Goal: Information Seeking & Learning: Learn about a topic

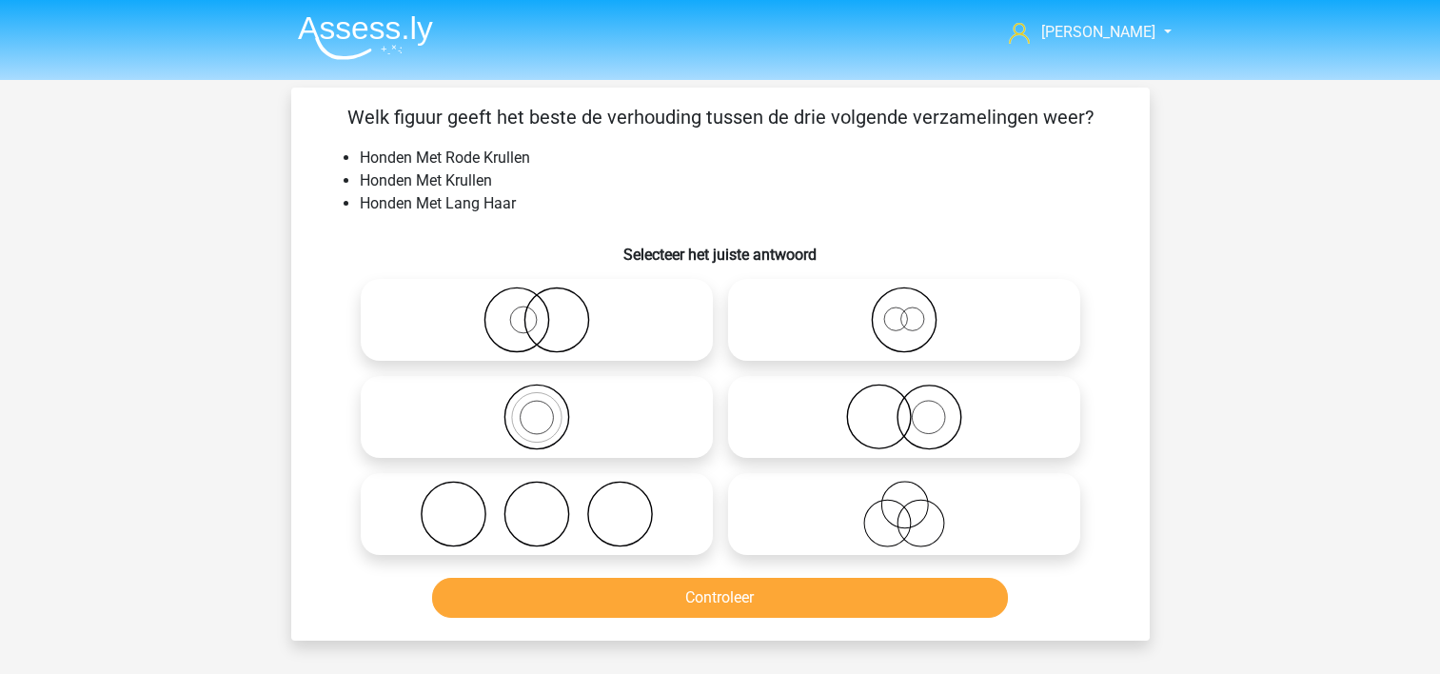
scroll to position [69, 0]
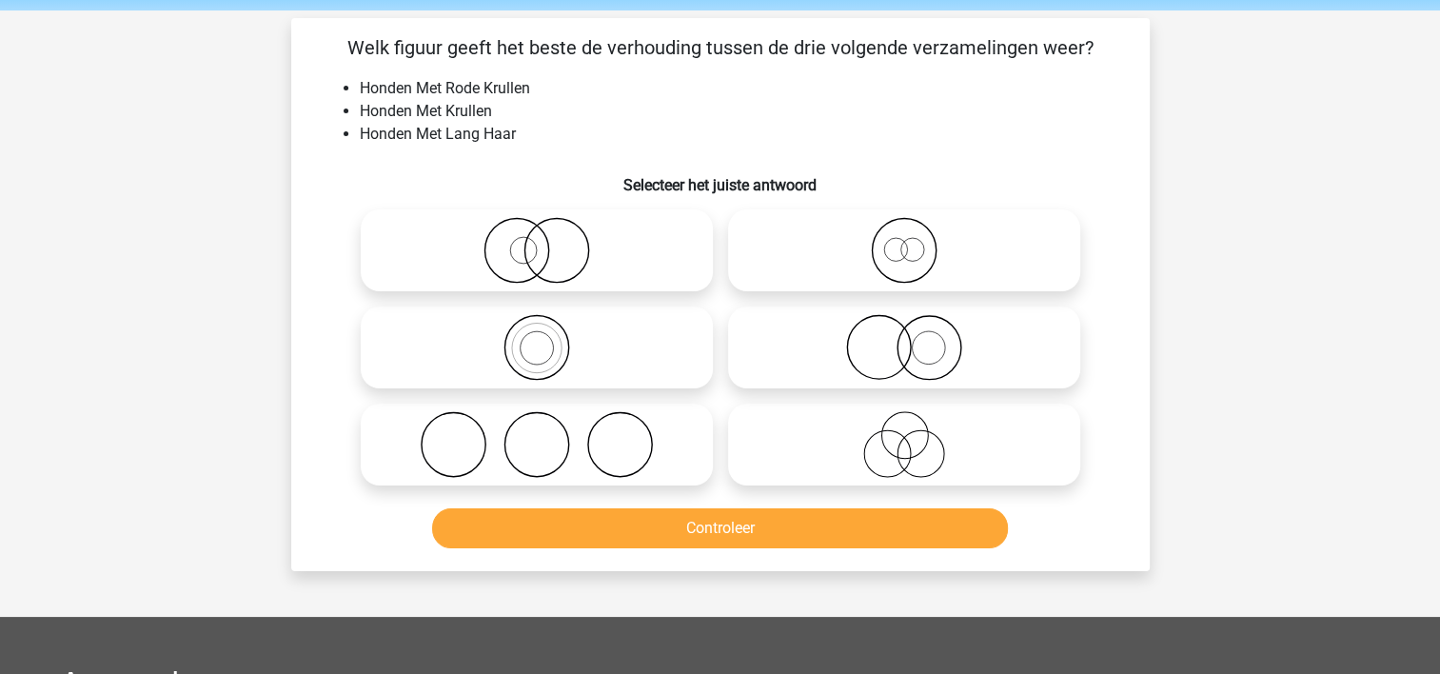
click at [956, 339] on icon at bounding box center [904, 347] width 337 height 67
click at [917, 338] on input "radio" at bounding box center [910, 332] width 12 height 12
radio input "true"
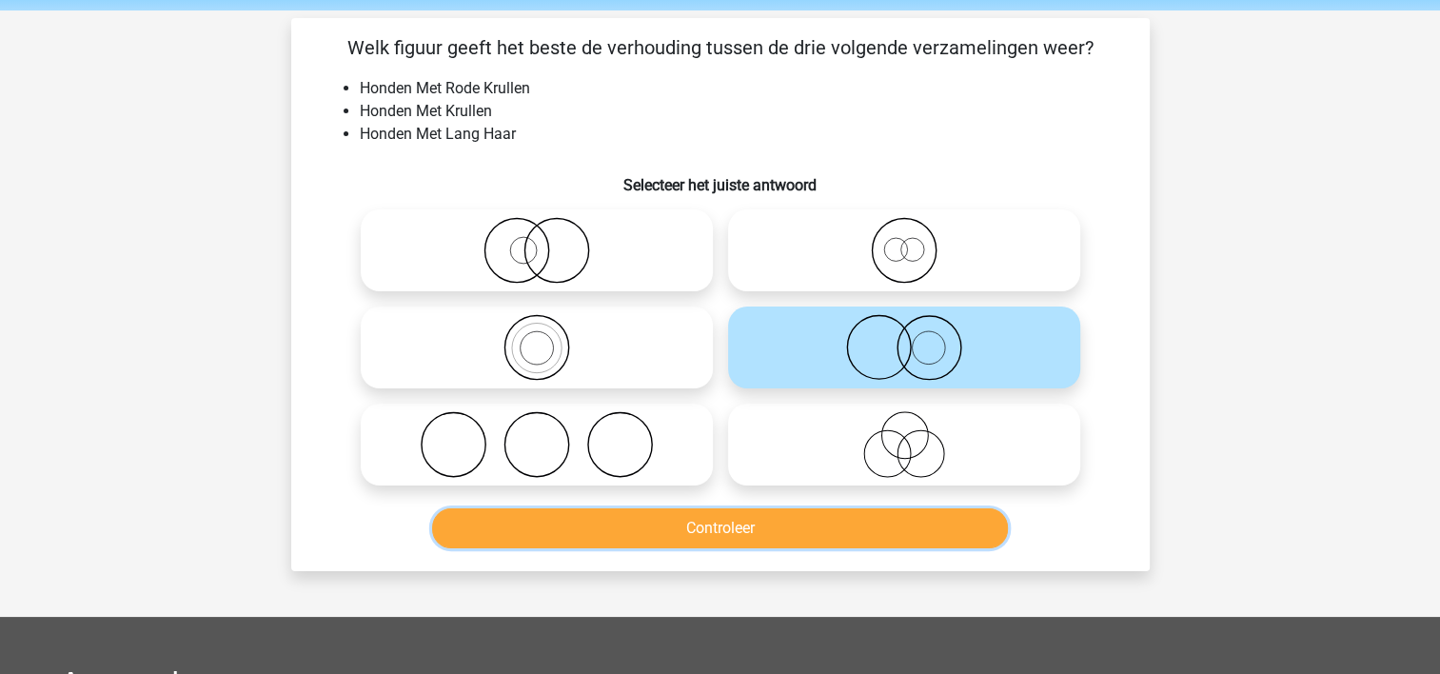
click at [849, 525] on button "Controleer" at bounding box center [720, 528] width 576 height 40
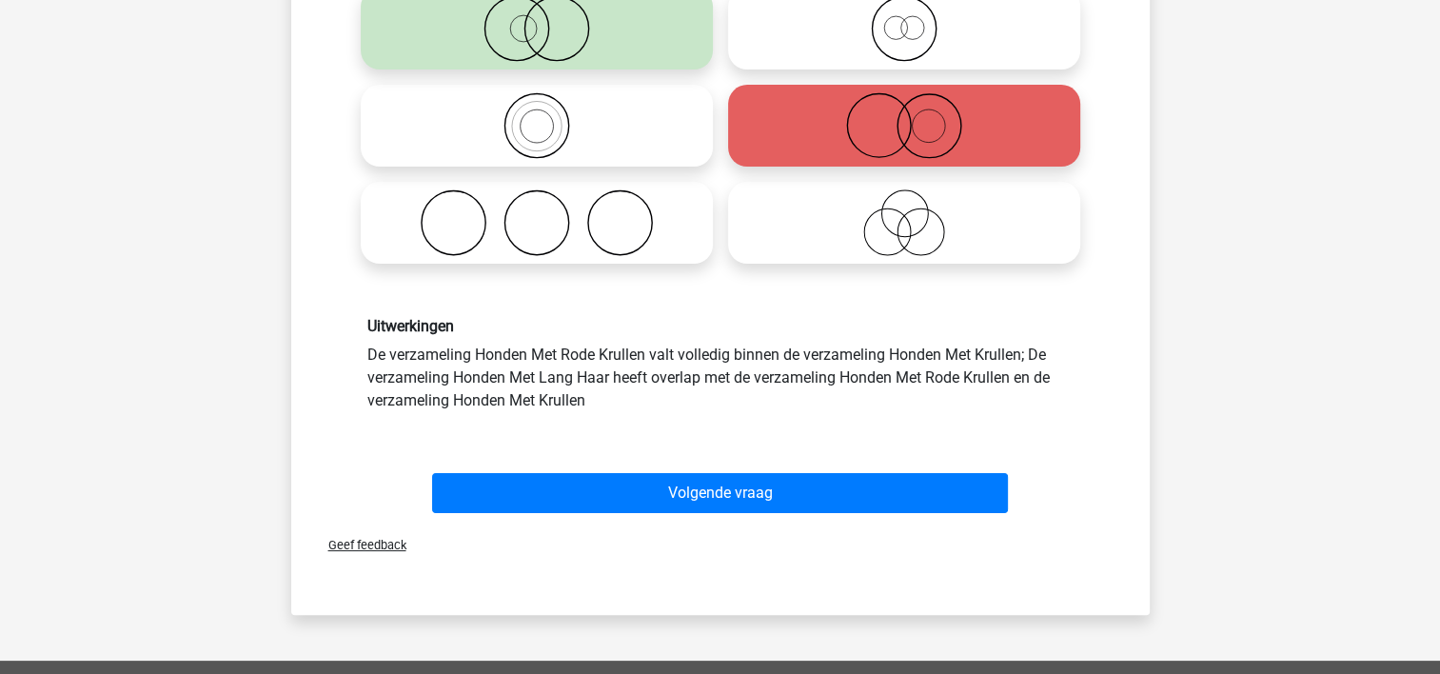
scroll to position [321, 0]
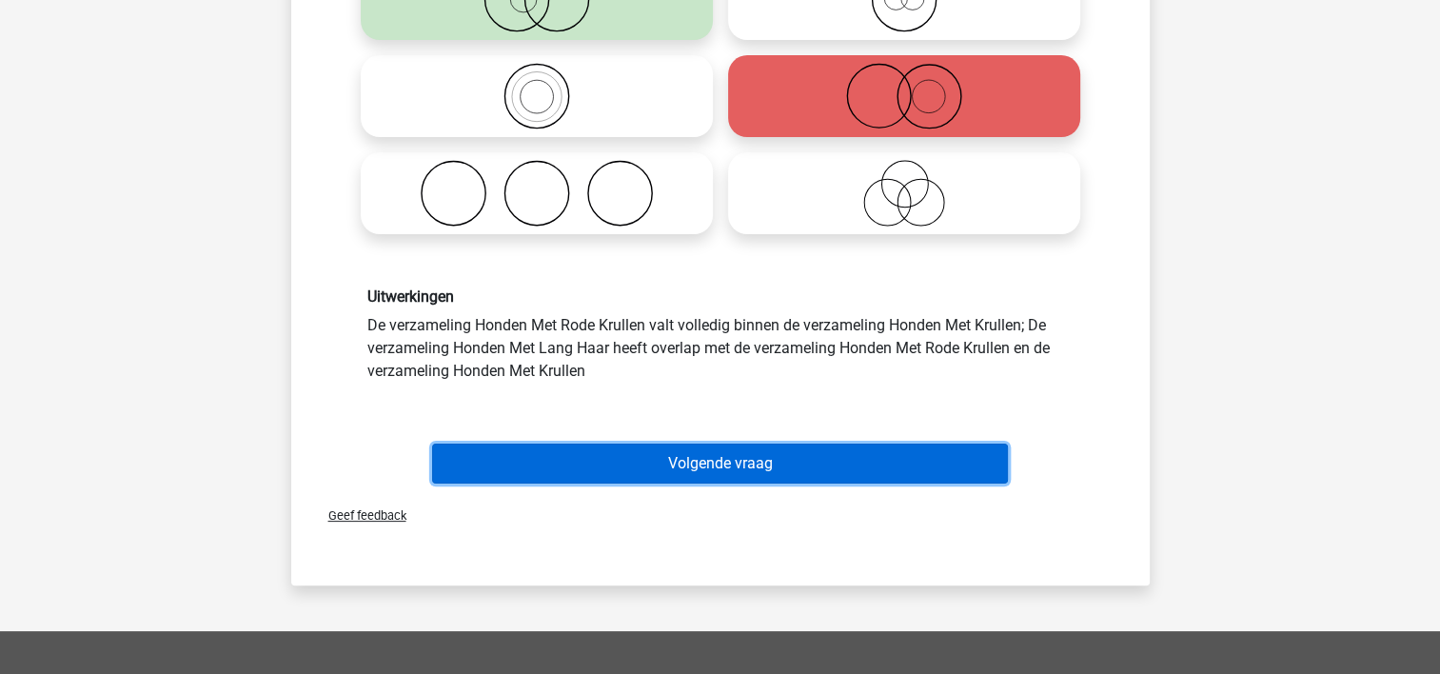
click at [935, 468] on button "Volgende vraag" at bounding box center [720, 464] width 576 height 40
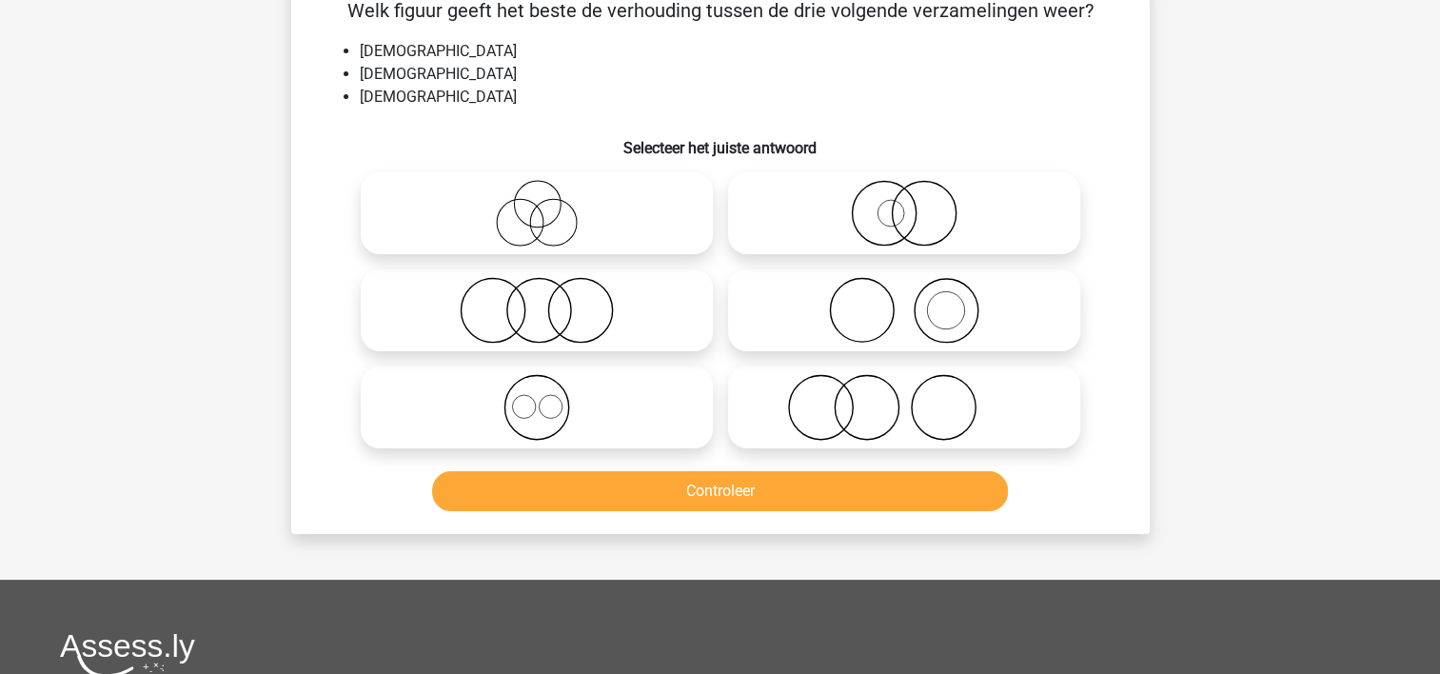
scroll to position [88, 0]
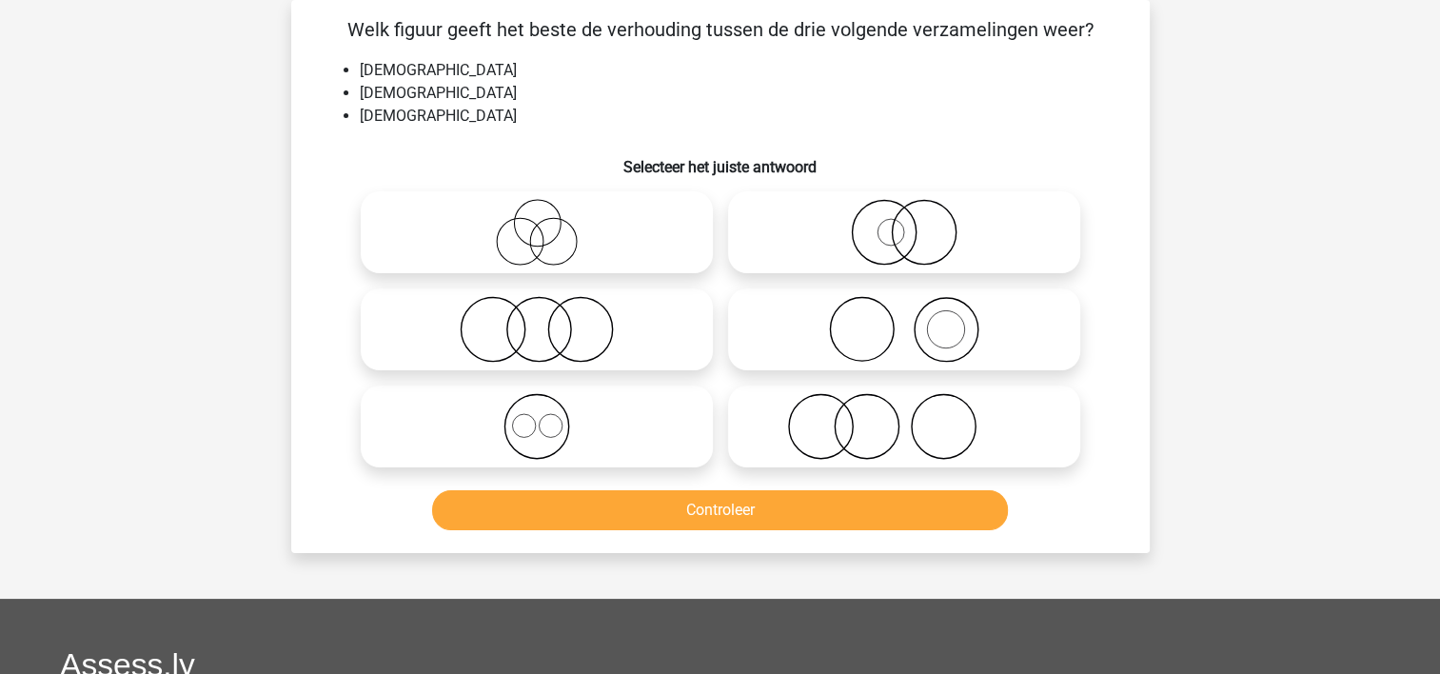
click at [805, 426] on icon at bounding box center [904, 426] width 337 height 67
click at [904, 417] on input "radio" at bounding box center [910, 411] width 12 height 12
radio input "true"
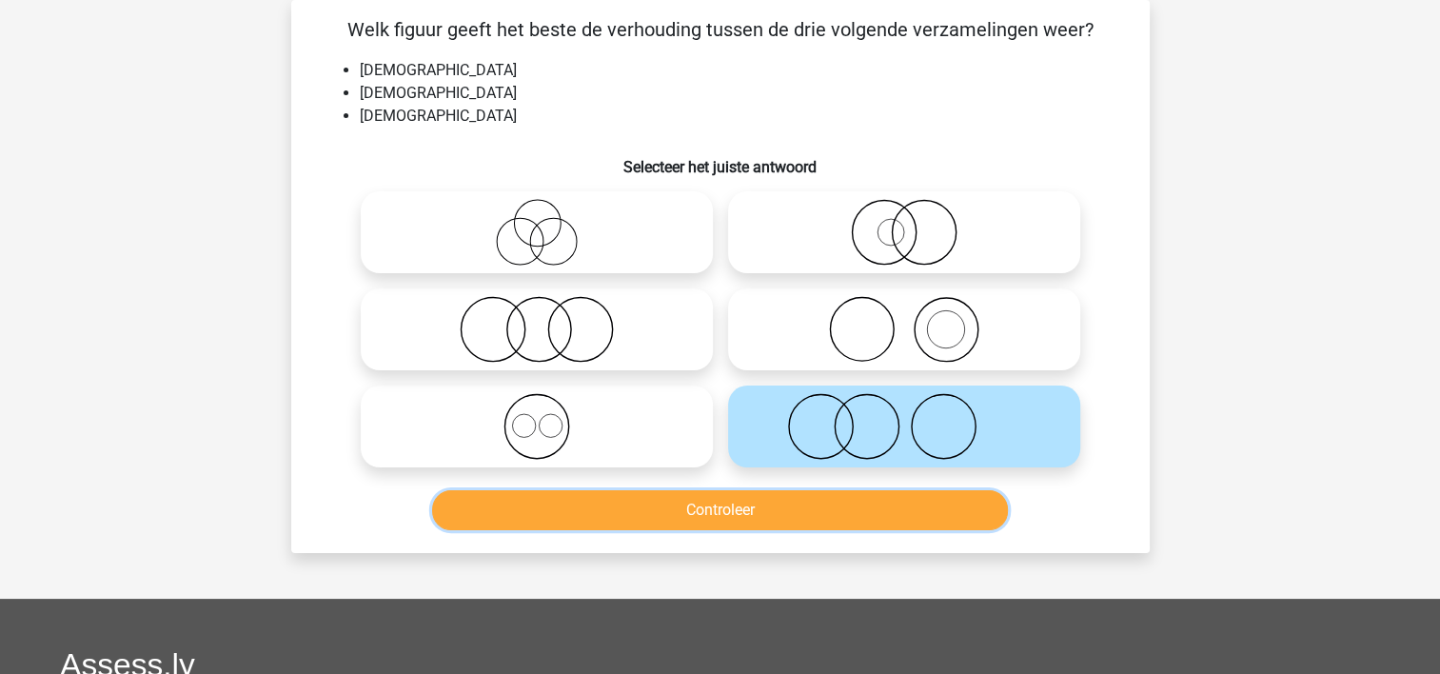
click at [775, 512] on button "Controleer" at bounding box center [720, 510] width 576 height 40
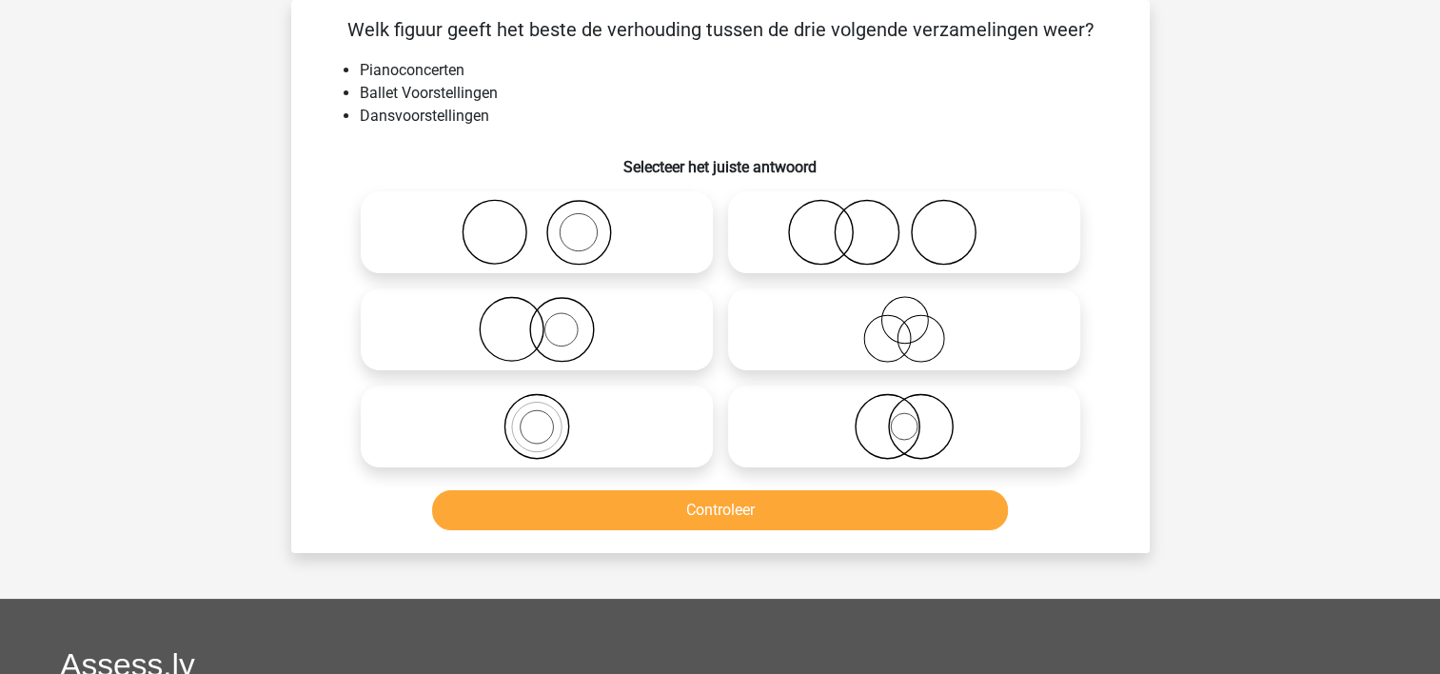
click at [762, 237] on icon at bounding box center [904, 232] width 337 height 67
click at [904, 223] on input "radio" at bounding box center [910, 216] width 12 height 12
radio input "true"
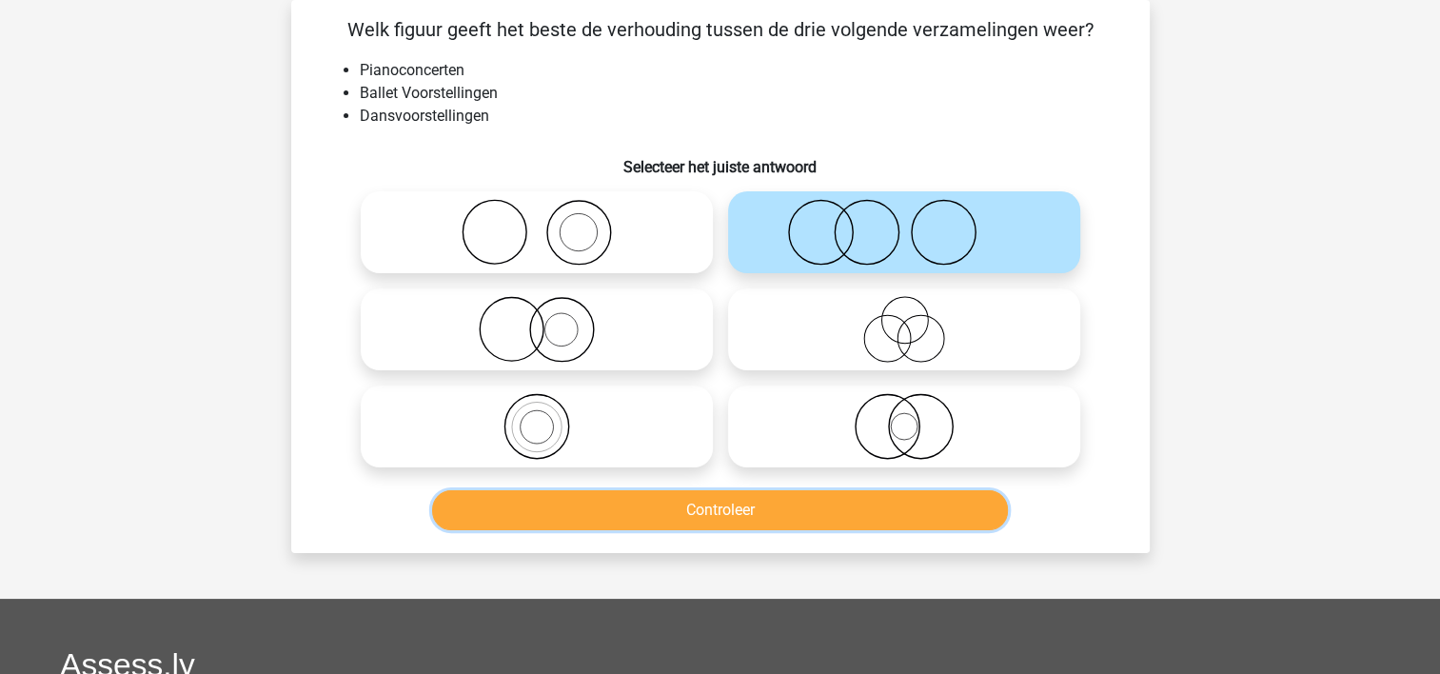
click at [702, 506] on button "Controleer" at bounding box center [720, 510] width 576 height 40
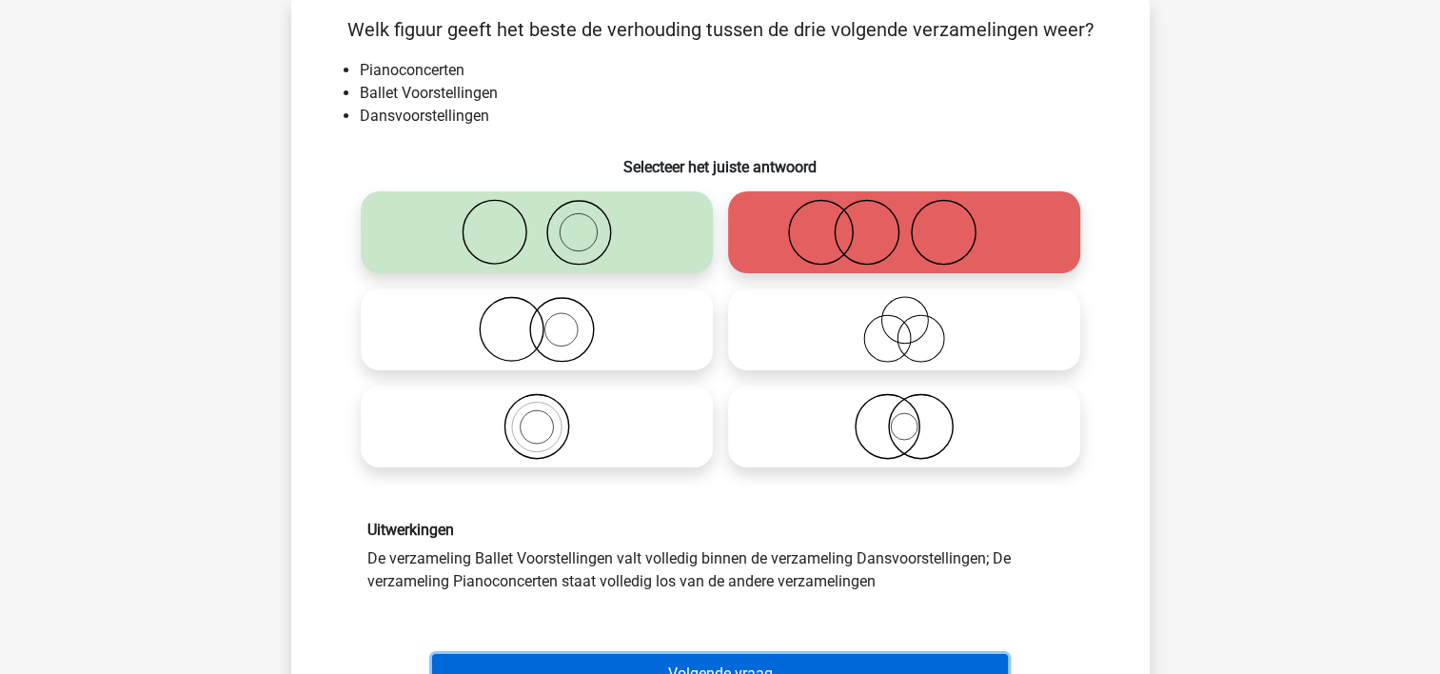
click at [684, 660] on button "Volgende vraag" at bounding box center [720, 674] width 576 height 40
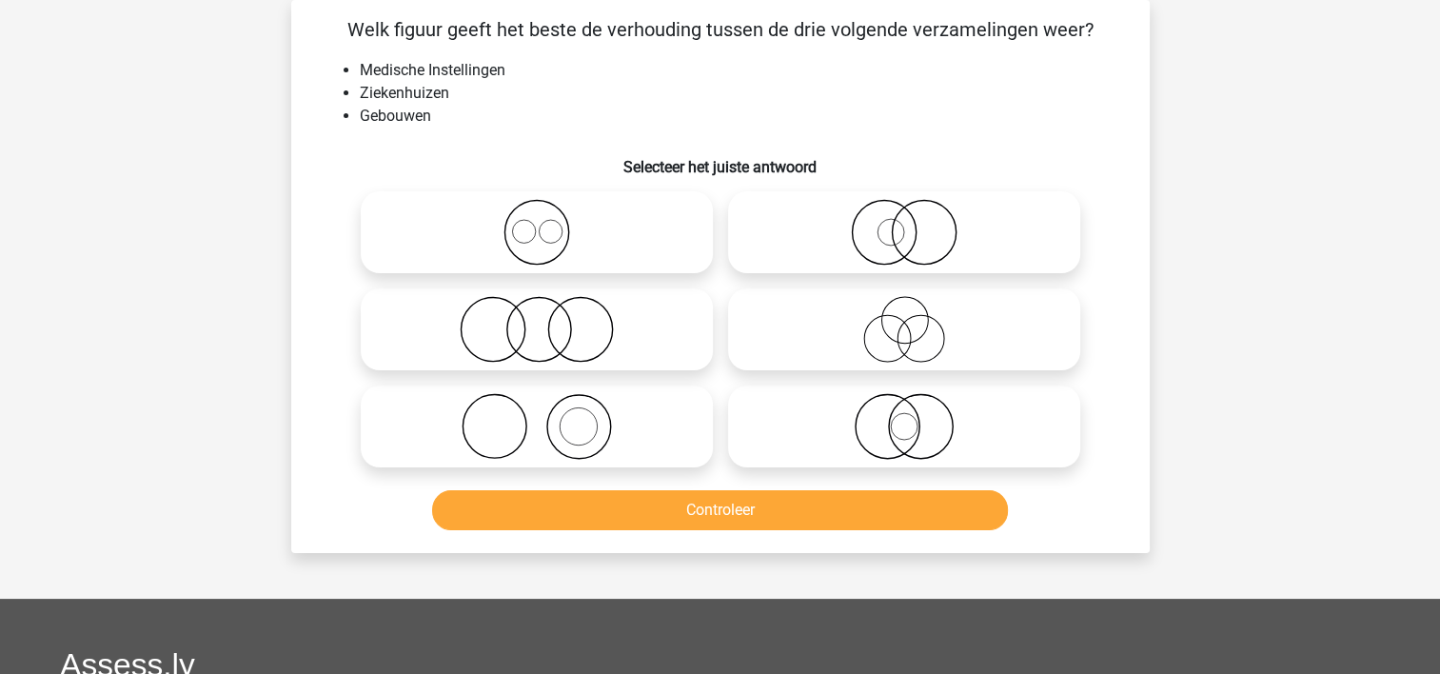
click at [835, 441] on icon at bounding box center [904, 426] width 337 height 67
click at [904, 417] on input "radio" at bounding box center [910, 411] width 12 height 12
radio input "true"
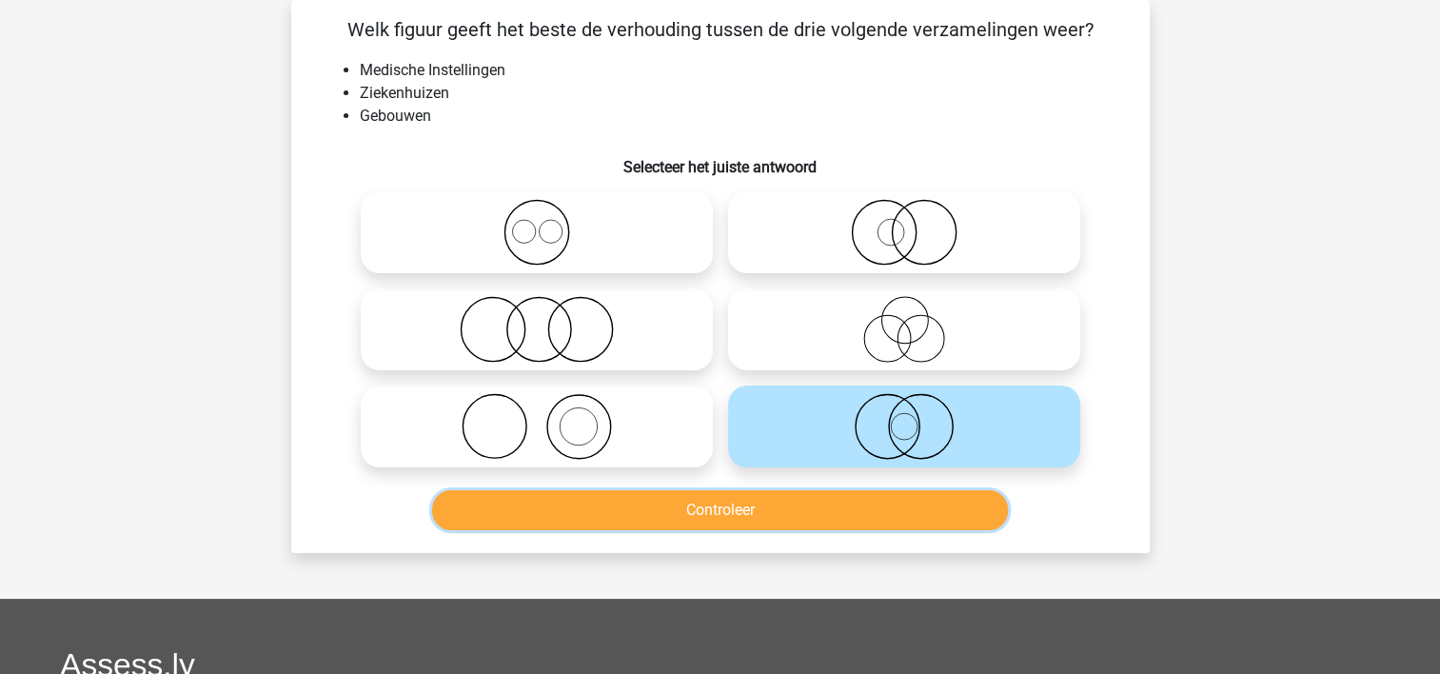
click at [811, 507] on button "Controleer" at bounding box center [720, 510] width 576 height 40
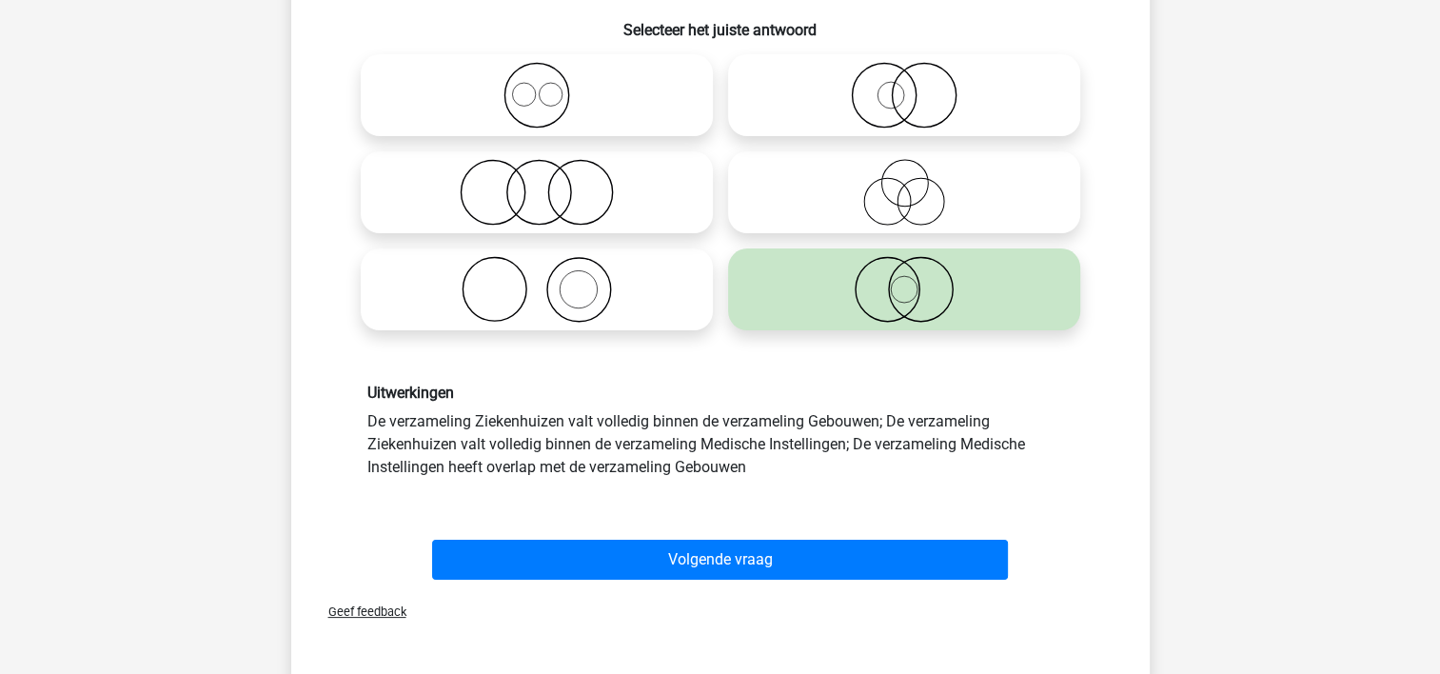
scroll to position [226, 0]
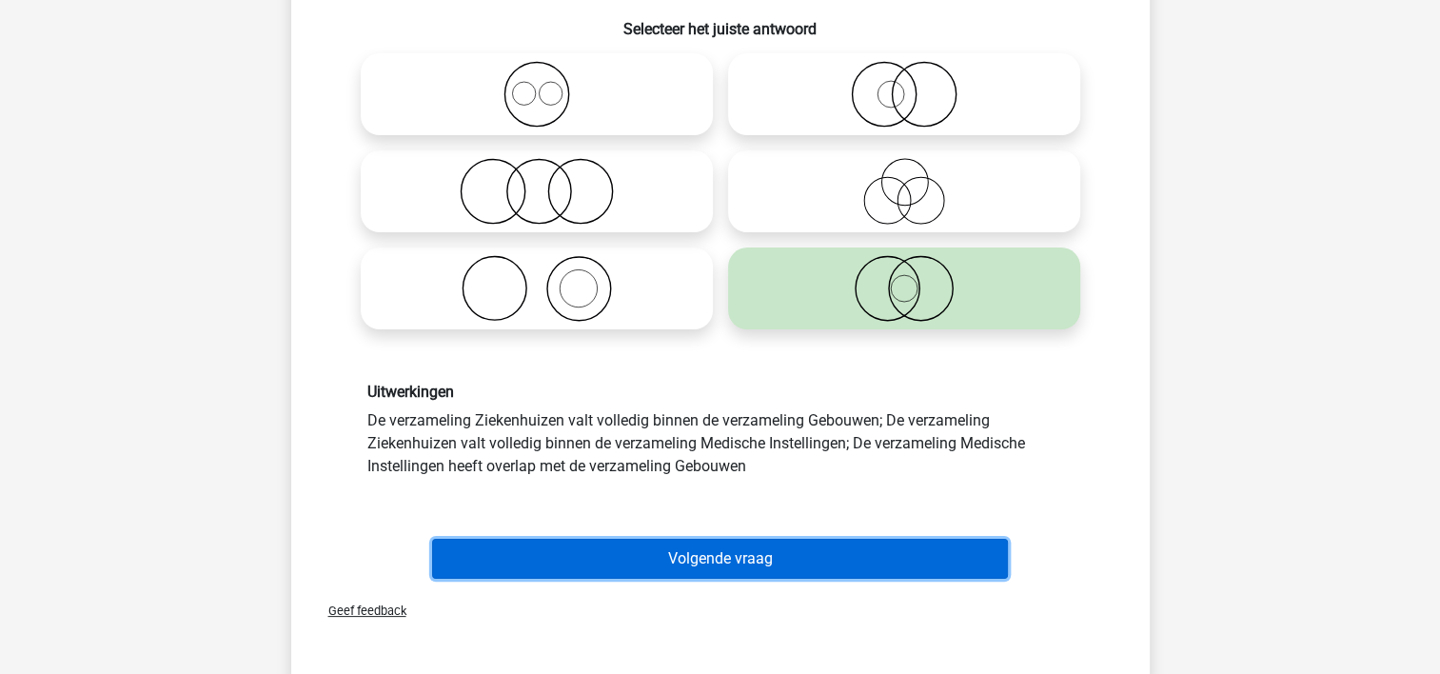
click at [889, 555] on button "Volgende vraag" at bounding box center [720, 559] width 576 height 40
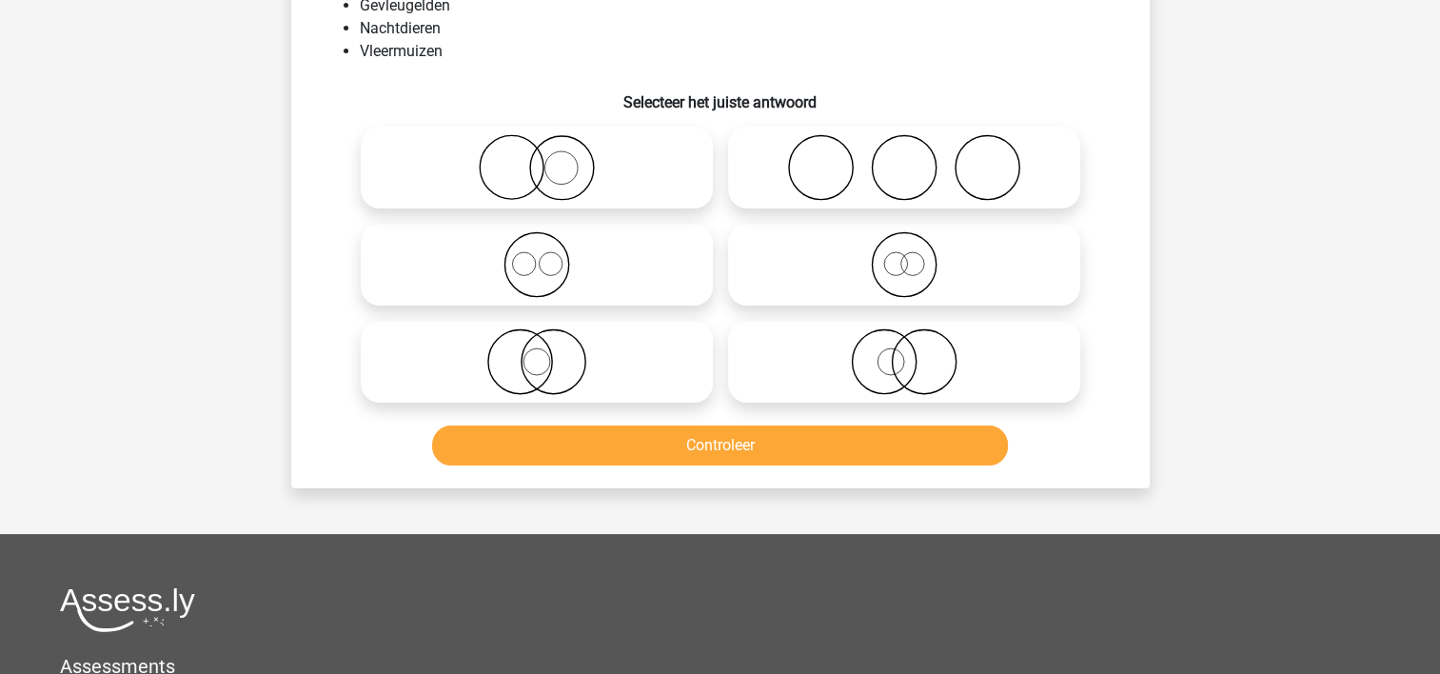
scroll to position [88, 0]
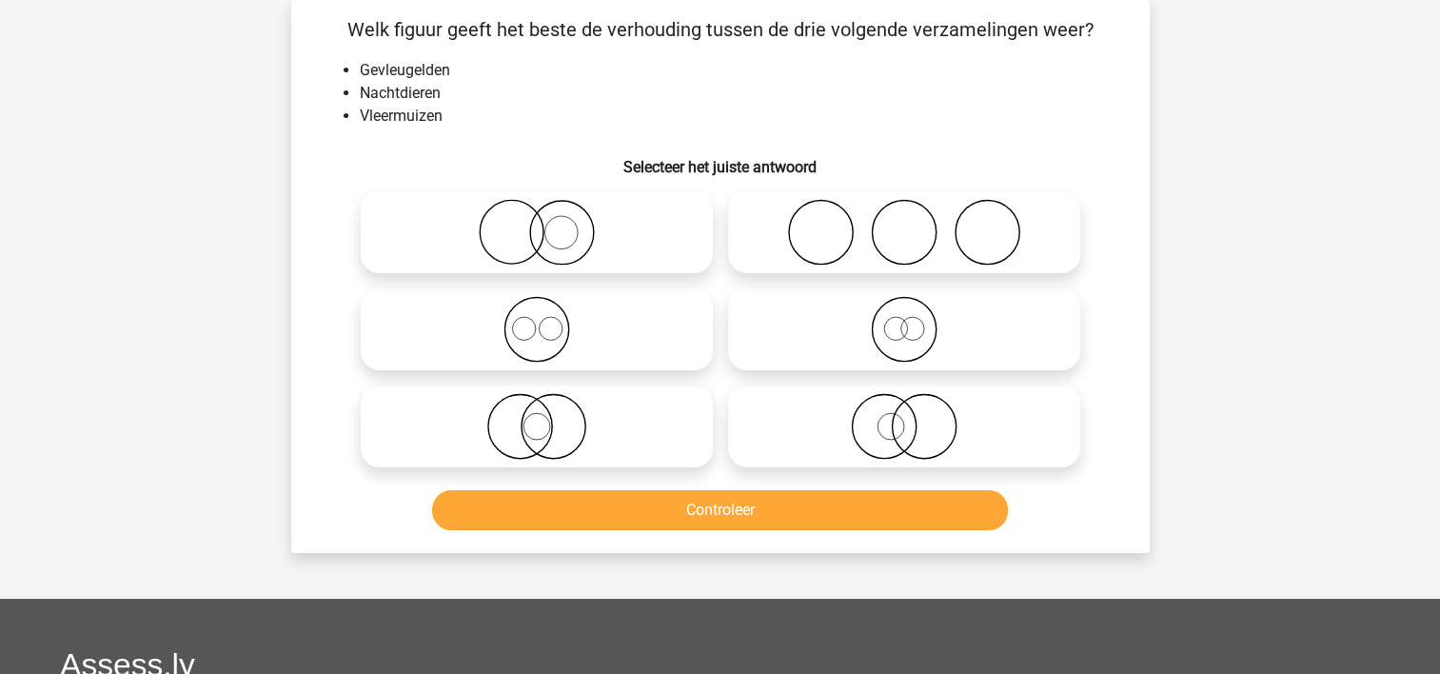
click at [773, 393] on icon at bounding box center [904, 426] width 337 height 67
click at [904, 405] on input "radio" at bounding box center [910, 411] width 12 height 12
radio input "true"
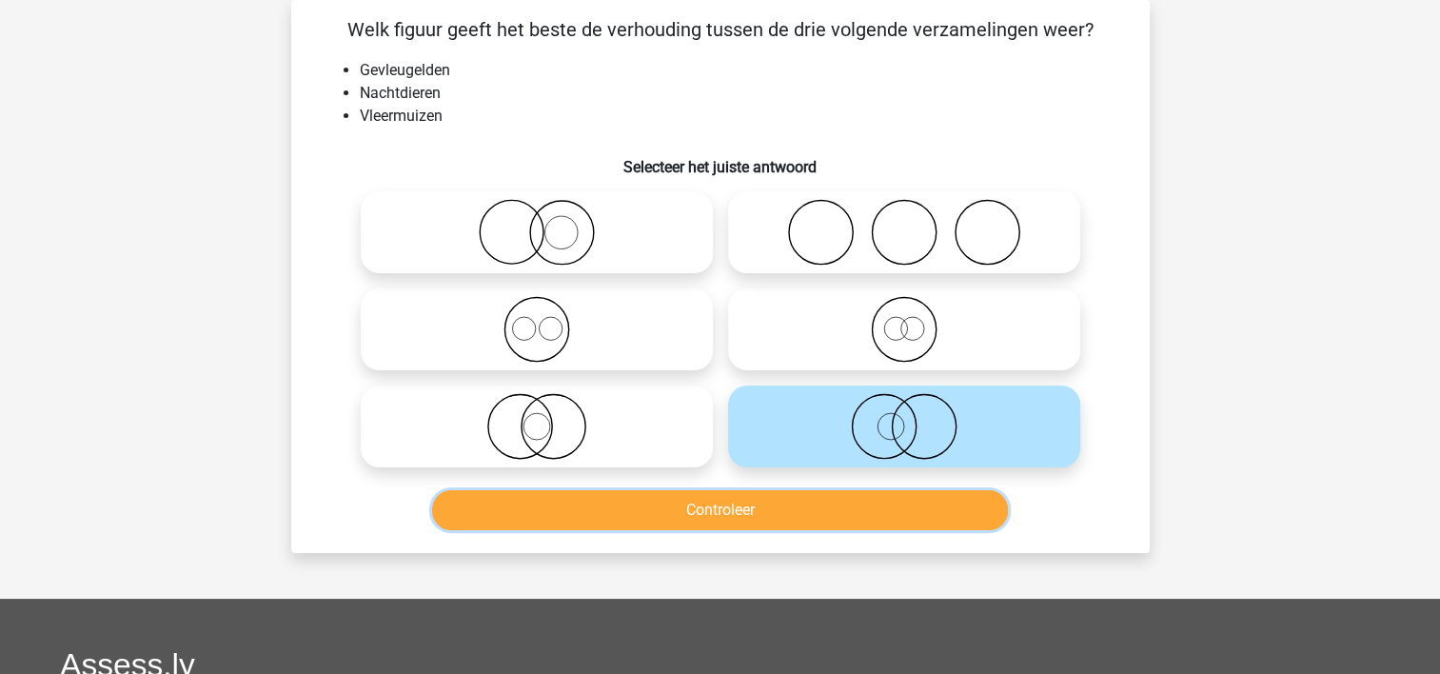
click at [754, 511] on button "Controleer" at bounding box center [720, 510] width 576 height 40
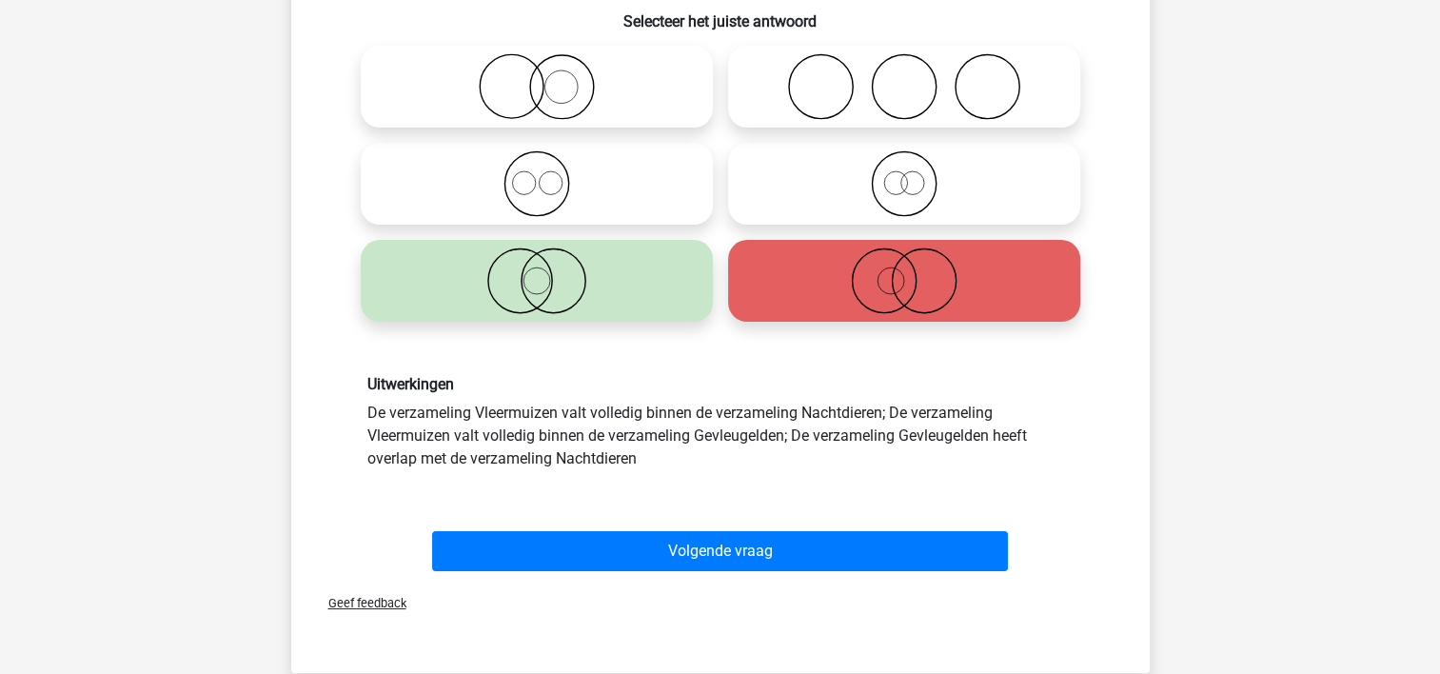
scroll to position [256, 0]
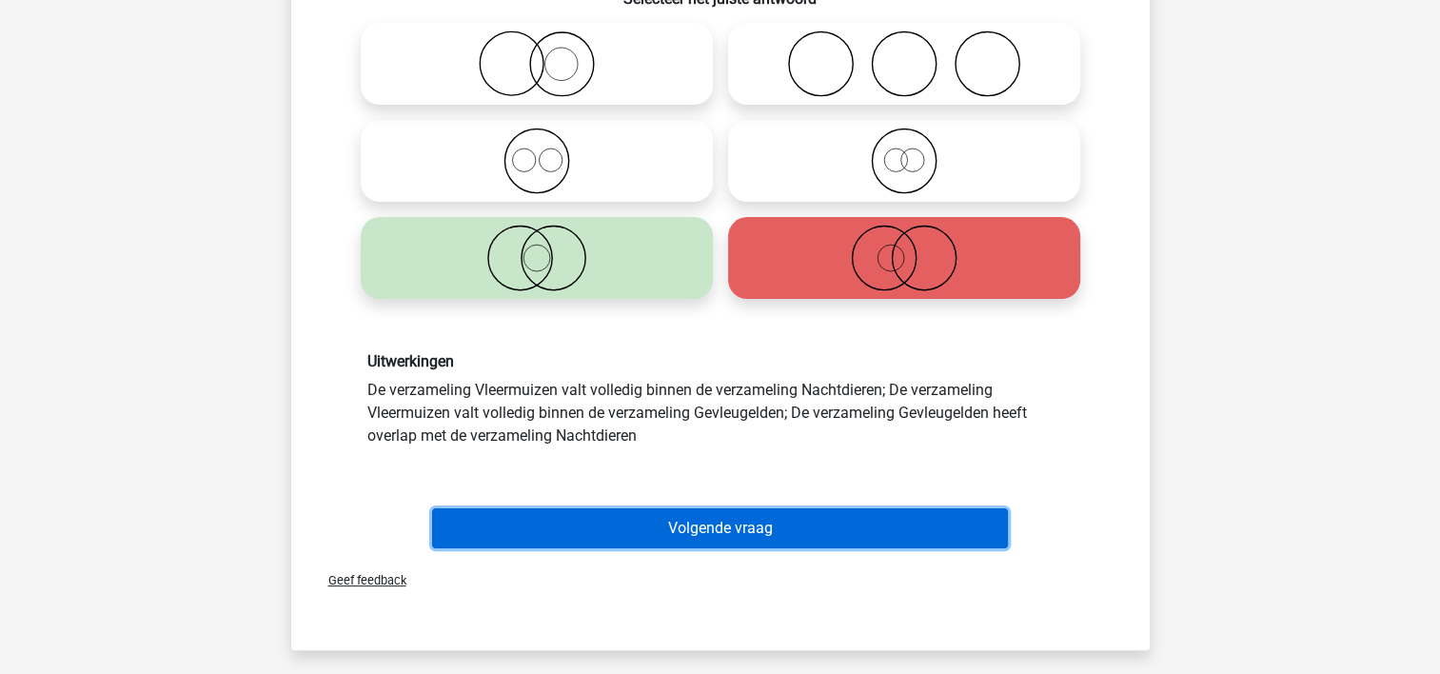
click at [967, 511] on button "Volgende vraag" at bounding box center [720, 528] width 576 height 40
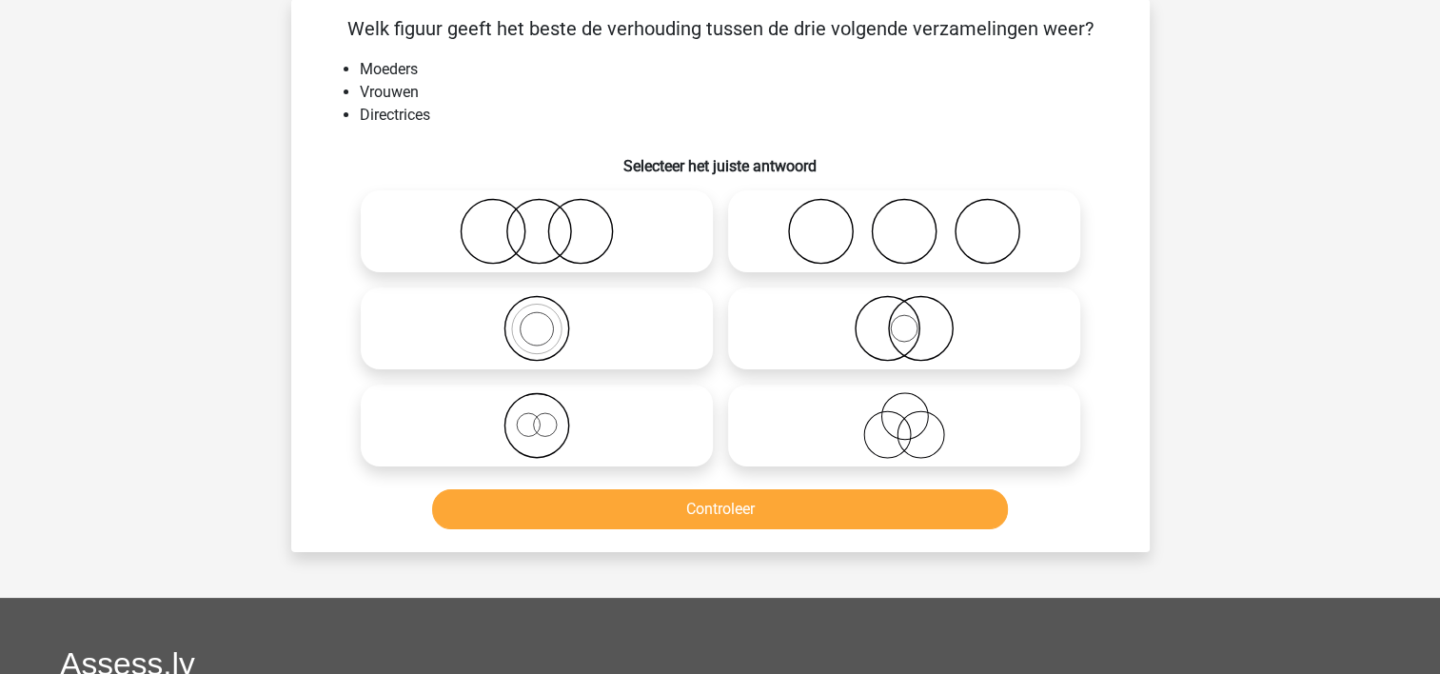
scroll to position [88, 0]
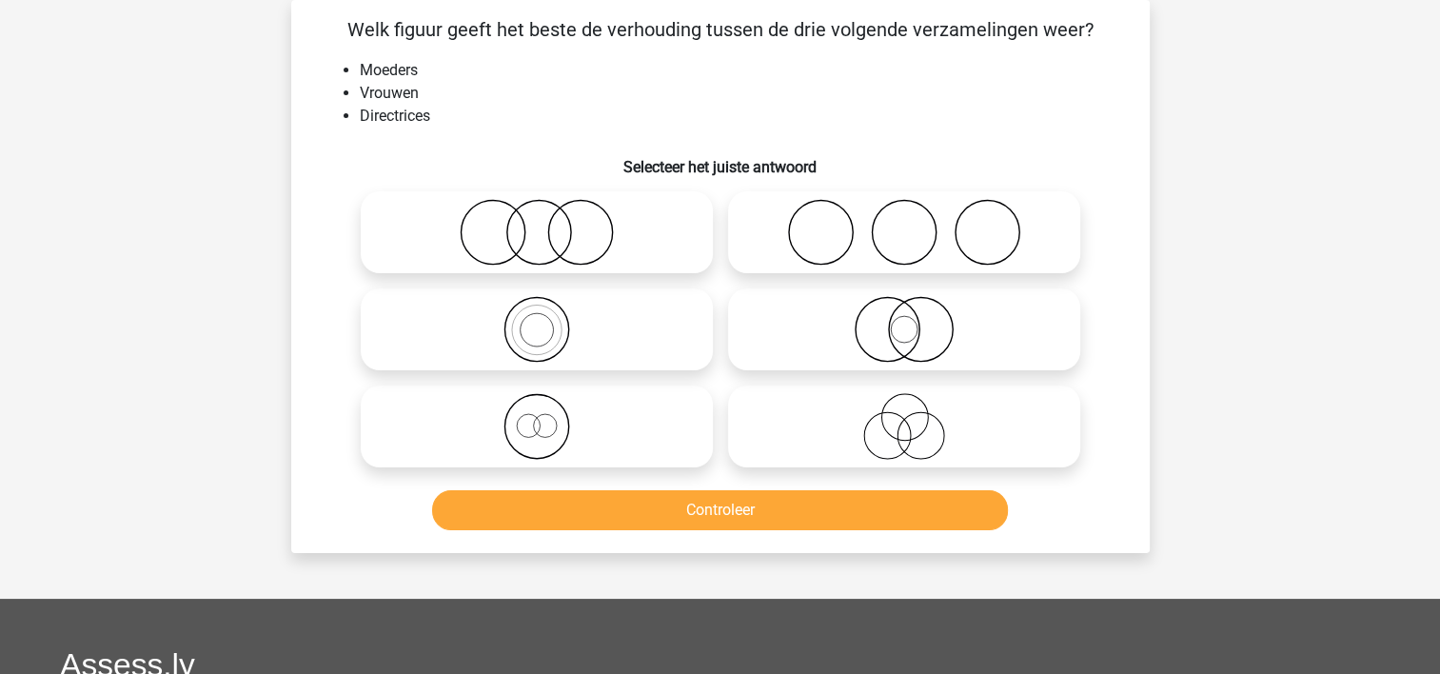
click at [814, 307] on icon at bounding box center [904, 329] width 337 height 67
click at [904, 307] on input "radio" at bounding box center [910, 313] width 12 height 12
radio input "true"
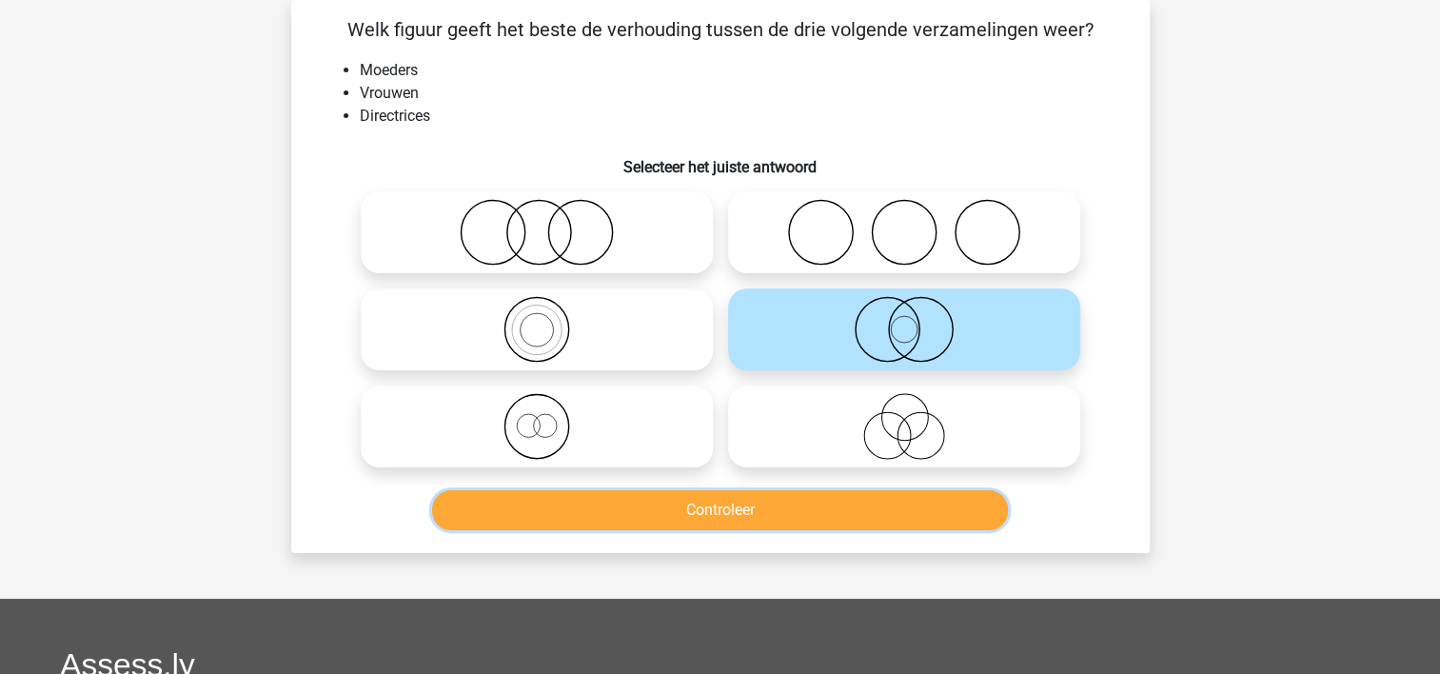
click at [759, 503] on button "Controleer" at bounding box center [720, 510] width 576 height 40
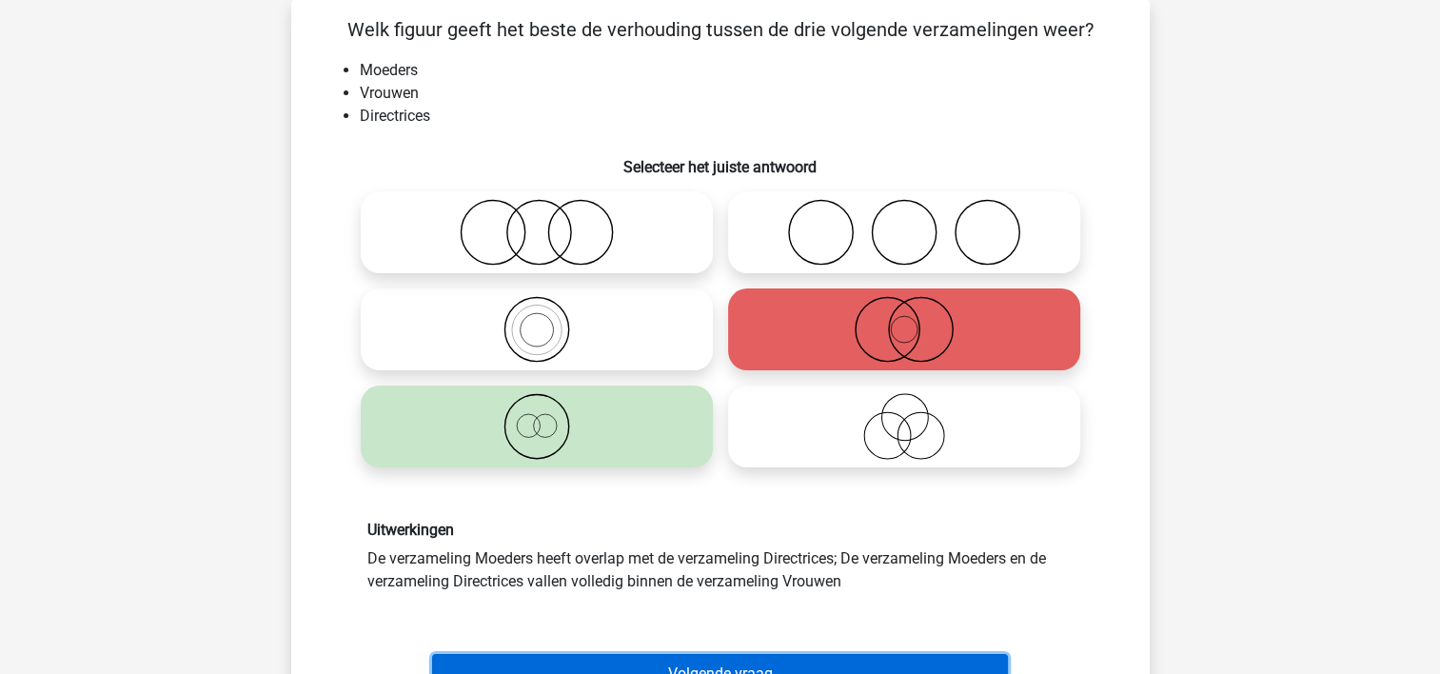
click at [732, 655] on button "Volgende vraag" at bounding box center [720, 674] width 576 height 40
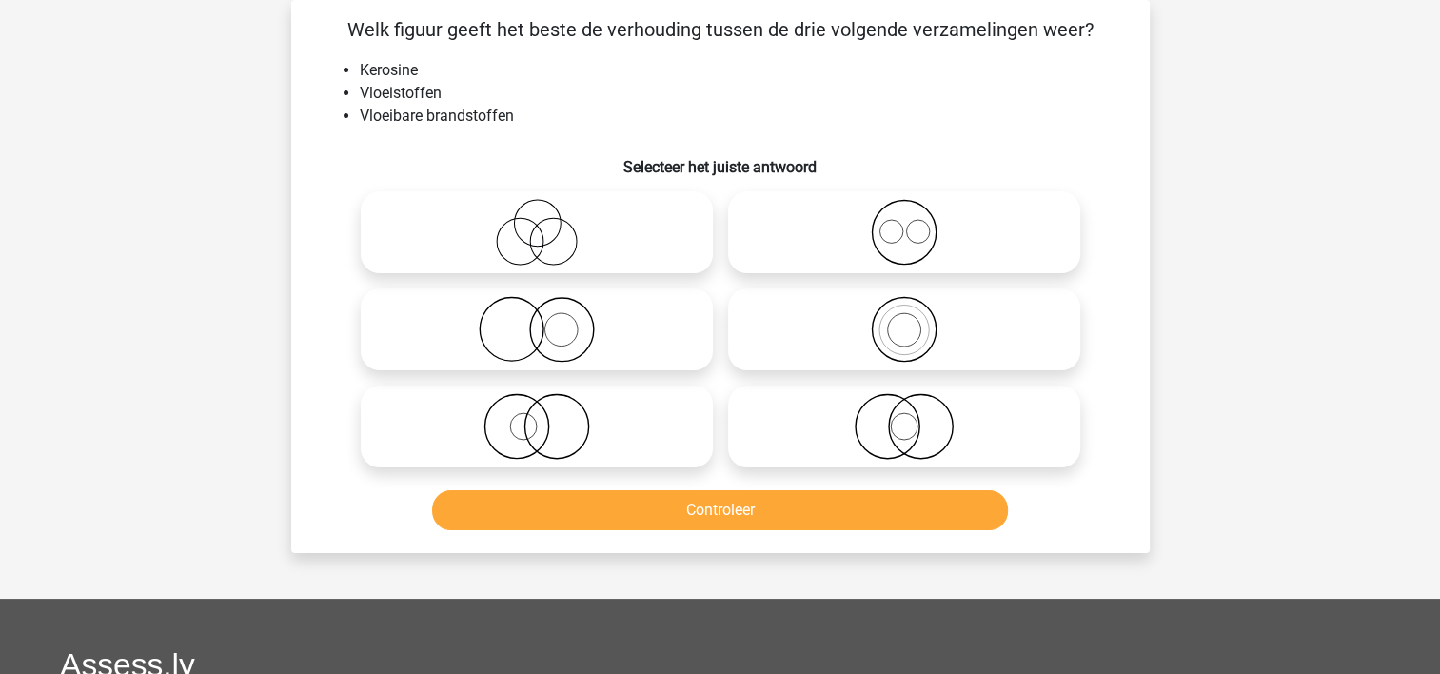
click at [801, 315] on icon at bounding box center [904, 329] width 337 height 67
click at [904, 315] on input "radio" at bounding box center [910, 313] width 12 height 12
radio input "true"
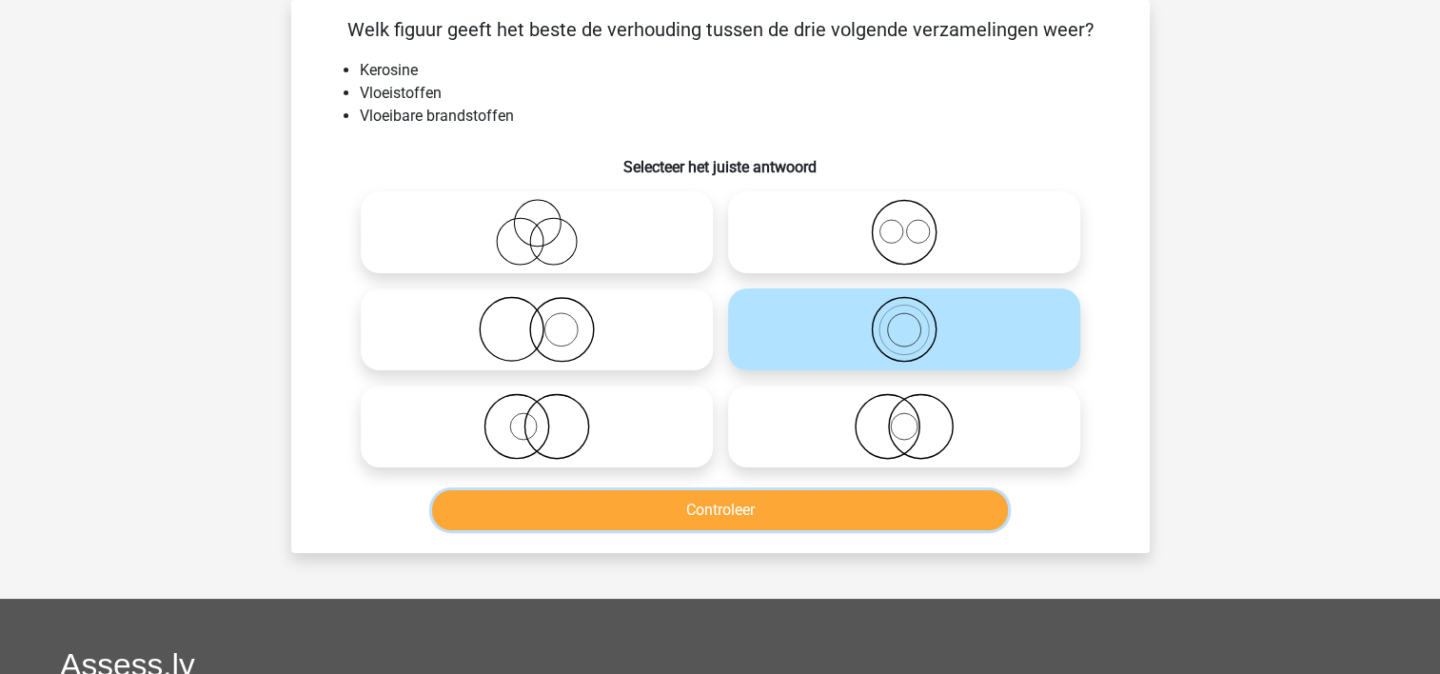
click at [745, 505] on button "Controleer" at bounding box center [720, 510] width 576 height 40
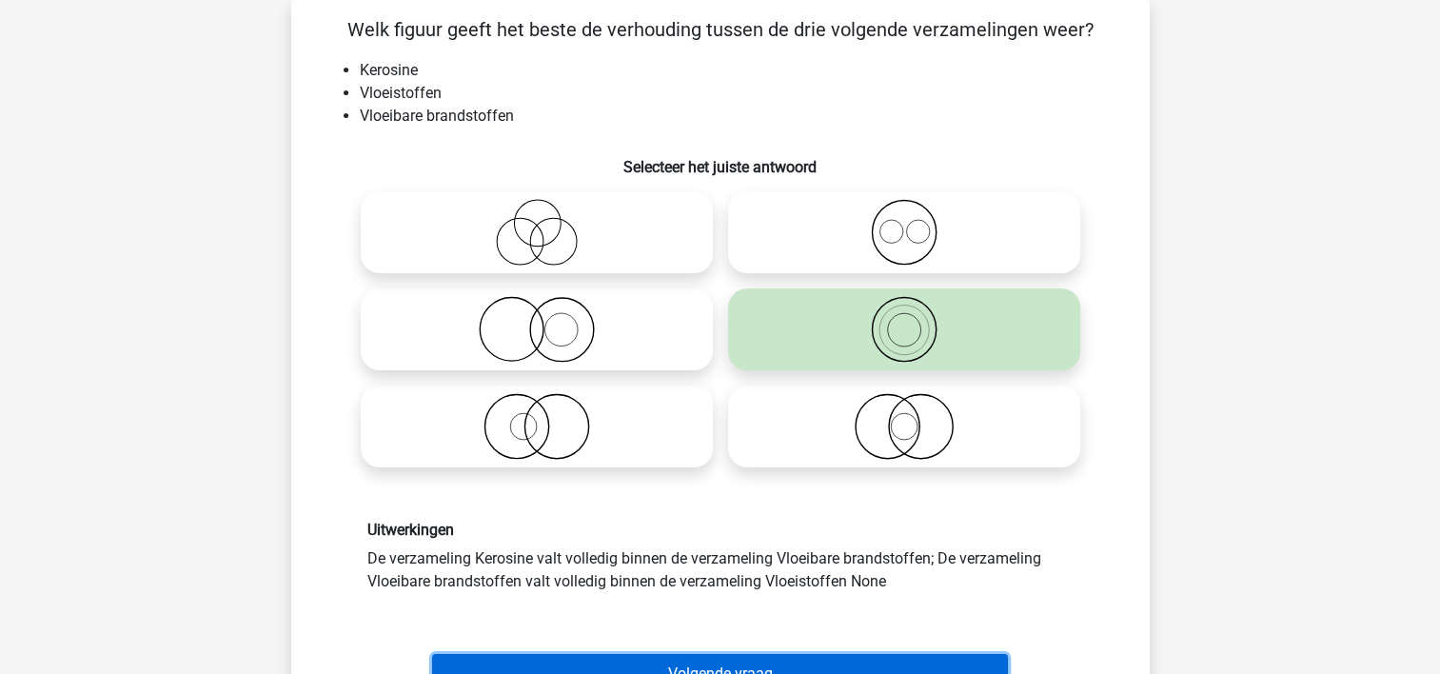
click at [733, 659] on button "Volgende vraag" at bounding box center [720, 674] width 576 height 40
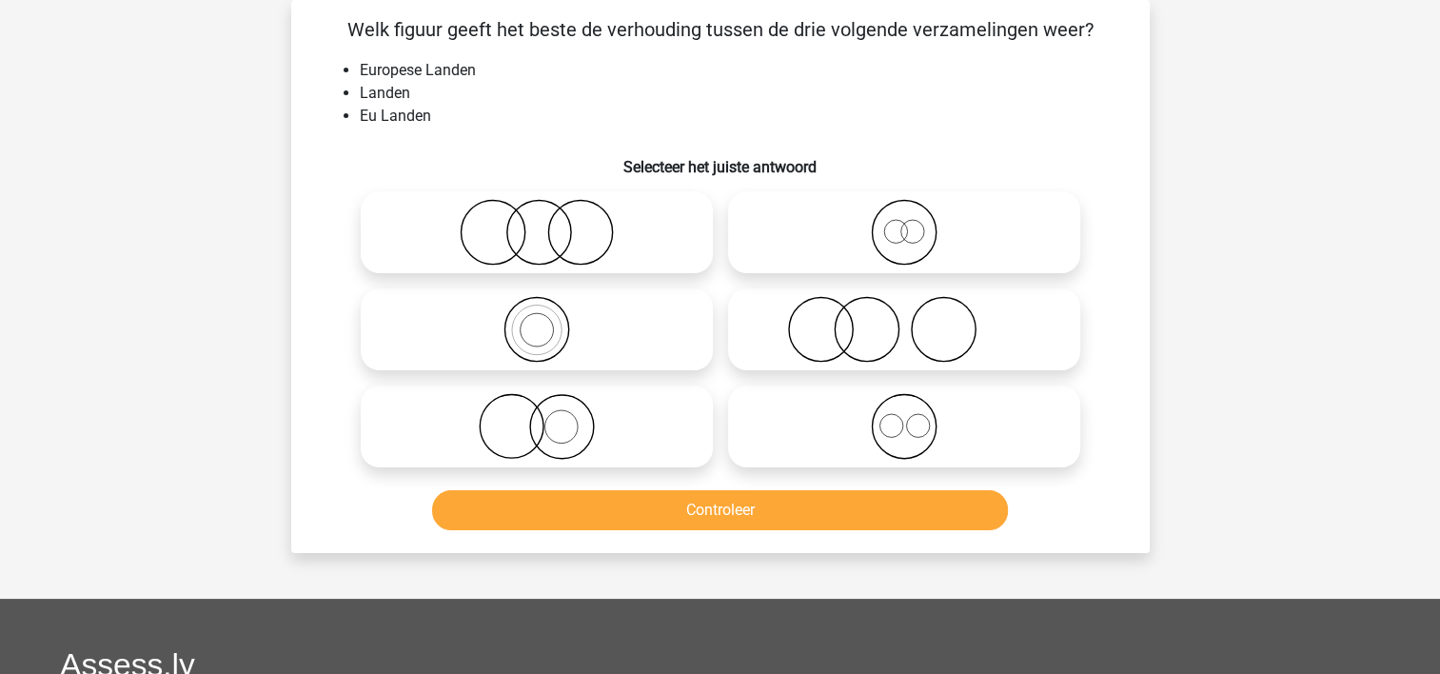
click at [421, 338] on icon at bounding box center [536, 329] width 337 height 67
click at [537, 320] on input "radio" at bounding box center [543, 313] width 12 height 12
radio input "true"
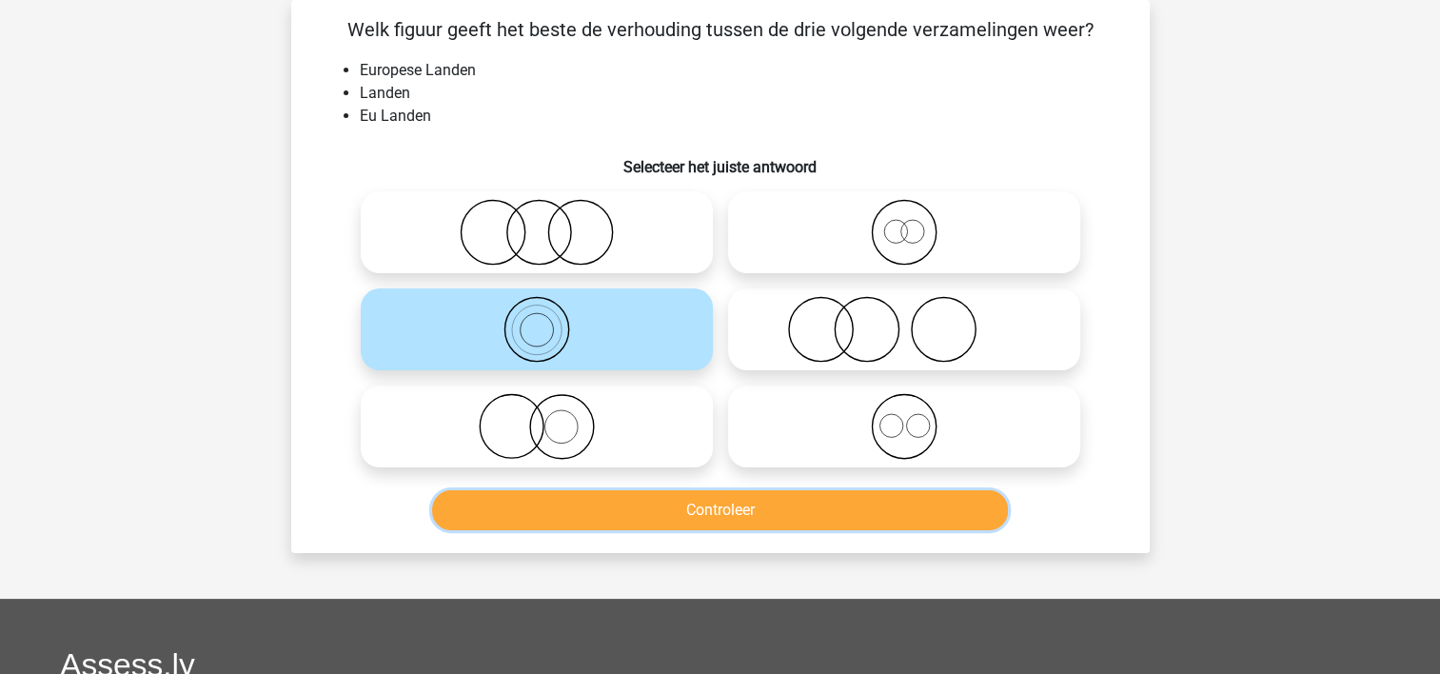
click at [486, 493] on button "Controleer" at bounding box center [720, 510] width 576 height 40
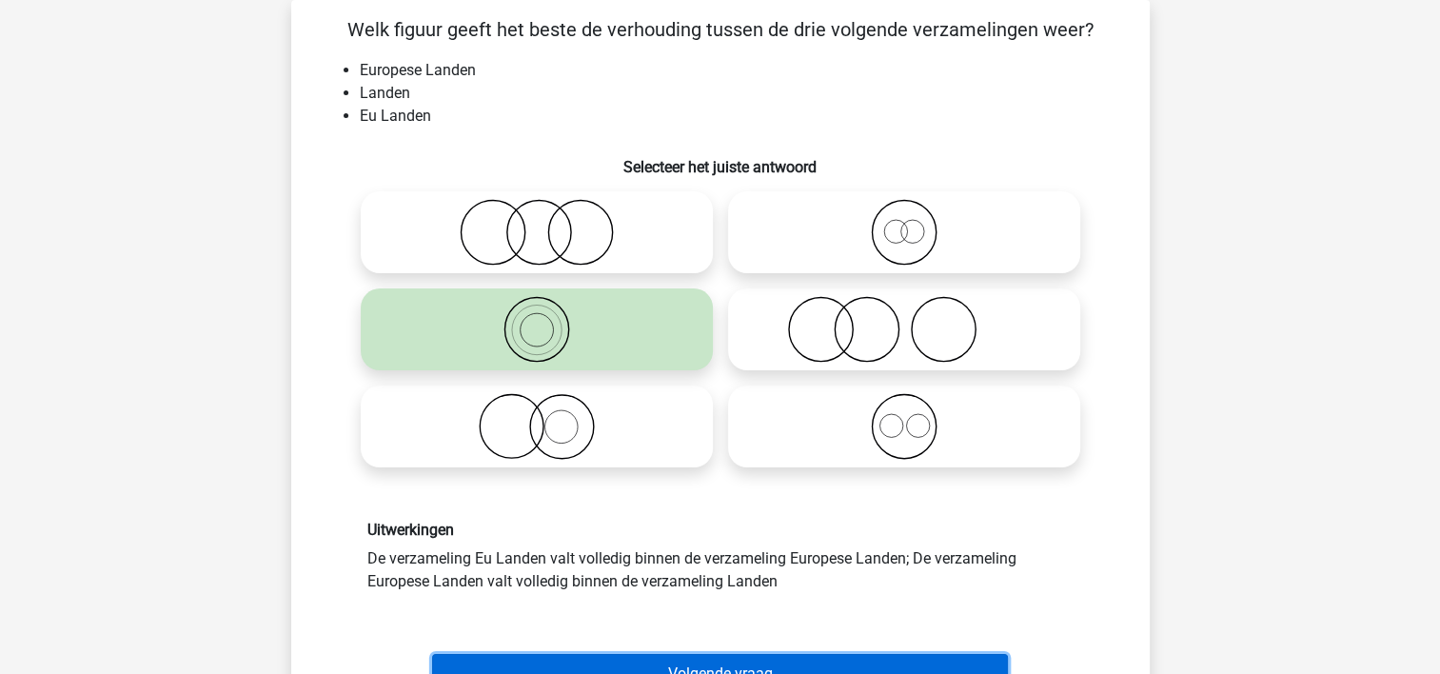
click at [525, 667] on button "Volgende vraag" at bounding box center [720, 674] width 576 height 40
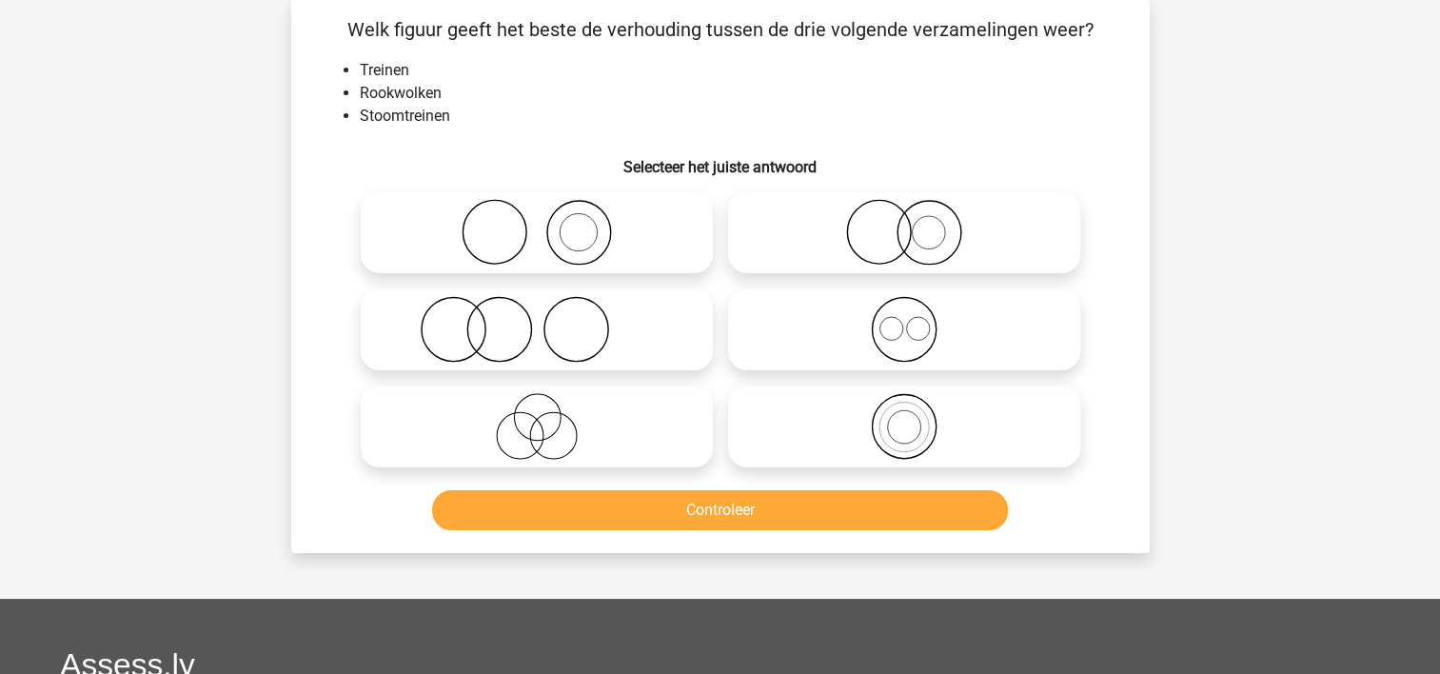
click at [396, 217] on icon at bounding box center [536, 232] width 337 height 67
click at [537, 217] on input "radio" at bounding box center [543, 216] width 12 height 12
radio input "true"
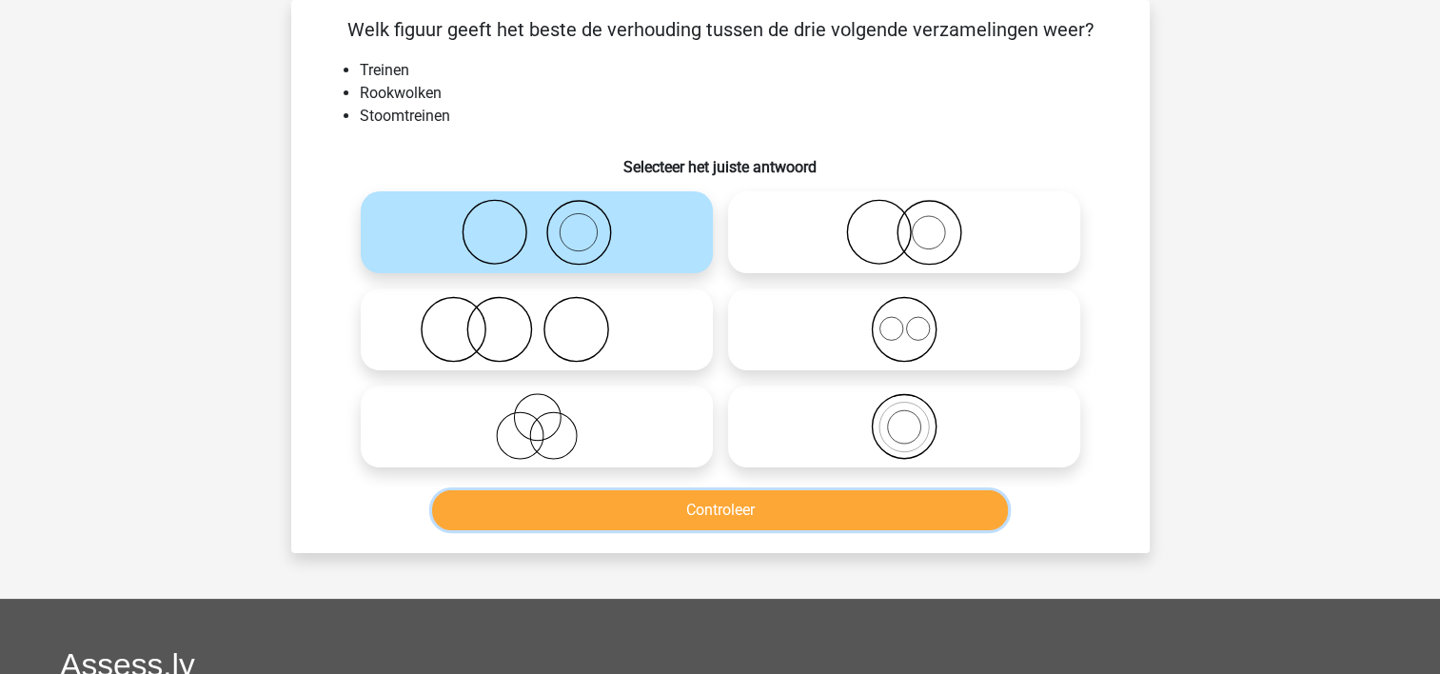
click at [484, 492] on button "Controleer" at bounding box center [720, 510] width 576 height 40
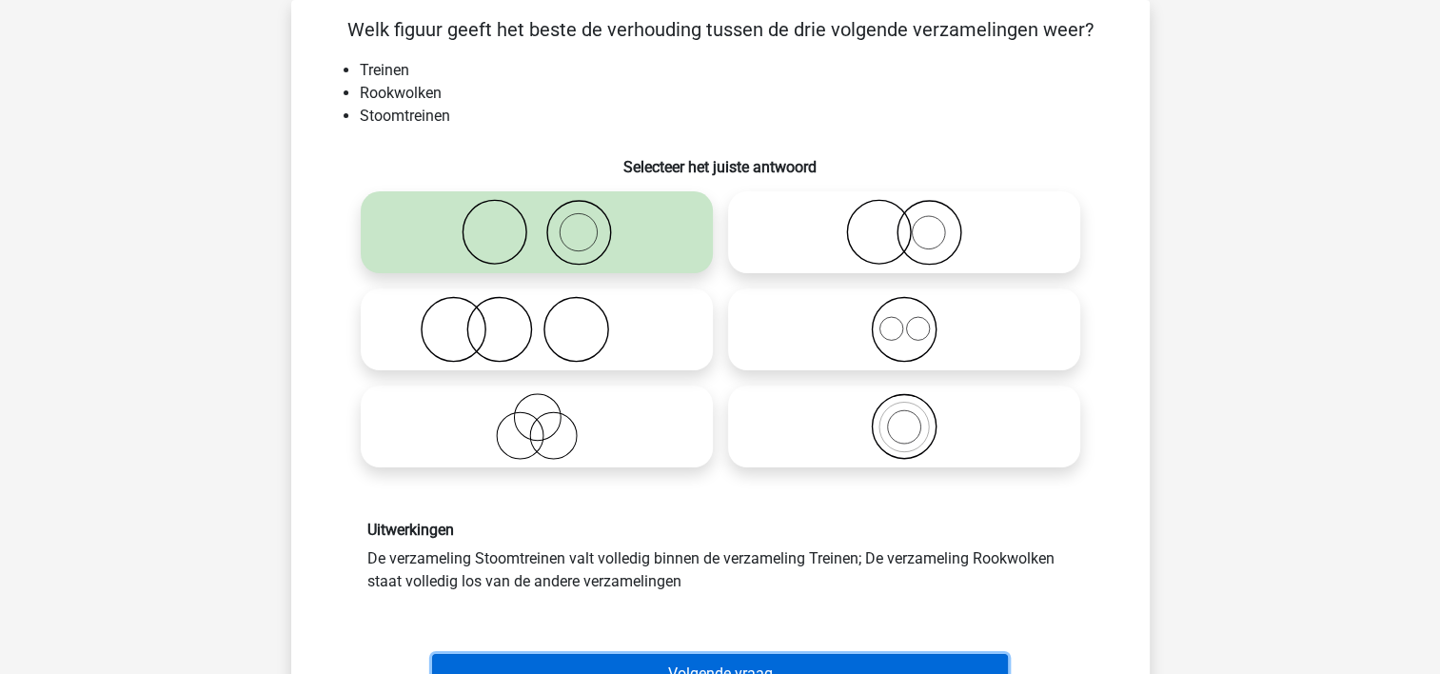
click at [541, 657] on button "Volgende vraag" at bounding box center [720, 674] width 576 height 40
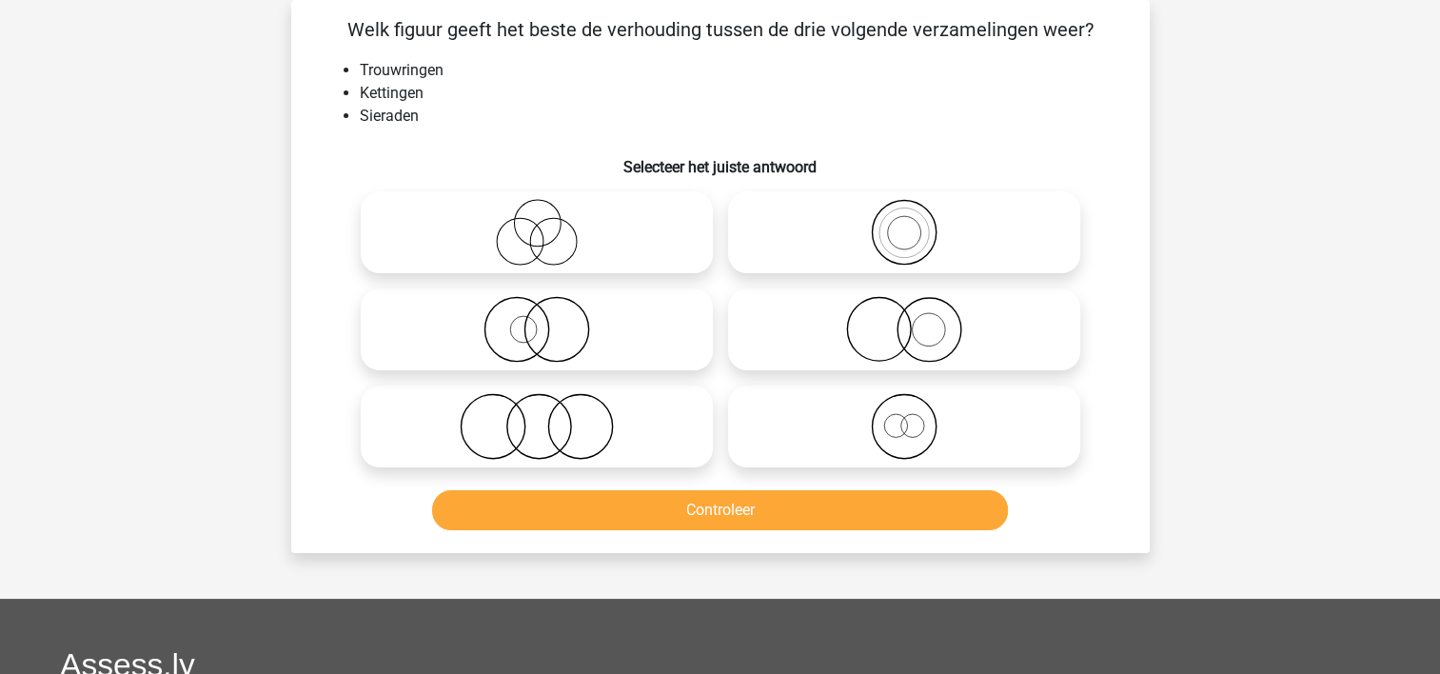
click at [770, 308] on icon at bounding box center [904, 329] width 337 height 67
click at [904, 308] on input "radio" at bounding box center [910, 313] width 12 height 12
radio input "true"
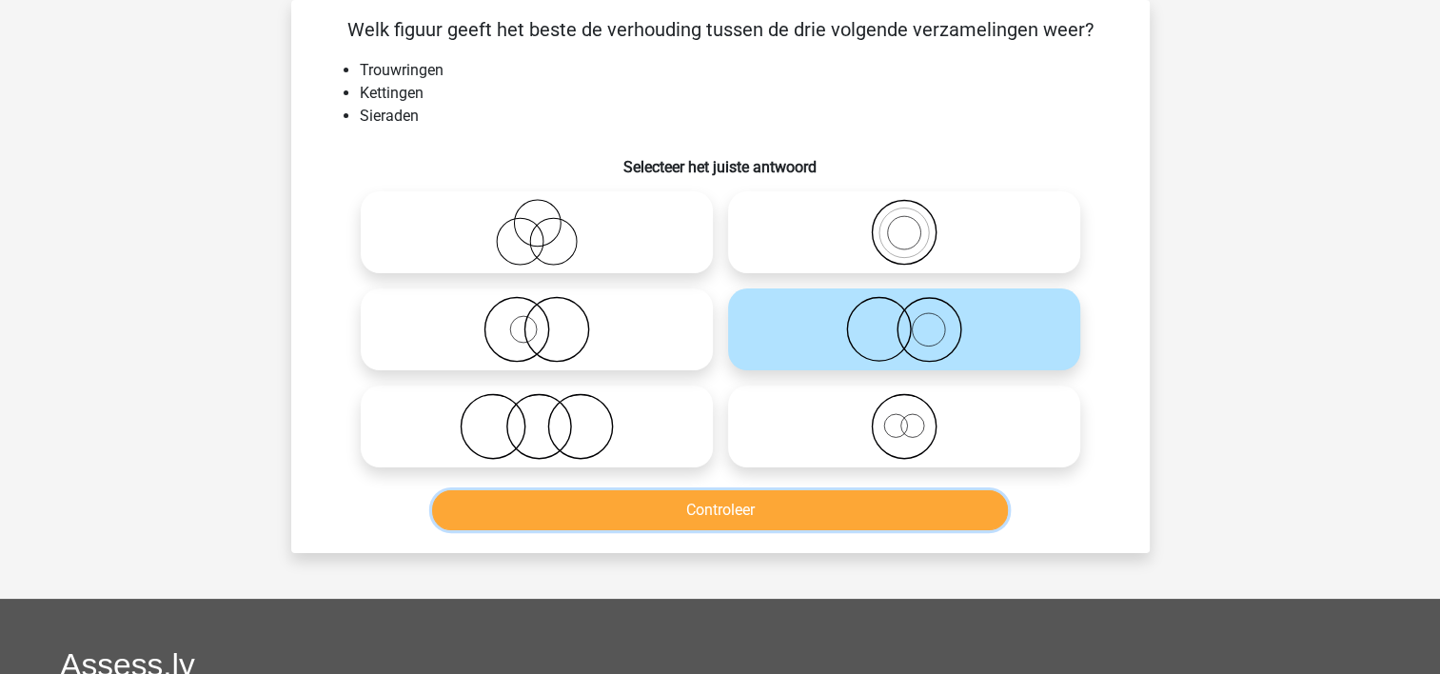
click at [735, 506] on button "Controleer" at bounding box center [720, 510] width 576 height 40
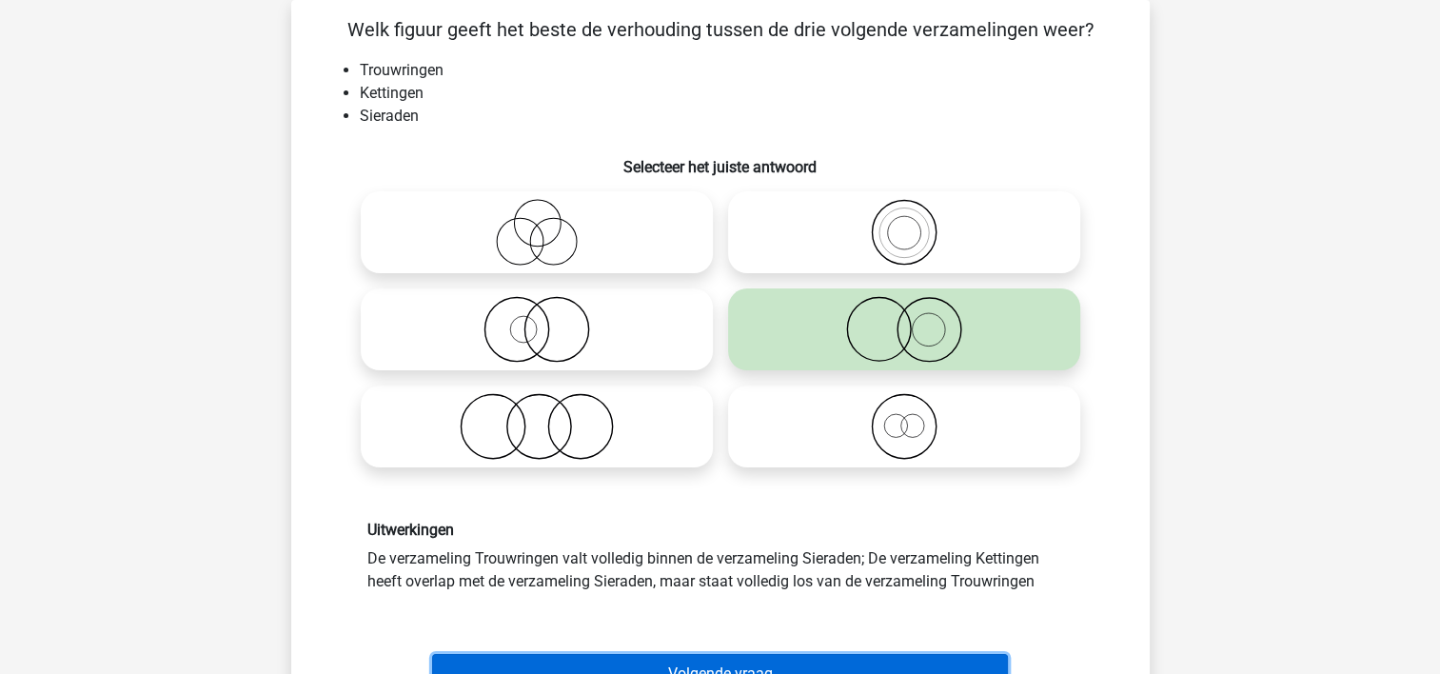
click at [718, 654] on button "Volgende vraag" at bounding box center [720, 674] width 576 height 40
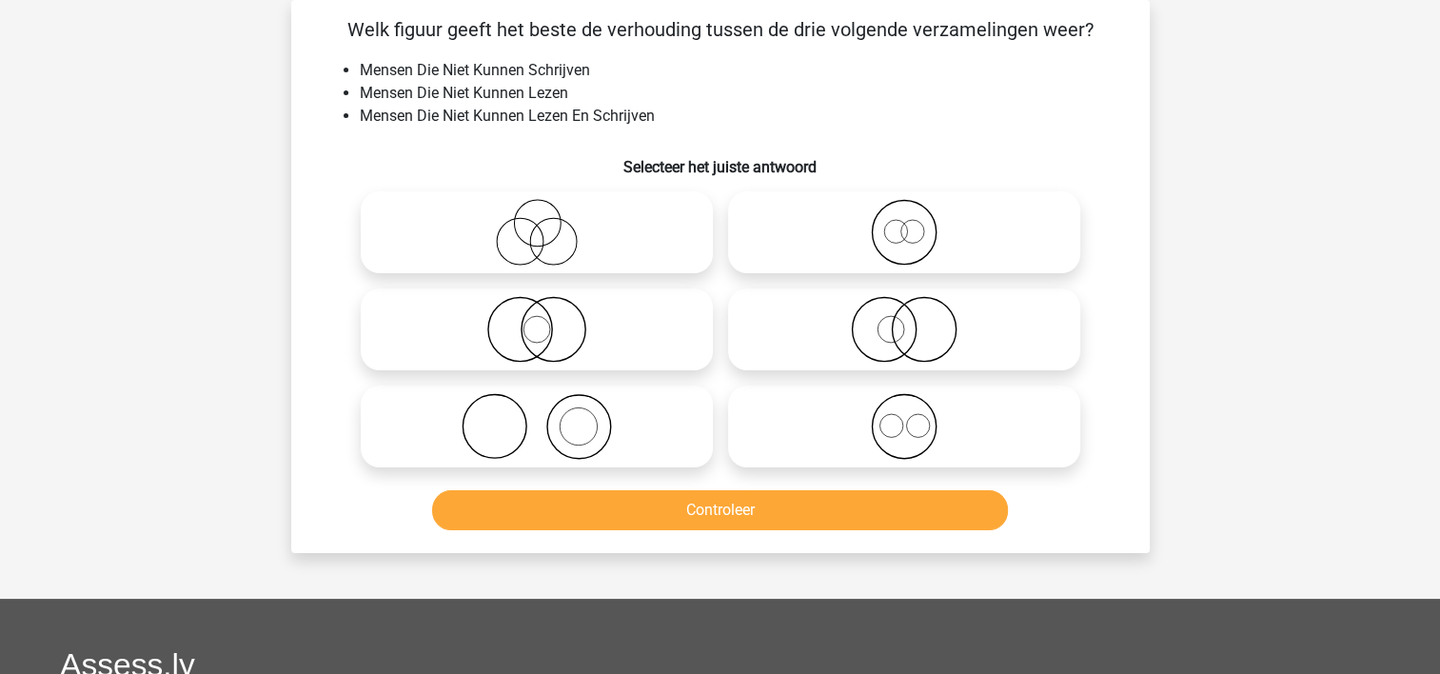
click at [810, 435] on icon at bounding box center [904, 426] width 337 height 67
click at [904, 417] on input "radio" at bounding box center [910, 411] width 12 height 12
radio input "true"
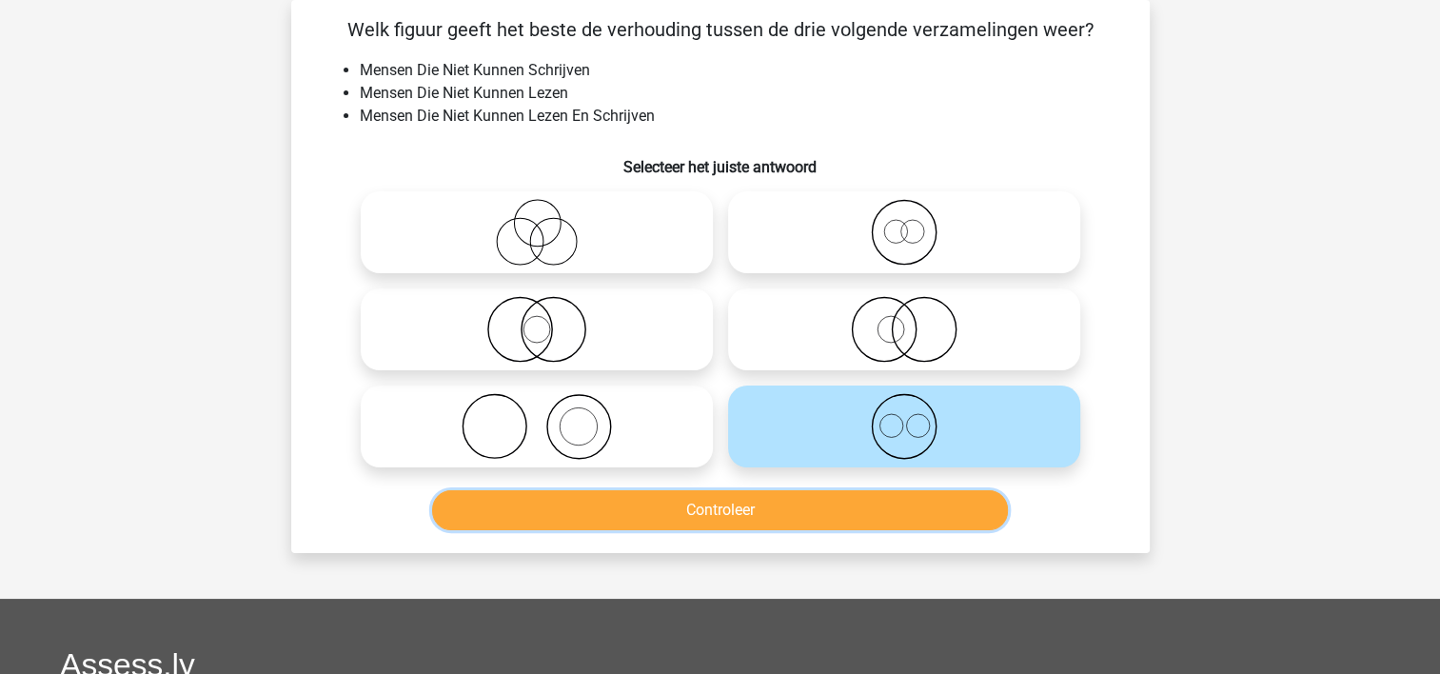
click at [792, 506] on button "Controleer" at bounding box center [720, 510] width 576 height 40
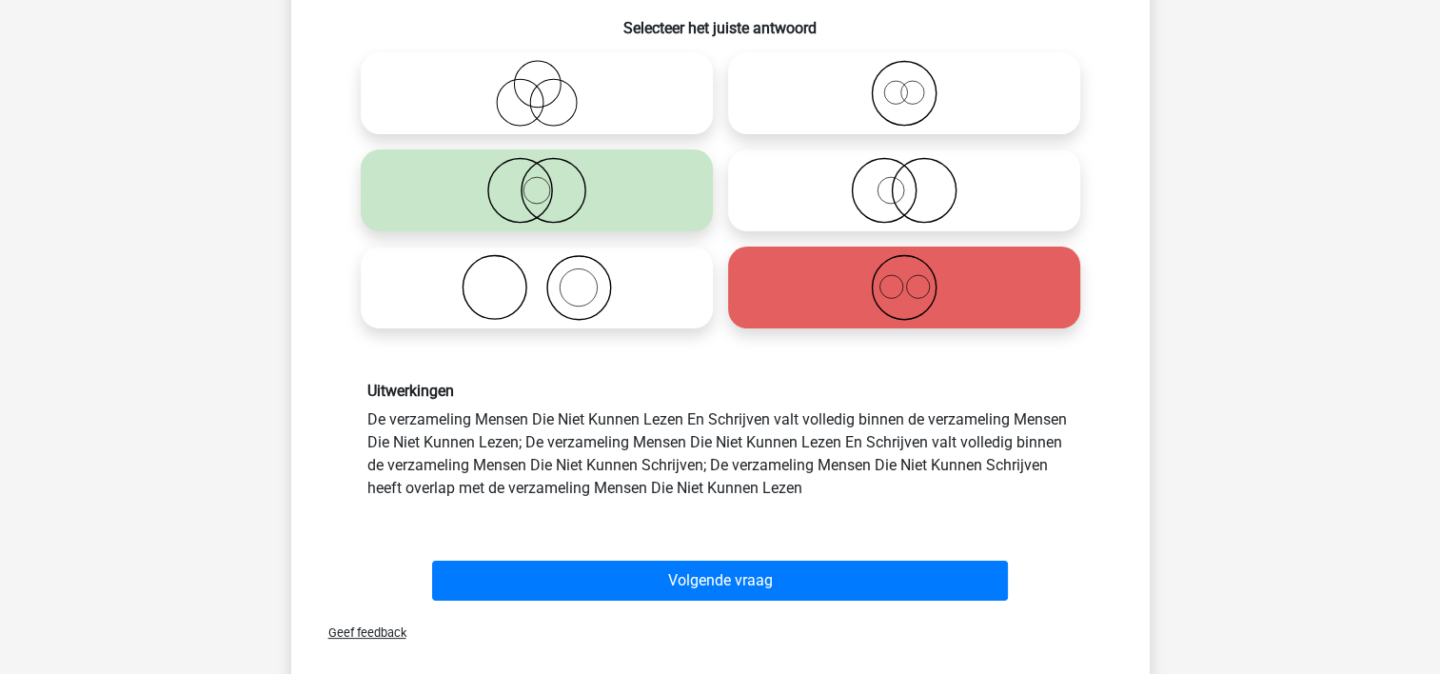
scroll to position [230, 0]
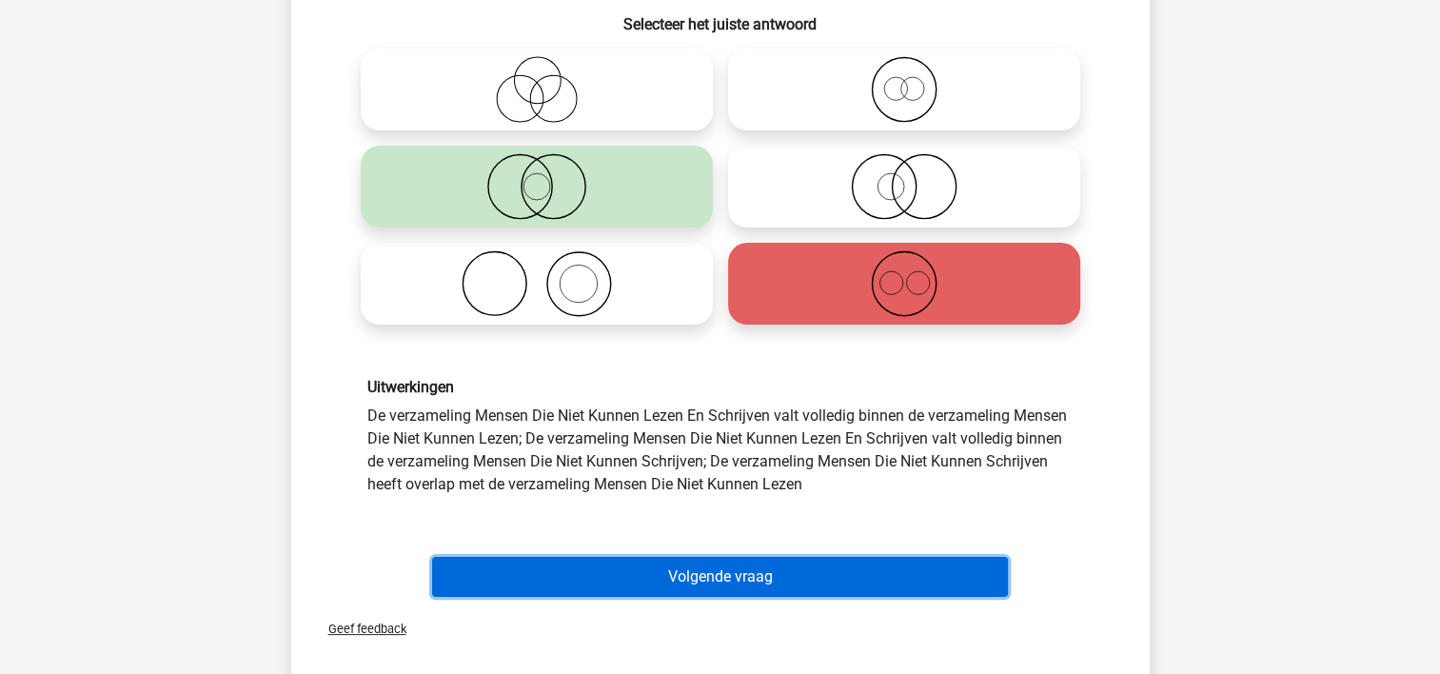
click at [935, 565] on button "Volgende vraag" at bounding box center [720, 577] width 576 height 40
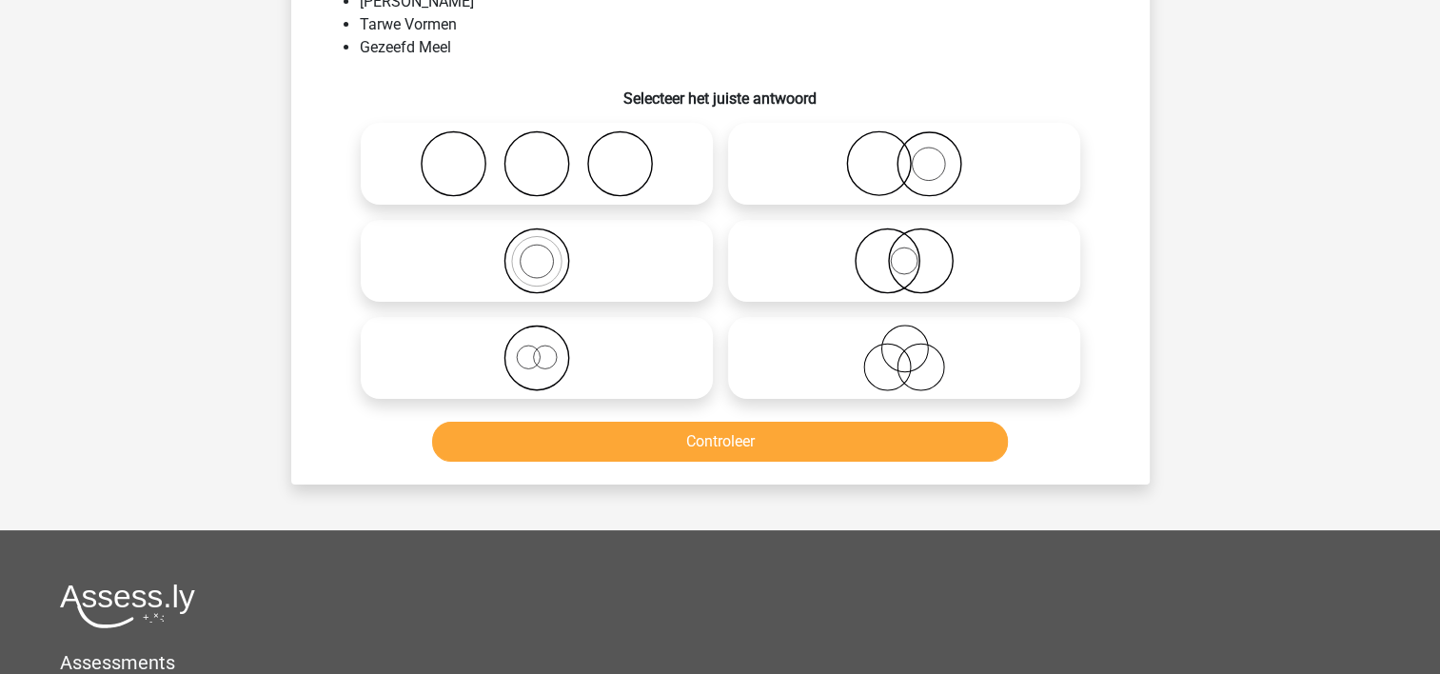
scroll to position [88, 0]
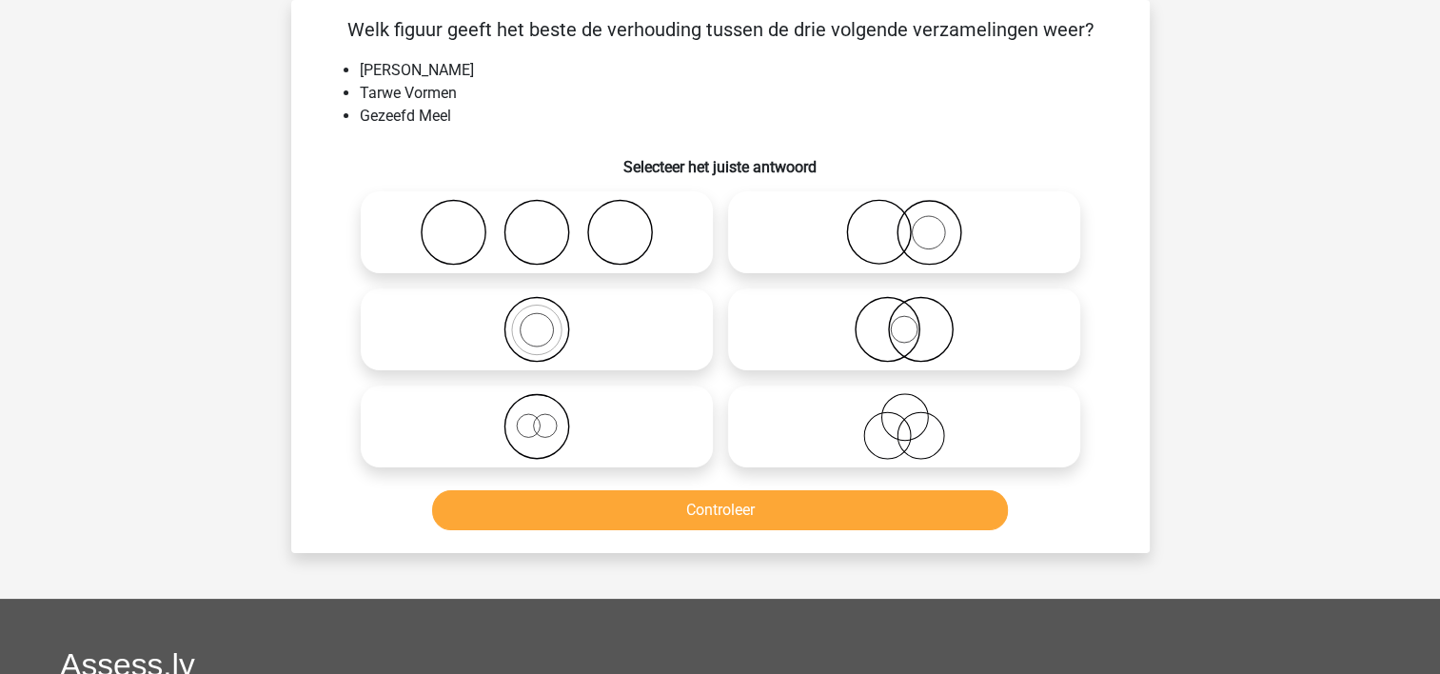
click at [436, 235] on icon at bounding box center [536, 232] width 337 height 67
click at [537, 223] on input "radio" at bounding box center [543, 216] width 12 height 12
radio input "true"
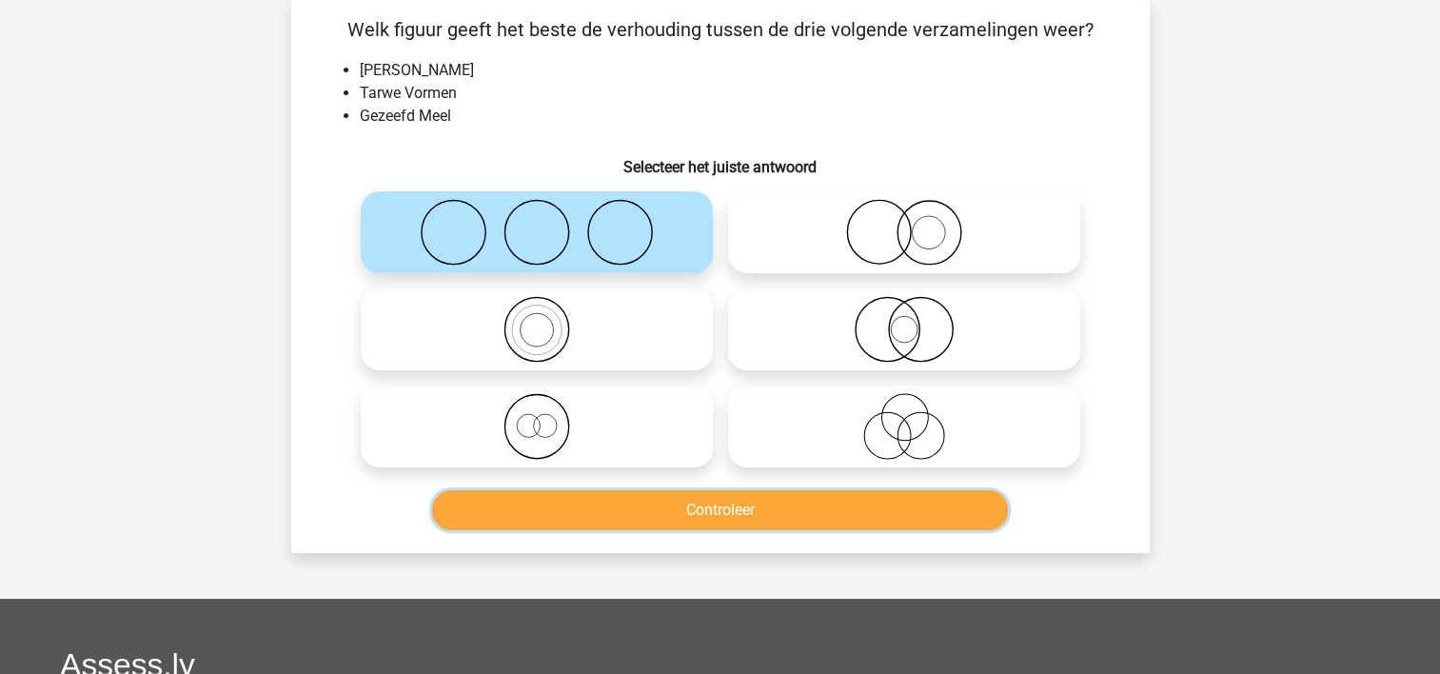
click at [545, 503] on button "Controleer" at bounding box center [720, 510] width 576 height 40
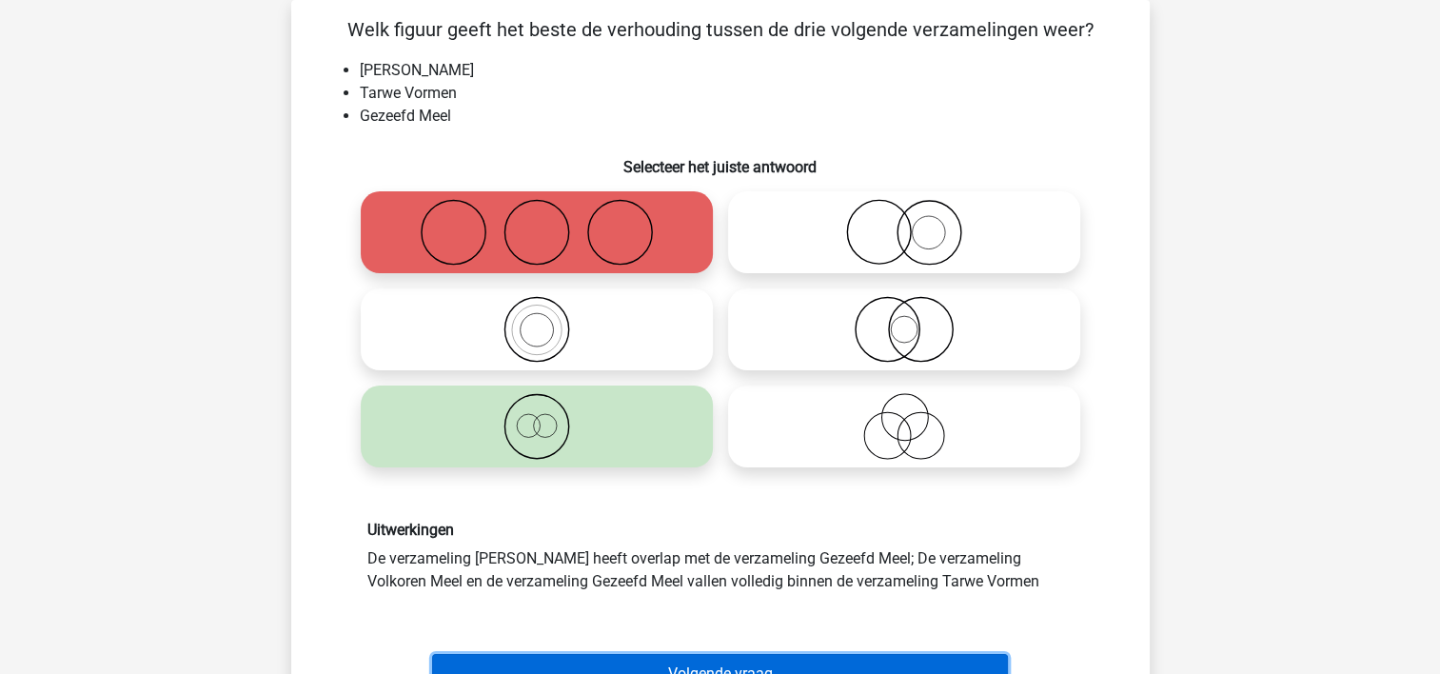
click at [567, 657] on button "Volgende vraag" at bounding box center [720, 674] width 576 height 40
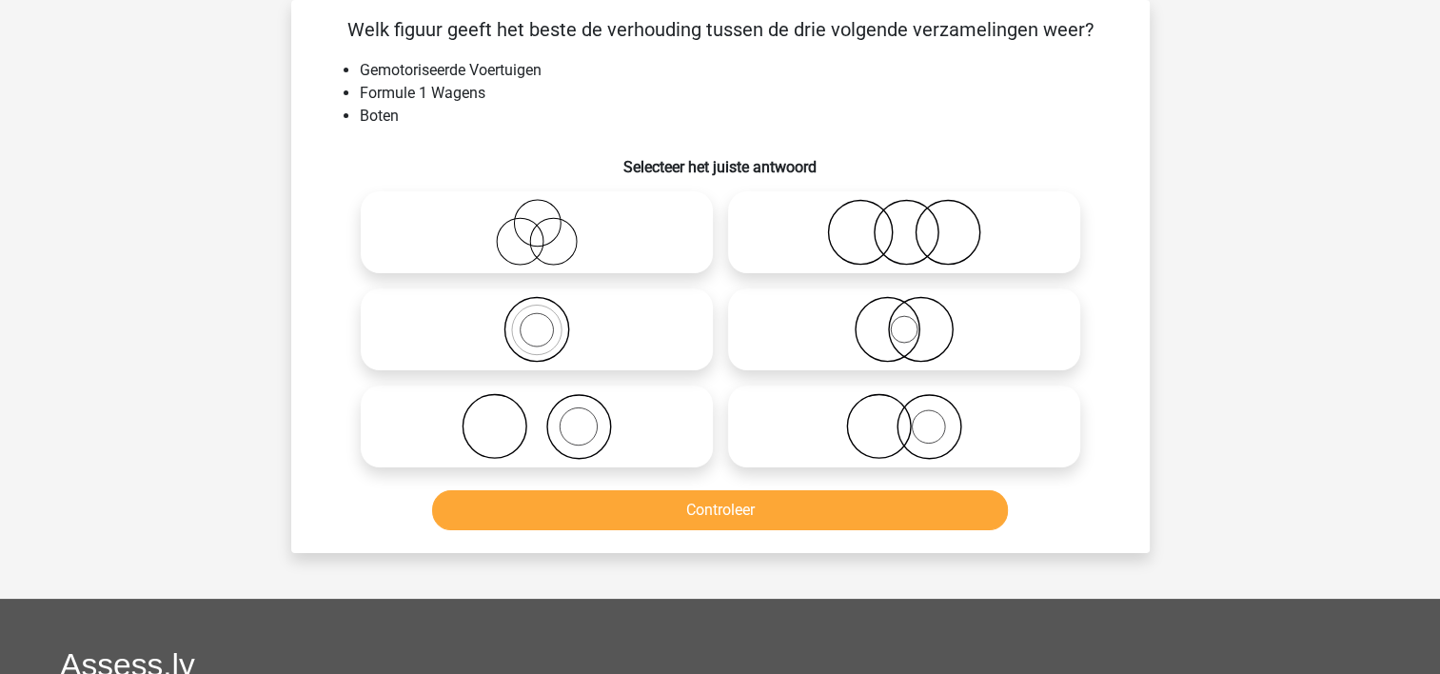
click at [788, 418] on icon at bounding box center [904, 426] width 337 height 67
click at [904, 417] on input "radio" at bounding box center [910, 411] width 12 height 12
radio input "true"
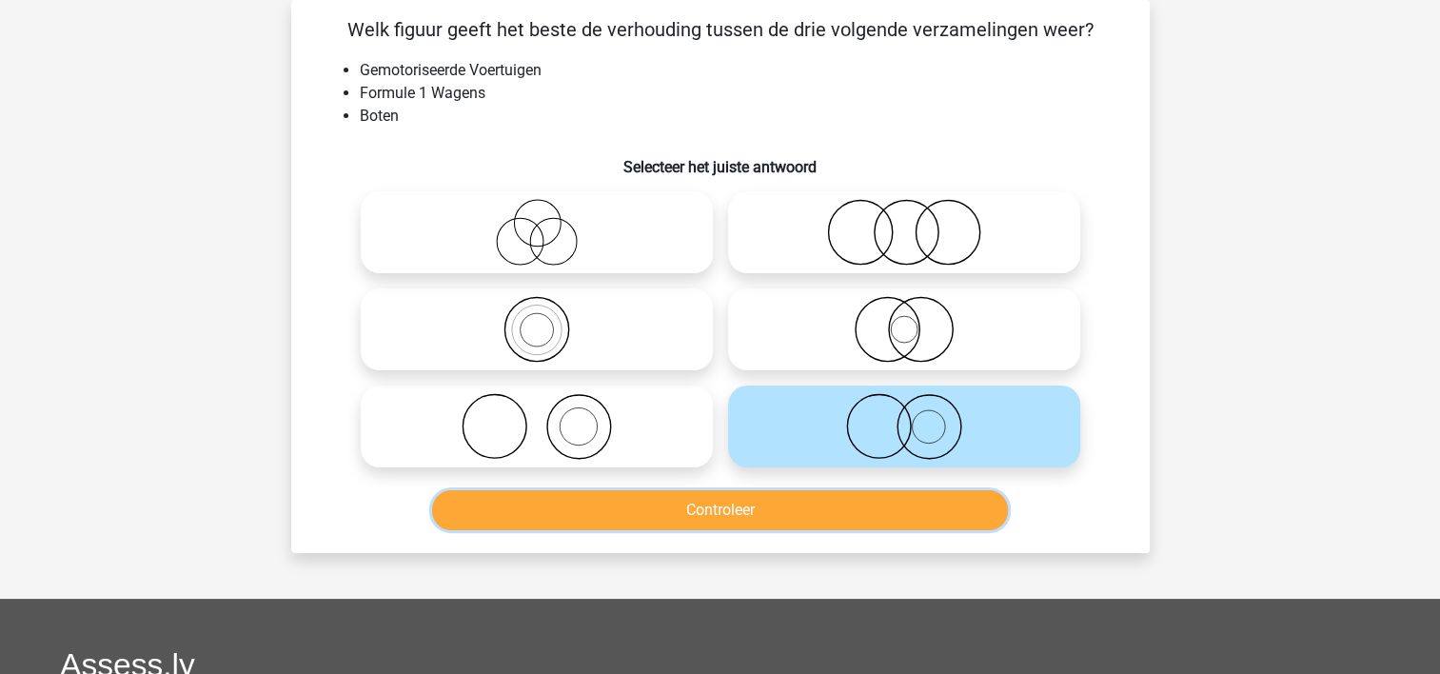
click at [763, 501] on button "Controleer" at bounding box center [720, 510] width 576 height 40
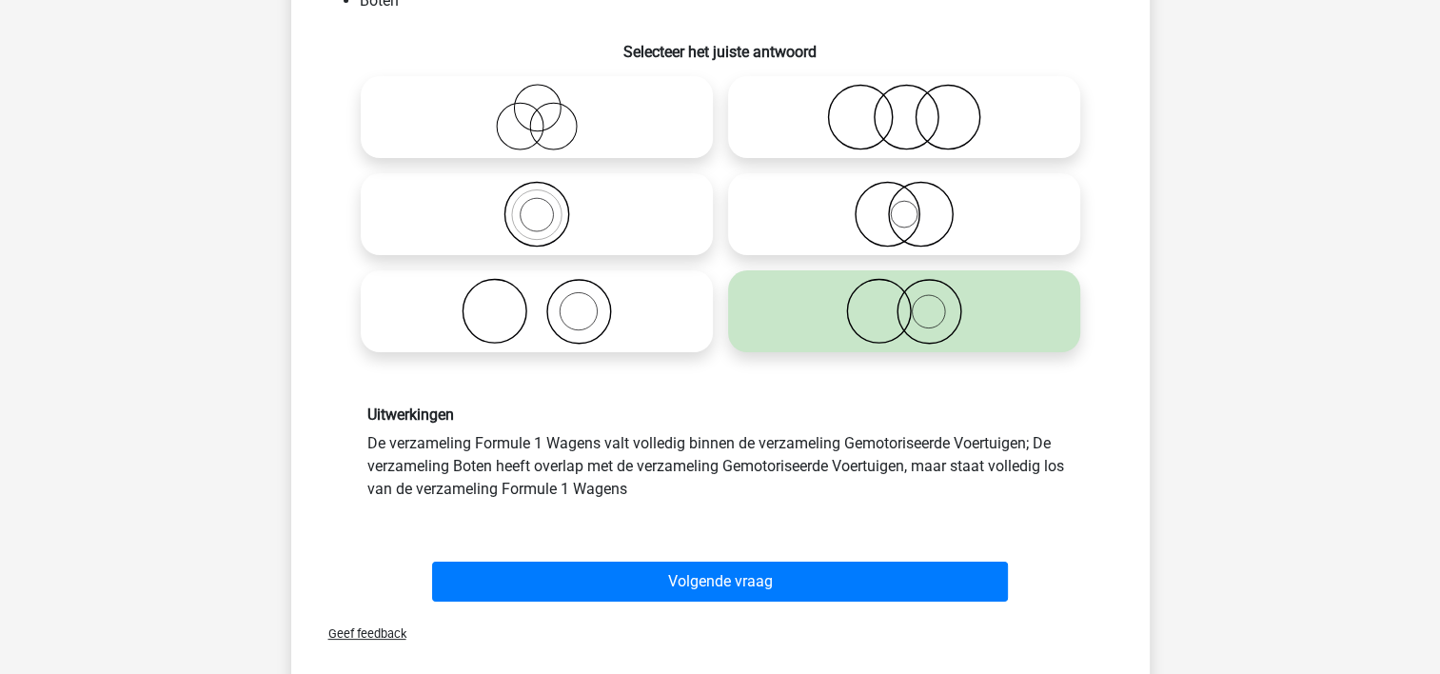
scroll to position [207, 0]
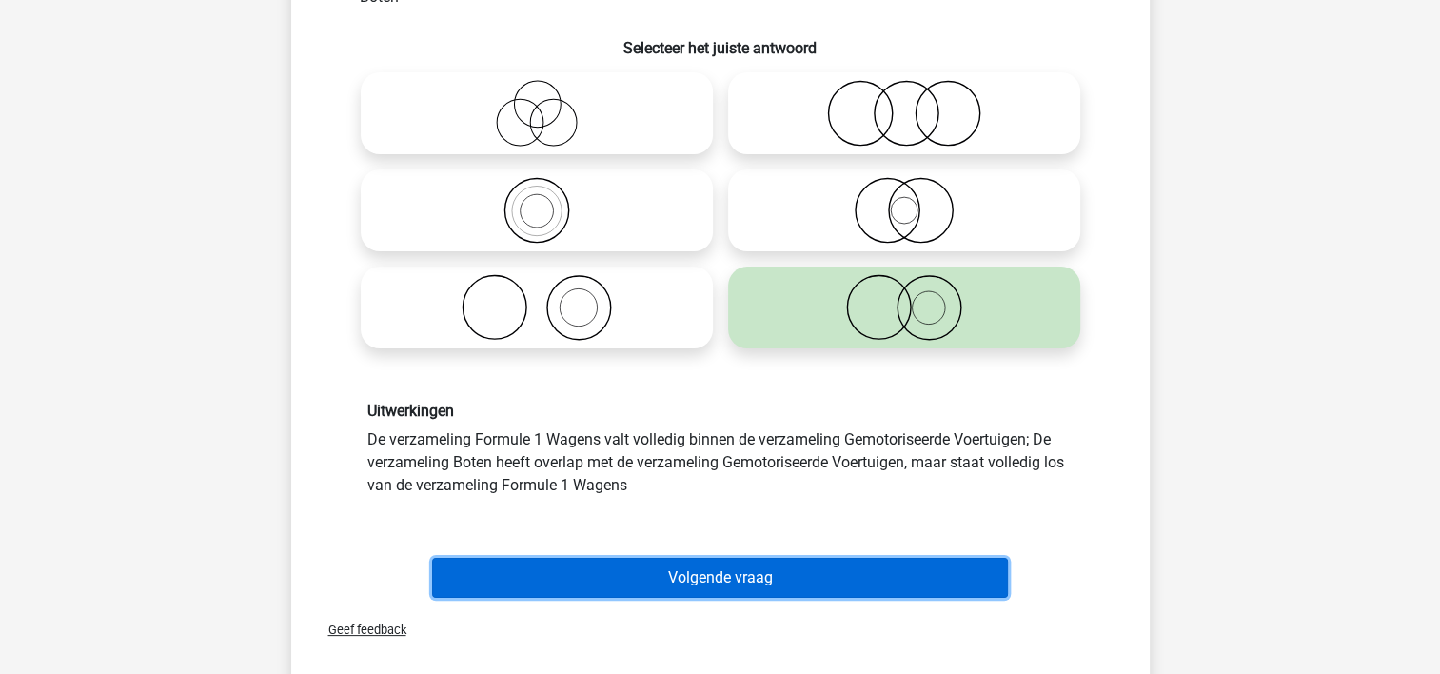
click at [920, 565] on button "Volgende vraag" at bounding box center [720, 578] width 576 height 40
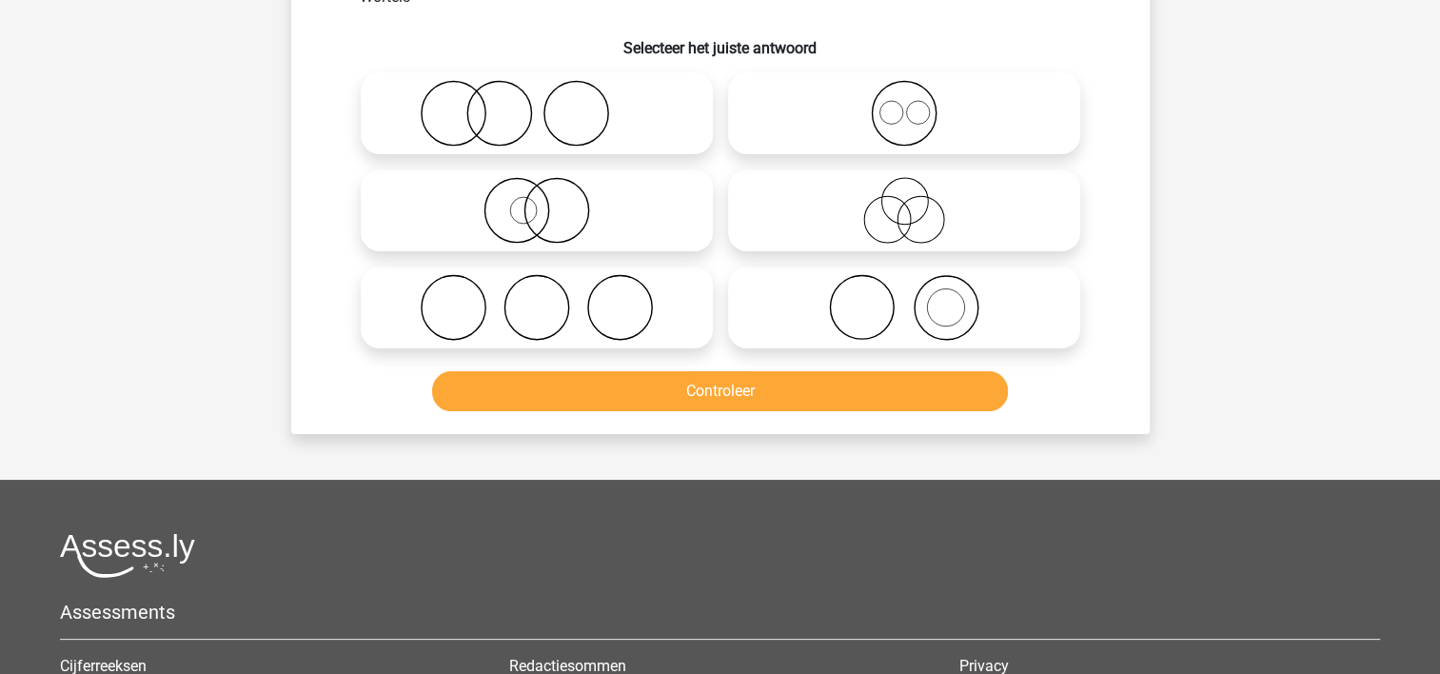
scroll to position [88, 0]
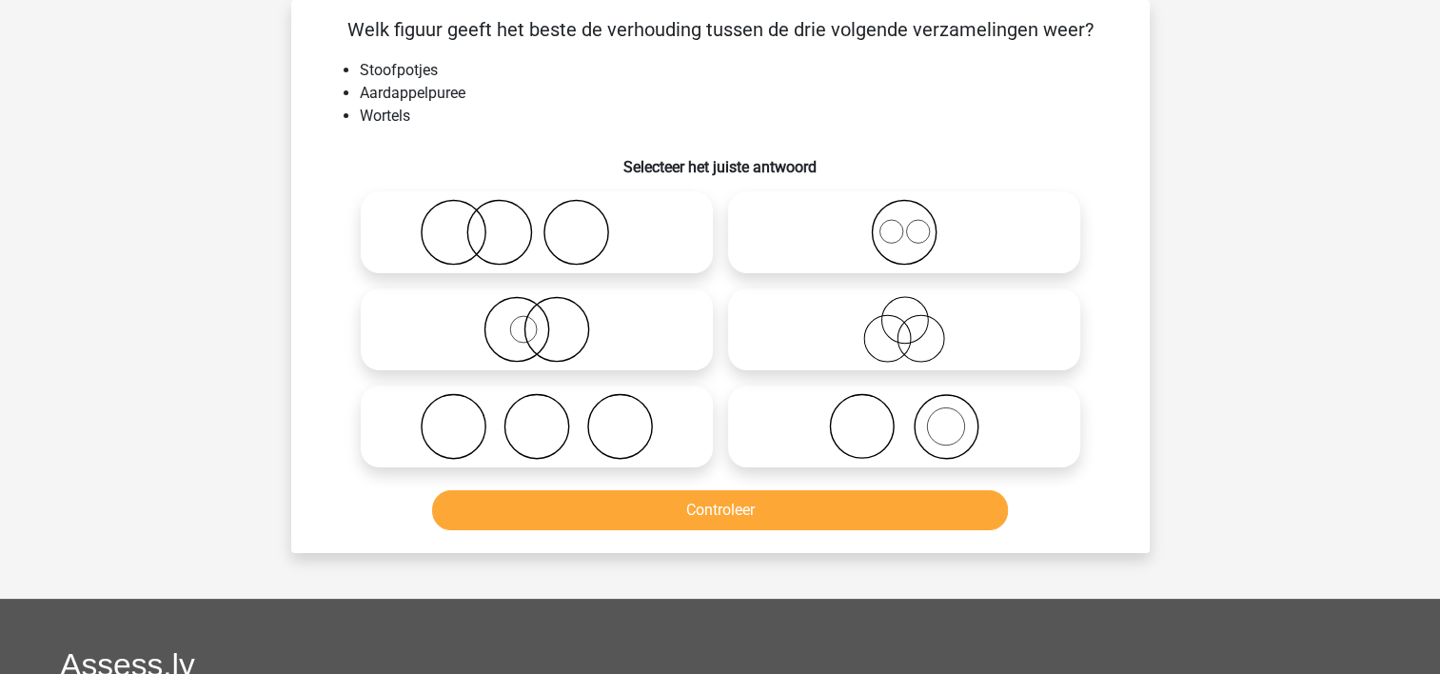
click at [475, 435] on icon at bounding box center [536, 426] width 337 height 67
click at [537, 417] on input "radio" at bounding box center [543, 411] width 12 height 12
radio input "true"
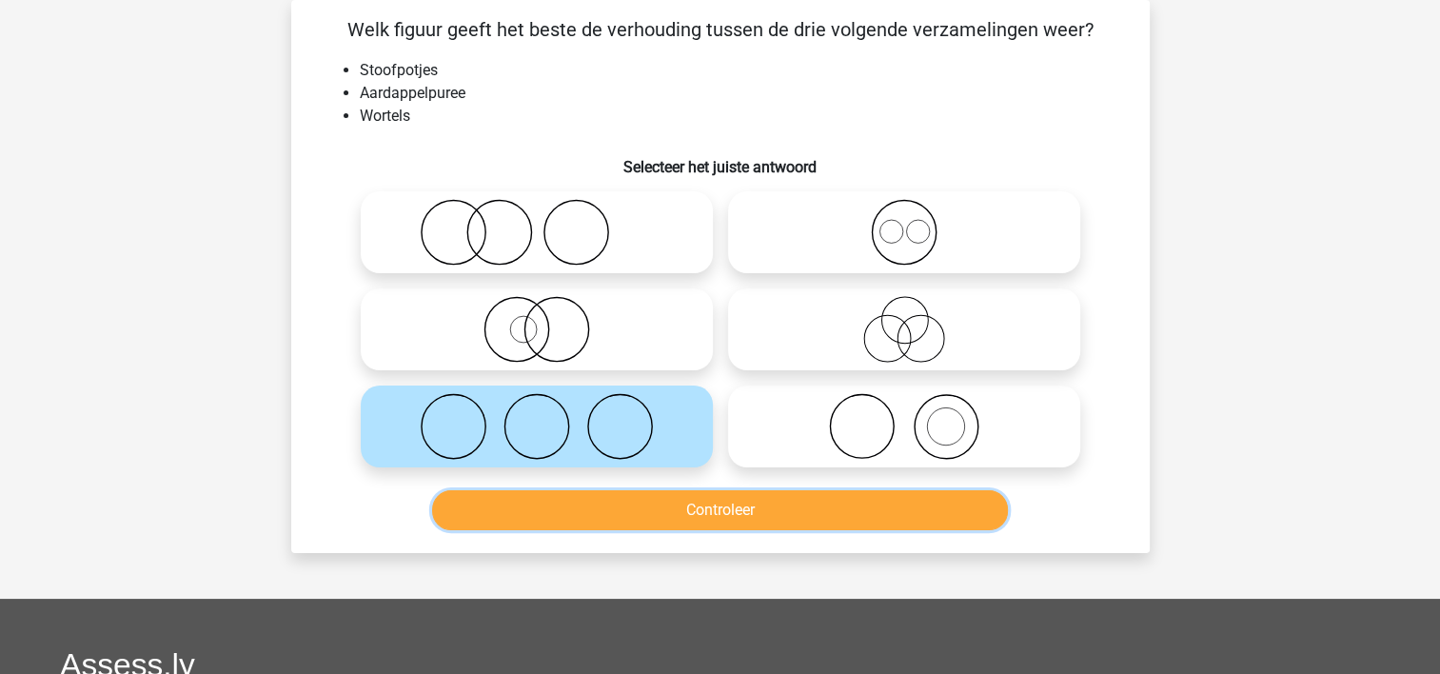
click at [499, 512] on button "Controleer" at bounding box center [720, 510] width 576 height 40
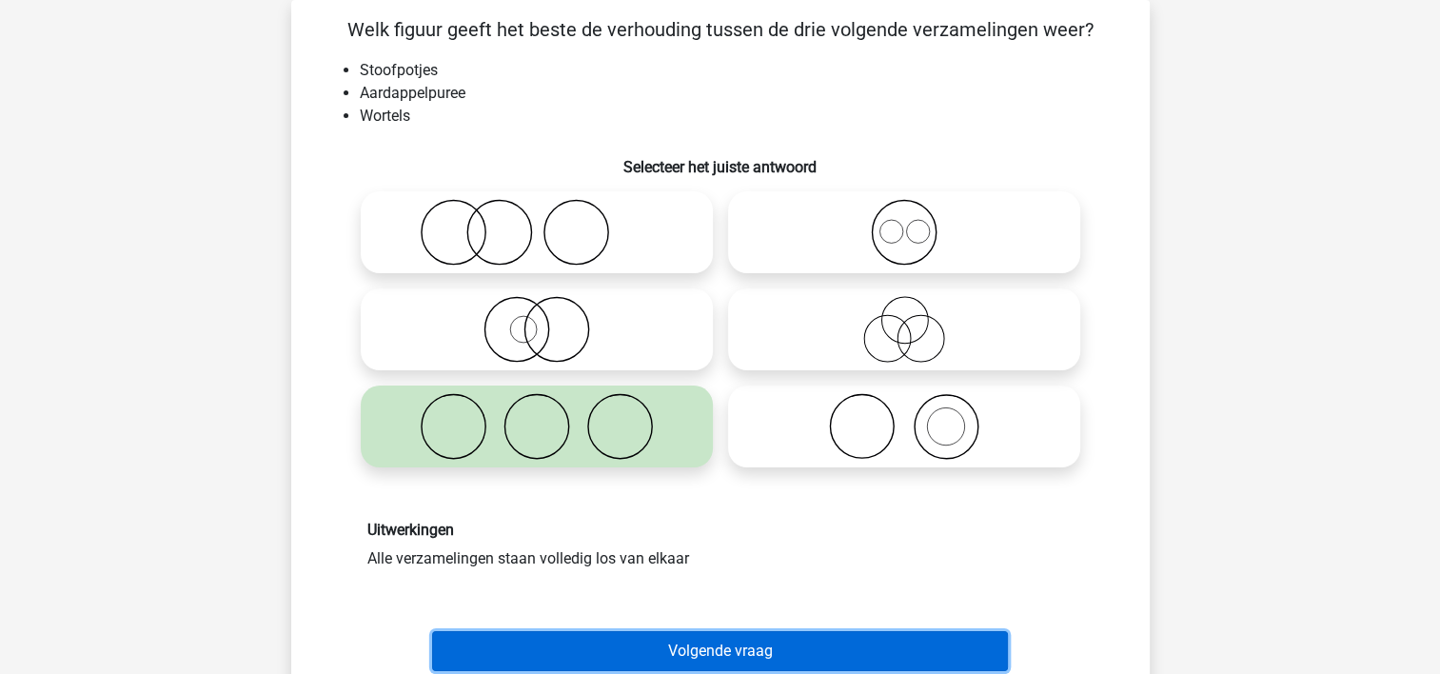
click at [525, 645] on button "Volgende vraag" at bounding box center [720, 651] width 576 height 40
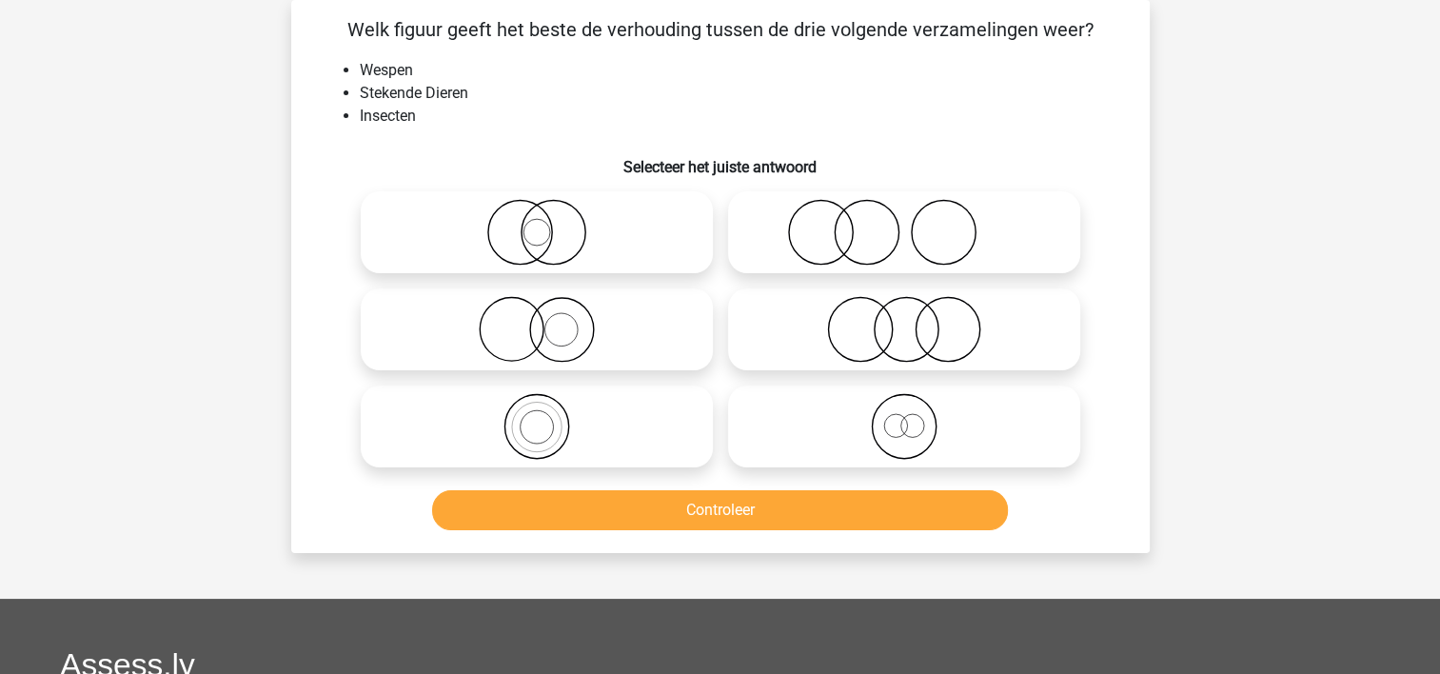
click at [469, 438] on icon at bounding box center [536, 426] width 337 height 67
click at [537, 417] on input "radio" at bounding box center [543, 411] width 12 height 12
radio input "true"
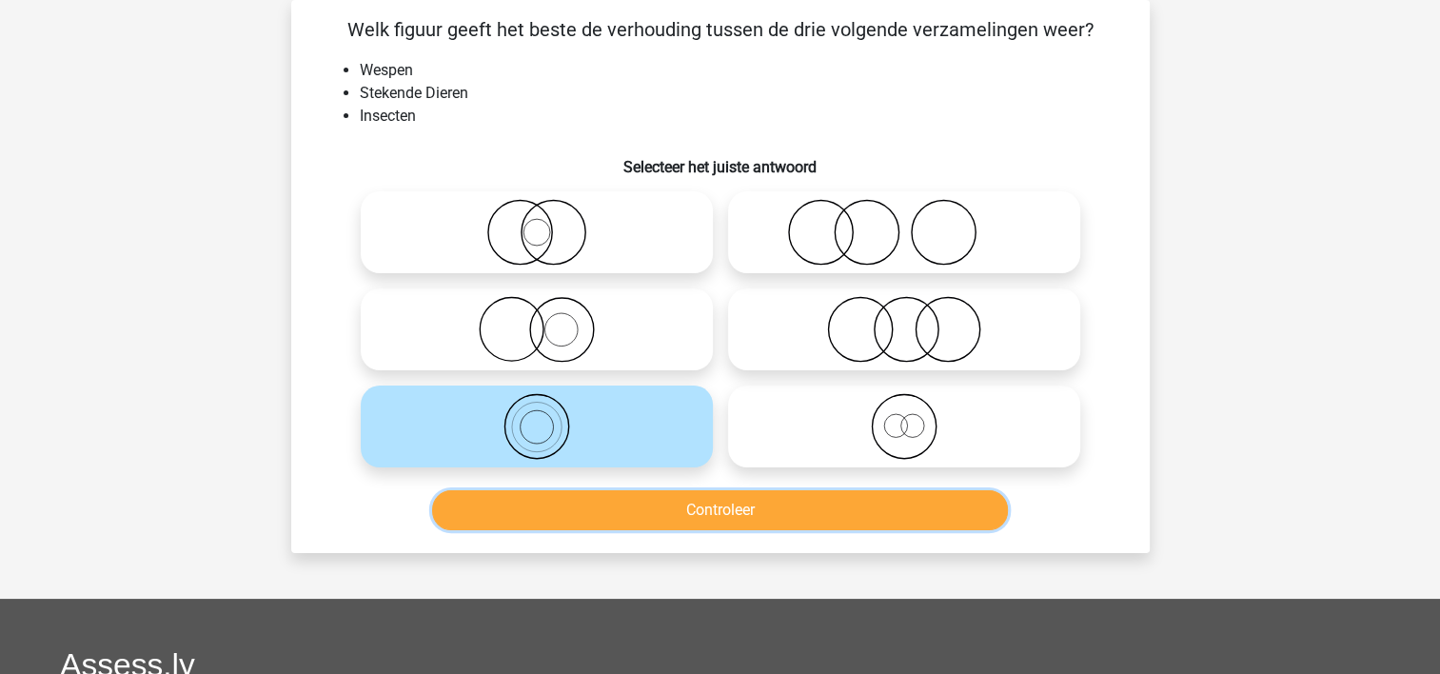
click at [504, 503] on button "Controleer" at bounding box center [720, 510] width 576 height 40
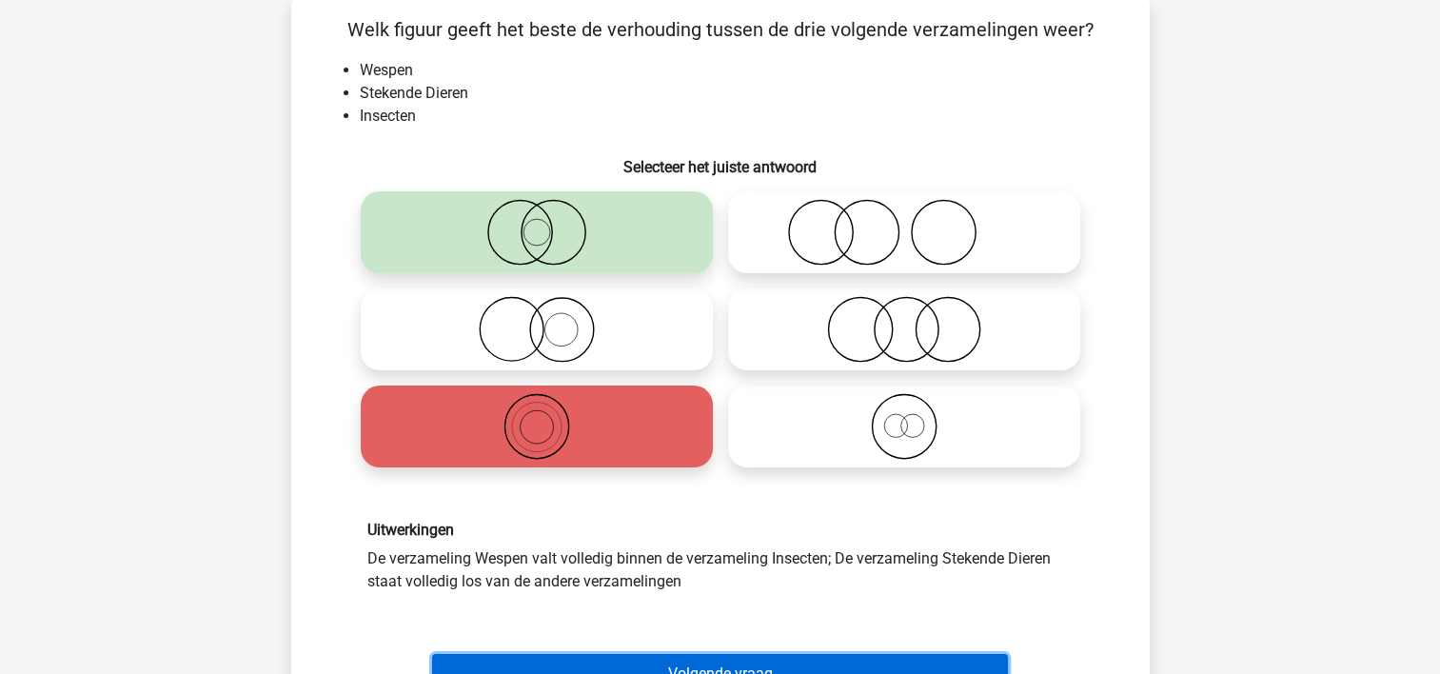
click at [545, 657] on button "Volgende vraag" at bounding box center [720, 674] width 576 height 40
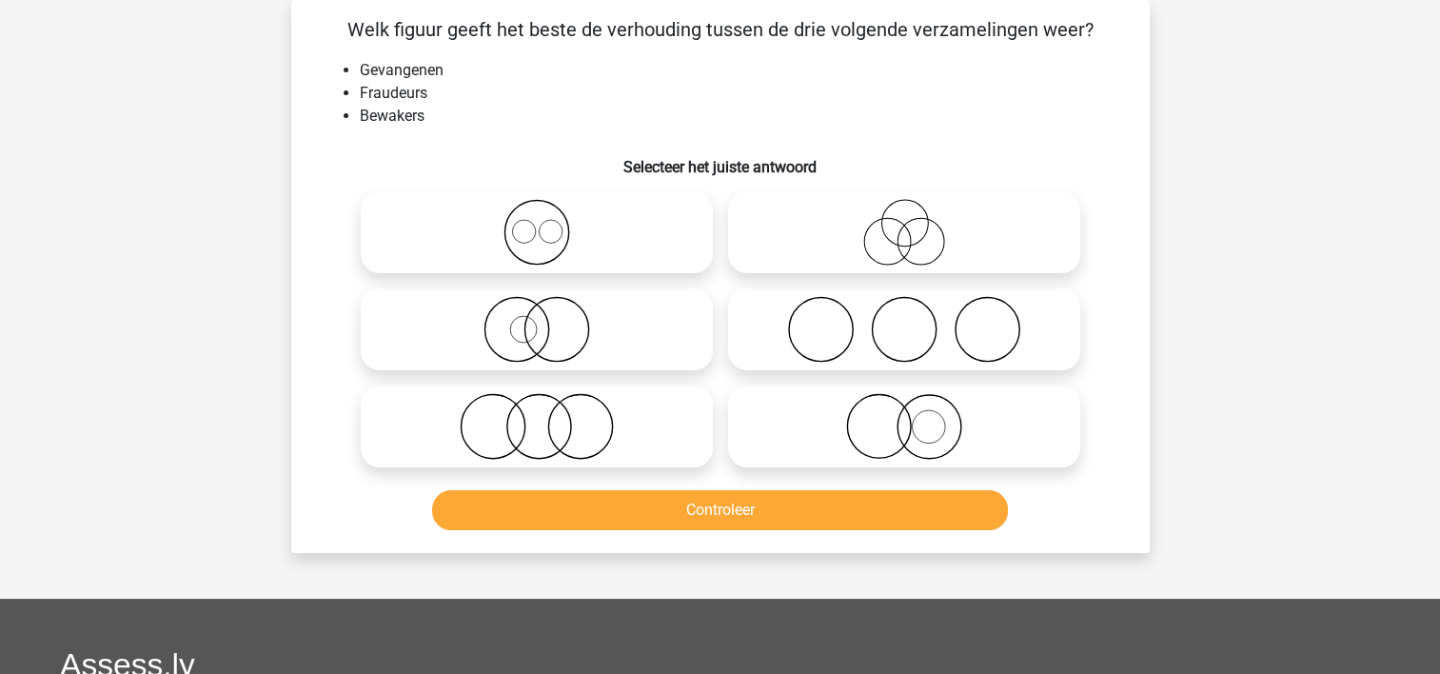
click at [453, 410] on icon at bounding box center [536, 426] width 337 height 67
click at [537, 410] on input "radio" at bounding box center [543, 411] width 12 height 12
radio input "true"
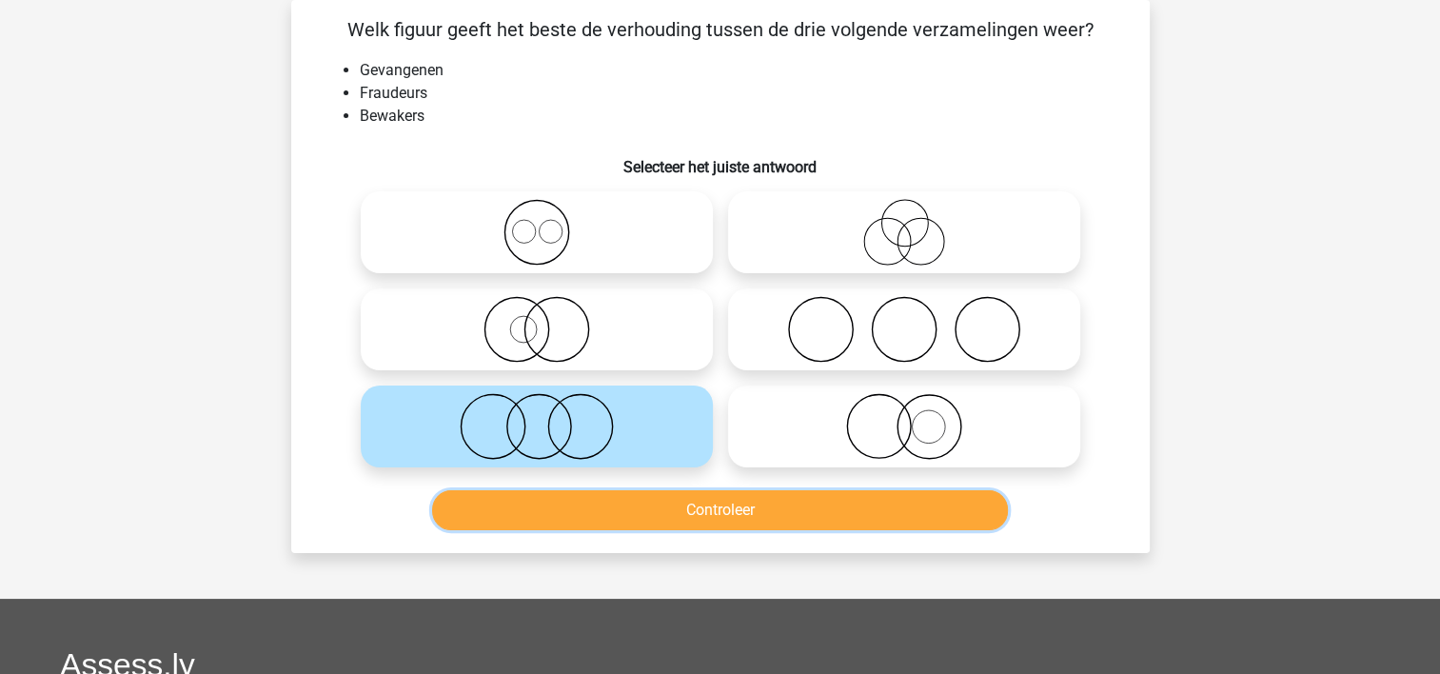
click at [493, 499] on button "Controleer" at bounding box center [720, 510] width 576 height 40
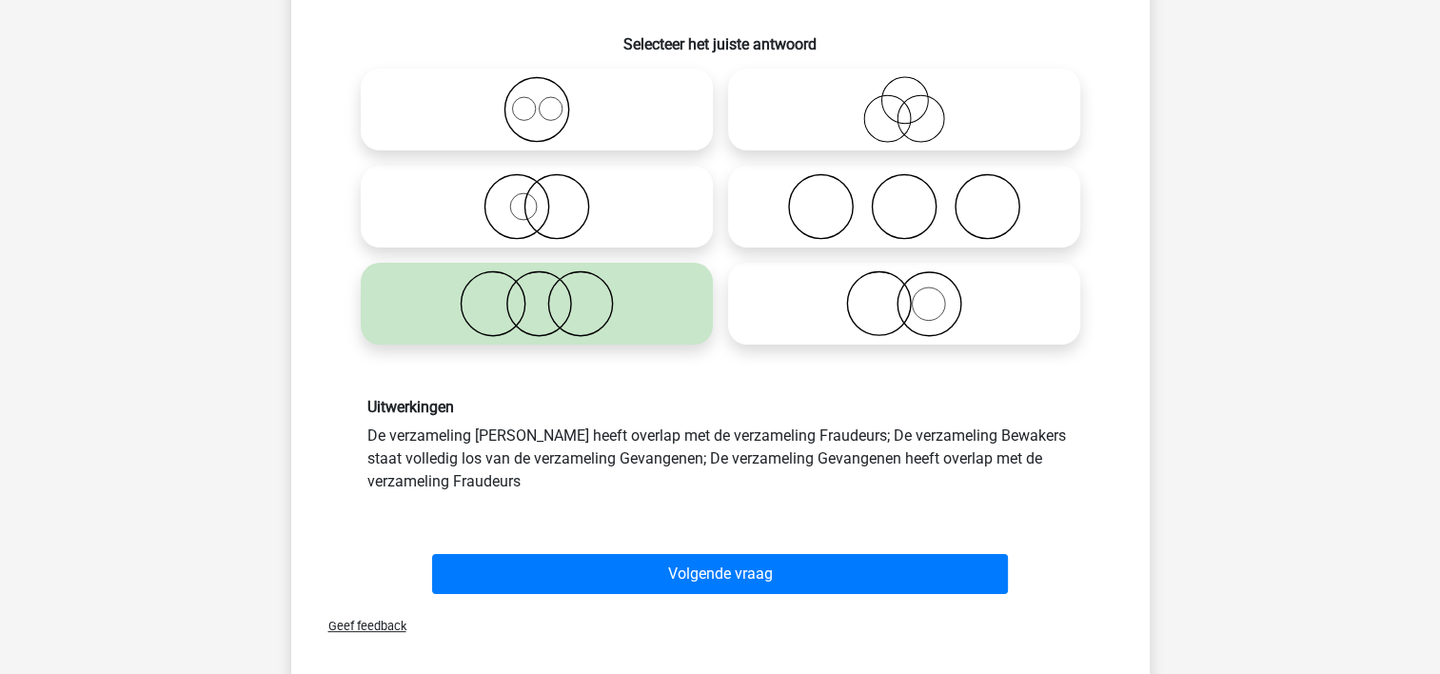
scroll to position [217, 0]
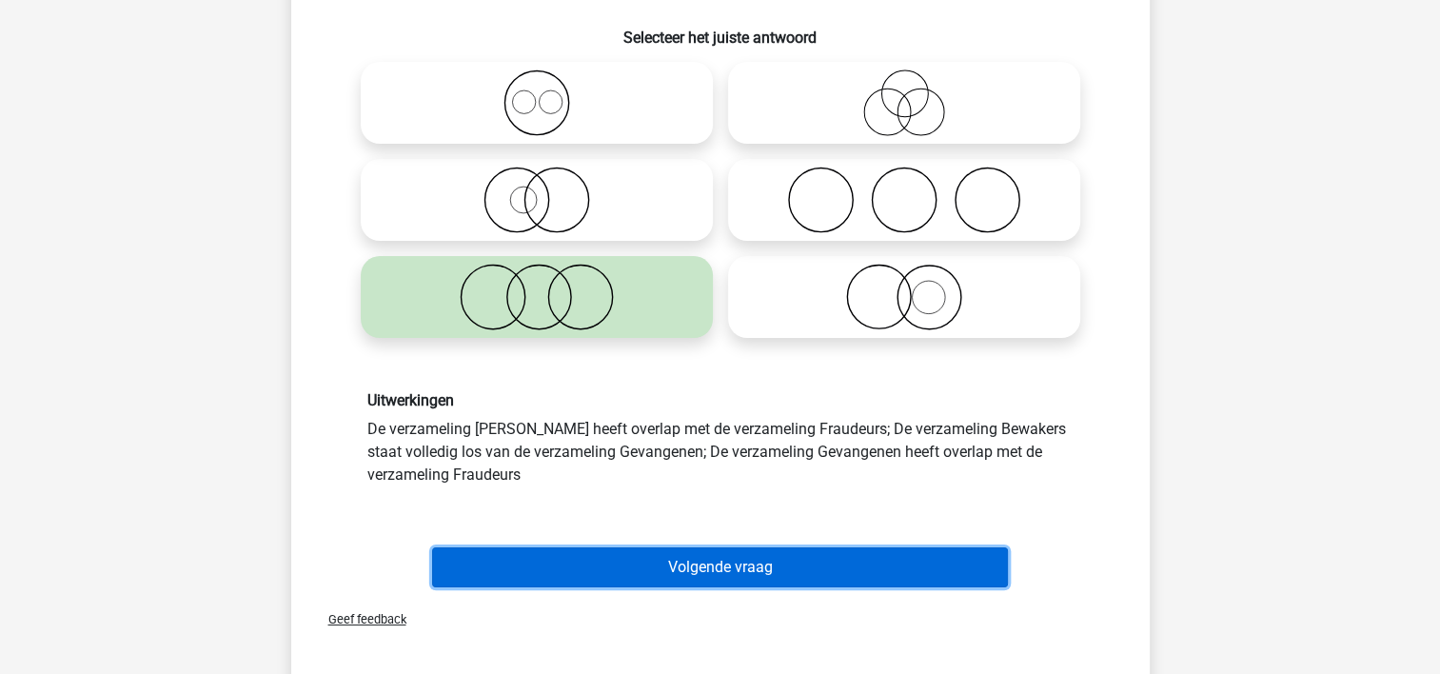
click at [956, 563] on button "Volgende vraag" at bounding box center [720, 567] width 576 height 40
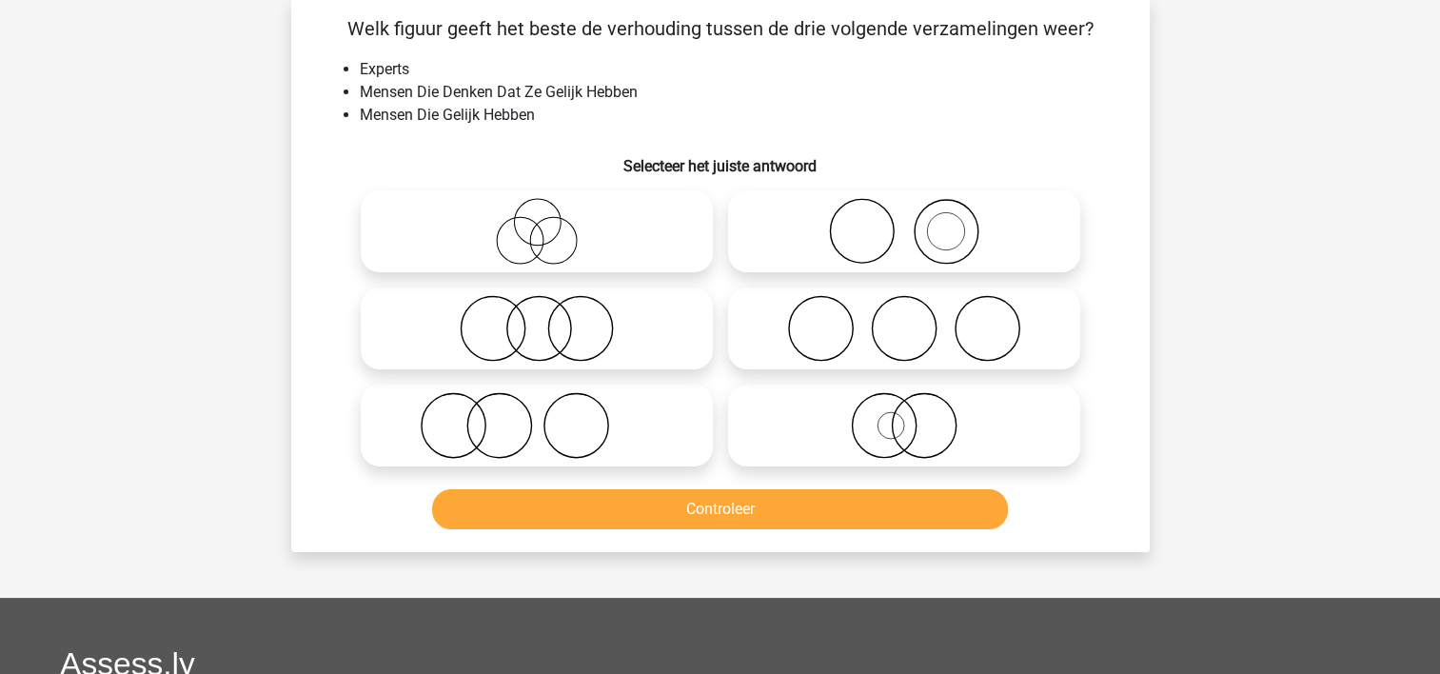
scroll to position [88, 0]
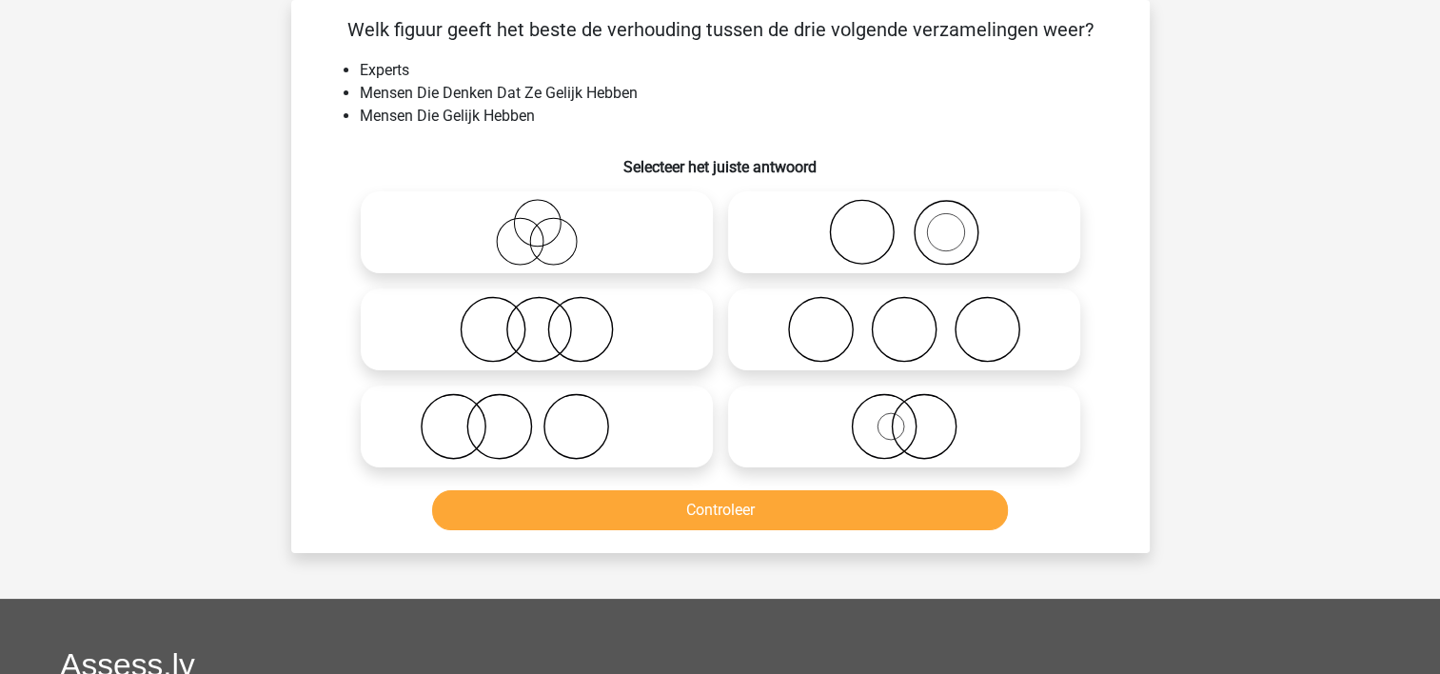
click at [398, 227] on icon at bounding box center [536, 232] width 337 height 67
click at [537, 223] on input "radio" at bounding box center [543, 216] width 12 height 12
radio input "true"
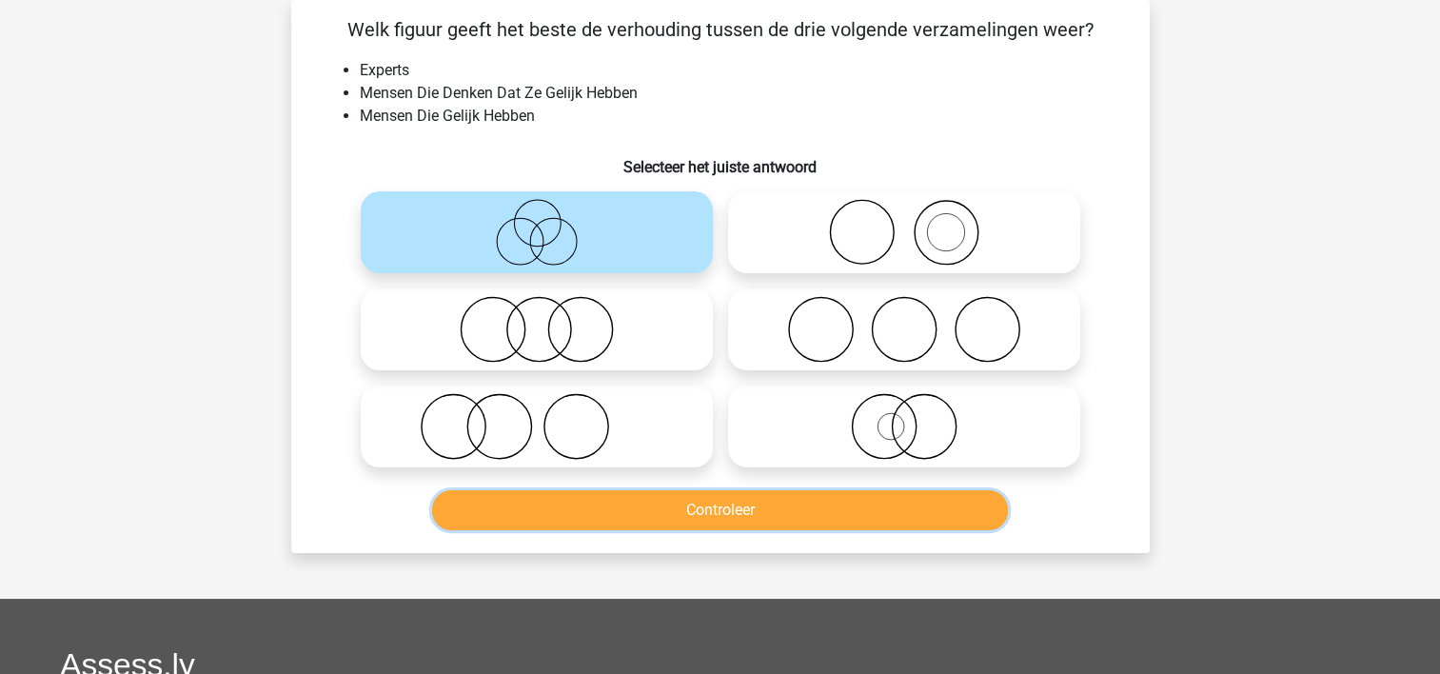
click at [570, 495] on button "Controleer" at bounding box center [720, 510] width 576 height 40
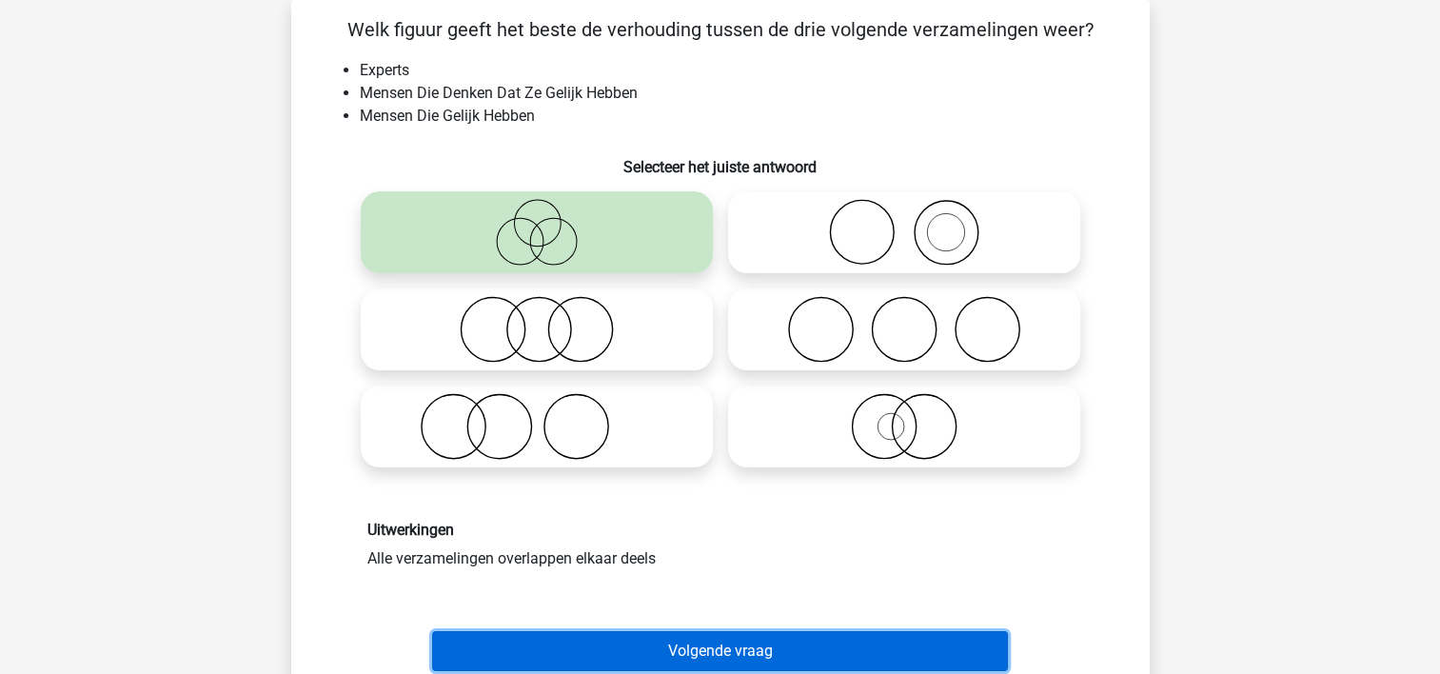
click at [575, 641] on button "Volgende vraag" at bounding box center [720, 651] width 576 height 40
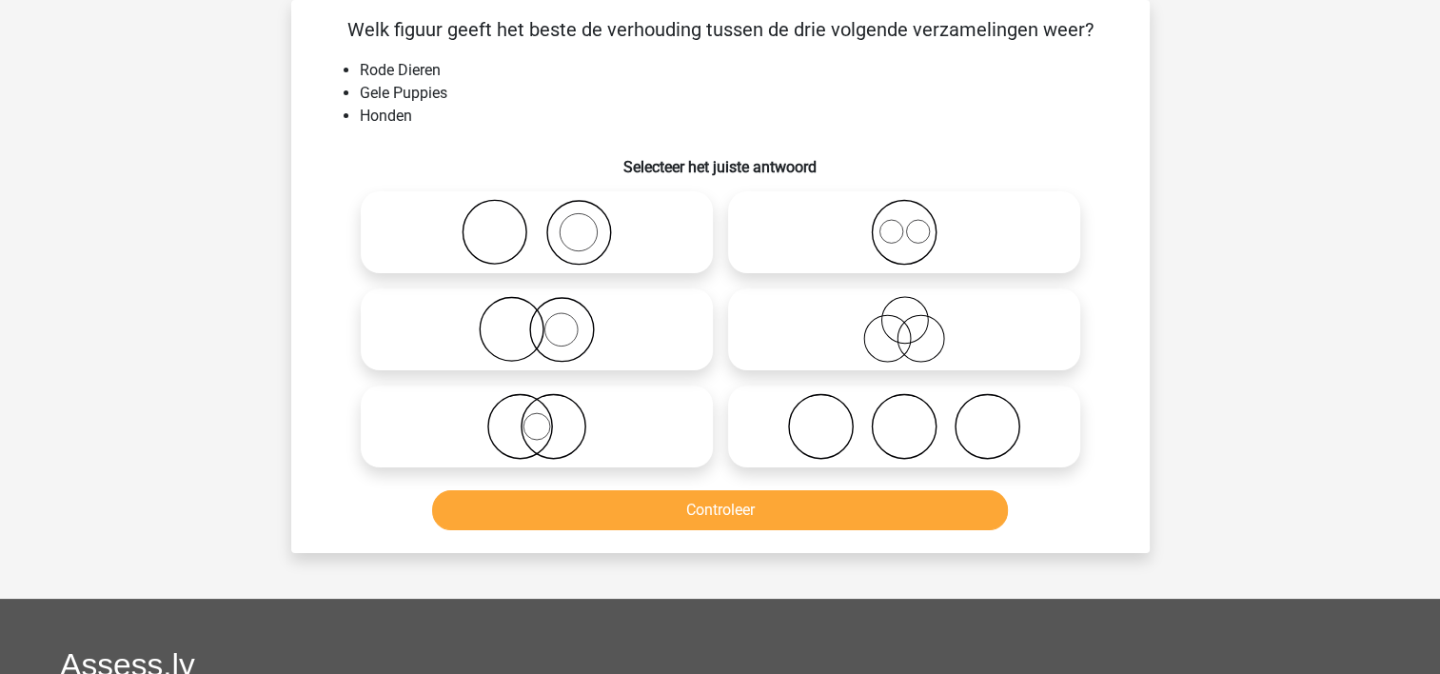
click at [432, 312] on icon at bounding box center [536, 329] width 337 height 67
click at [537, 312] on input "radio" at bounding box center [543, 313] width 12 height 12
radio input "true"
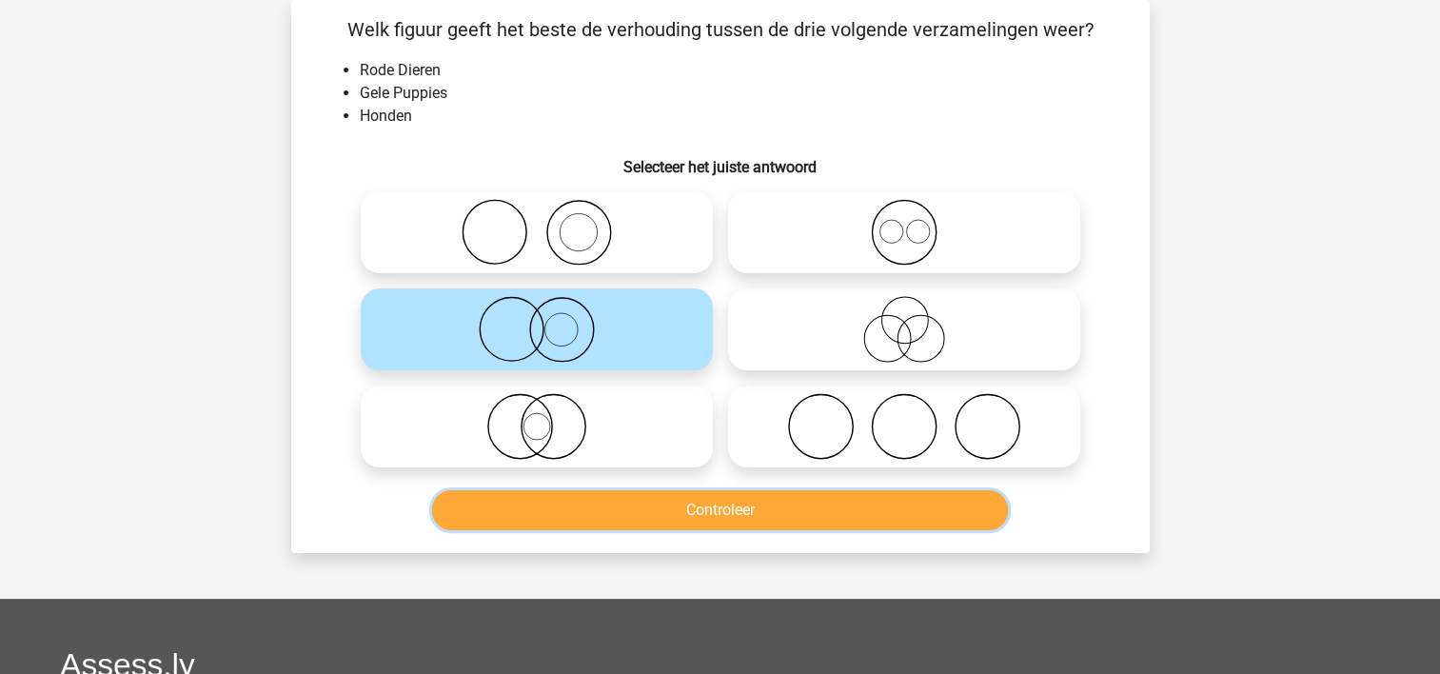
click at [512, 512] on button "Controleer" at bounding box center [720, 510] width 576 height 40
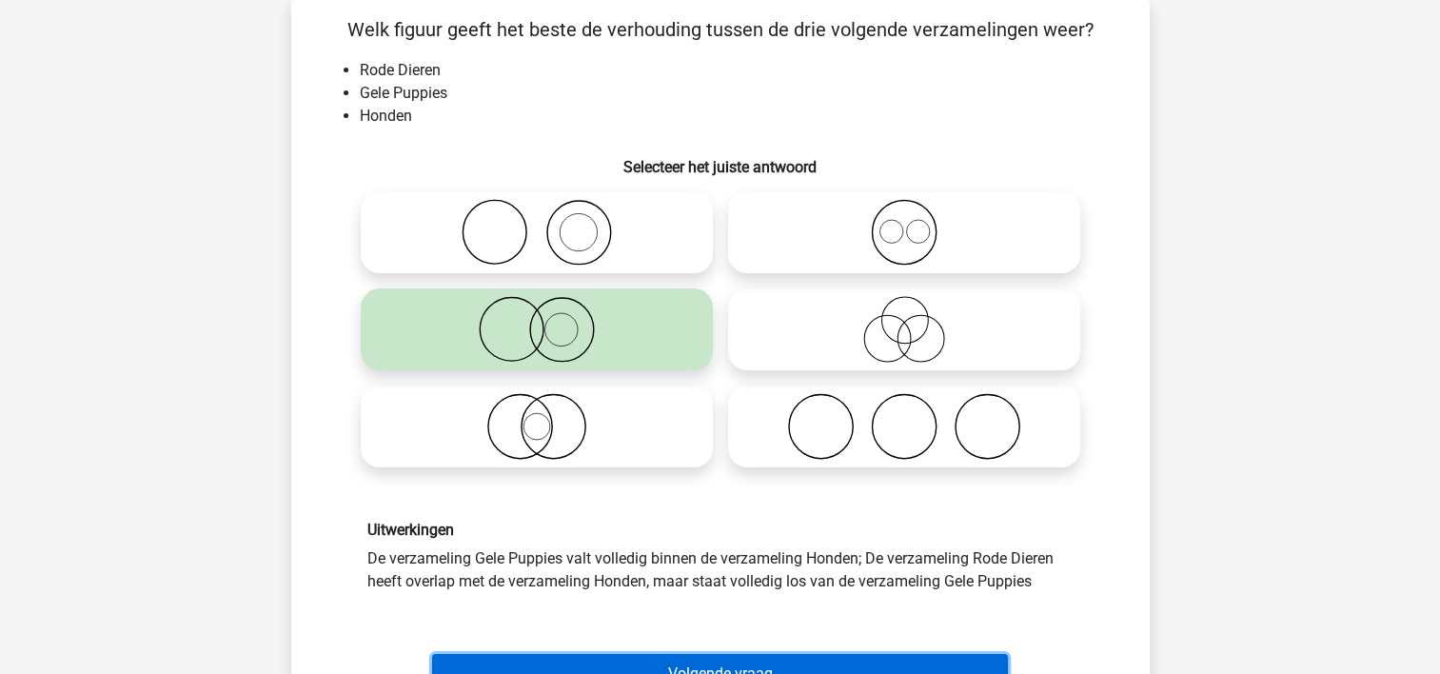
click at [556, 658] on button "Volgende vraag" at bounding box center [720, 674] width 576 height 40
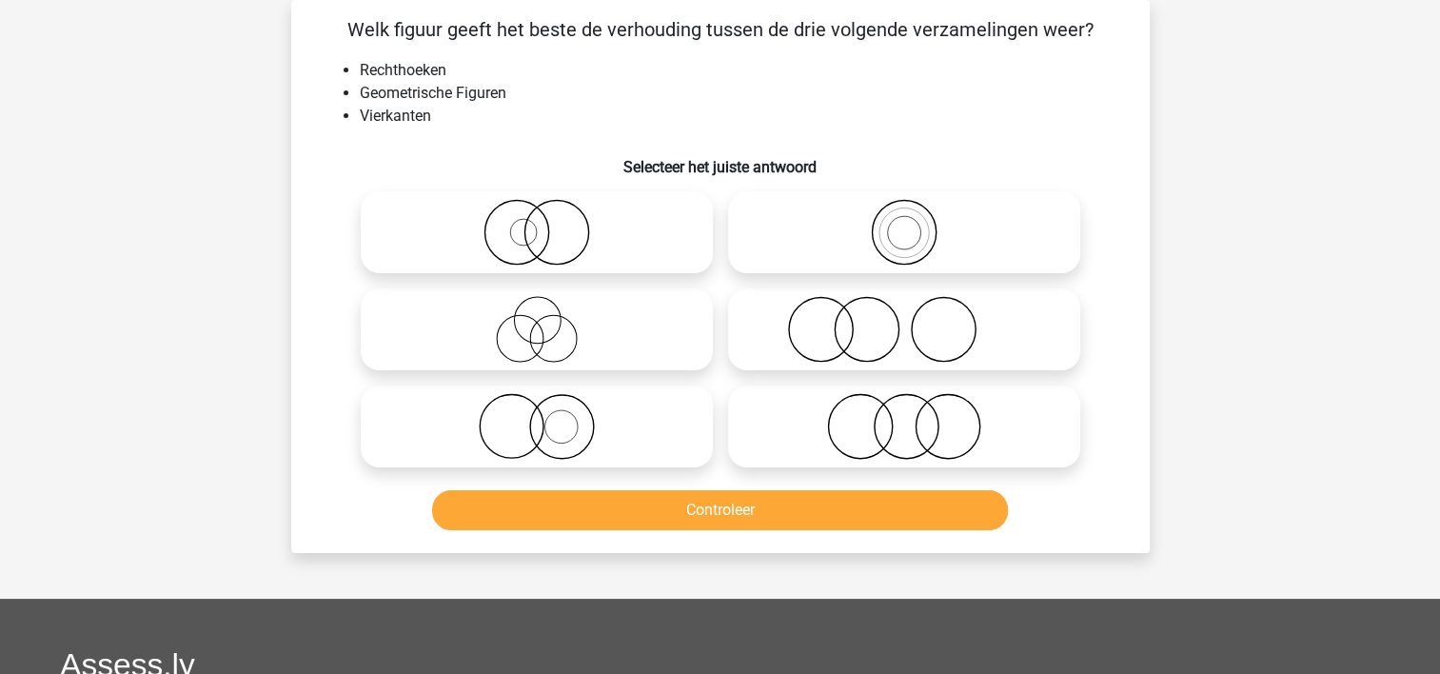
click at [759, 237] on icon at bounding box center [904, 232] width 337 height 67
click at [904, 223] on input "radio" at bounding box center [910, 216] width 12 height 12
radio input "true"
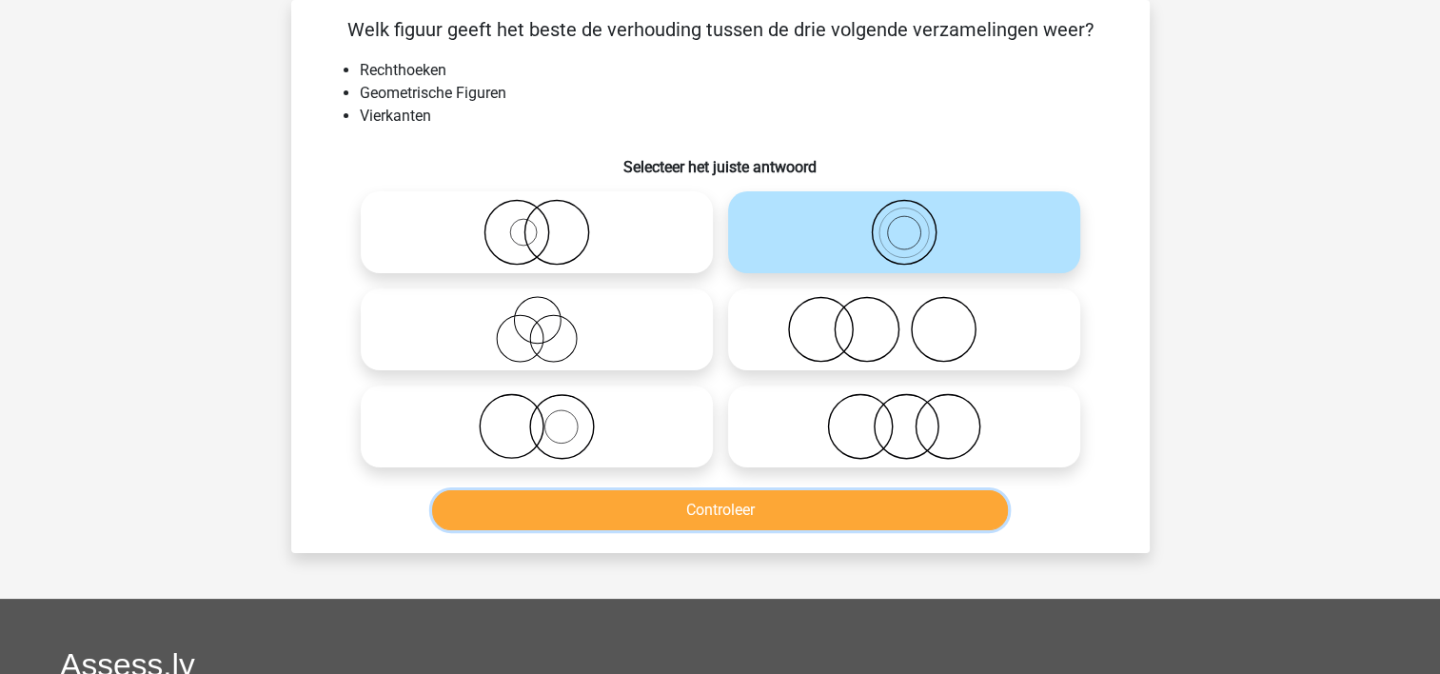
click at [692, 494] on button "Controleer" at bounding box center [720, 510] width 576 height 40
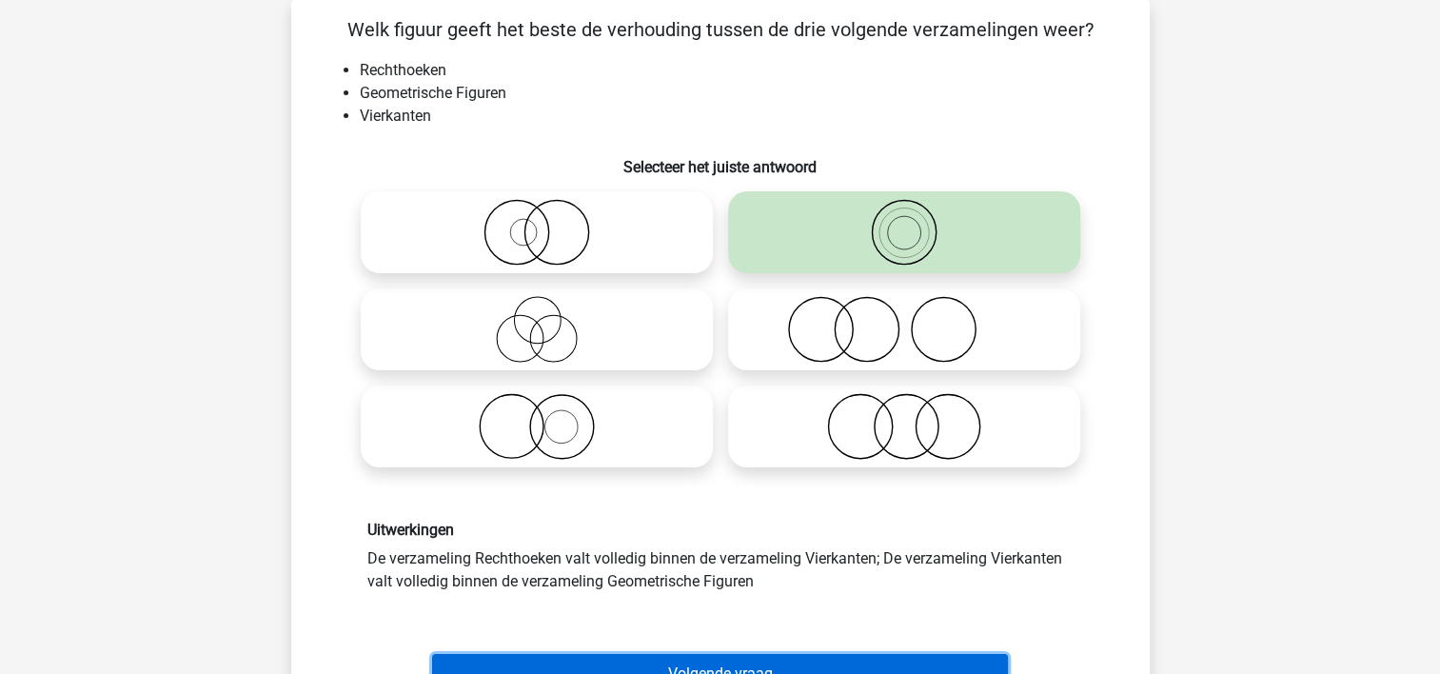
click at [695, 659] on button "Volgende vraag" at bounding box center [720, 674] width 576 height 40
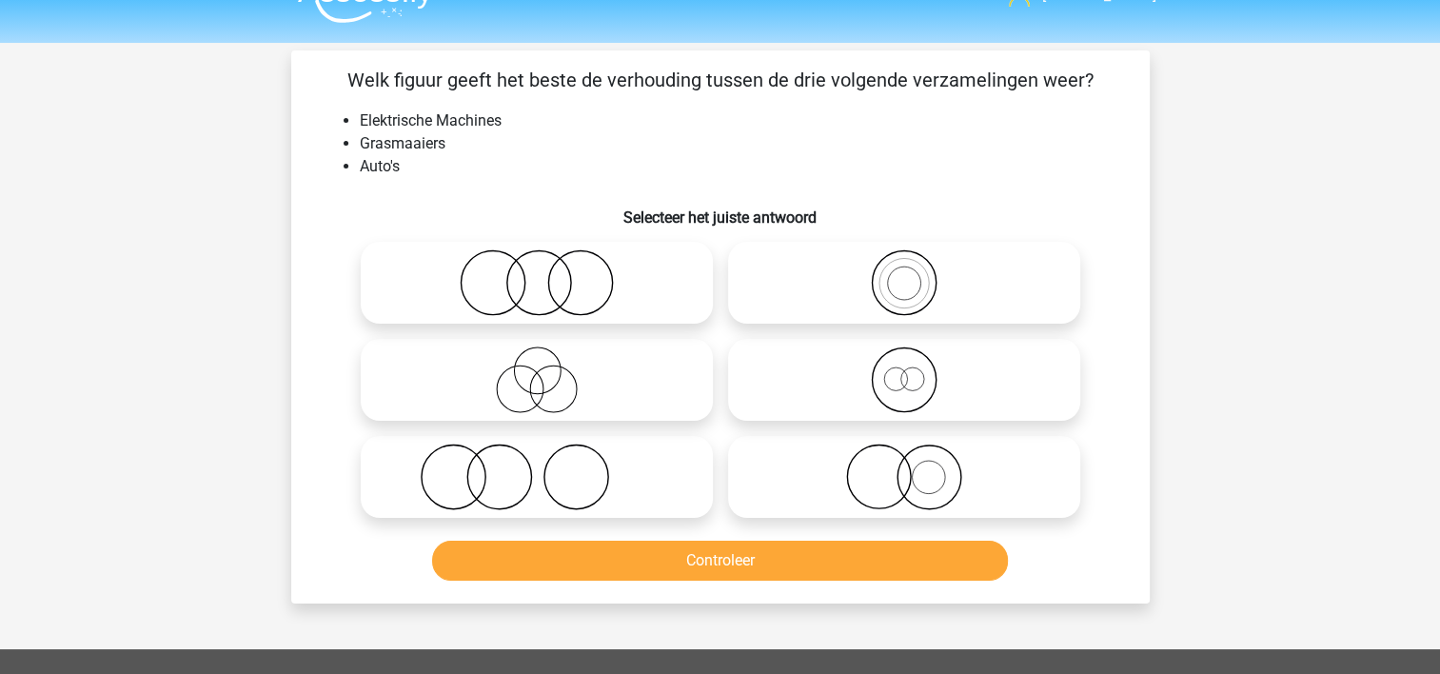
scroll to position [35, 0]
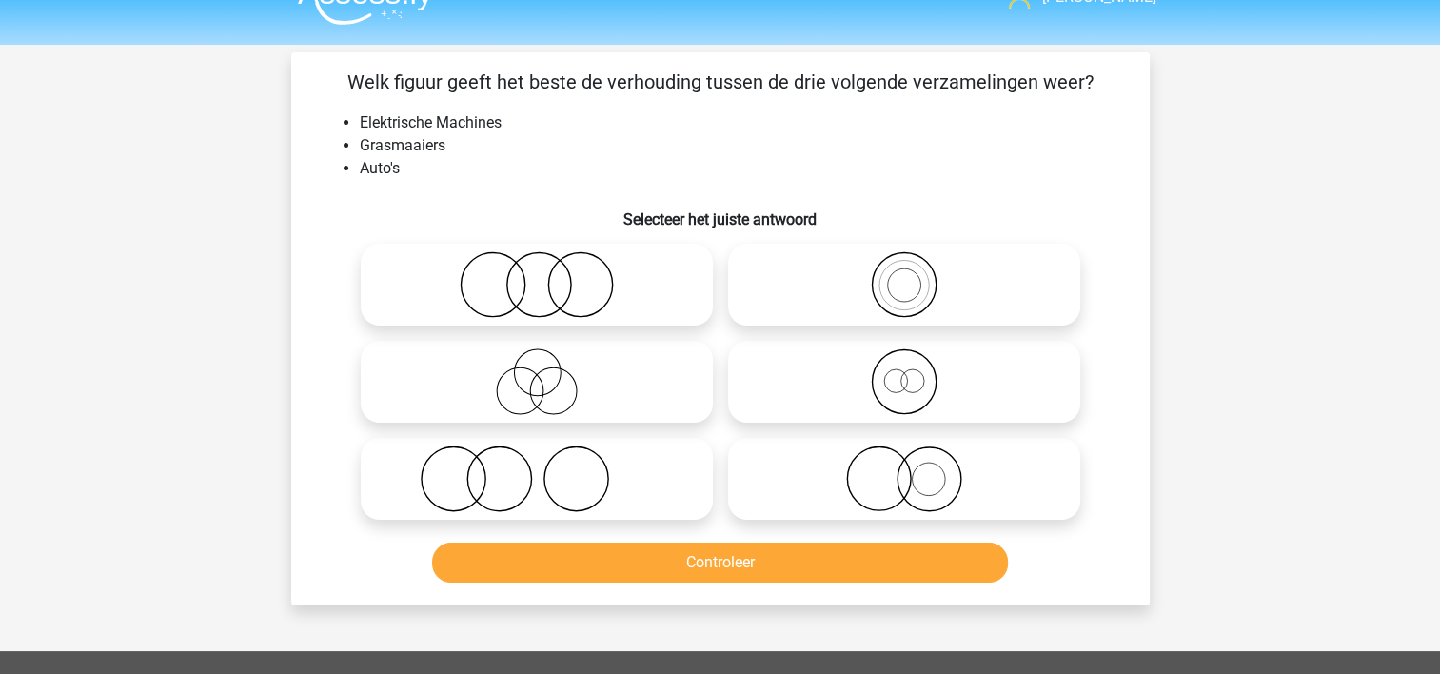
click at [480, 255] on icon at bounding box center [536, 284] width 337 height 67
click at [537, 263] on input "radio" at bounding box center [543, 269] width 12 height 12
radio input "true"
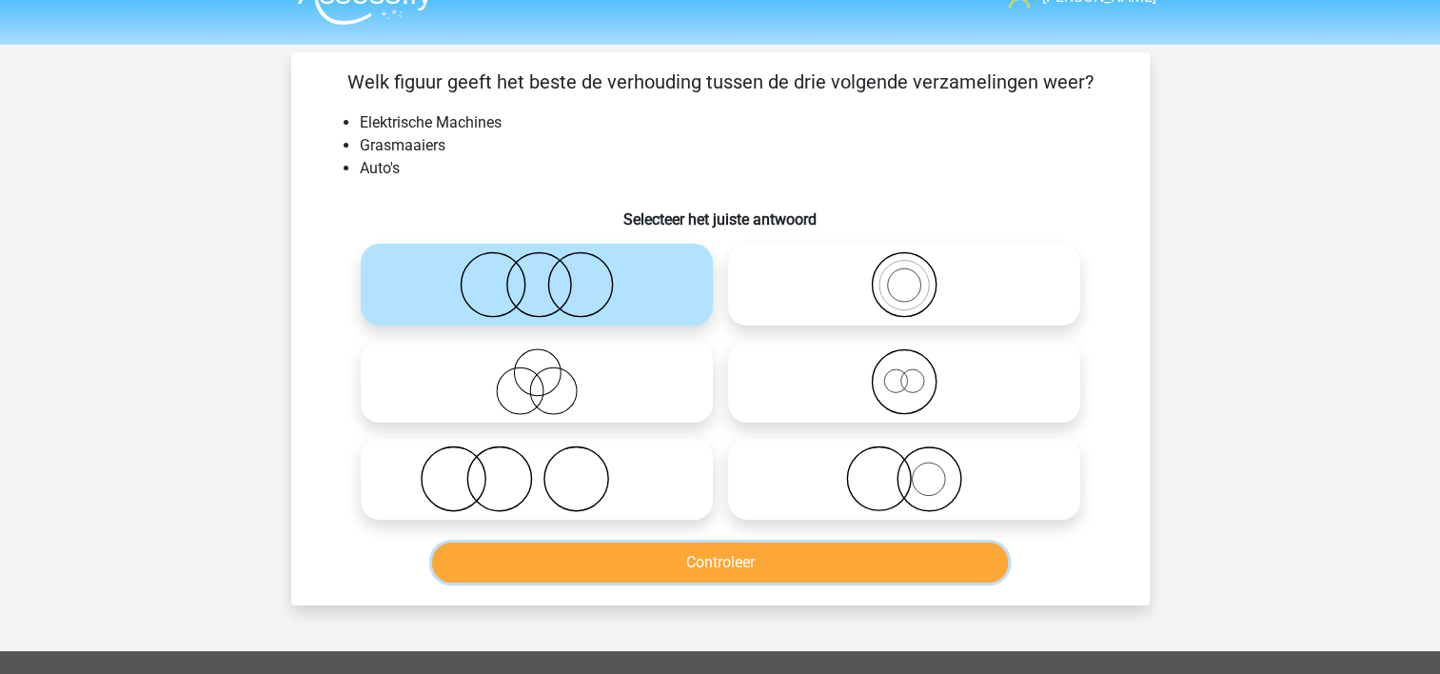
click at [556, 548] on button "Controleer" at bounding box center [720, 563] width 576 height 40
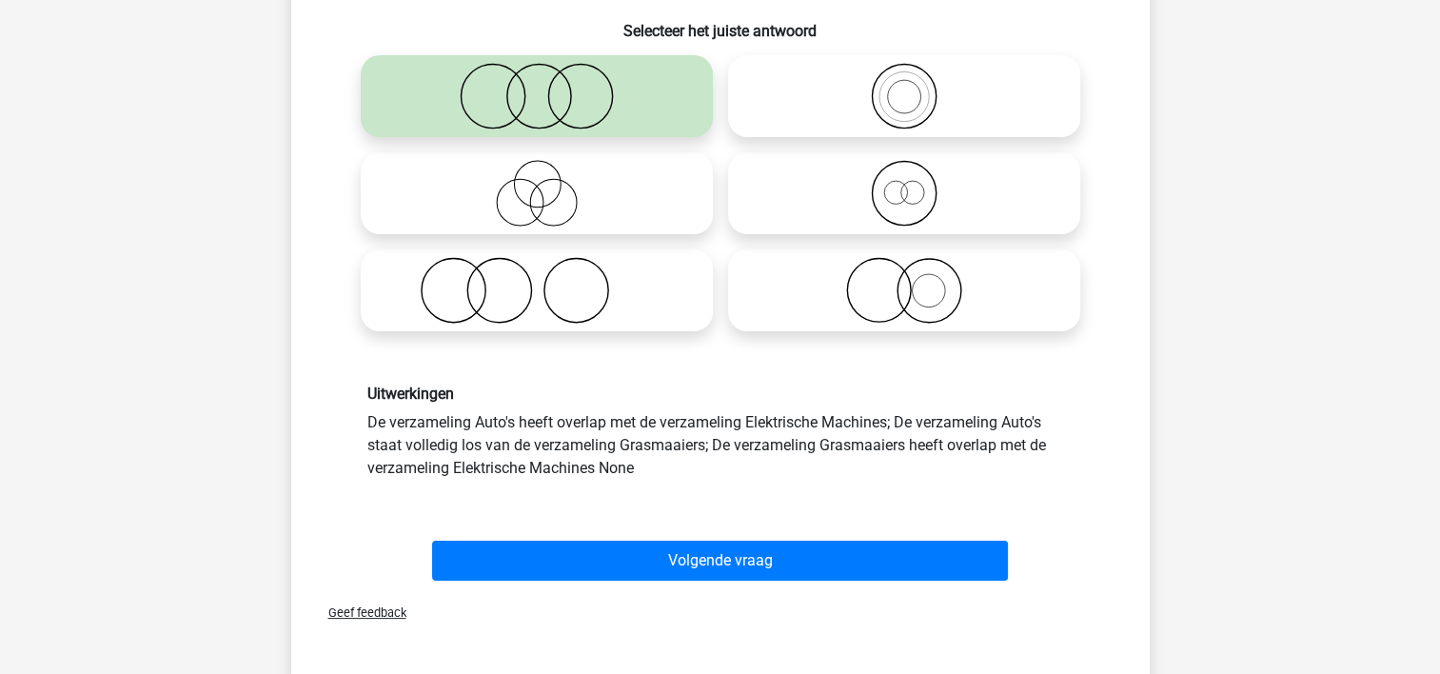
scroll to position [230, 0]
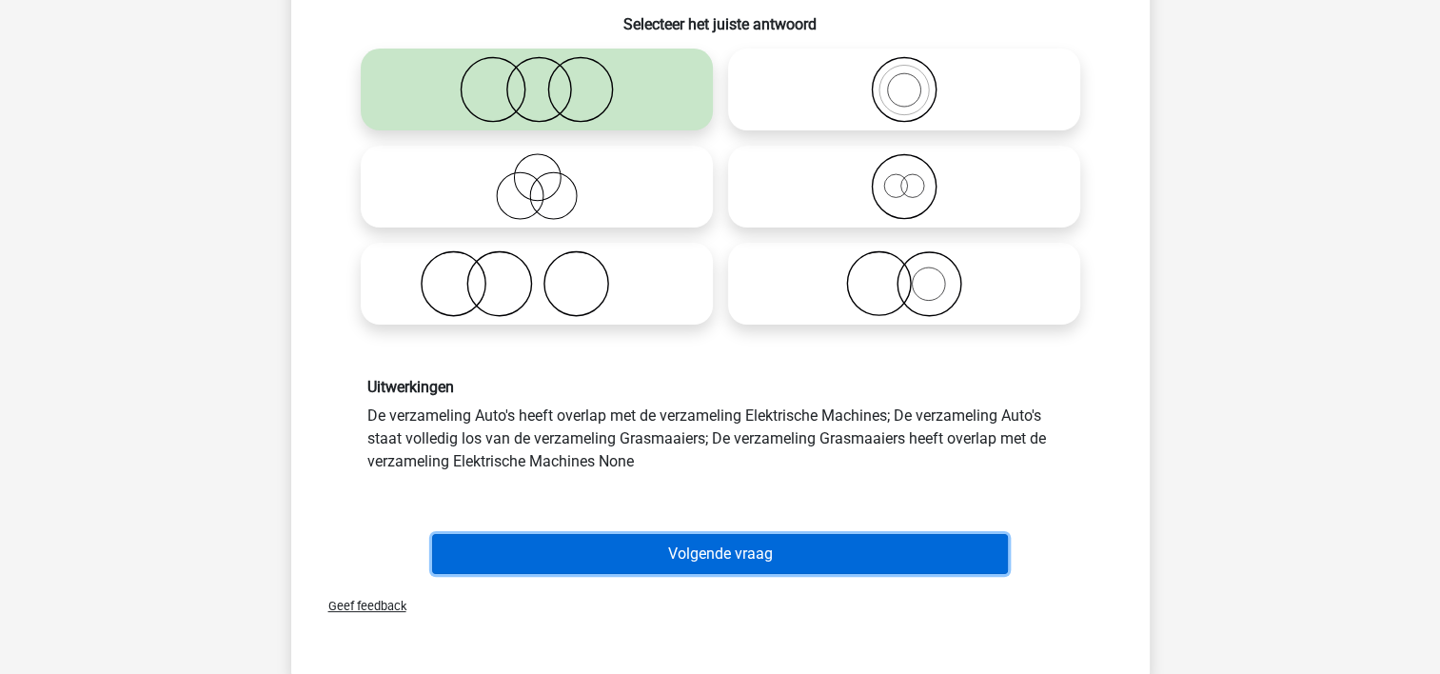
click at [950, 544] on button "Volgende vraag" at bounding box center [720, 554] width 576 height 40
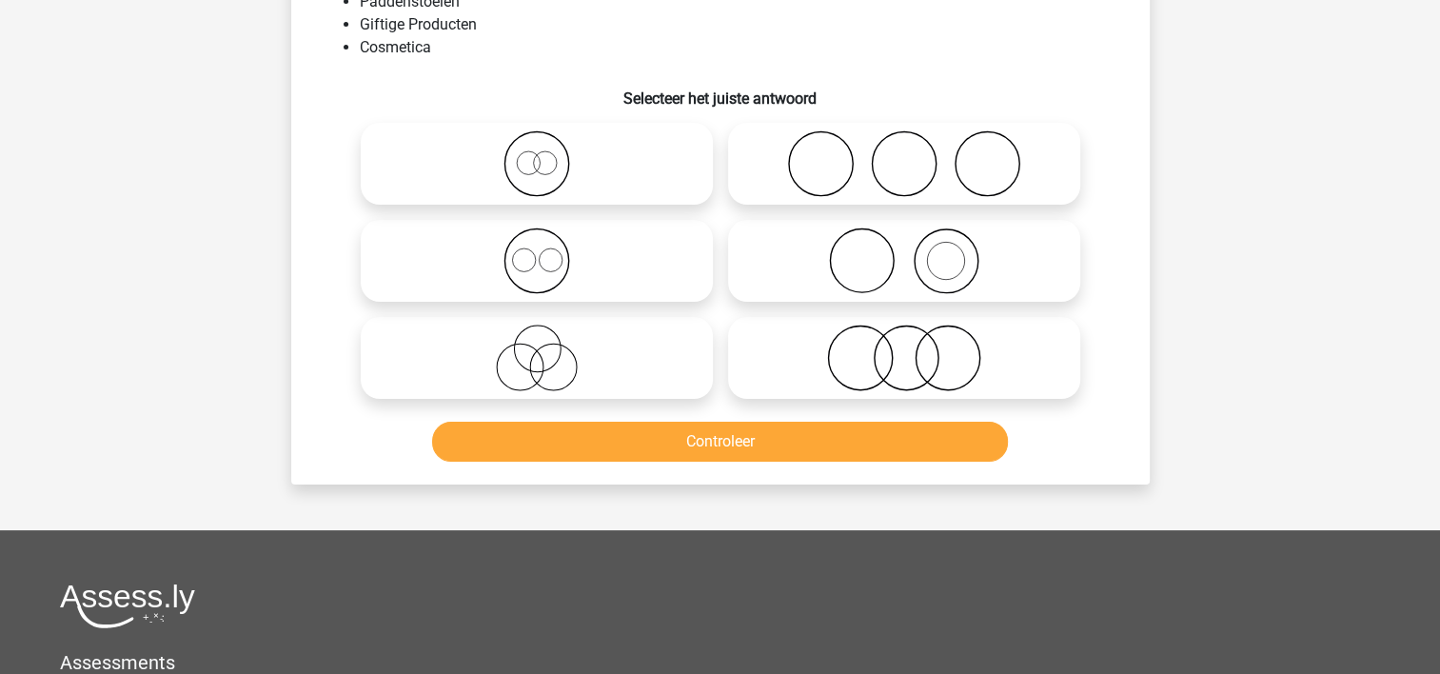
scroll to position [88, 0]
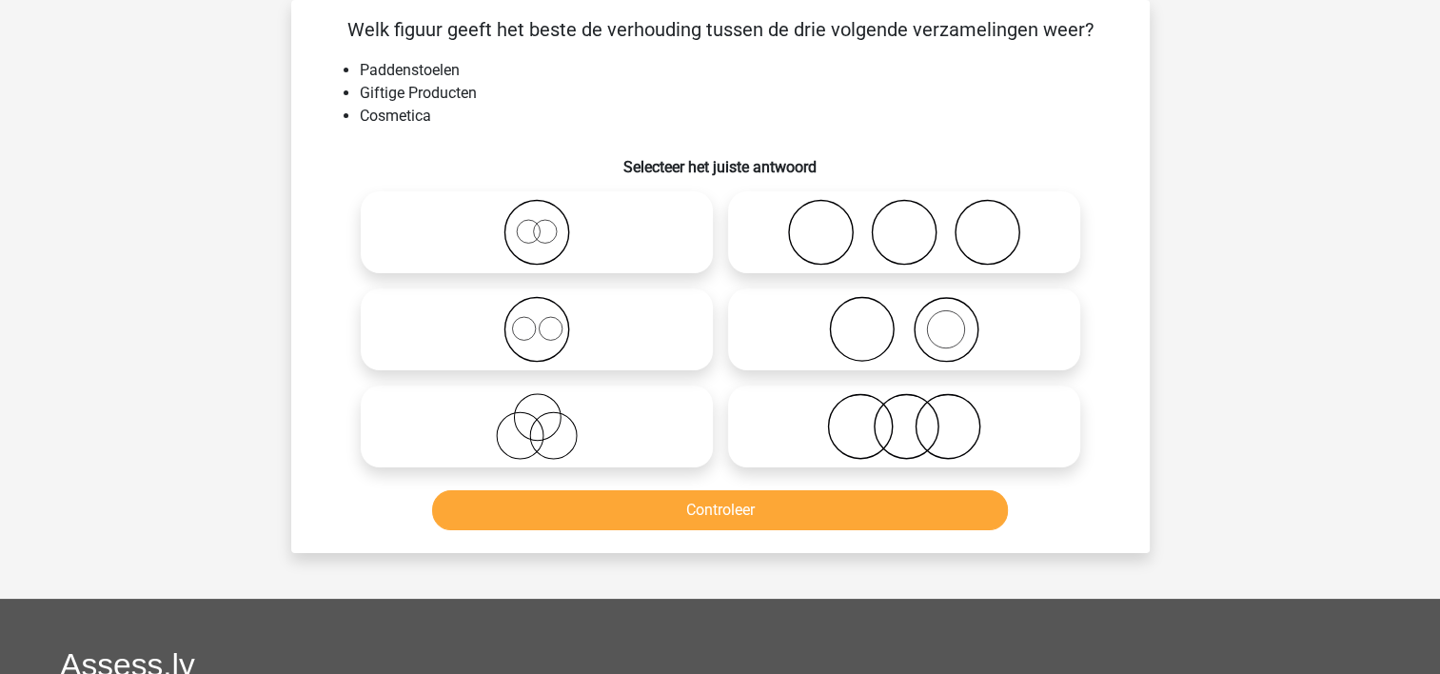
click at [802, 317] on icon at bounding box center [904, 329] width 337 height 67
click at [904, 317] on input "radio" at bounding box center [910, 313] width 12 height 12
radio input "true"
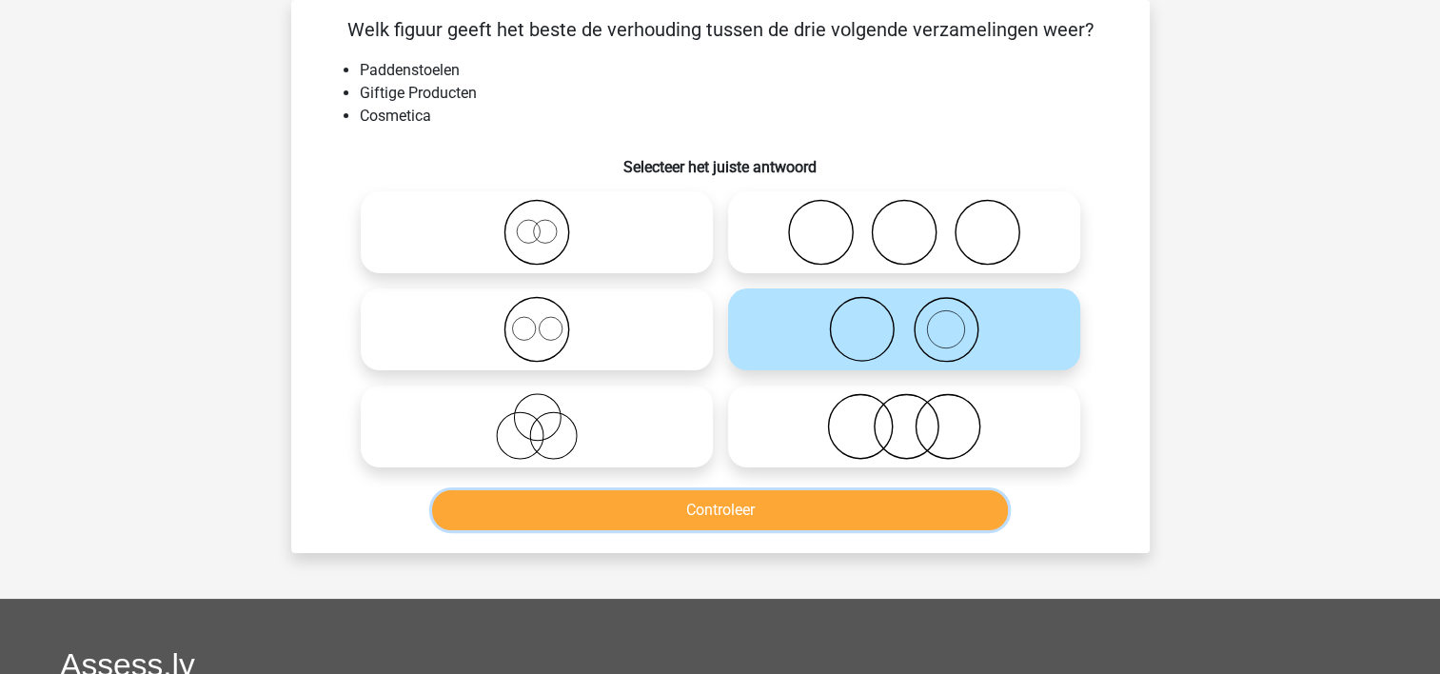
click at [756, 500] on button "Controleer" at bounding box center [720, 510] width 576 height 40
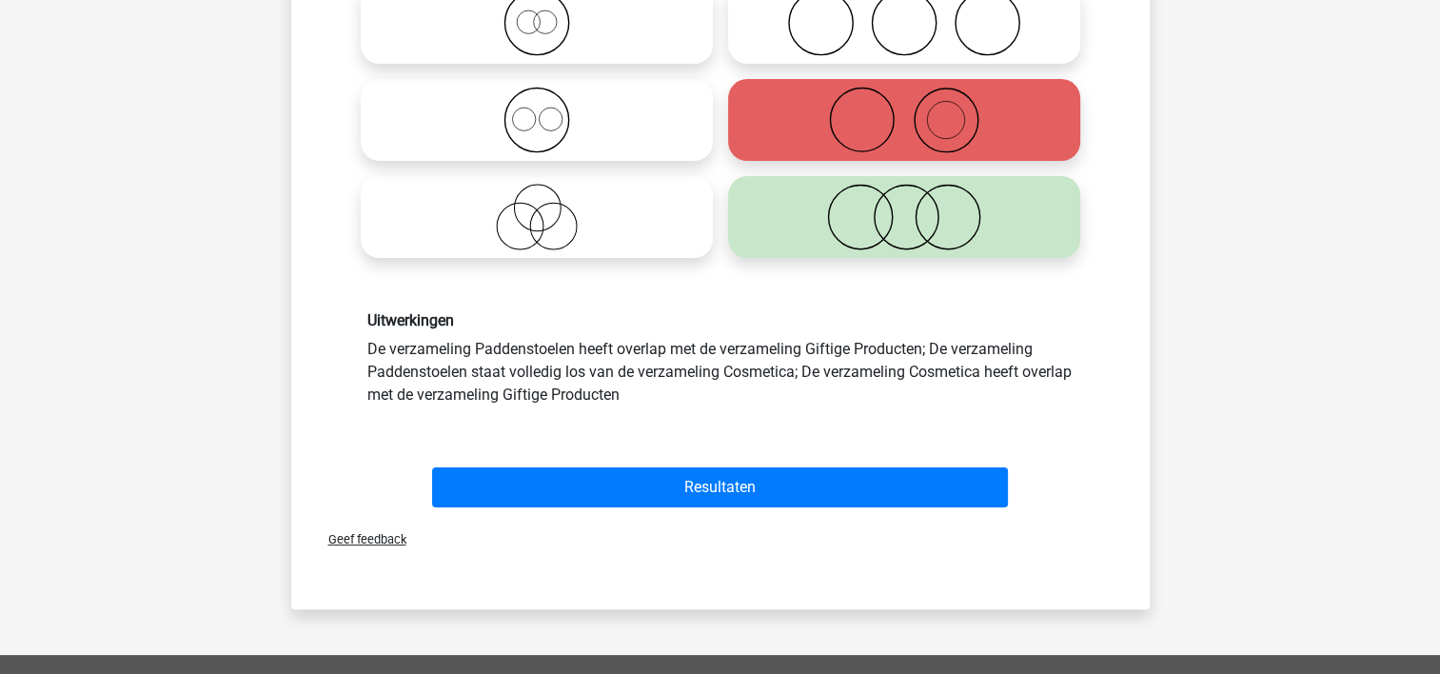
scroll to position [304, 0]
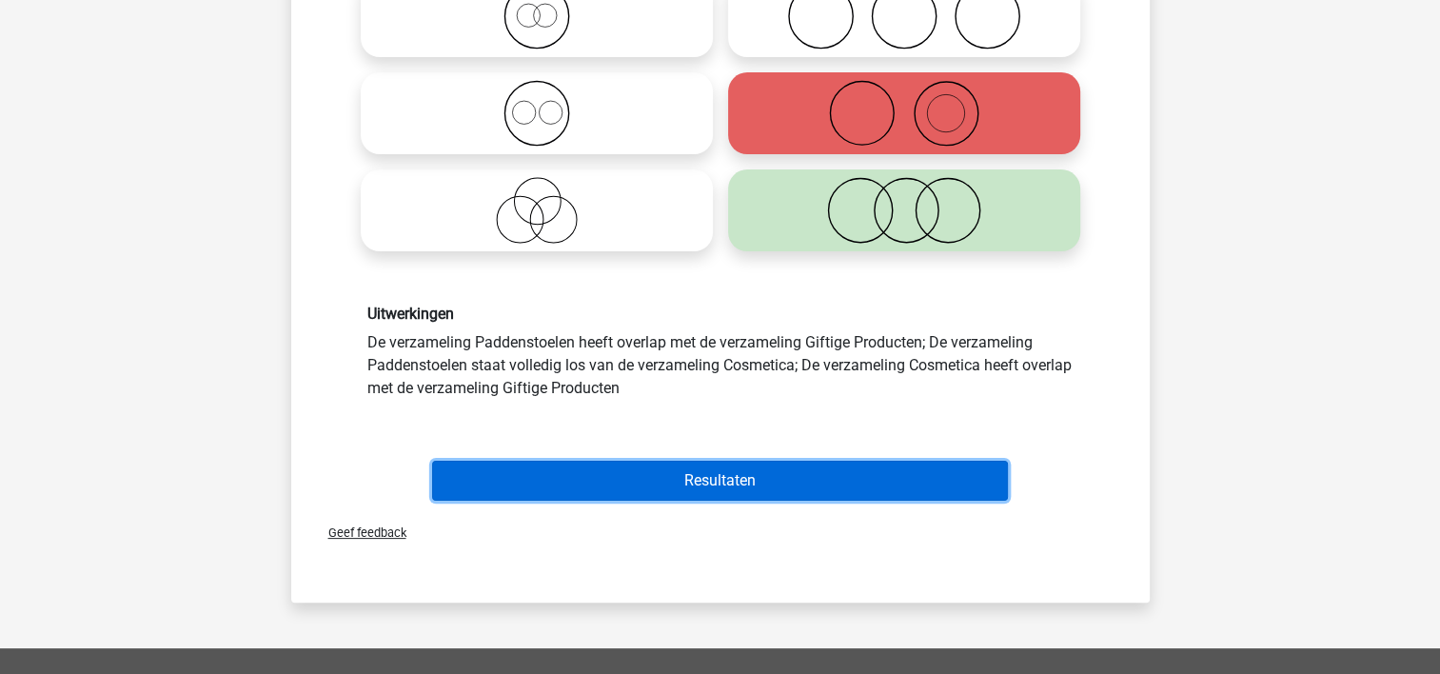
click at [929, 472] on button "Resultaten" at bounding box center [720, 481] width 576 height 40
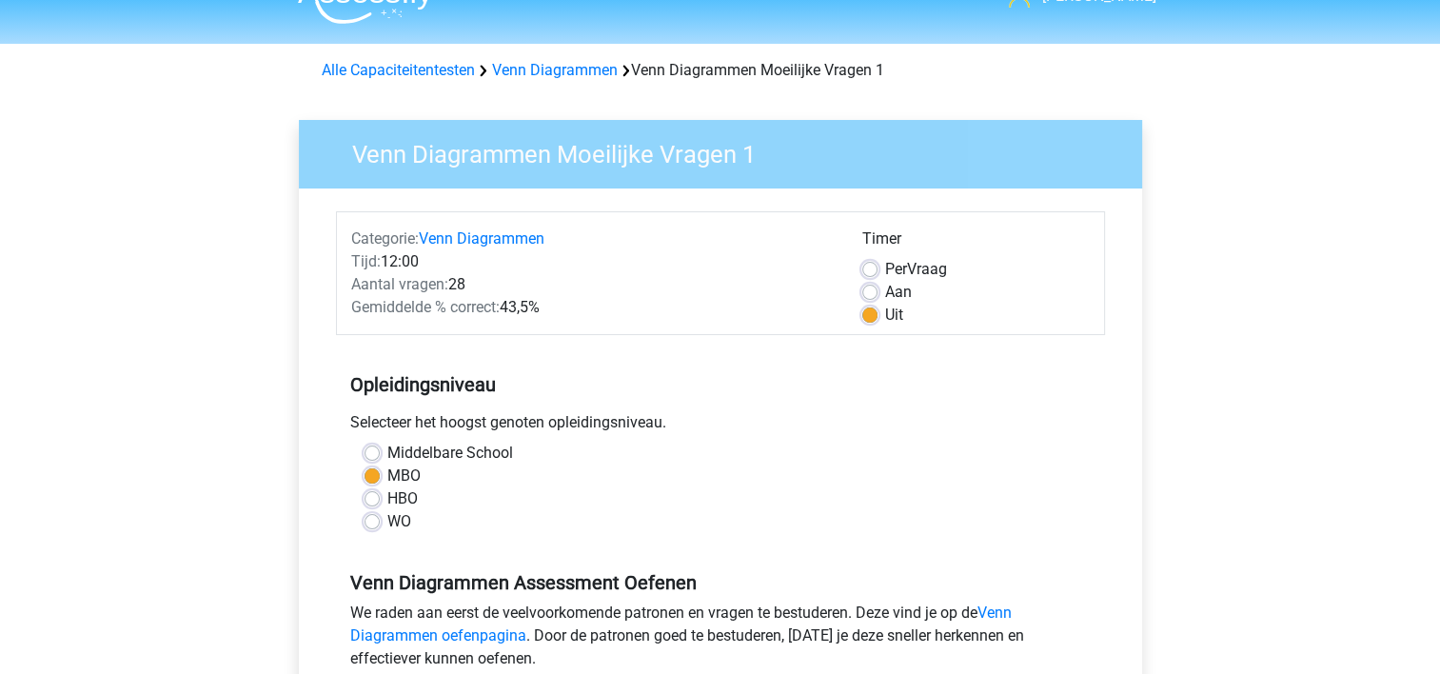
scroll to position [30, 0]
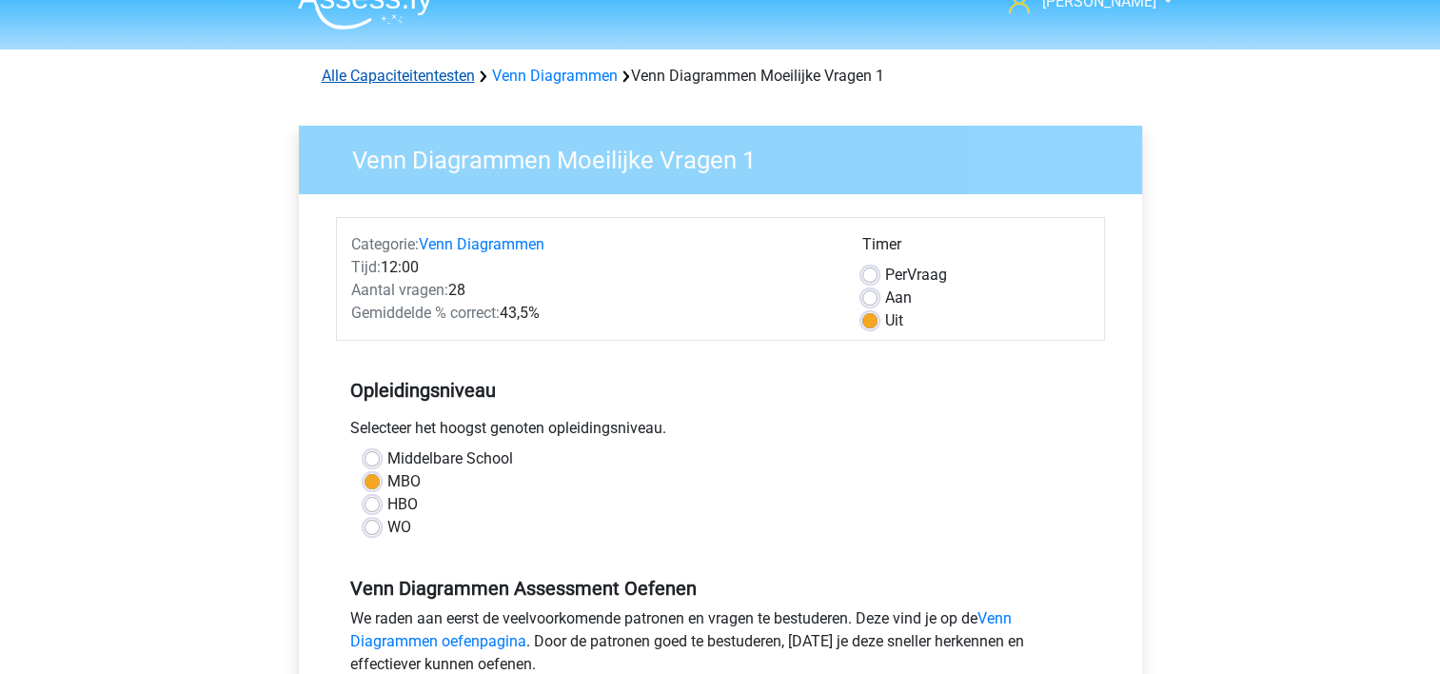
click at [420, 72] on link "Alle Capaciteitentesten" at bounding box center [398, 76] width 153 height 18
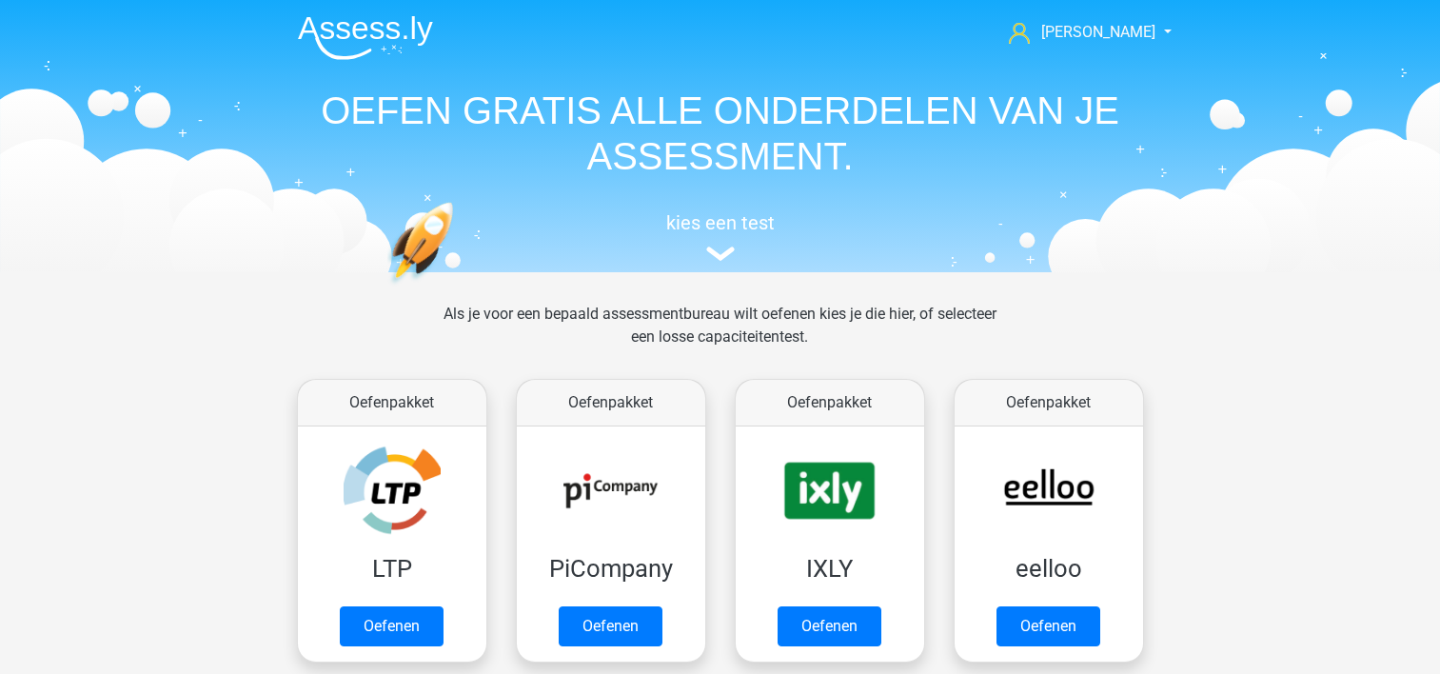
scroll to position [807, 0]
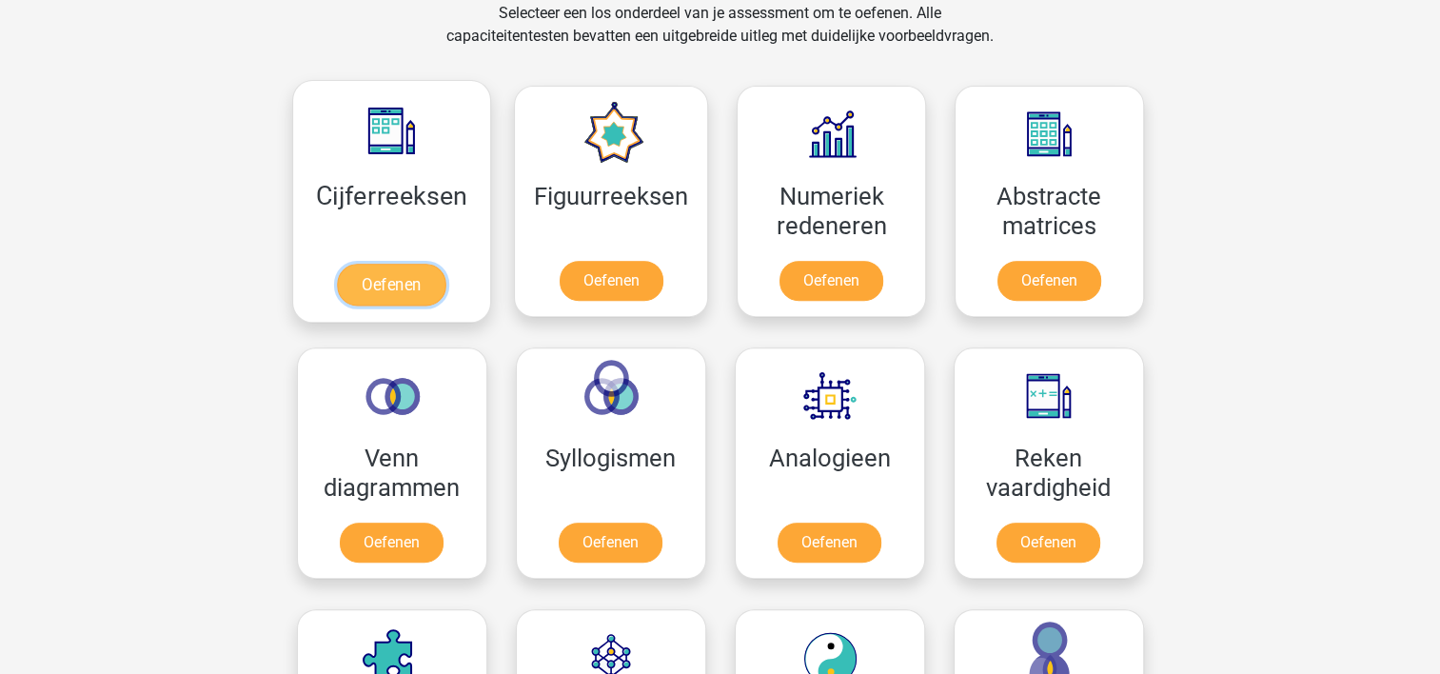
click at [402, 273] on link "Oefenen" at bounding box center [391, 285] width 109 height 42
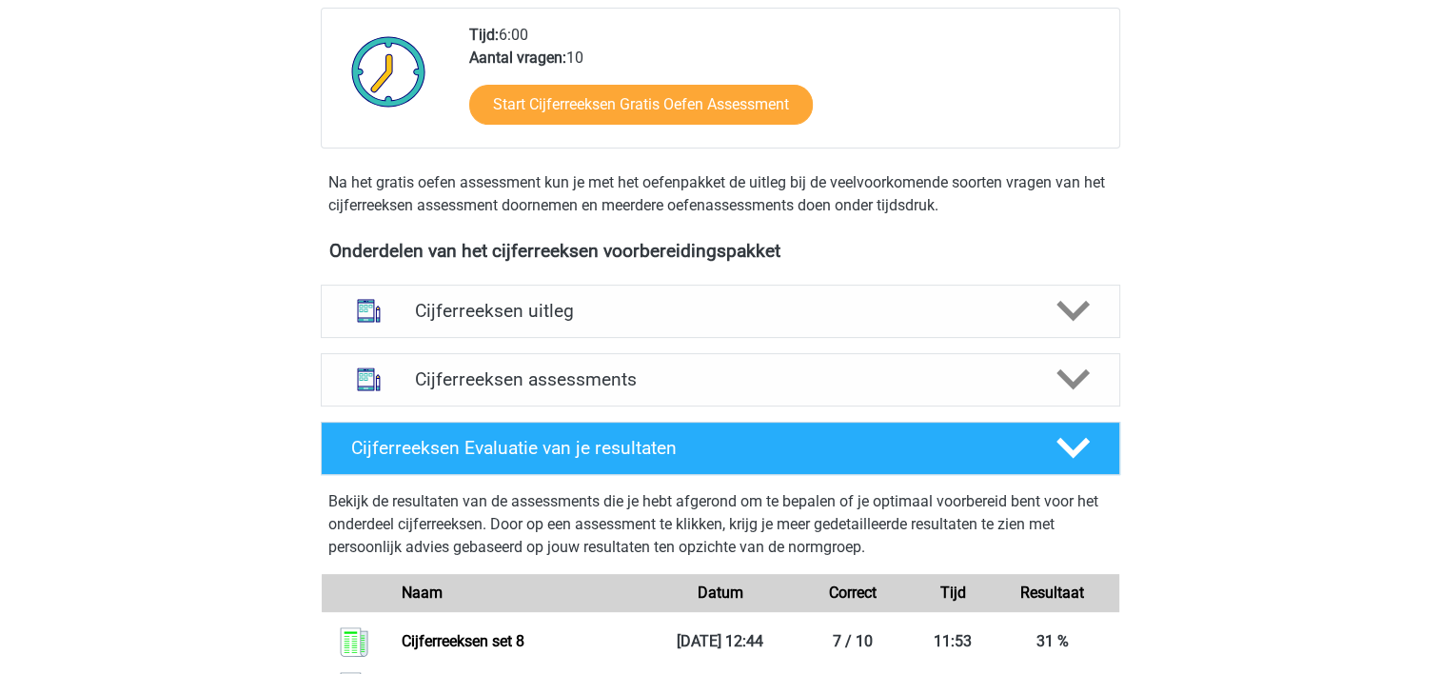
scroll to position [477, 0]
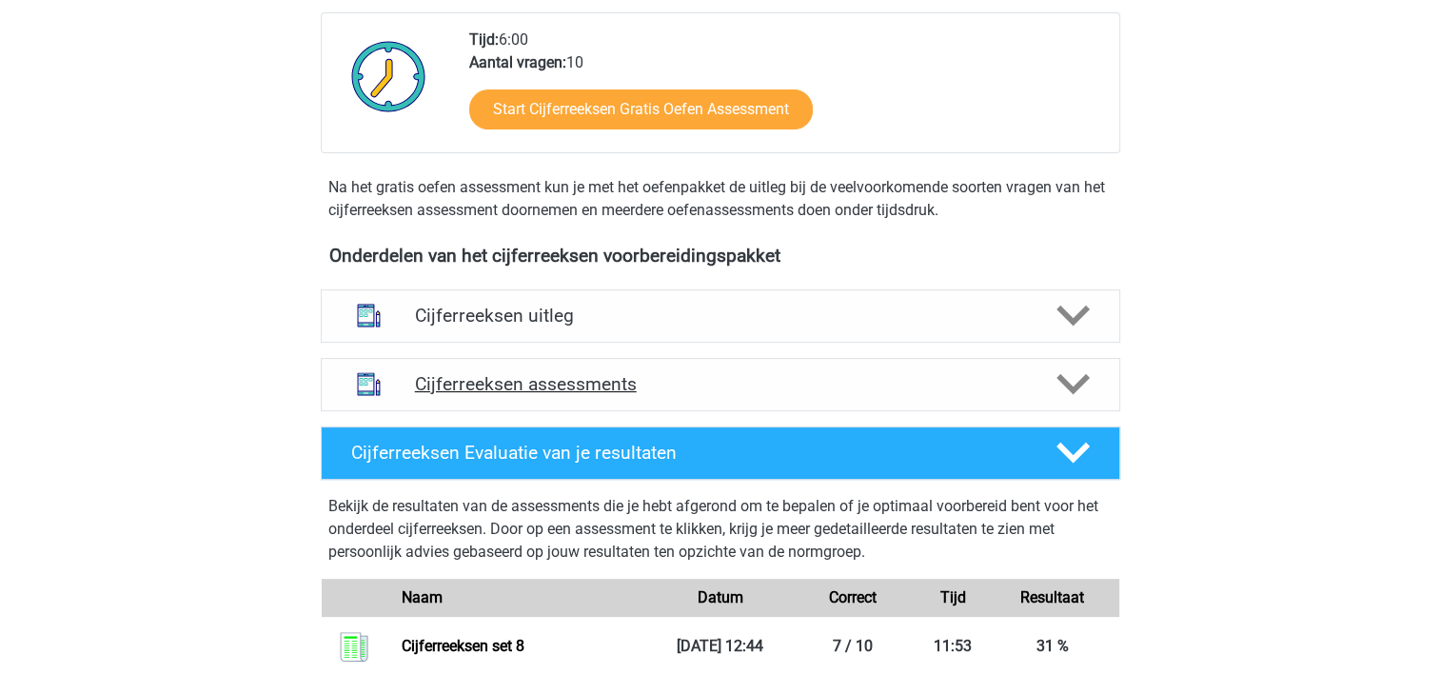
click at [1078, 395] on polygon at bounding box center [1073, 384] width 33 height 21
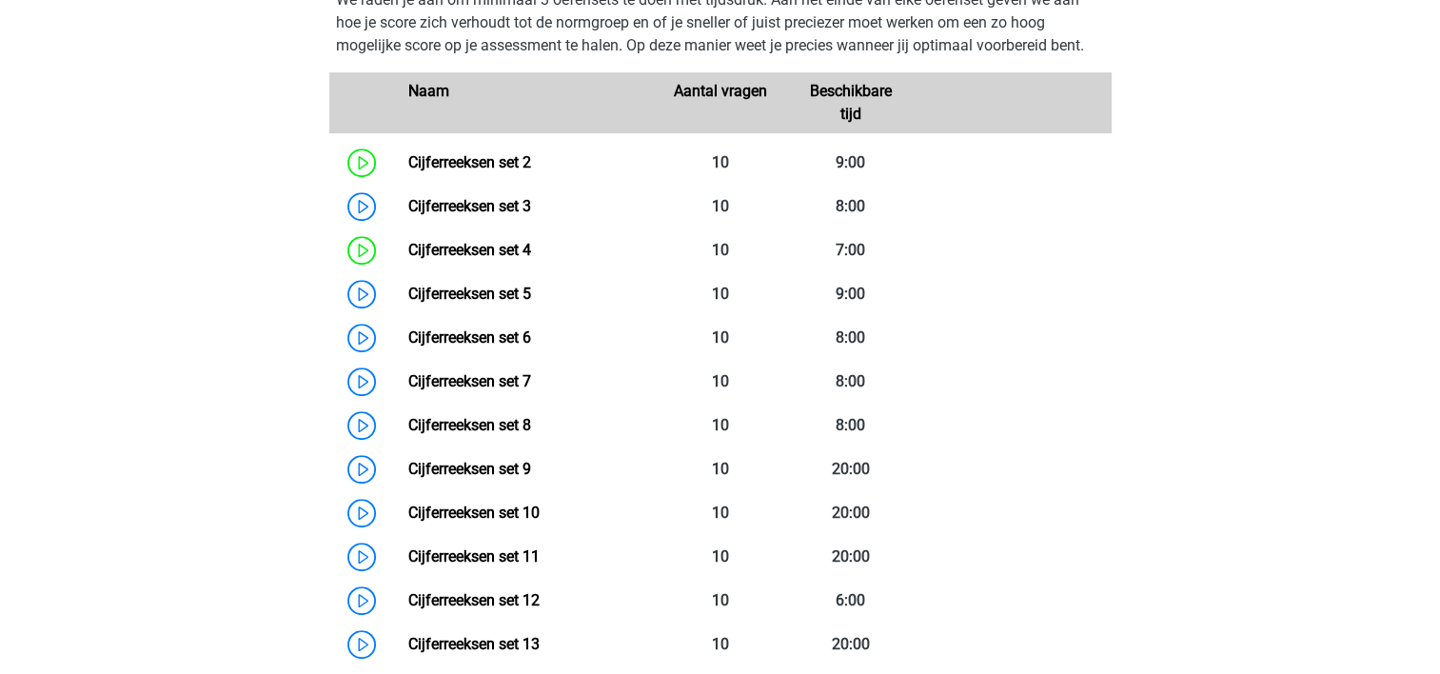
scroll to position [947, 0]
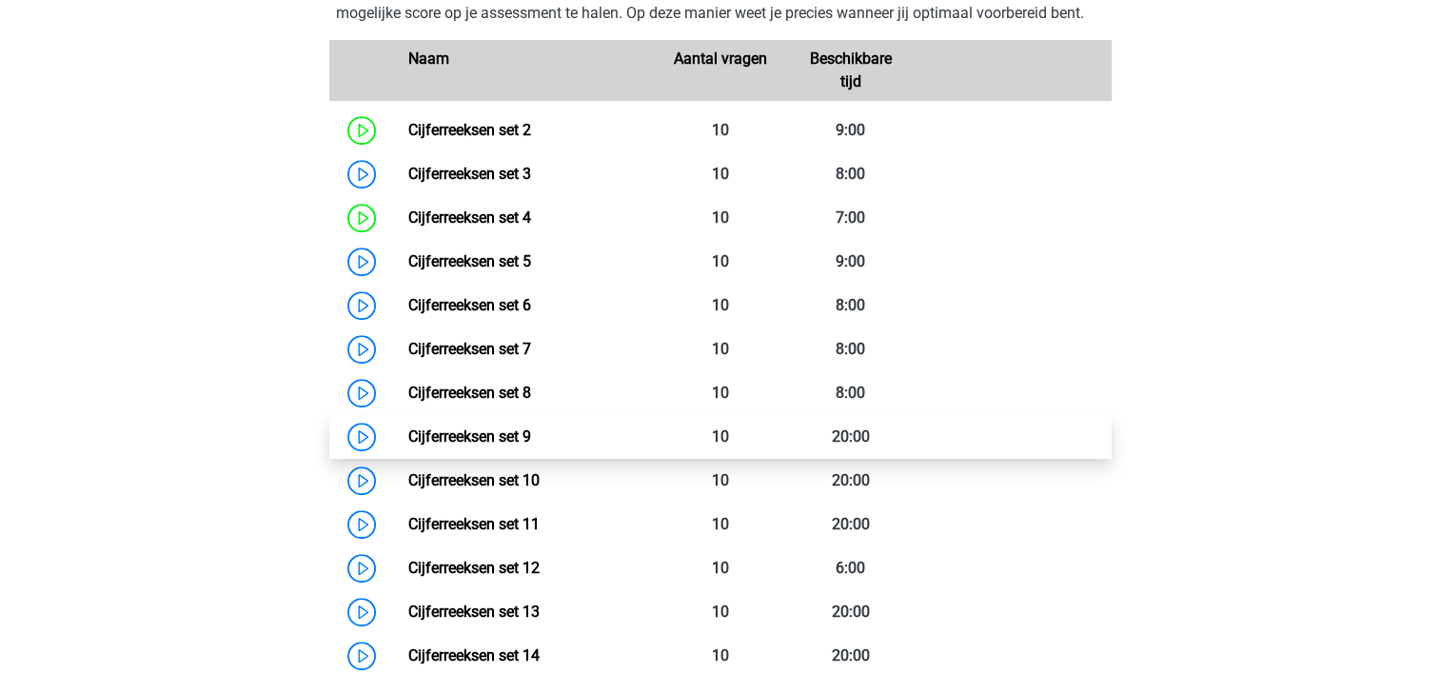
click at [498, 446] on link "Cijferreeksen set 9" at bounding box center [469, 436] width 123 height 18
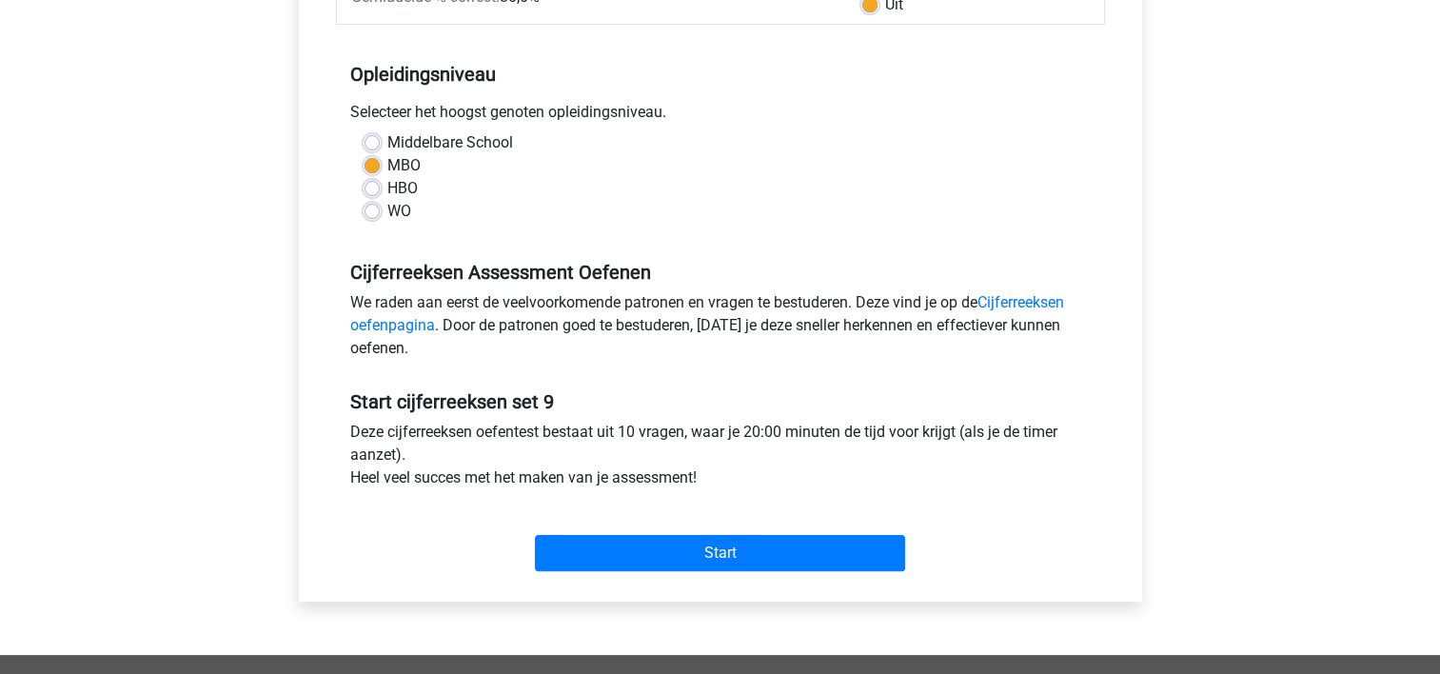
scroll to position [349, 0]
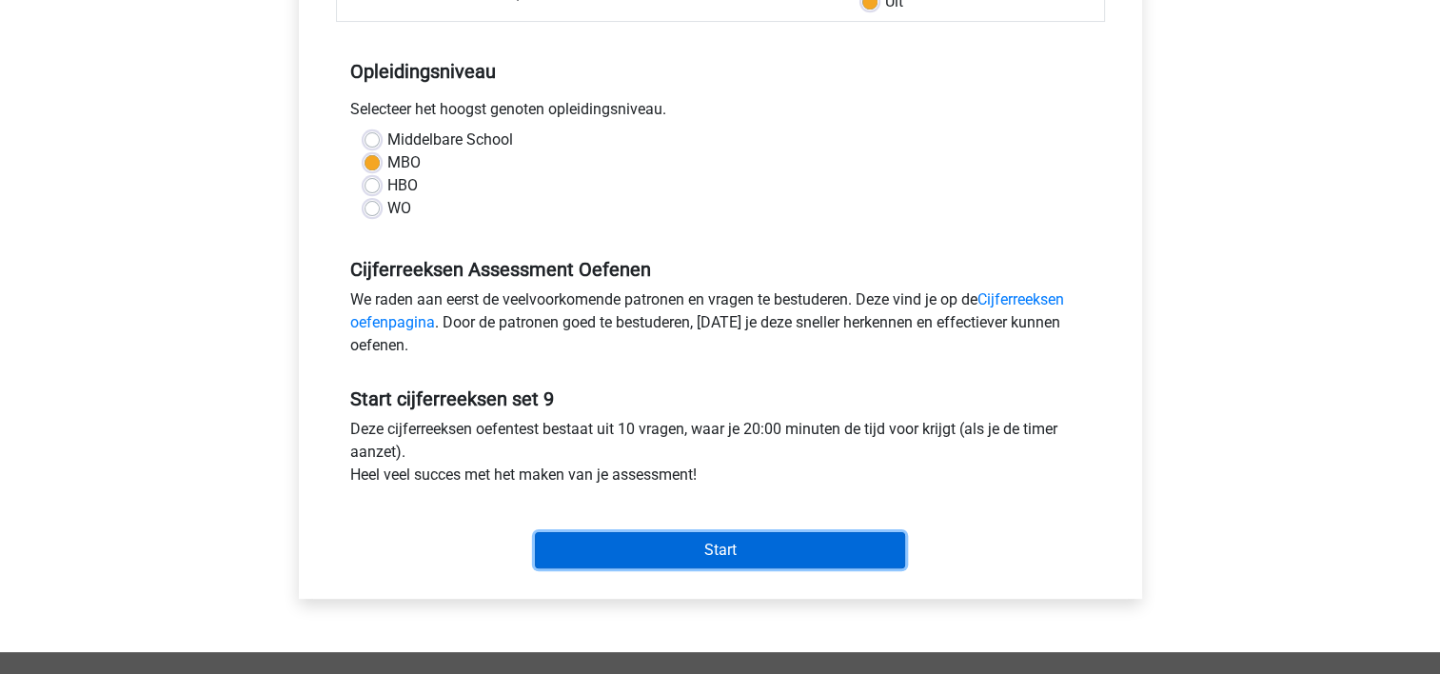
click at [826, 542] on input "Start" at bounding box center [720, 550] width 370 height 36
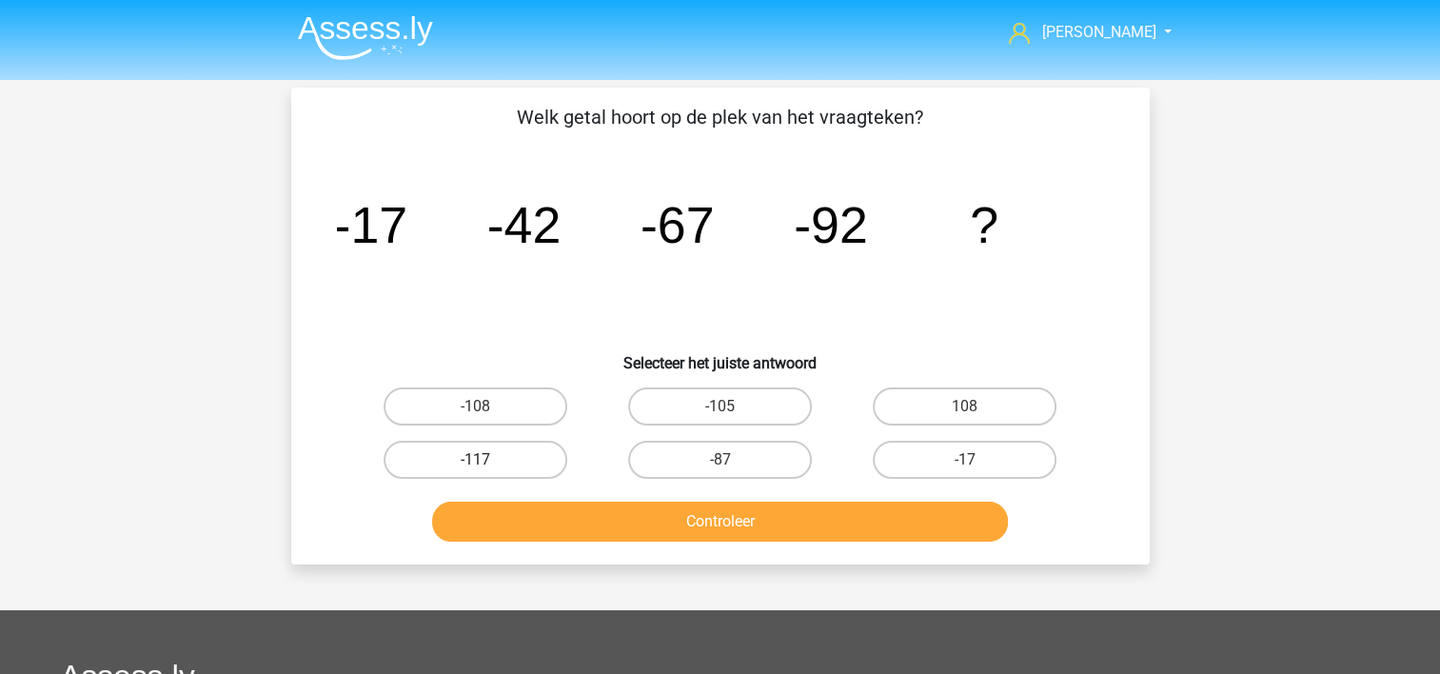
click at [436, 453] on label "-117" at bounding box center [476, 460] width 184 height 38
click at [475, 460] on input "-117" at bounding box center [481, 466] width 12 height 12
radio input "true"
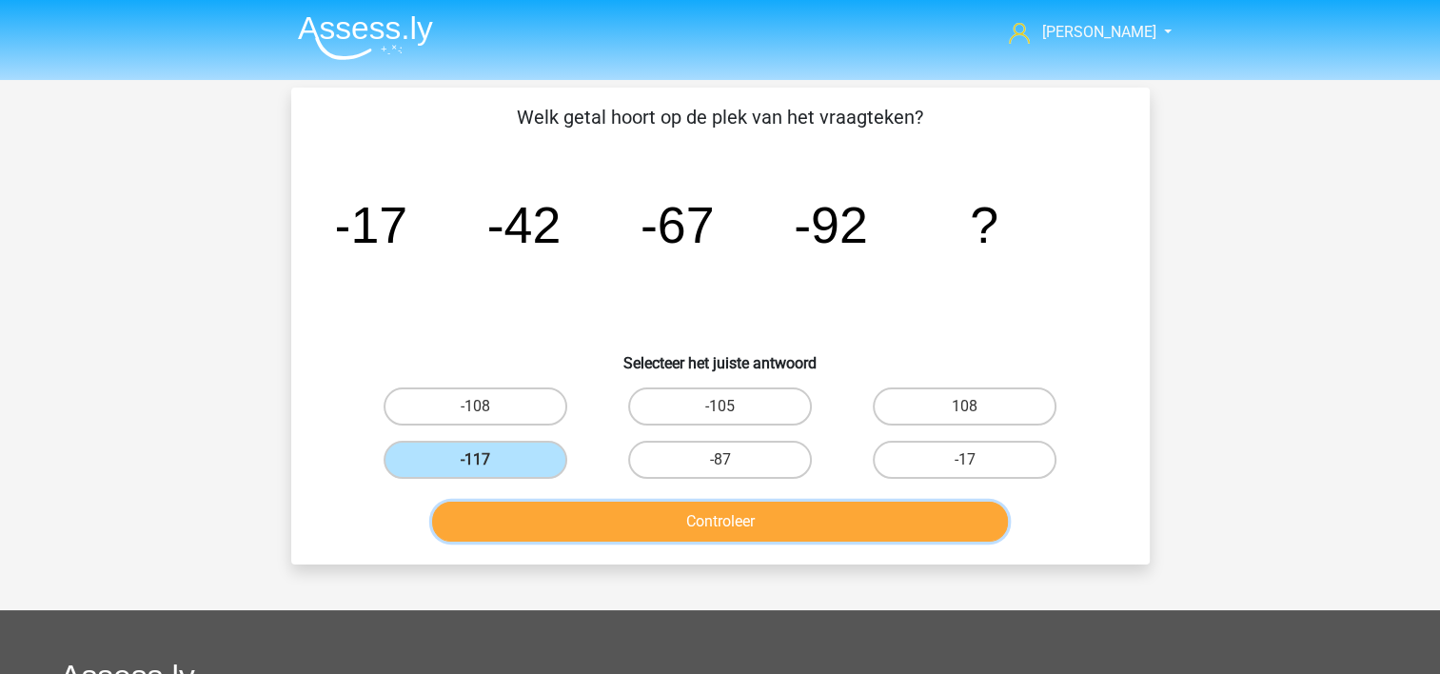
click at [485, 514] on button "Controleer" at bounding box center [720, 522] width 576 height 40
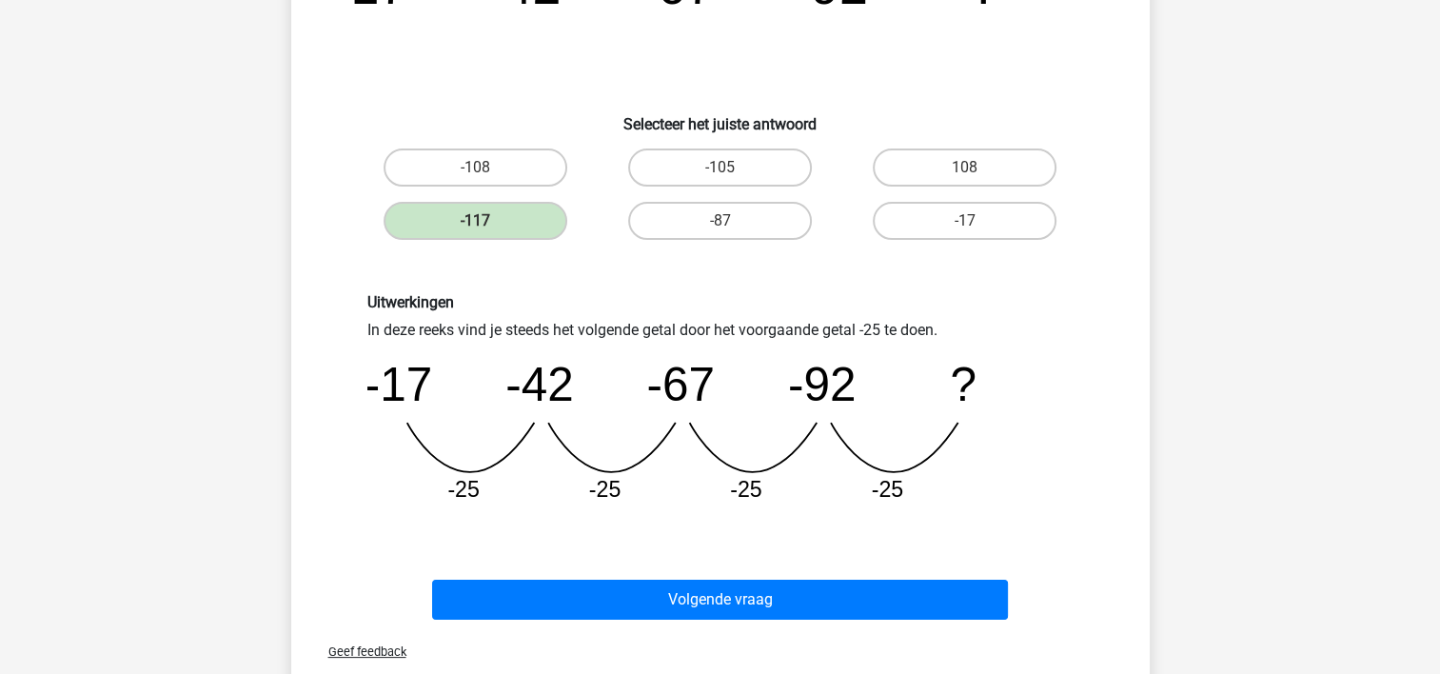
scroll to position [289, 0]
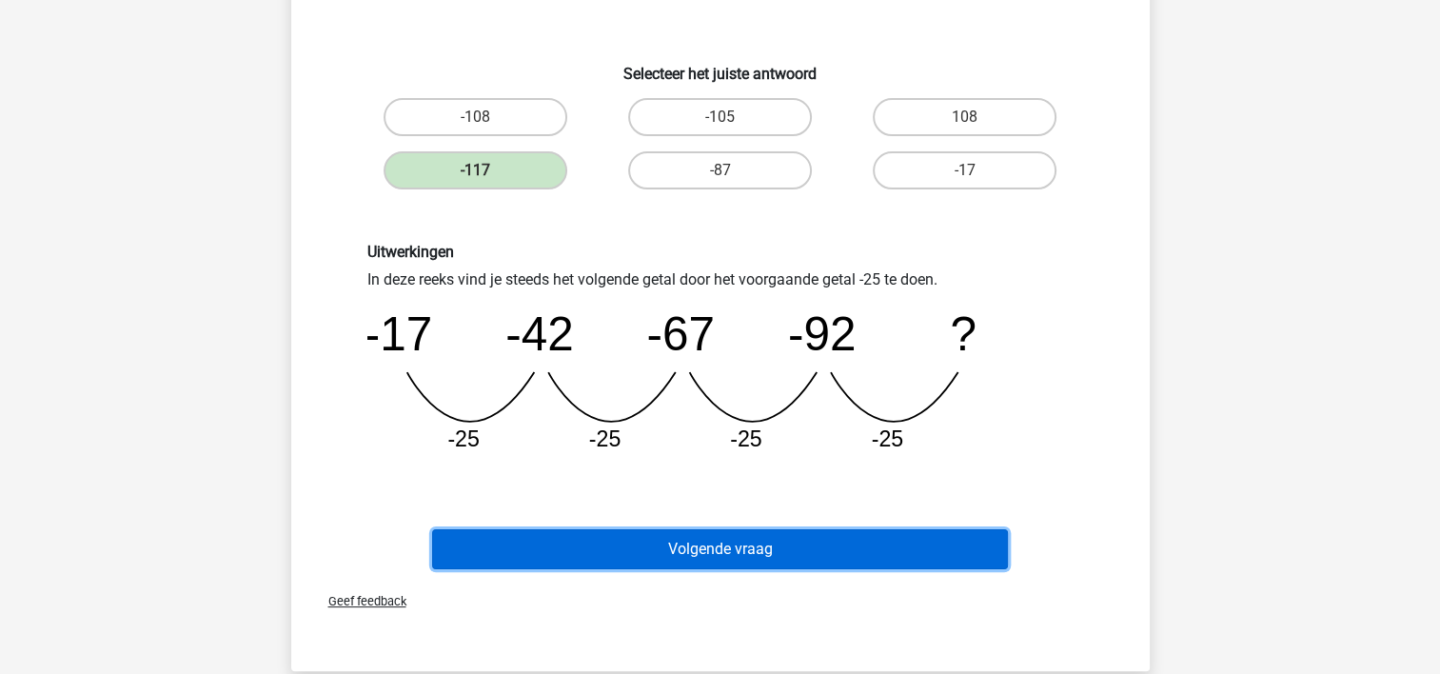
click at [910, 530] on button "Volgende vraag" at bounding box center [720, 549] width 576 height 40
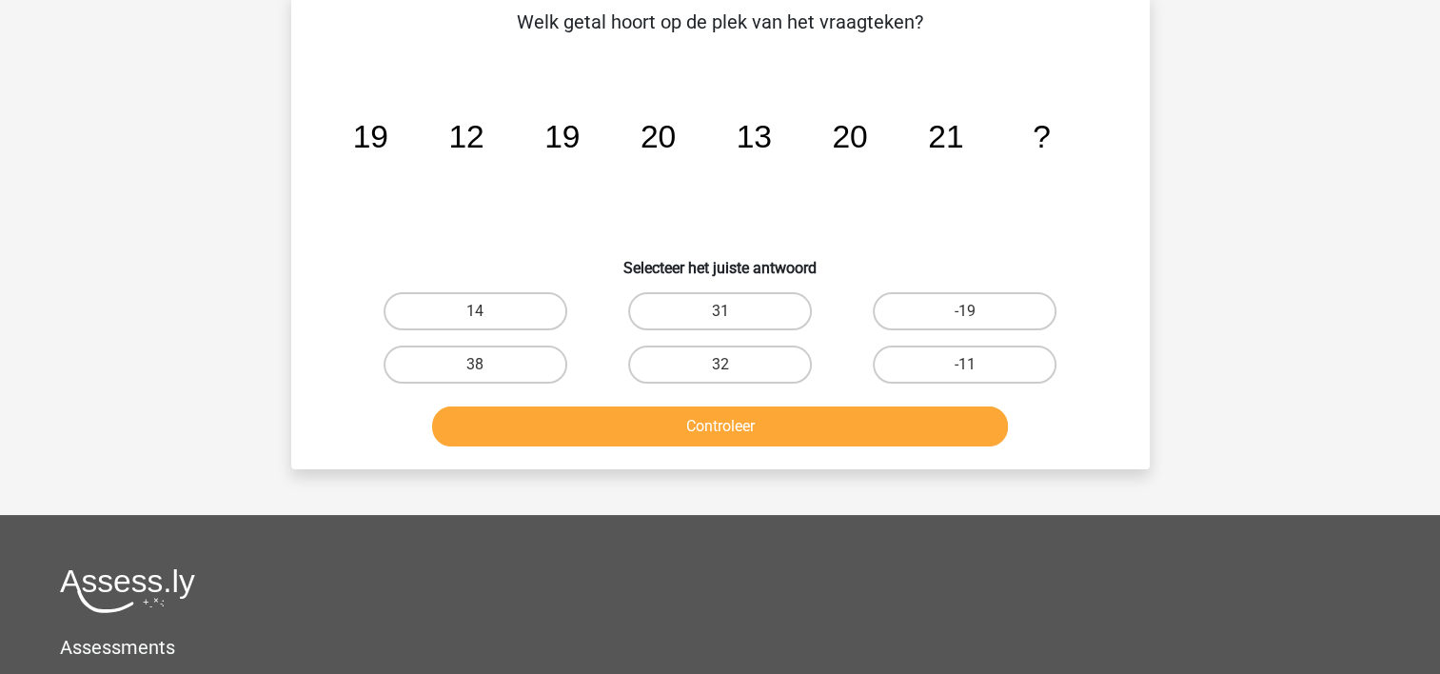
scroll to position [88, 0]
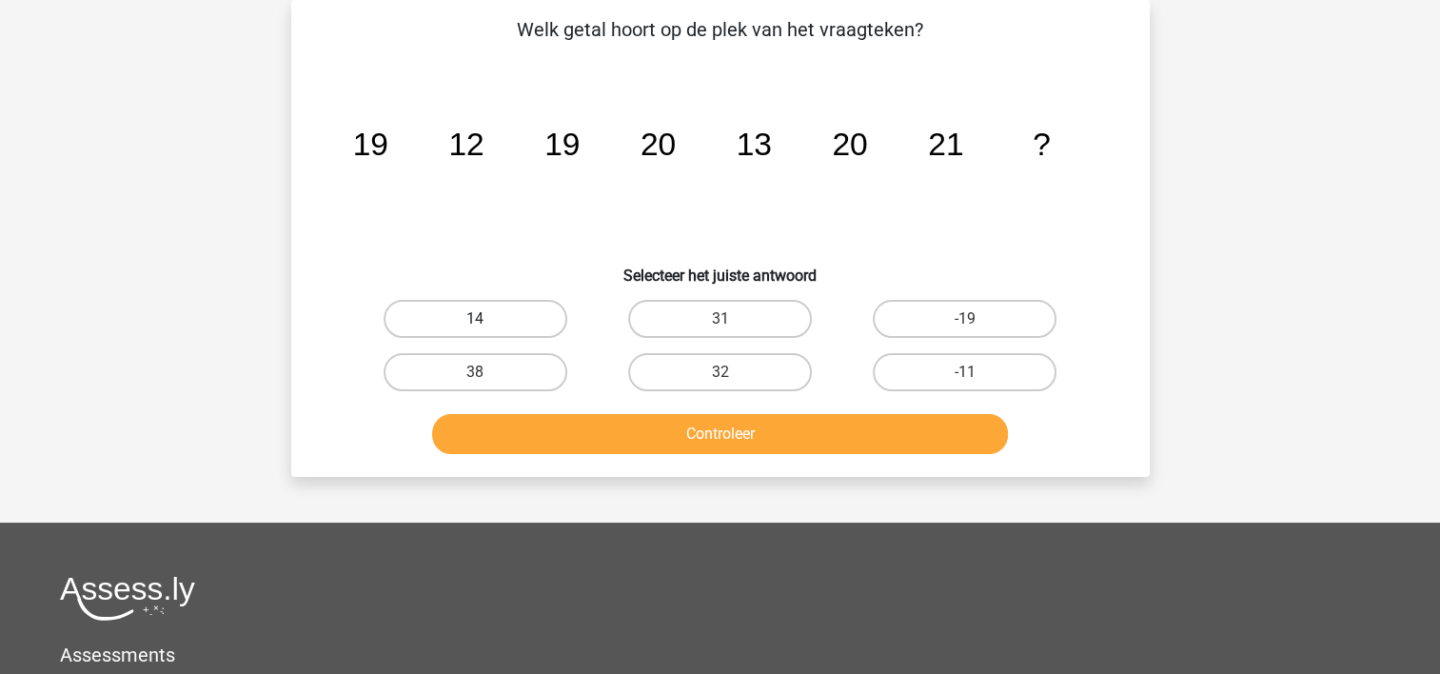
click at [425, 308] on label "14" at bounding box center [476, 319] width 184 height 38
click at [475, 319] on input "14" at bounding box center [481, 325] width 12 height 12
radio input "true"
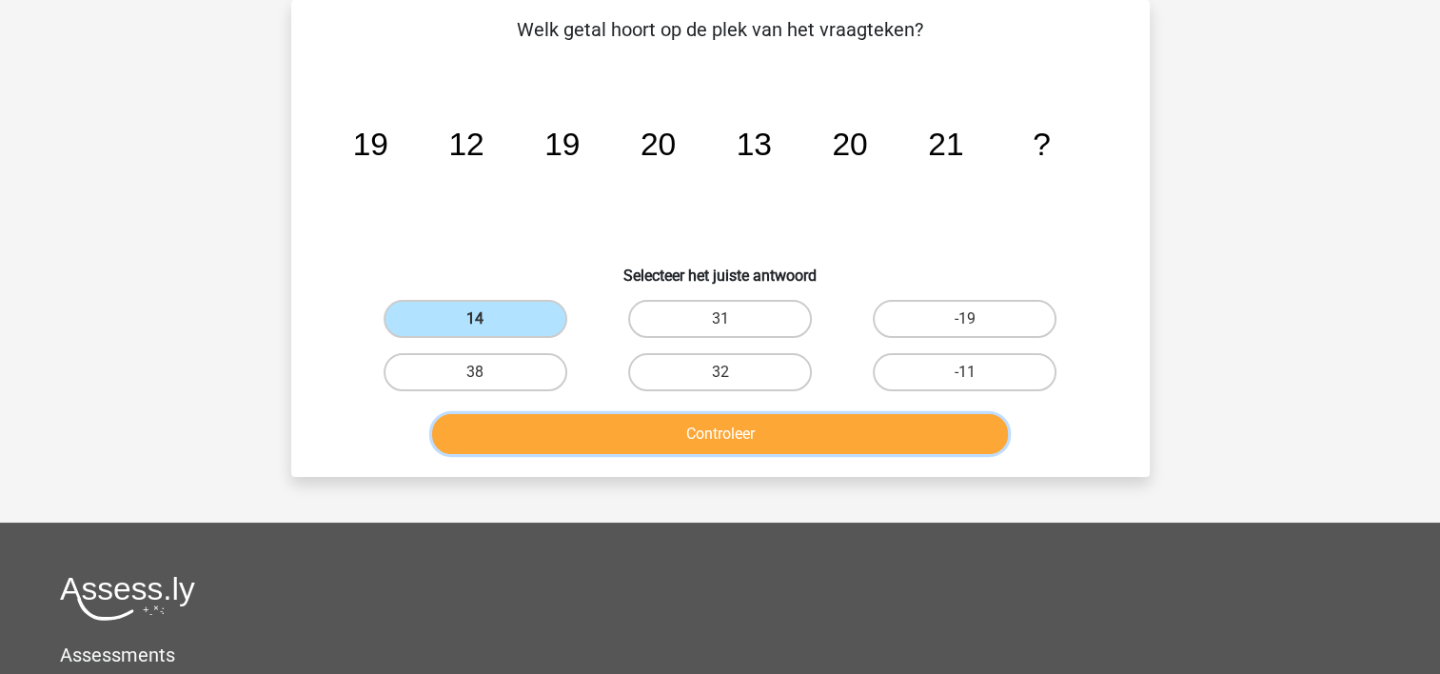
click at [497, 423] on button "Controleer" at bounding box center [720, 434] width 576 height 40
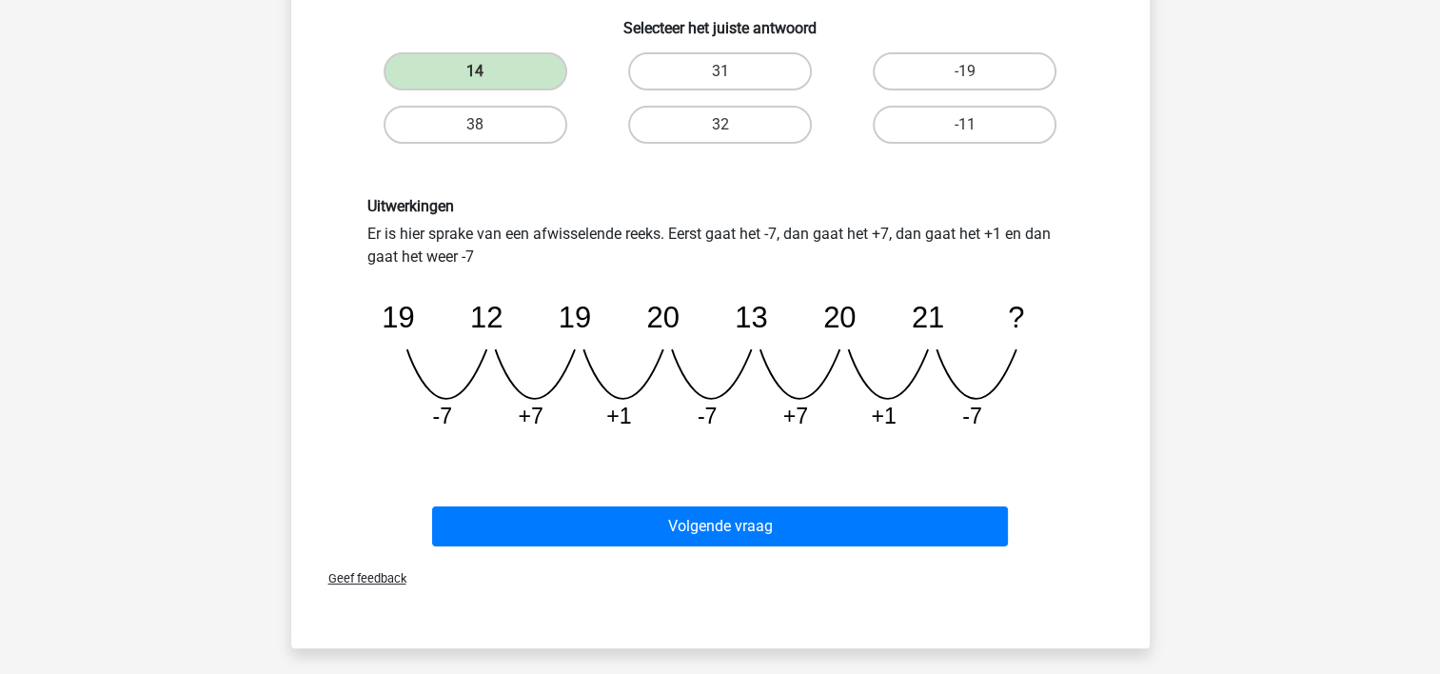
scroll to position [377, 0]
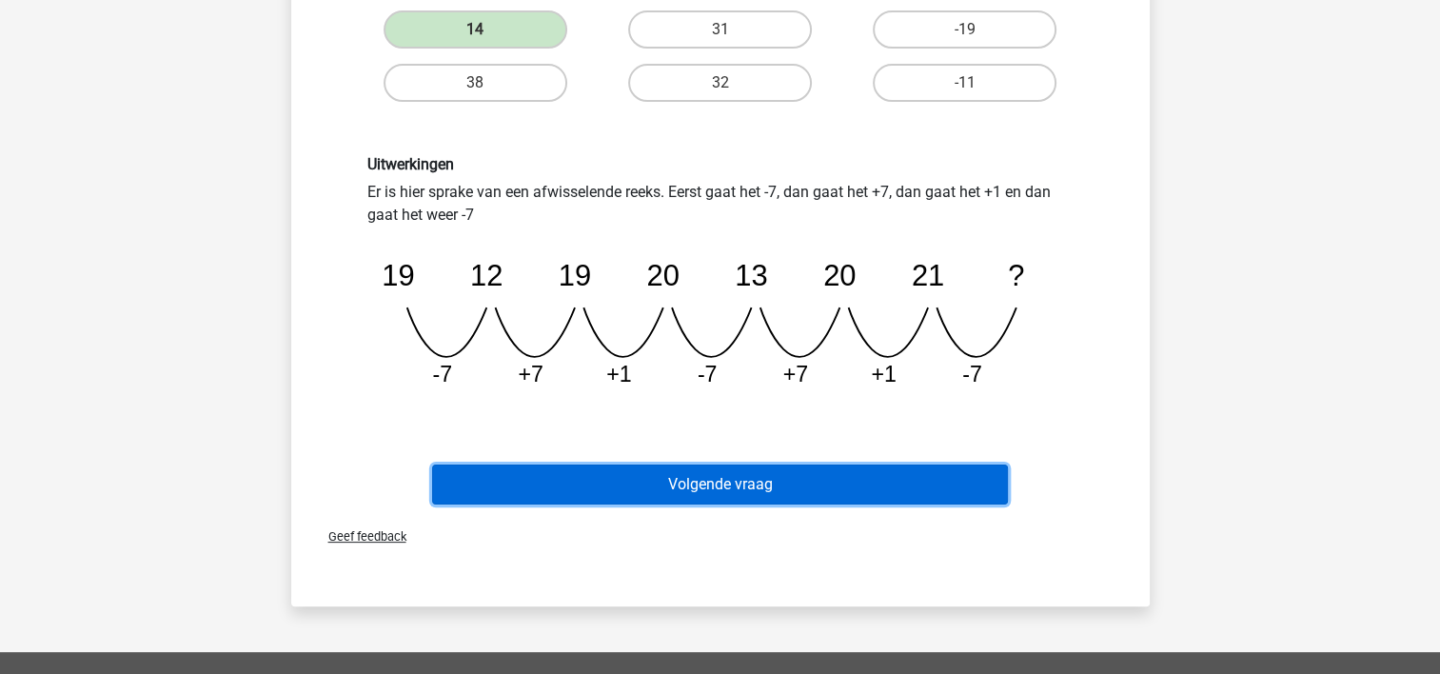
click at [933, 469] on button "Volgende vraag" at bounding box center [720, 485] width 576 height 40
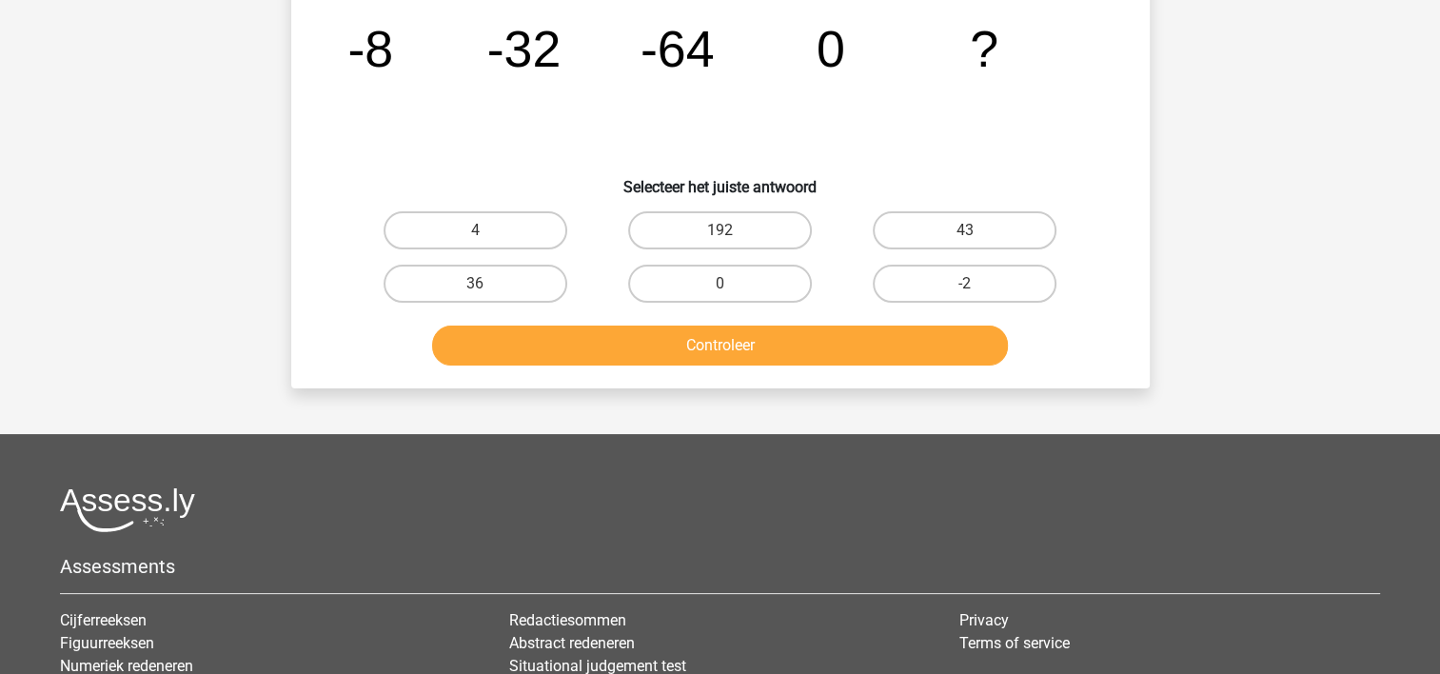
scroll to position [88, 0]
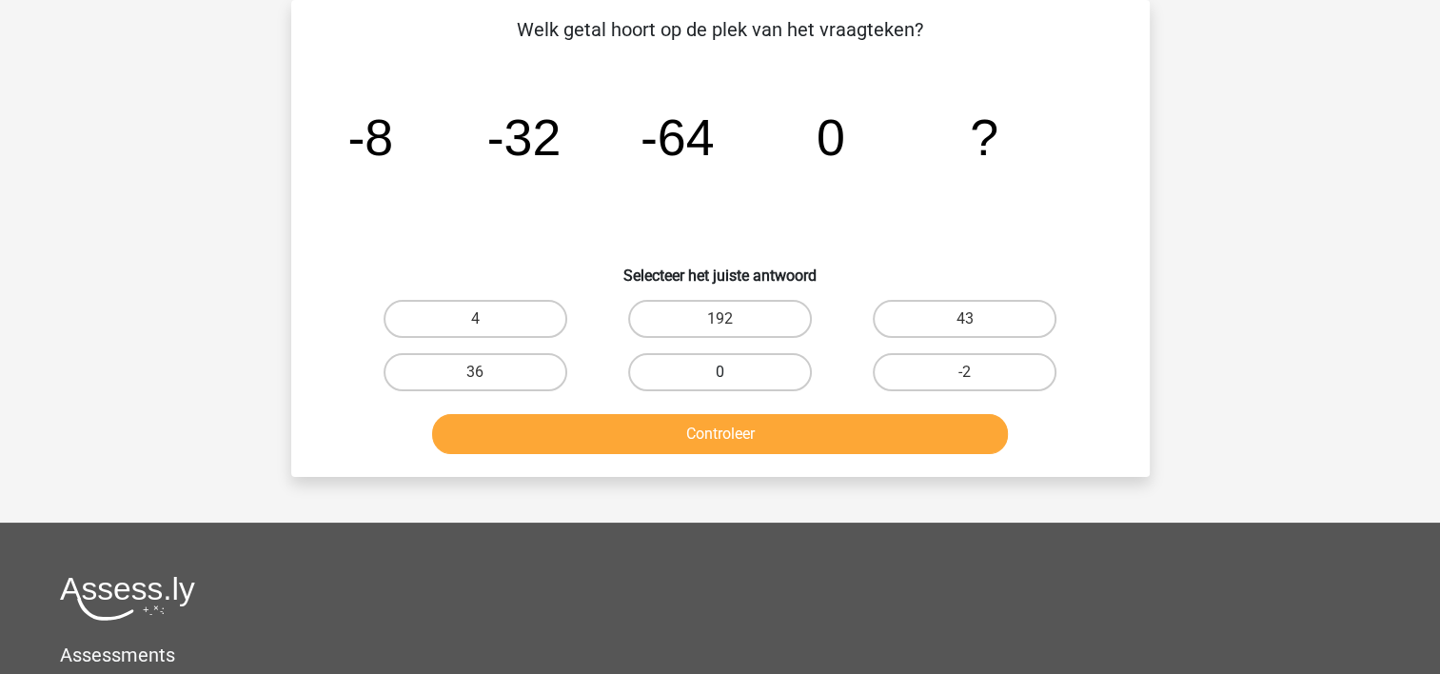
click at [663, 370] on label "0" at bounding box center [720, 372] width 184 height 38
click at [720, 372] on input "0" at bounding box center [726, 378] width 12 height 12
radio input "true"
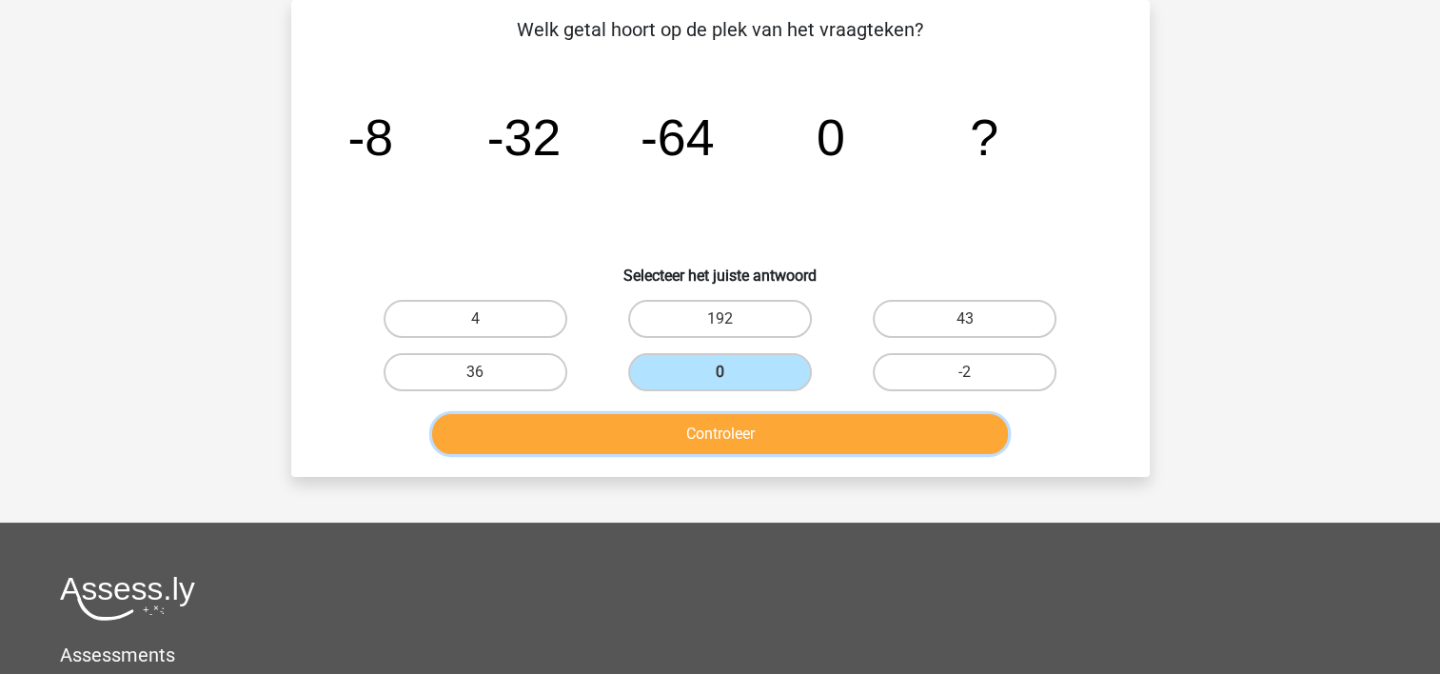
click at [659, 434] on button "Controleer" at bounding box center [720, 434] width 576 height 40
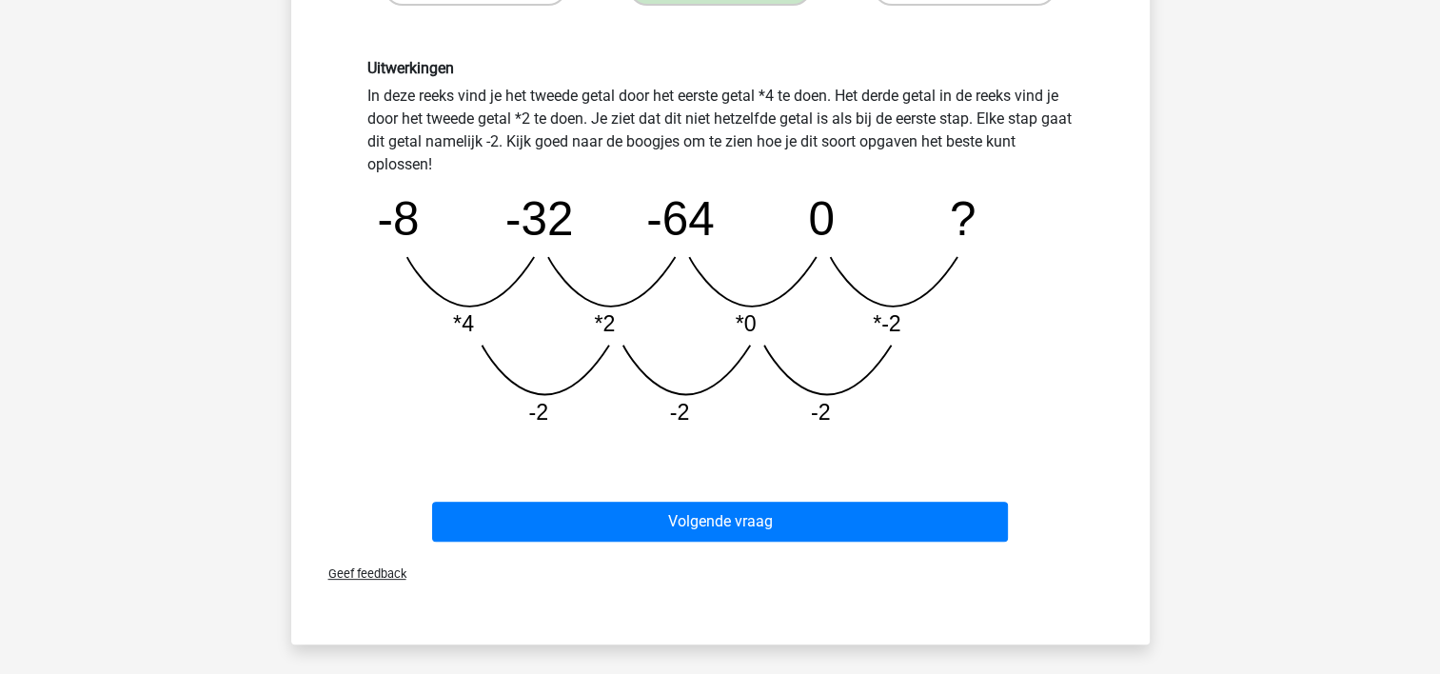
scroll to position [482, 0]
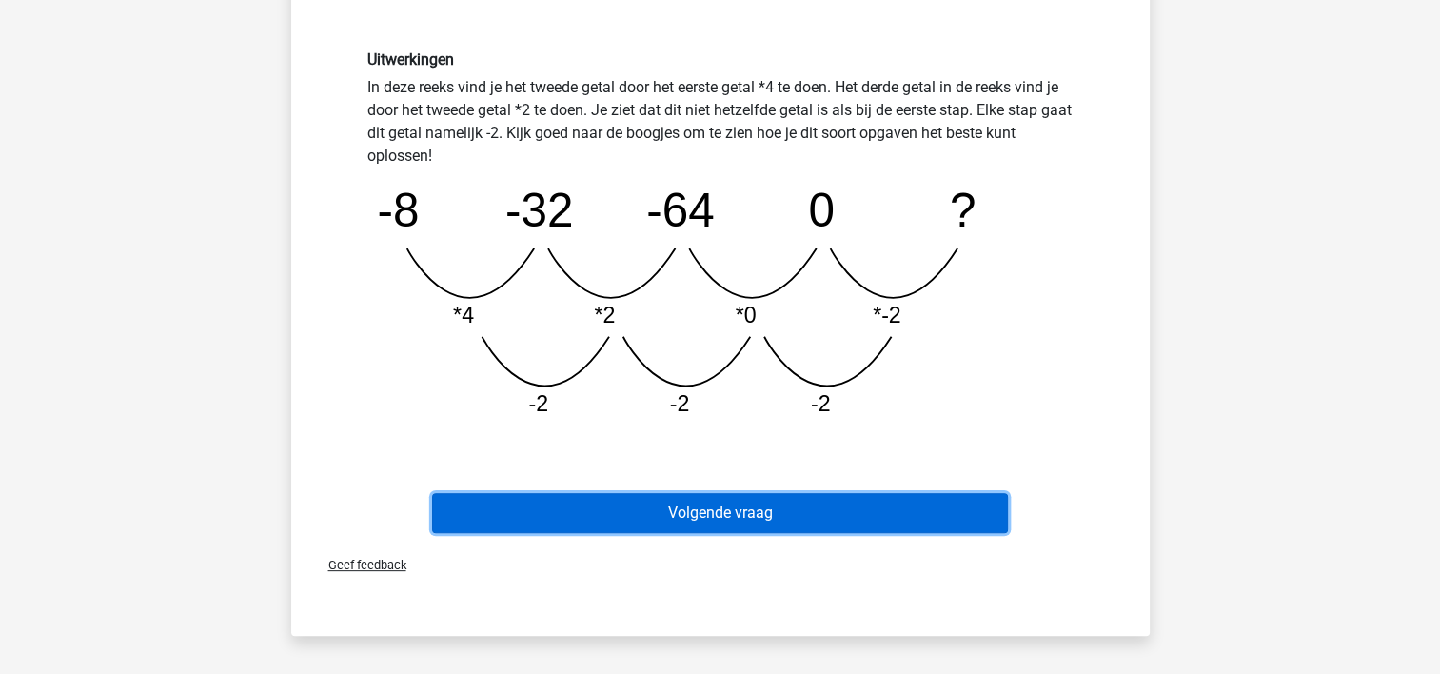
click at [896, 503] on button "Volgende vraag" at bounding box center [720, 513] width 576 height 40
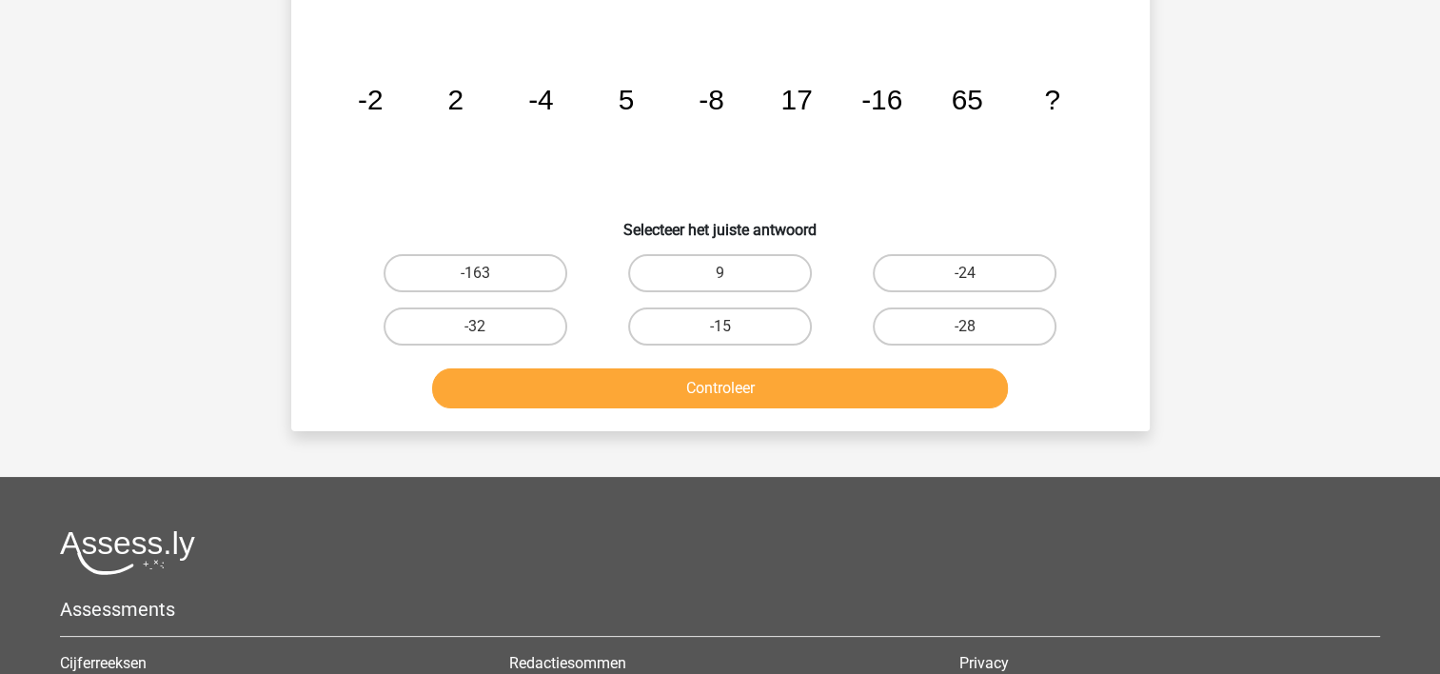
scroll to position [88, 0]
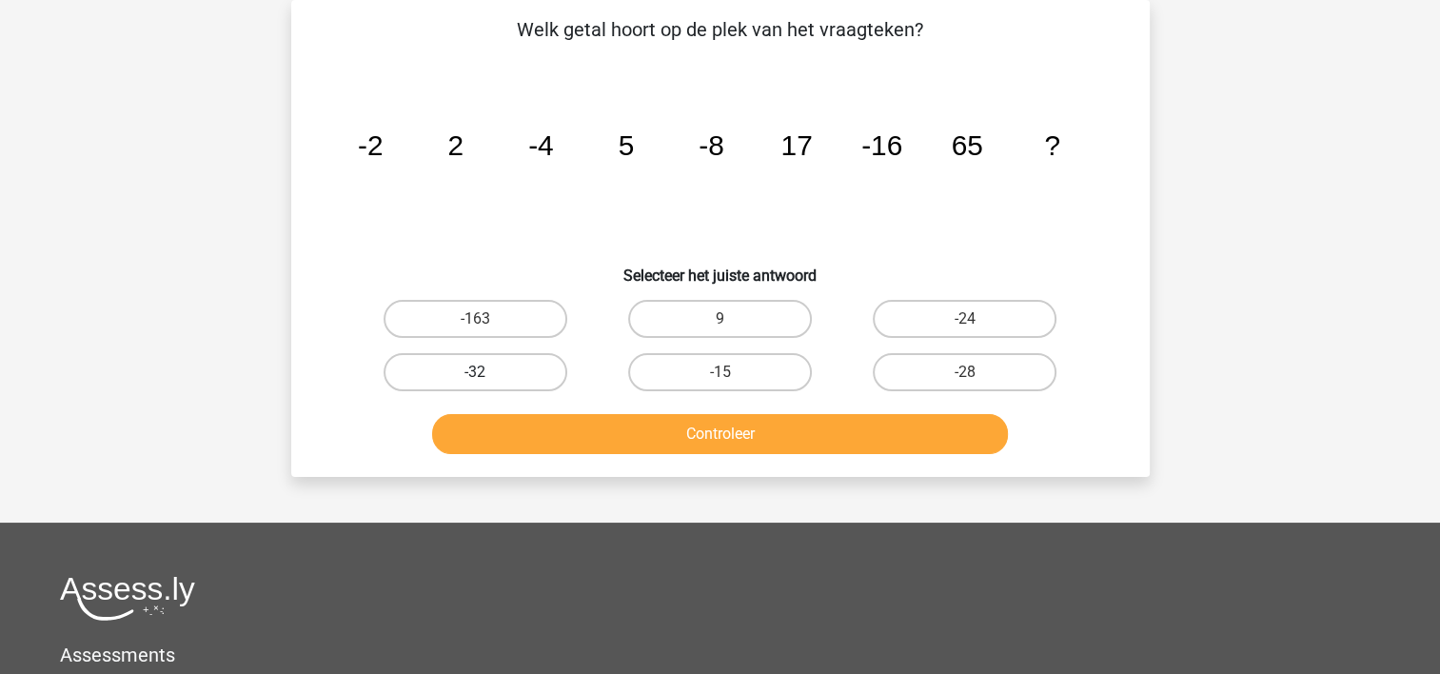
click at [411, 362] on label "-32" at bounding box center [476, 372] width 184 height 38
click at [475, 372] on input "-32" at bounding box center [481, 378] width 12 height 12
radio input "true"
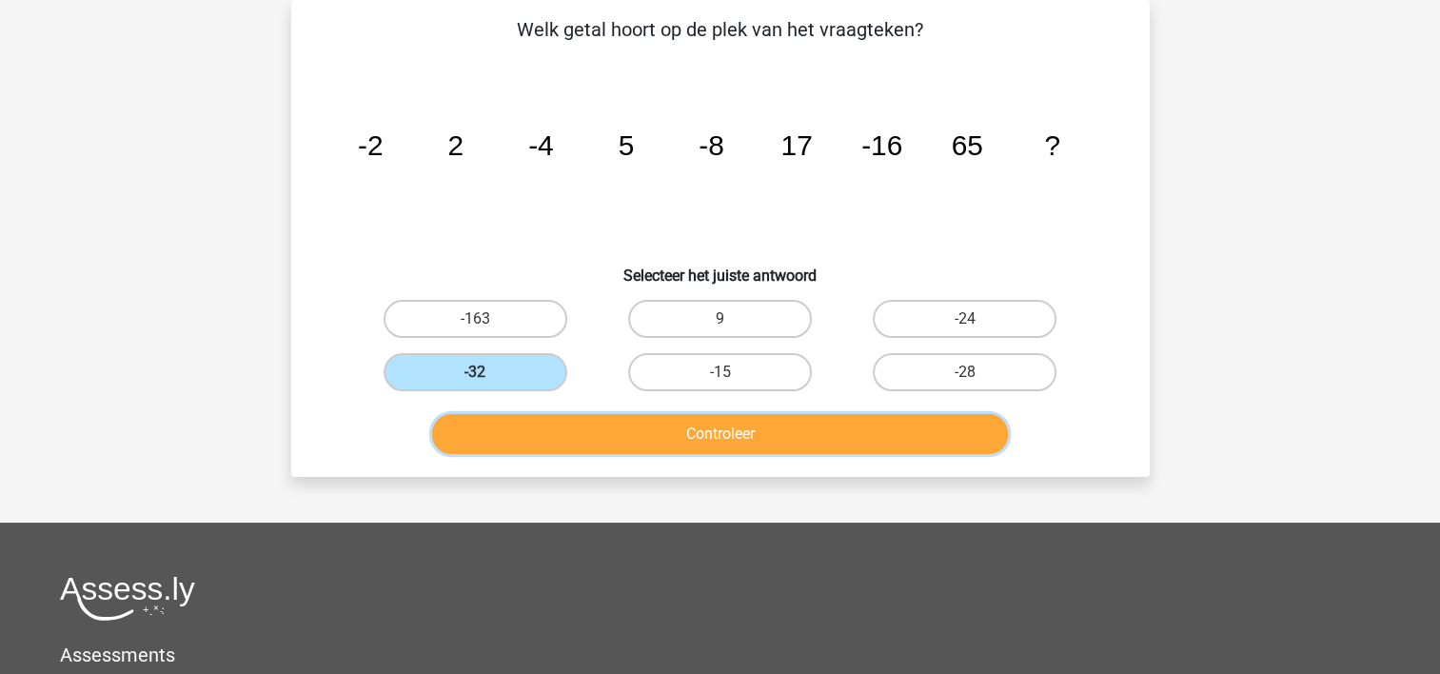
click at [488, 424] on button "Controleer" at bounding box center [720, 434] width 576 height 40
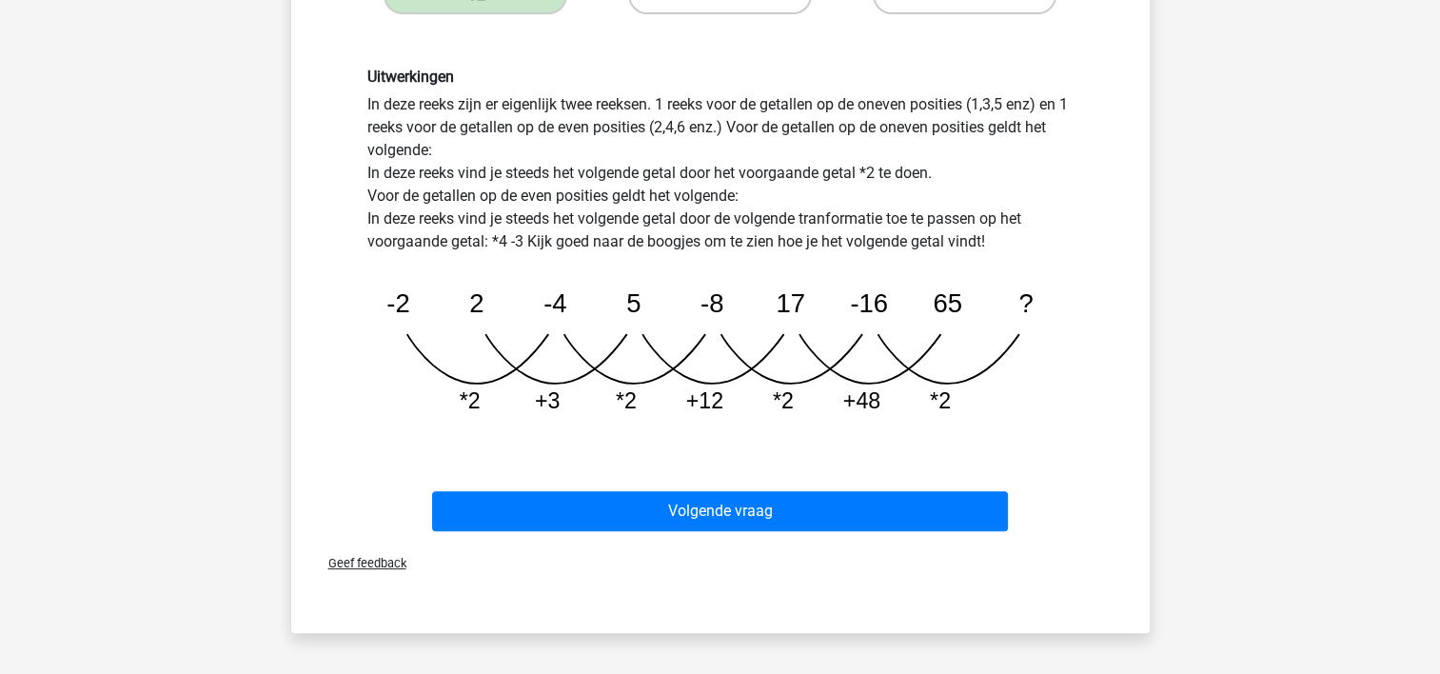
scroll to position [485, 0]
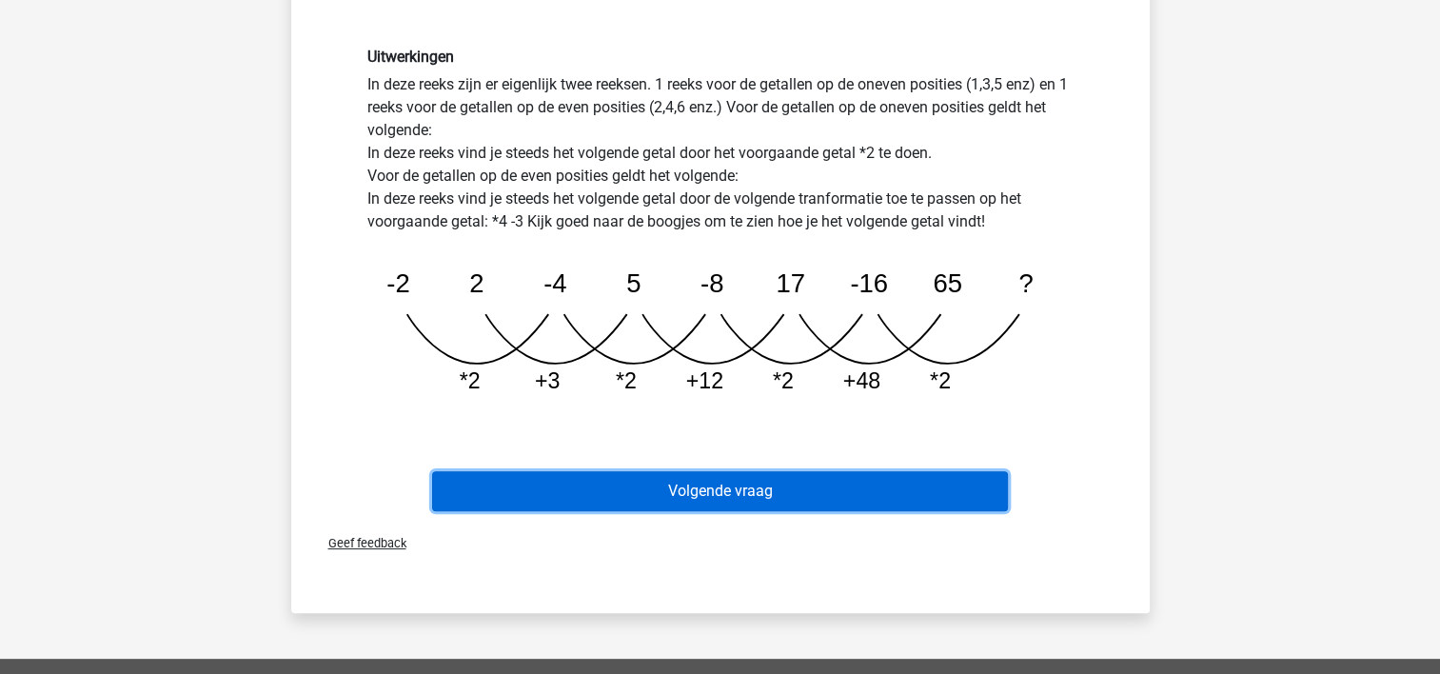
click at [917, 485] on button "Volgende vraag" at bounding box center [720, 491] width 576 height 40
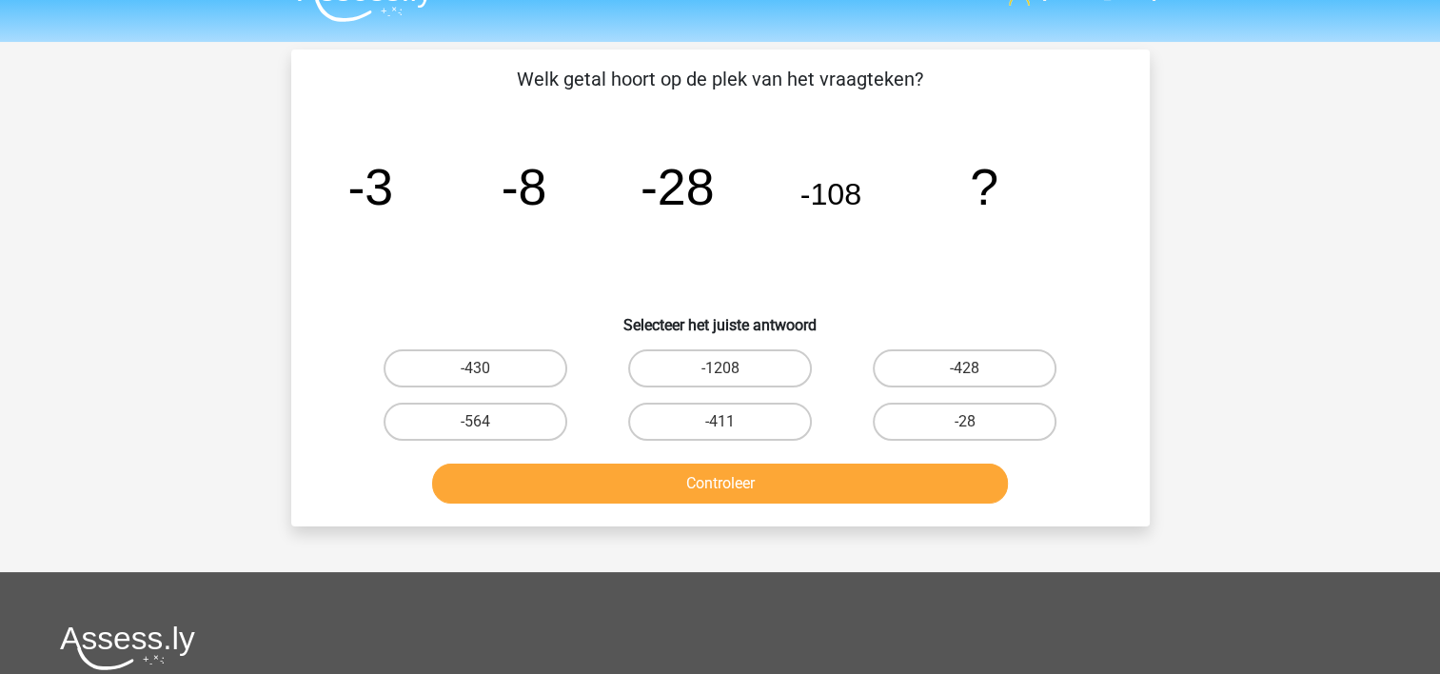
scroll to position [40, 0]
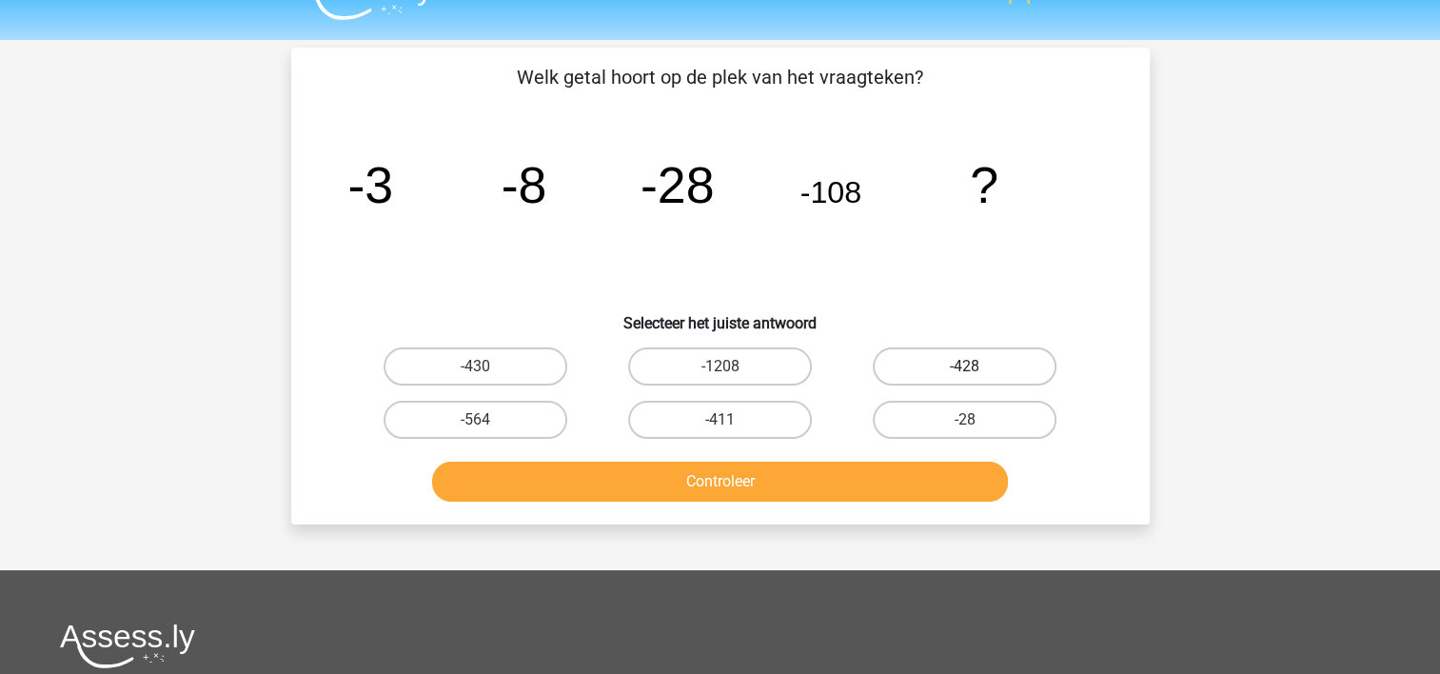
click at [989, 361] on label "-428" at bounding box center [965, 366] width 184 height 38
click at [978, 367] on input "-428" at bounding box center [971, 373] width 12 height 12
radio input "true"
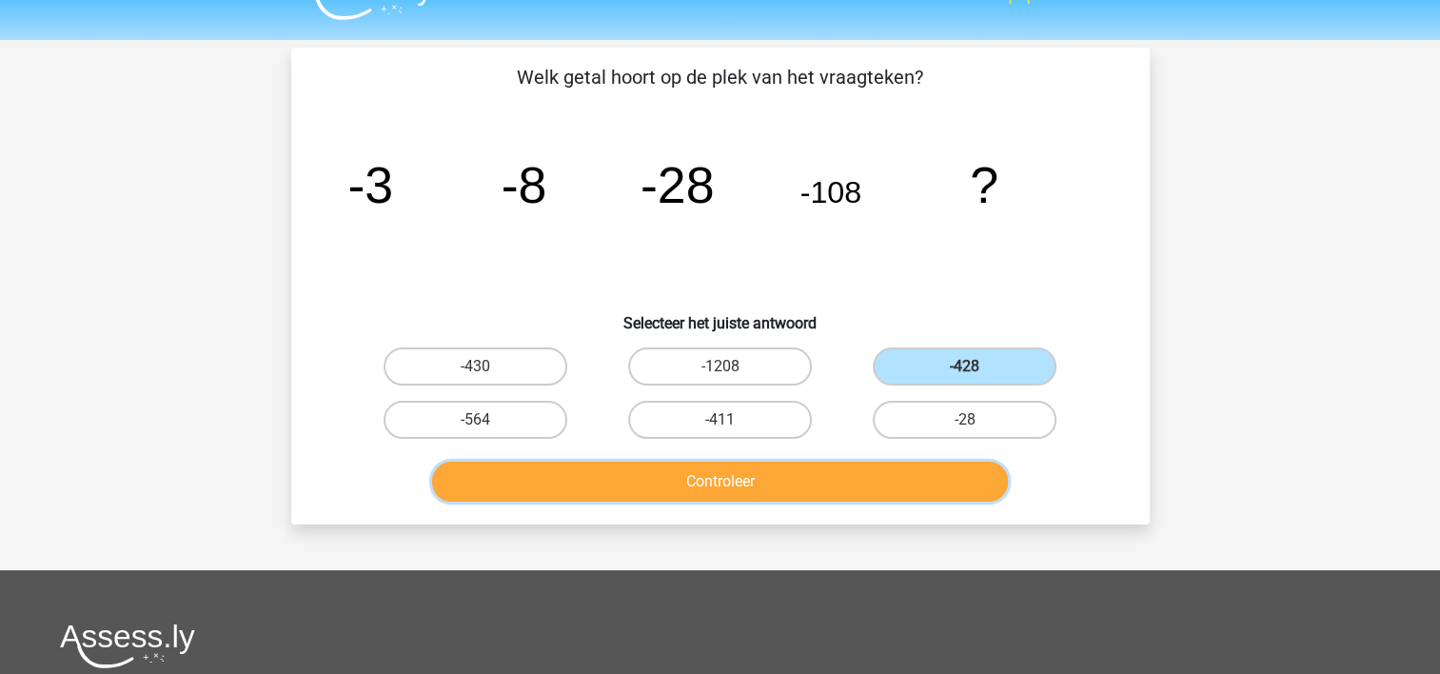
click at [909, 472] on button "Controleer" at bounding box center [720, 482] width 576 height 40
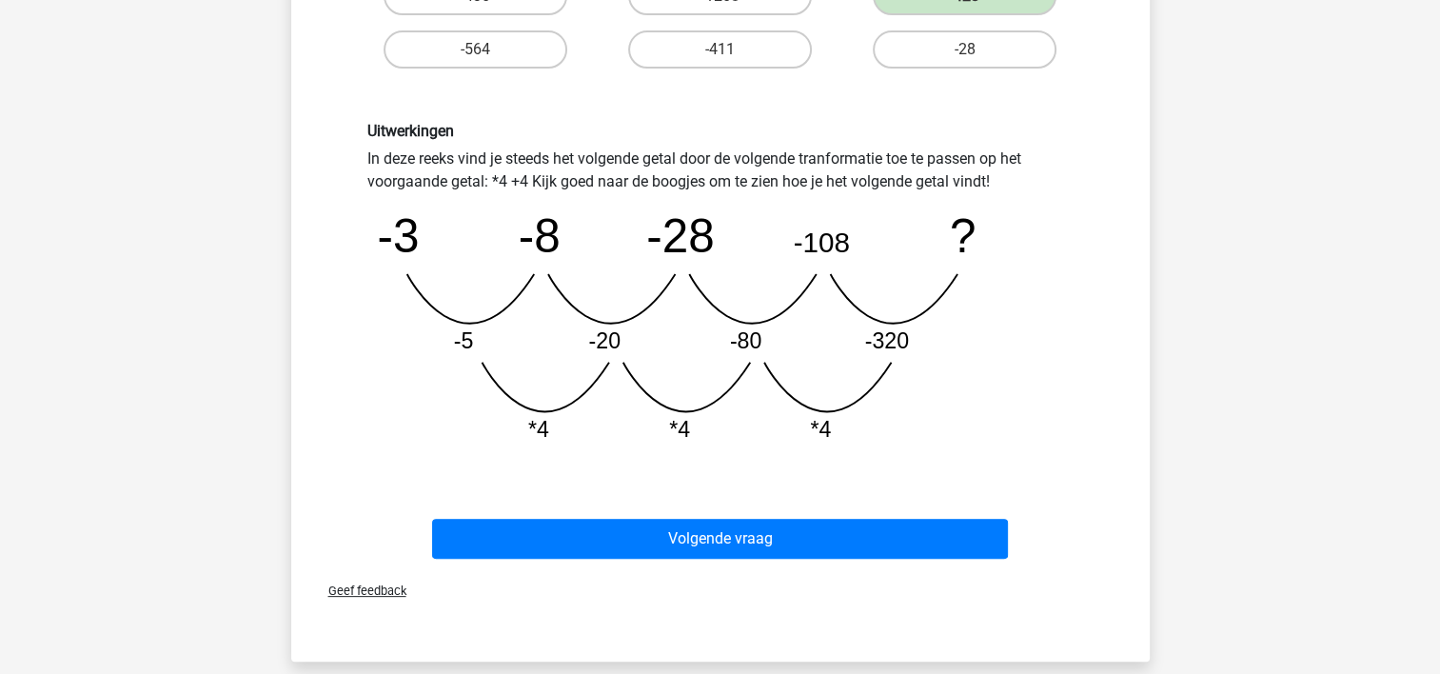
scroll to position [419, 0]
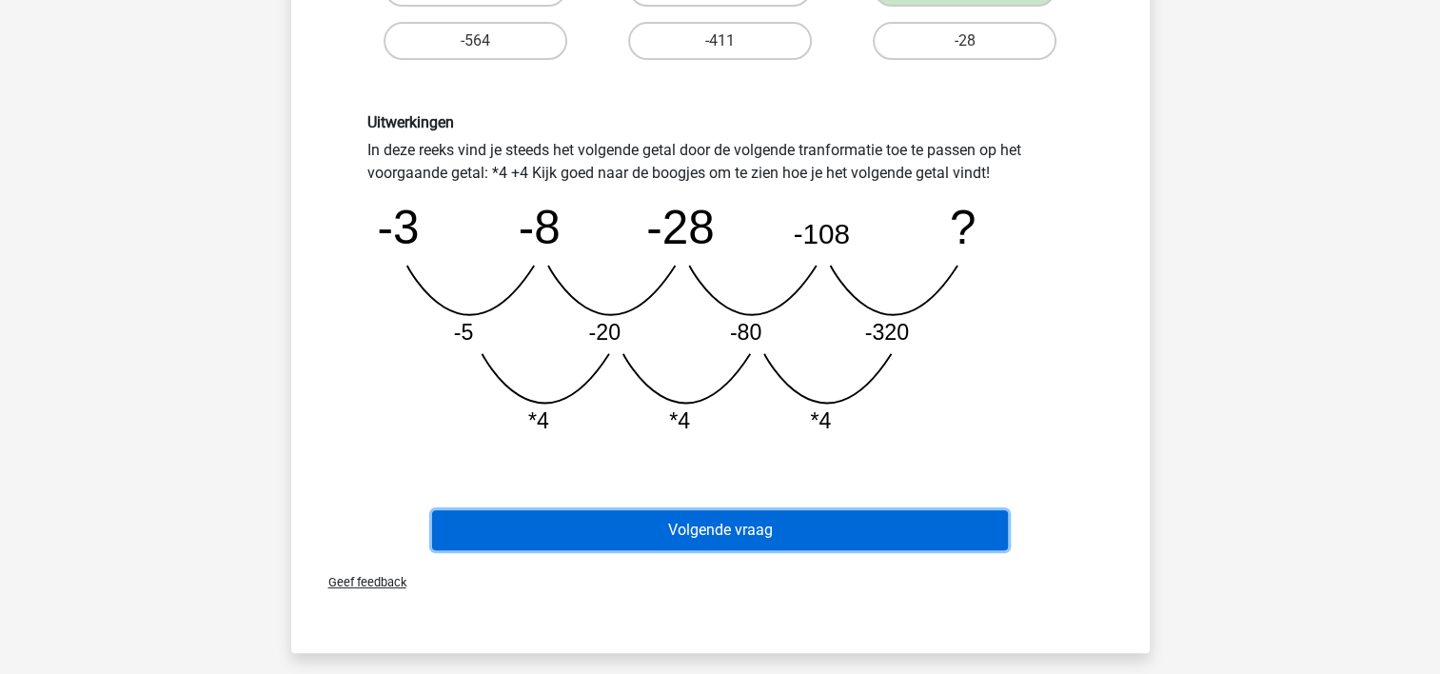
click at [871, 521] on button "Volgende vraag" at bounding box center [720, 530] width 576 height 40
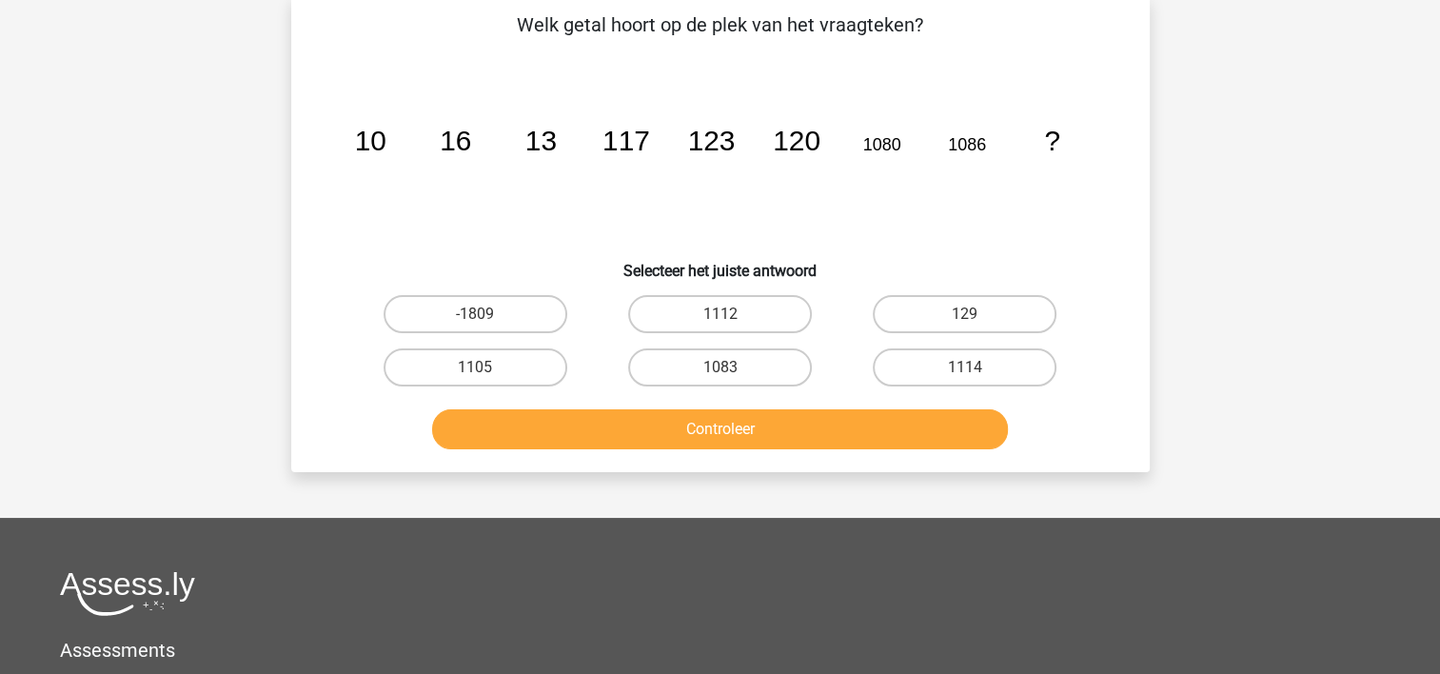
scroll to position [88, 0]
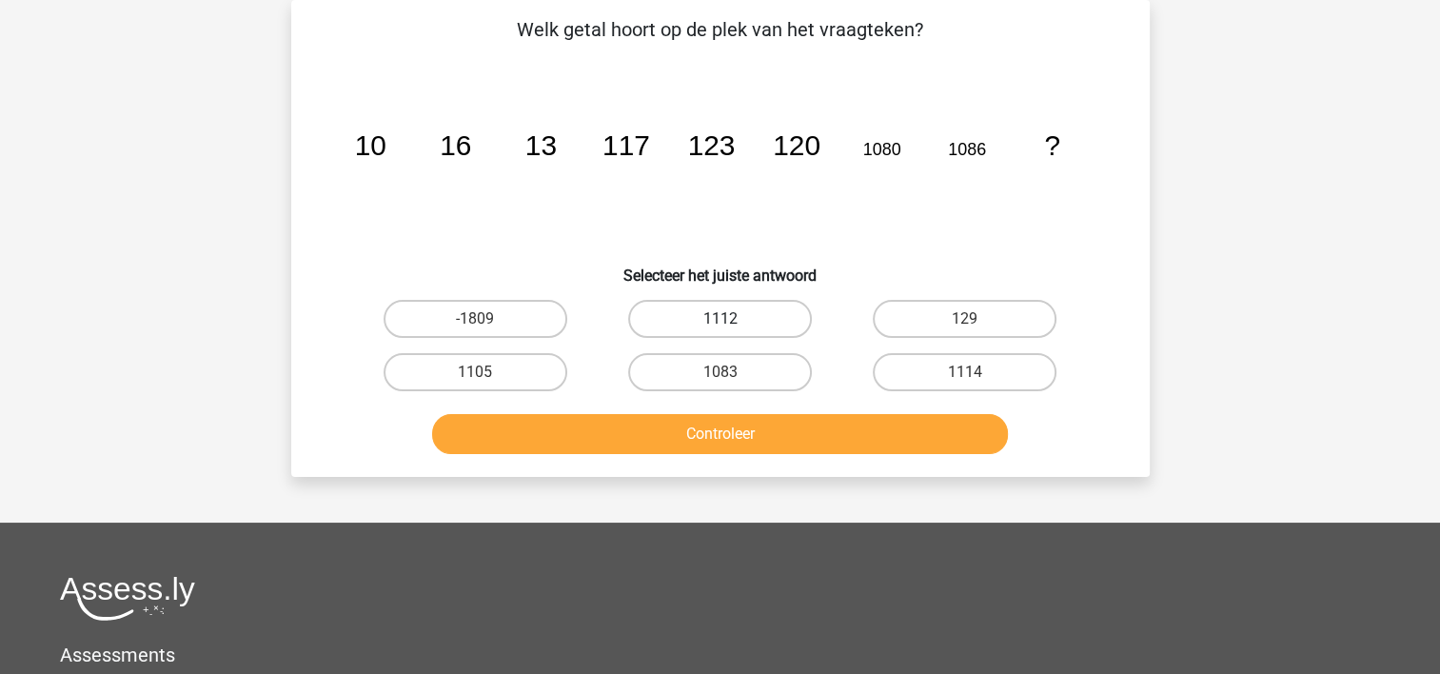
click at [678, 312] on label "1112" at bounding box center [720, 319] width 184 height 38
click at [720, 319] on input "1112" at bounding box center [726, 325] width 12 height 12
radio input "true"
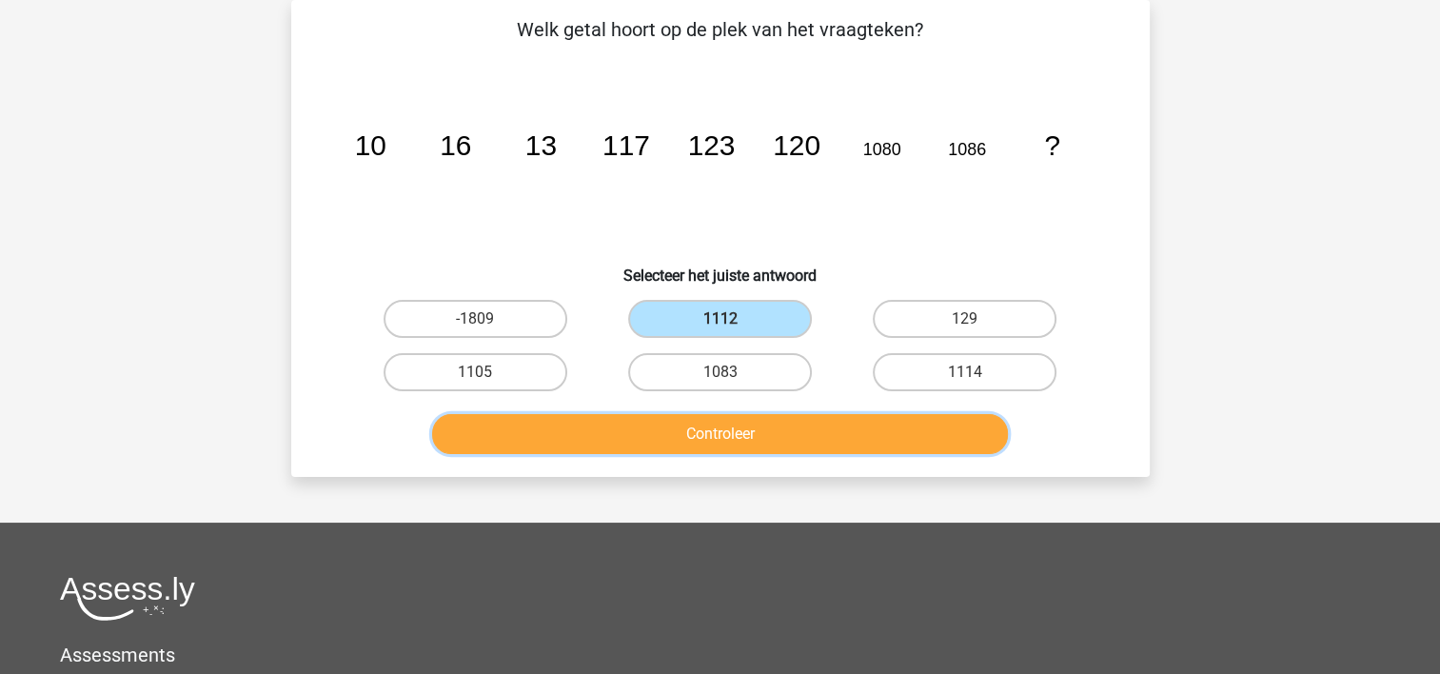
click at [675, 426] on button "Controleer" at bounding box center [720, 434] width 576 height 40
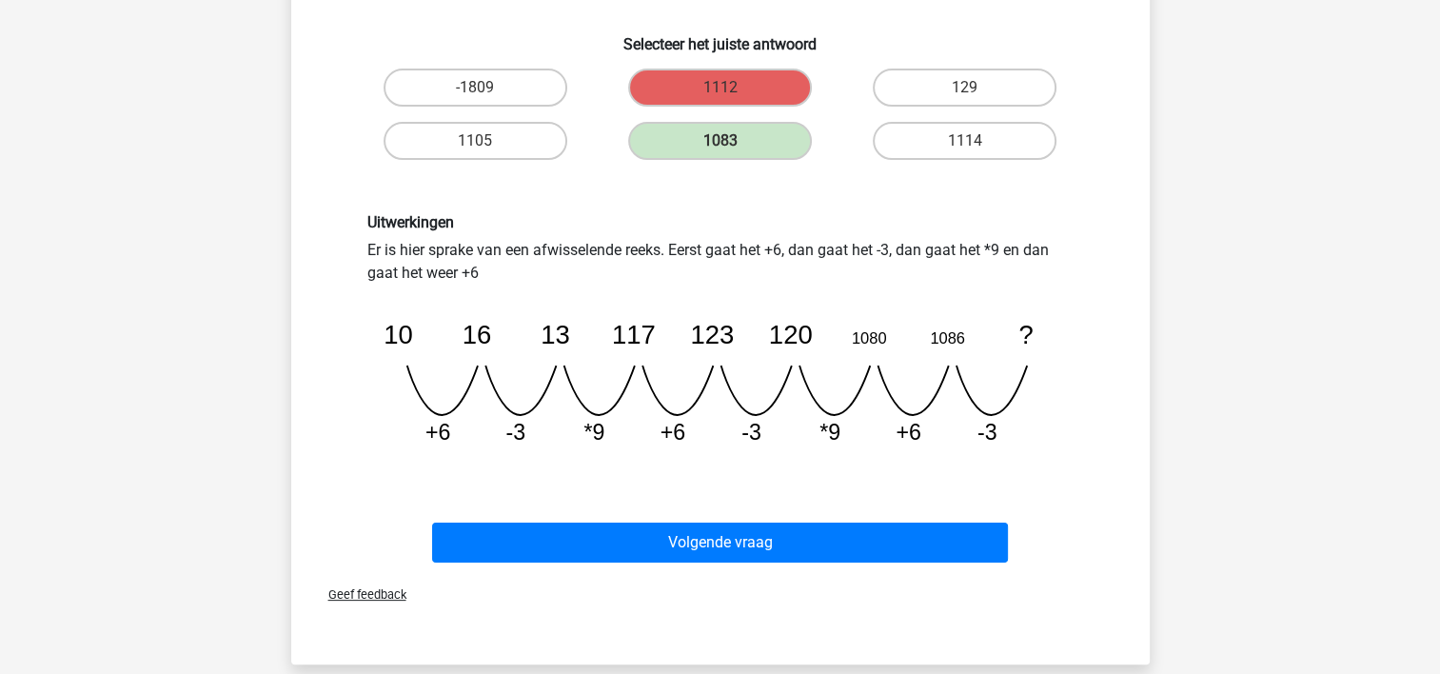
scroll to position [320, 0]
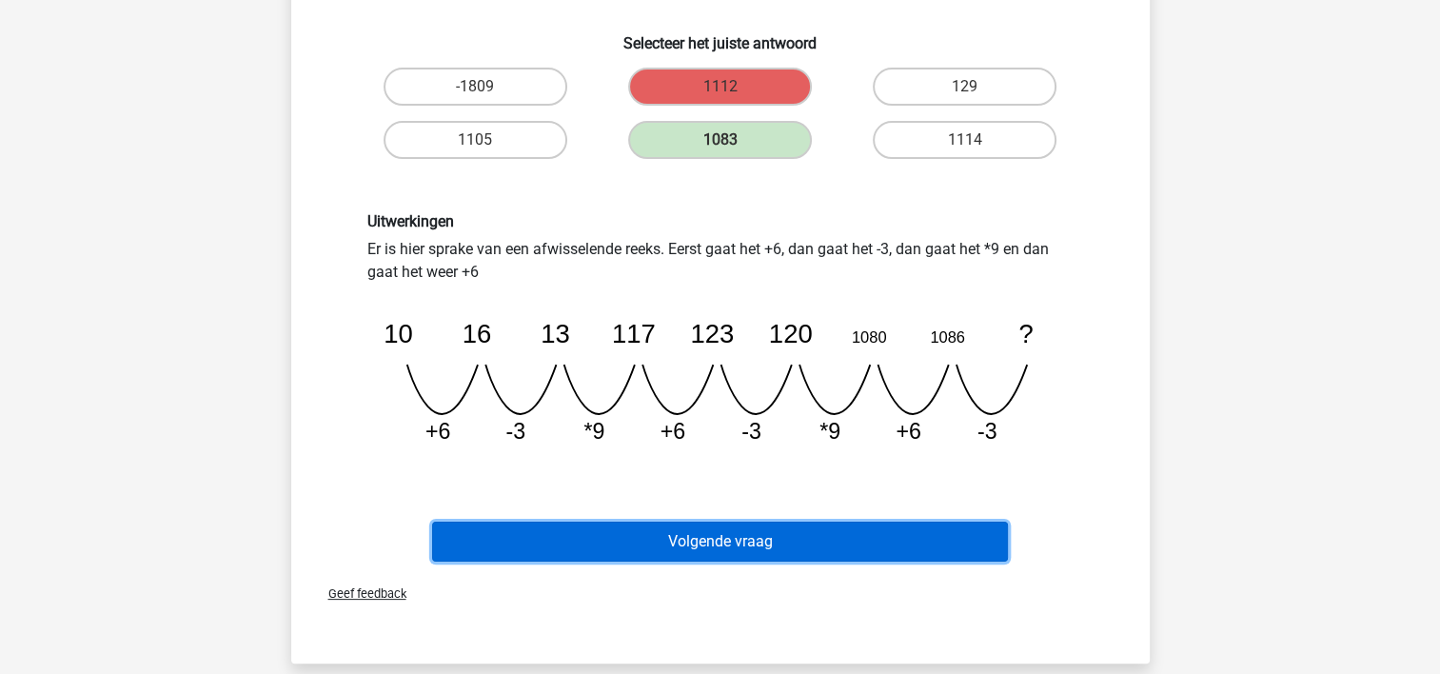
click at [957, 525] on button "Volgende vraag" at bounding box center [720, 542] width 576 height 40
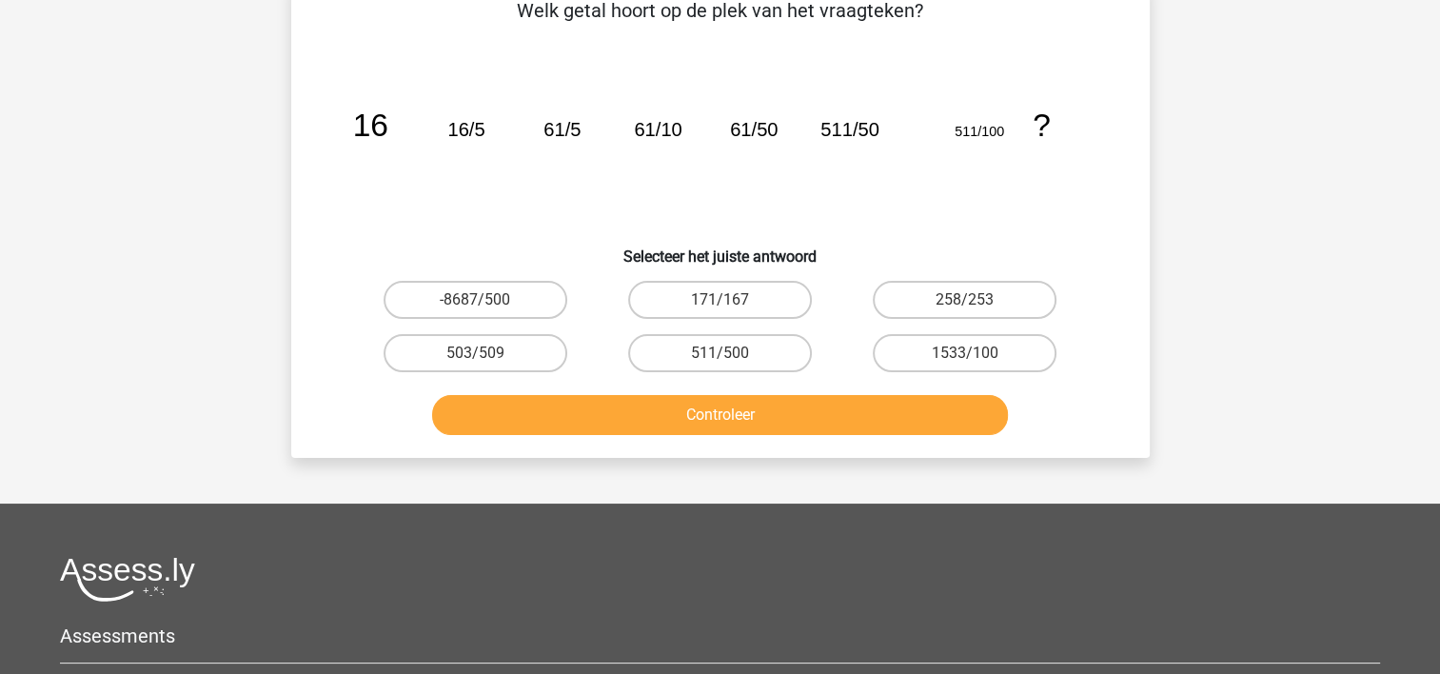
scroll to position [88, 0]
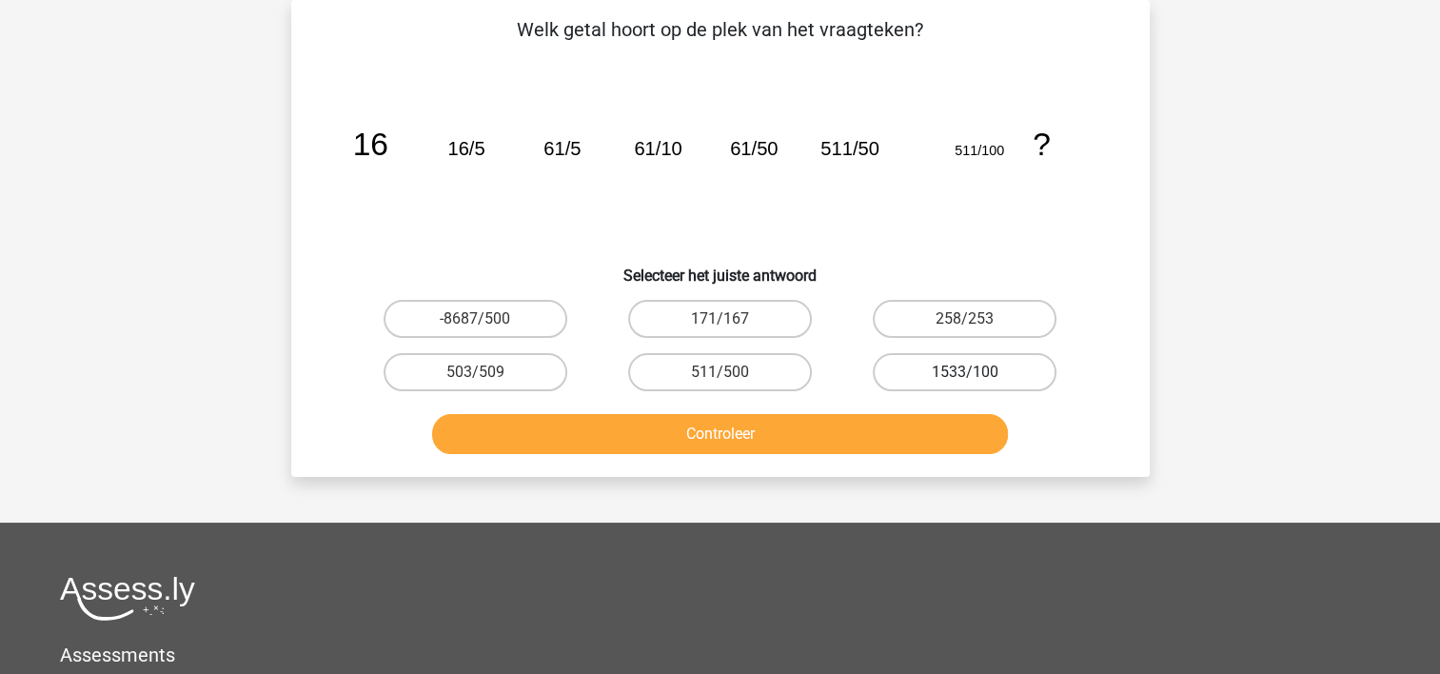
click at [1010, 369] on label "1533/100" at bounding box center [965, 372] width 184 height 38
click at [978, 372] on input "1533/100" at bounding box center [971, 378] width 12 height 12
radio input "true"
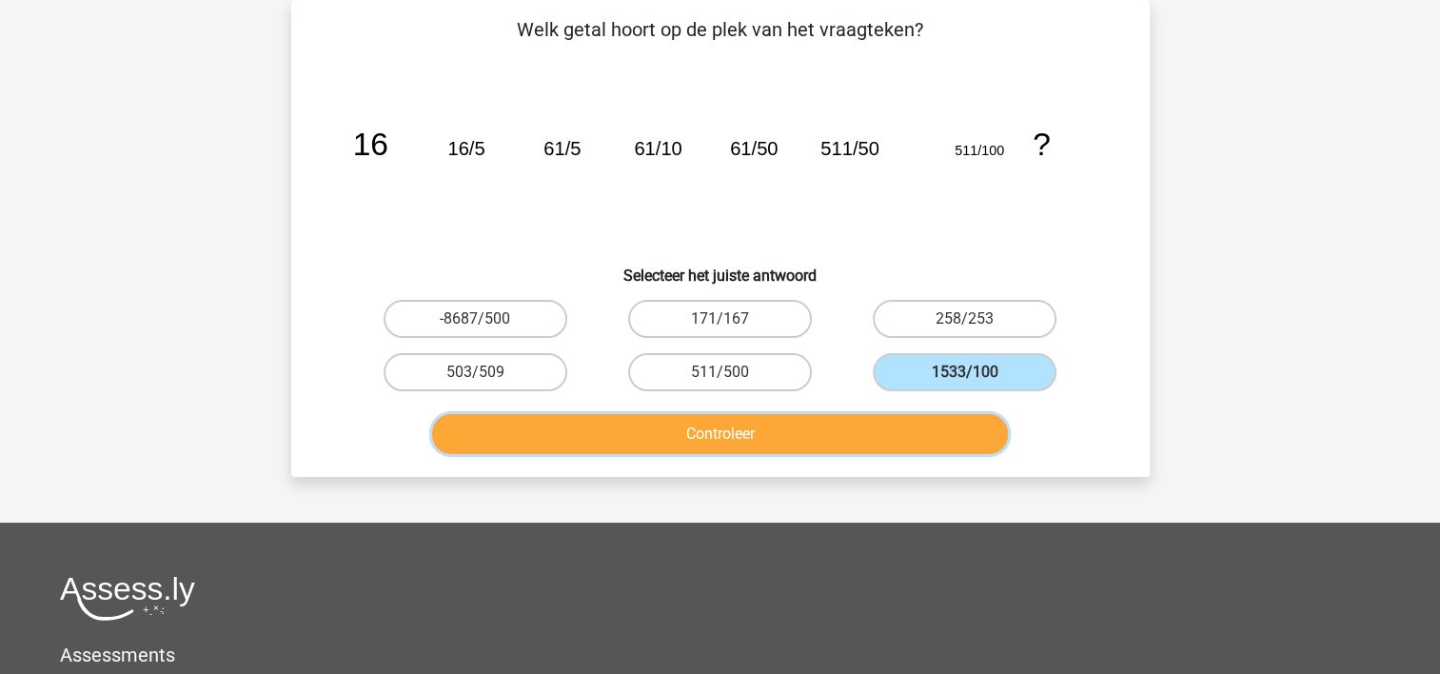
click at [959, 436] on button "Controleer" at bounding box center [720, 434] width 576 height 40
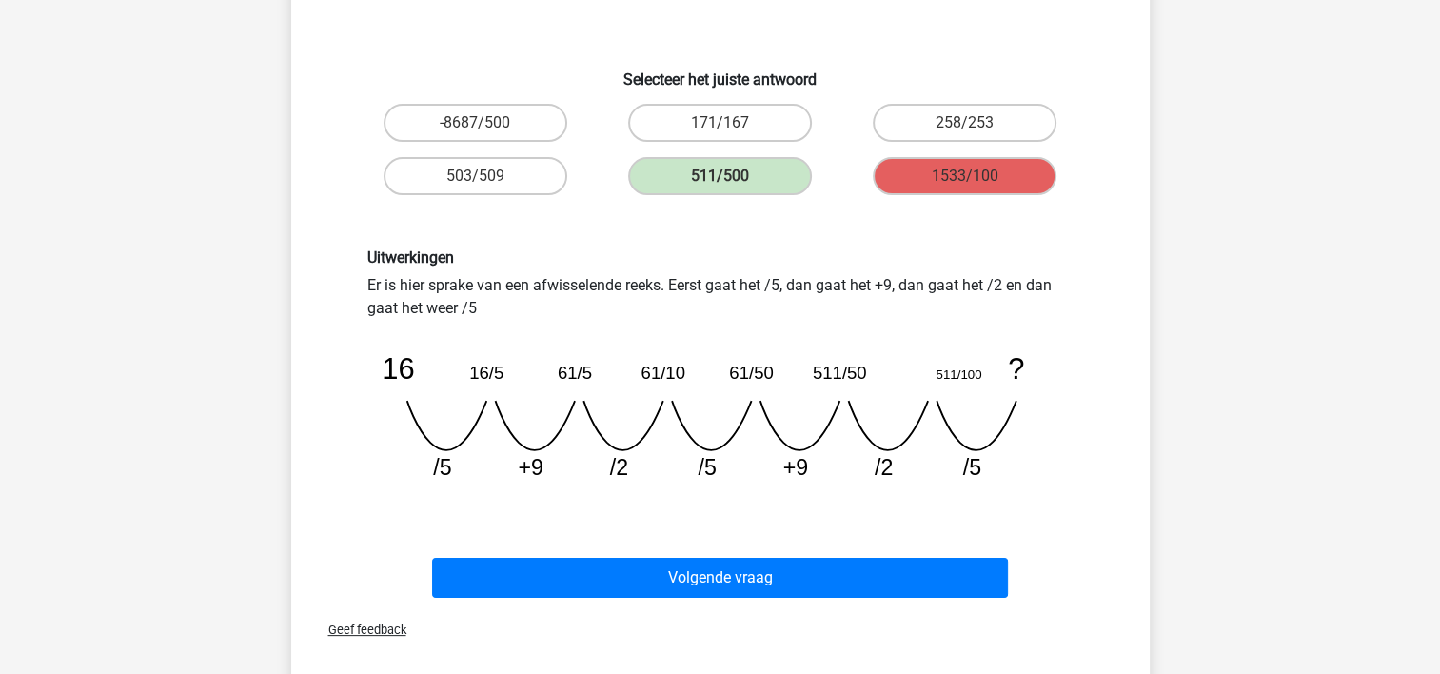
scroll to position [290, 0]
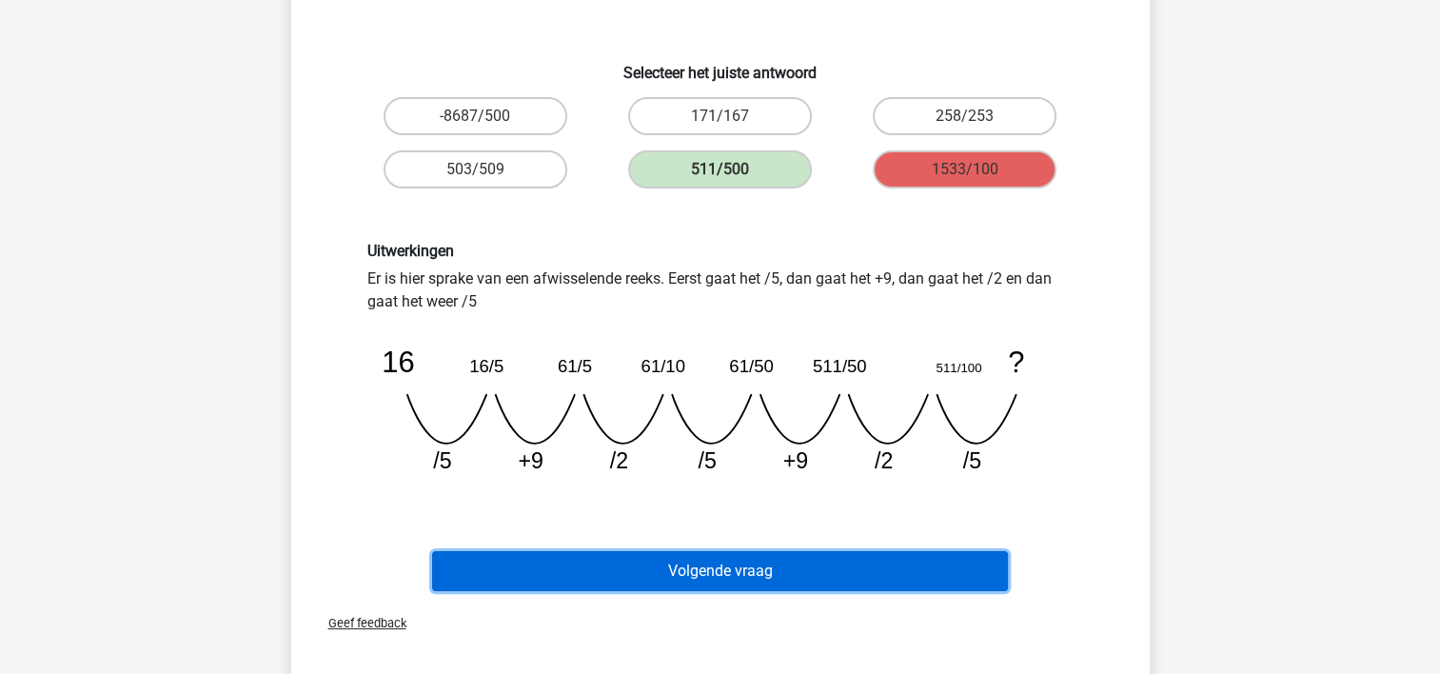
click at [954, 561] on button "Volgende vraag" at bounding box center [720, 571] width 576 height 40
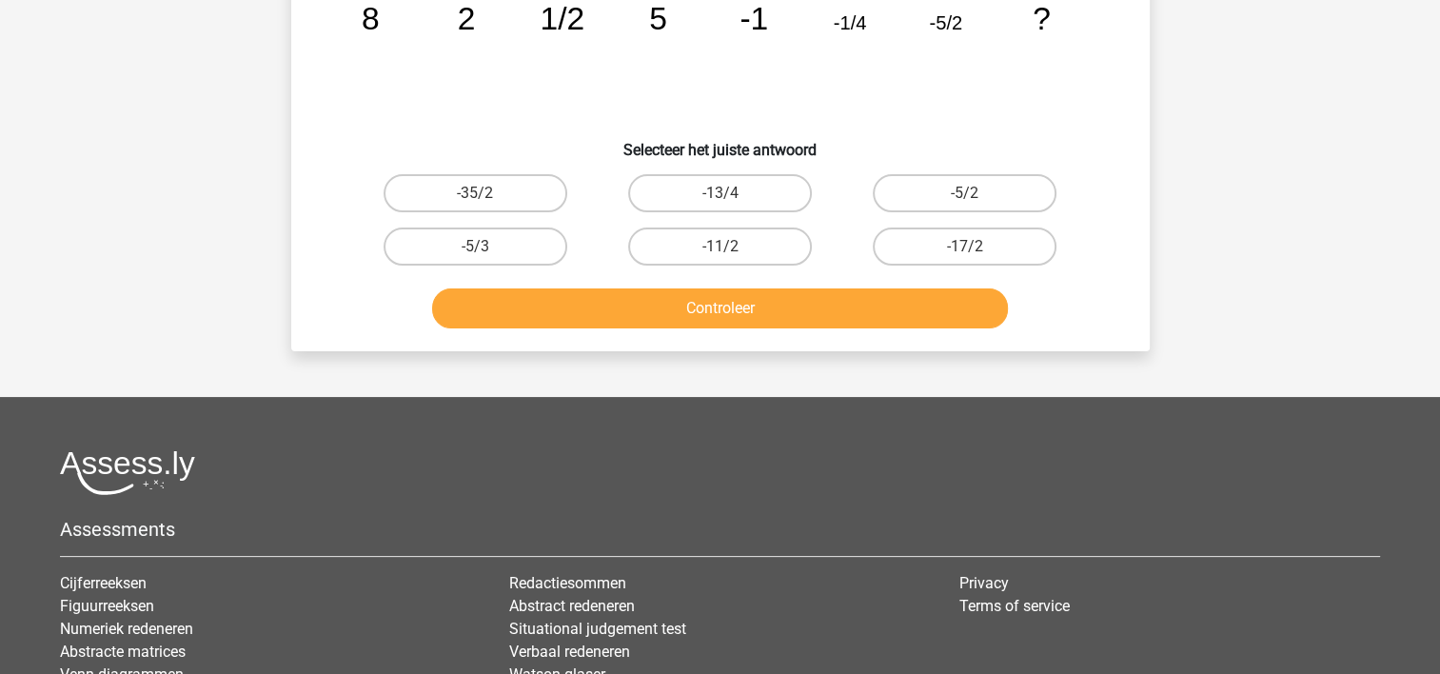
scroll to position [88, 0]
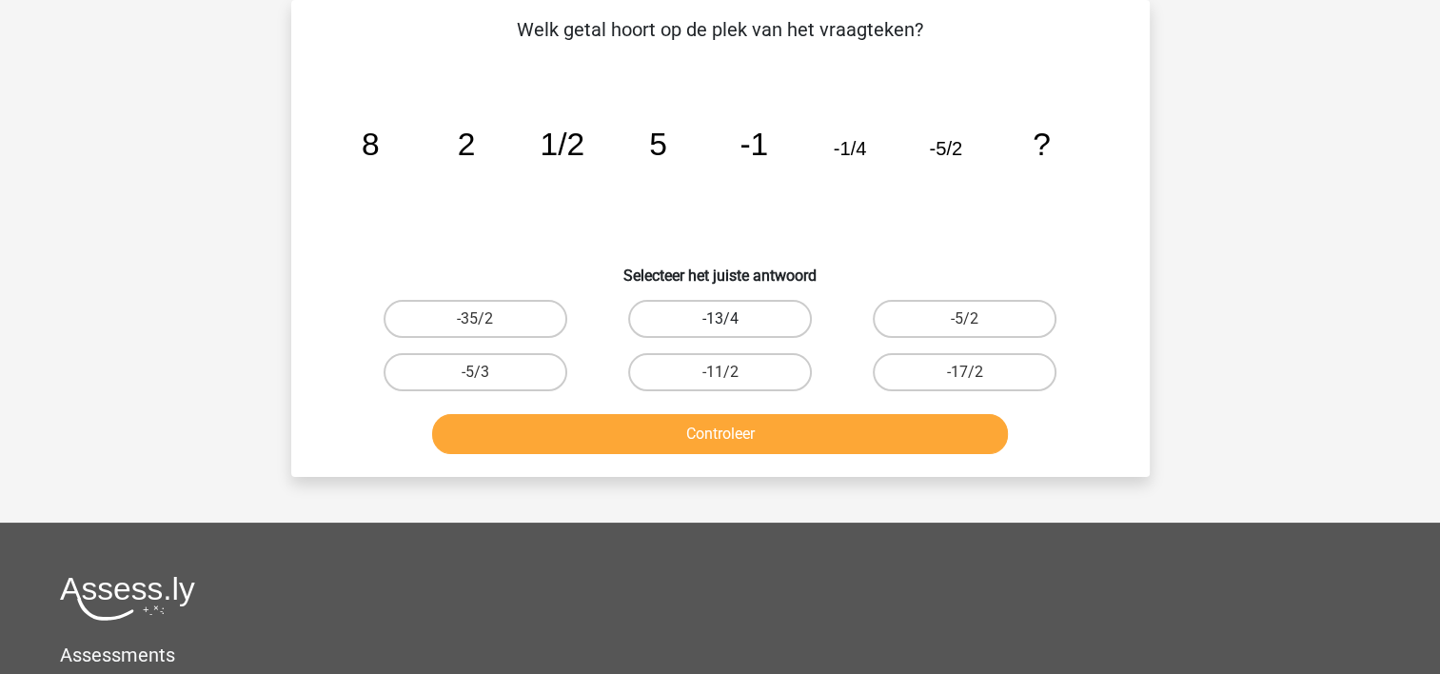
click at [670, 321] on label "-13/4" at bounding box center [720, 319] width 184 height 38
click at [720, 321] on input "-13/4" at bounding box center [726, 325] width 12 height 12
radio input "true"
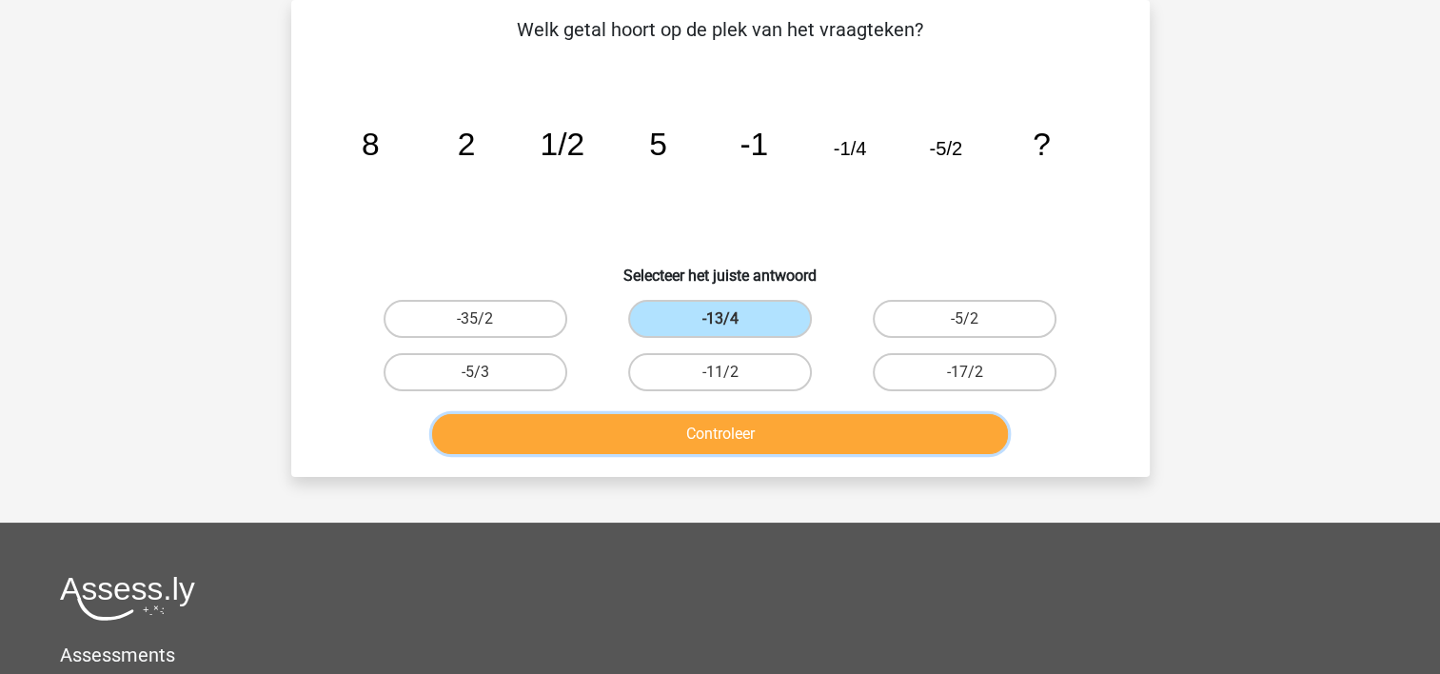
click at [672, 427] on button "Controleer" at bounding box center [720, 434] width 576 height 40
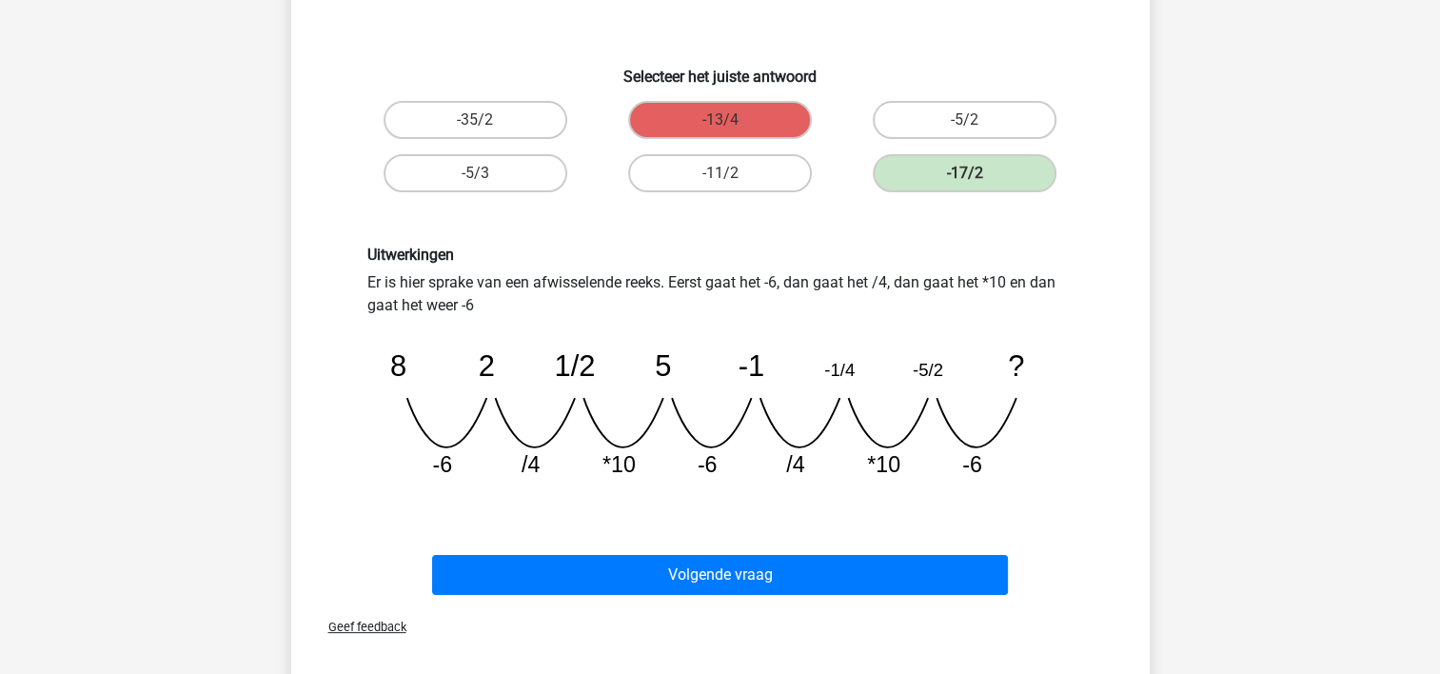
scroll to position [289, 0]
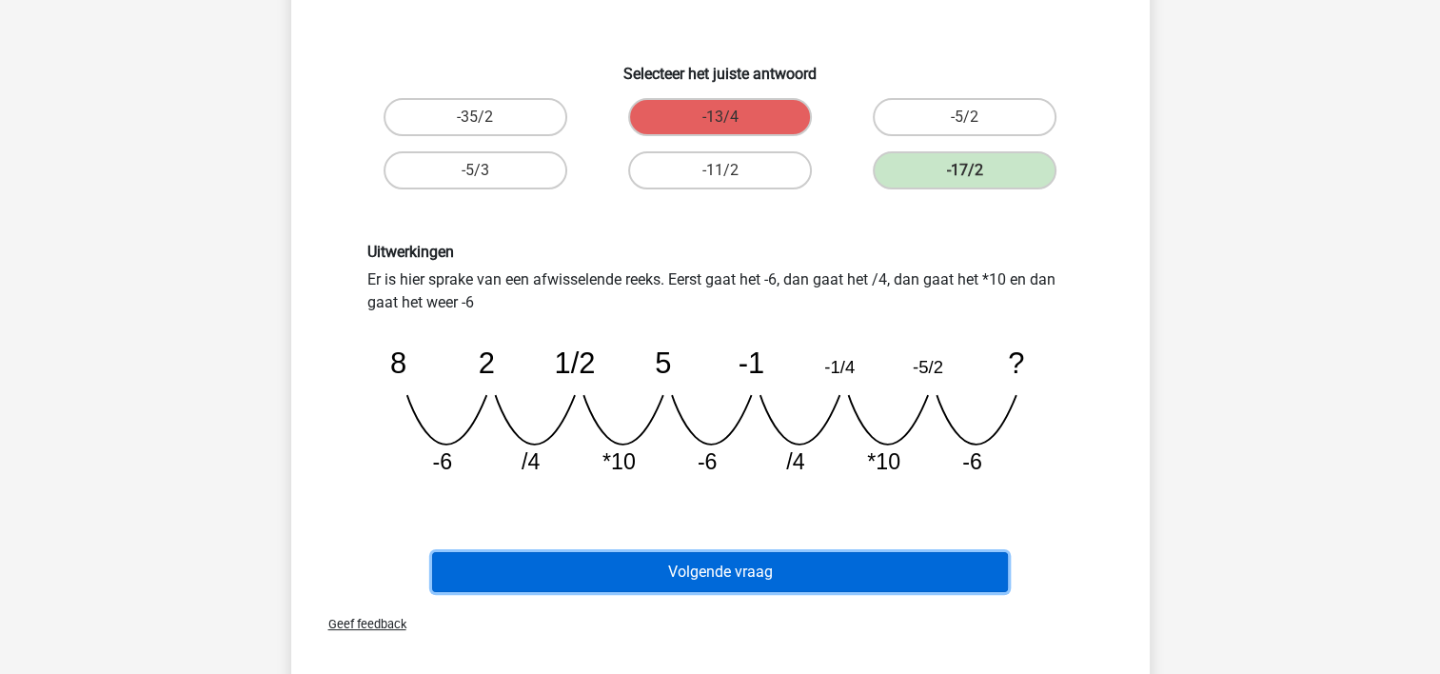
click at [933, 564] on button "Volgende vraag" at bounding box center [720, 572] width 576 height 40
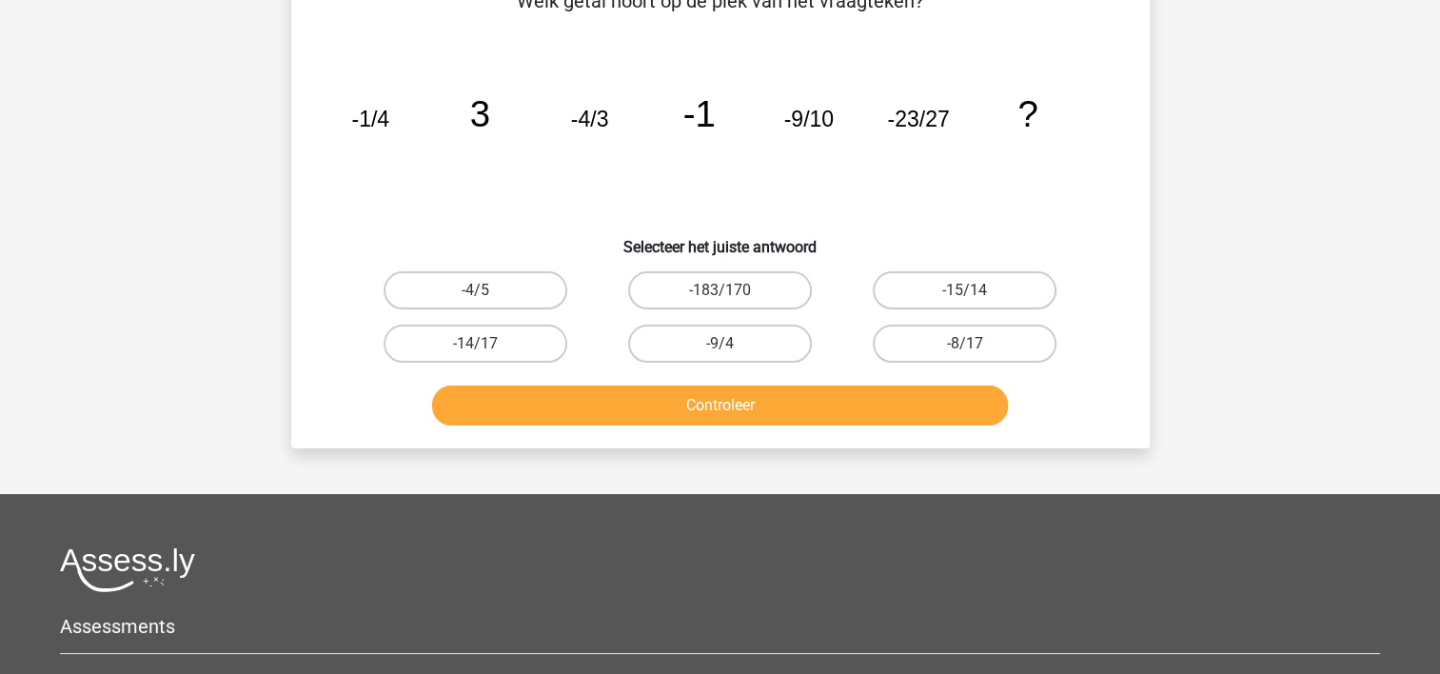
scroll to position [88, 0]
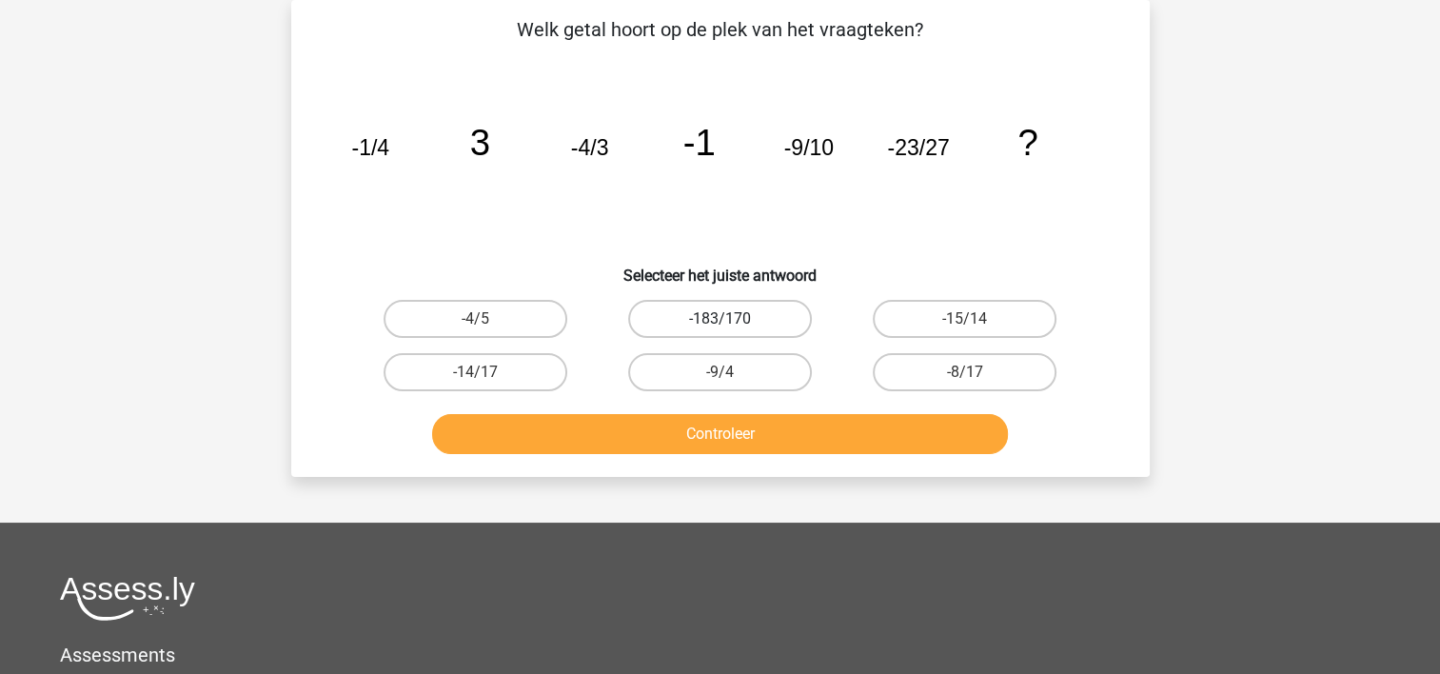
click at [659, 323] on label "-183/170" at bounding box center [720, 319] width 184 height 38
click at [720, 323] on input "-183/170" at bounding box center [726, 325] width 12 height 12
radio input "true"
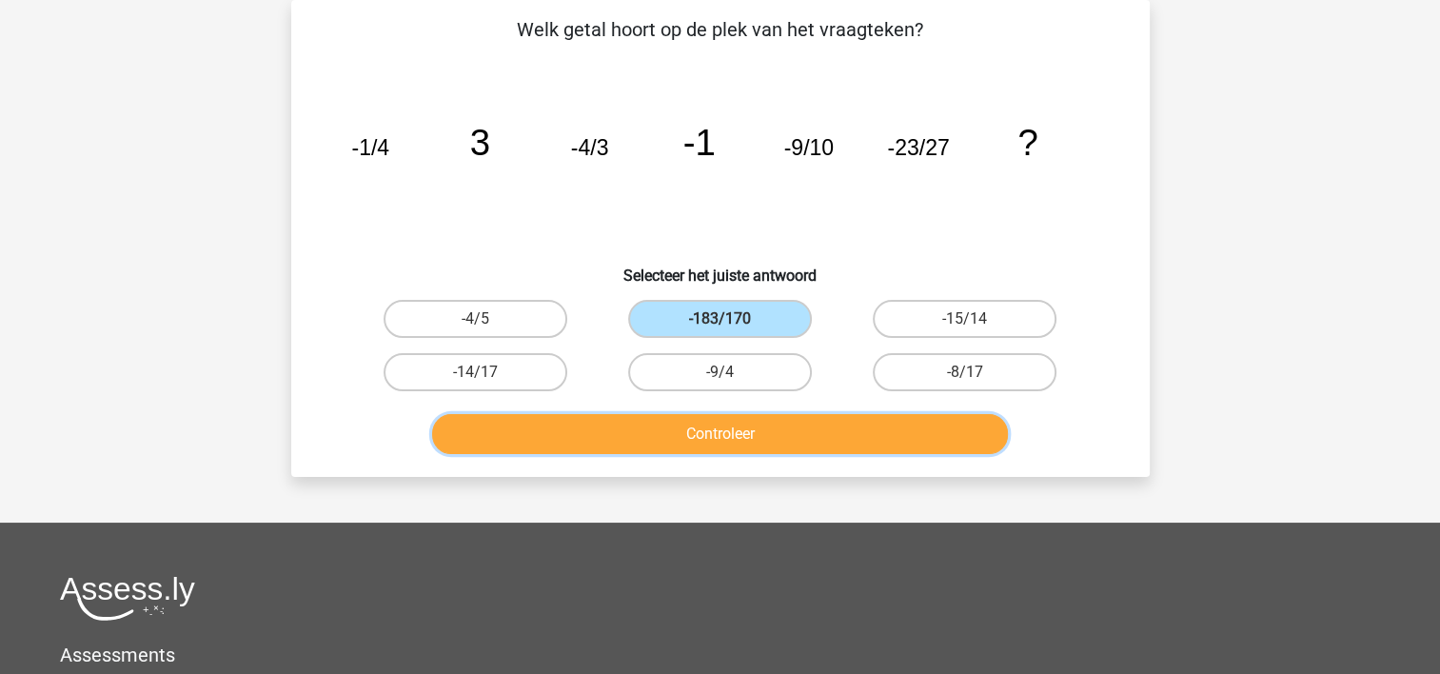
click at [660, 423] on button "Controleer" at bounding box center [720, 434] width 576 height 40
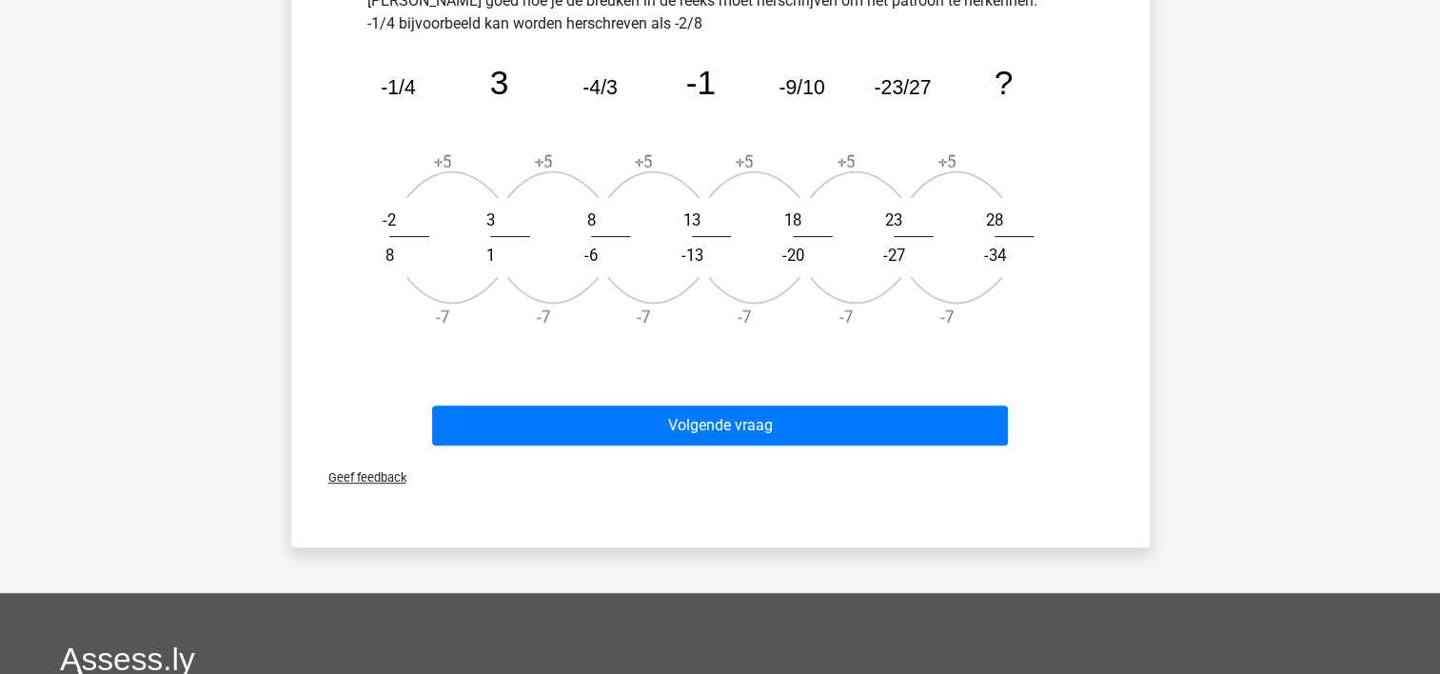
scroll to position [735, 0]
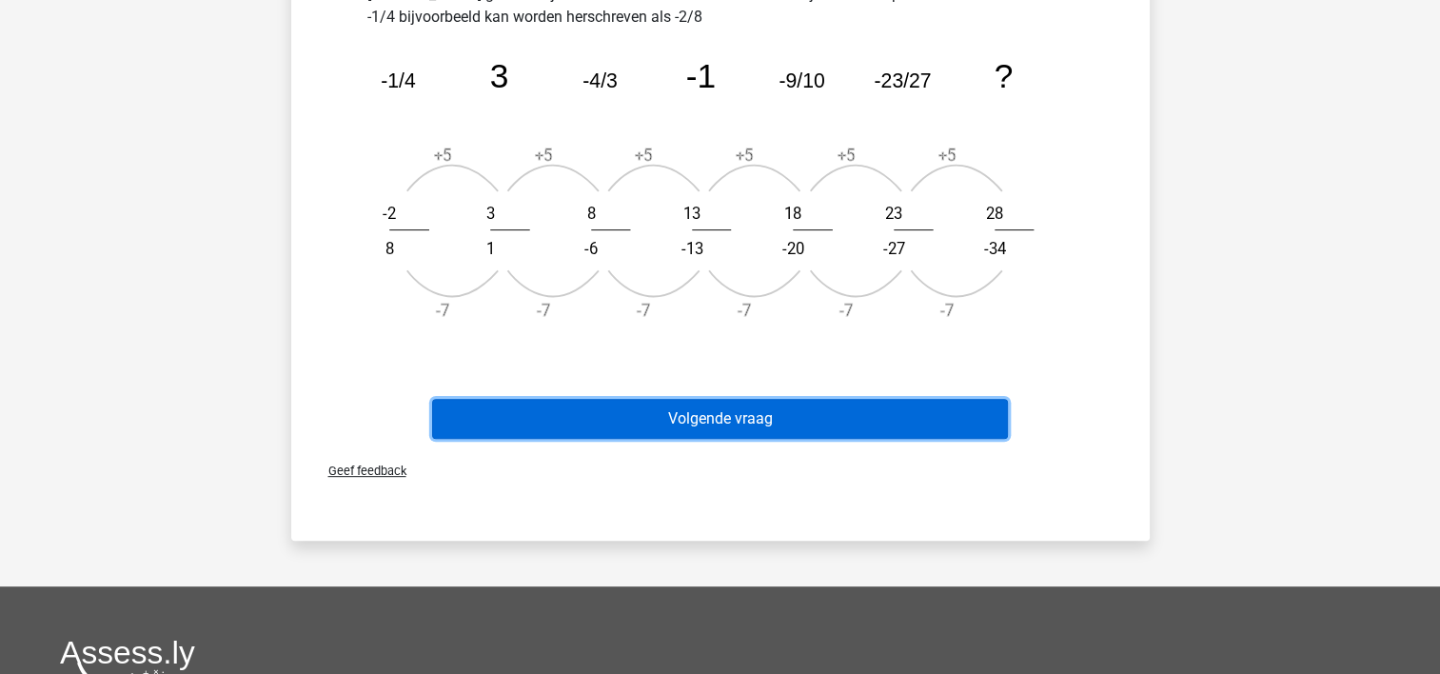
click at [982, 420] on button "Volgende vraag" at bounding box center [720, 419] width 576 height 40
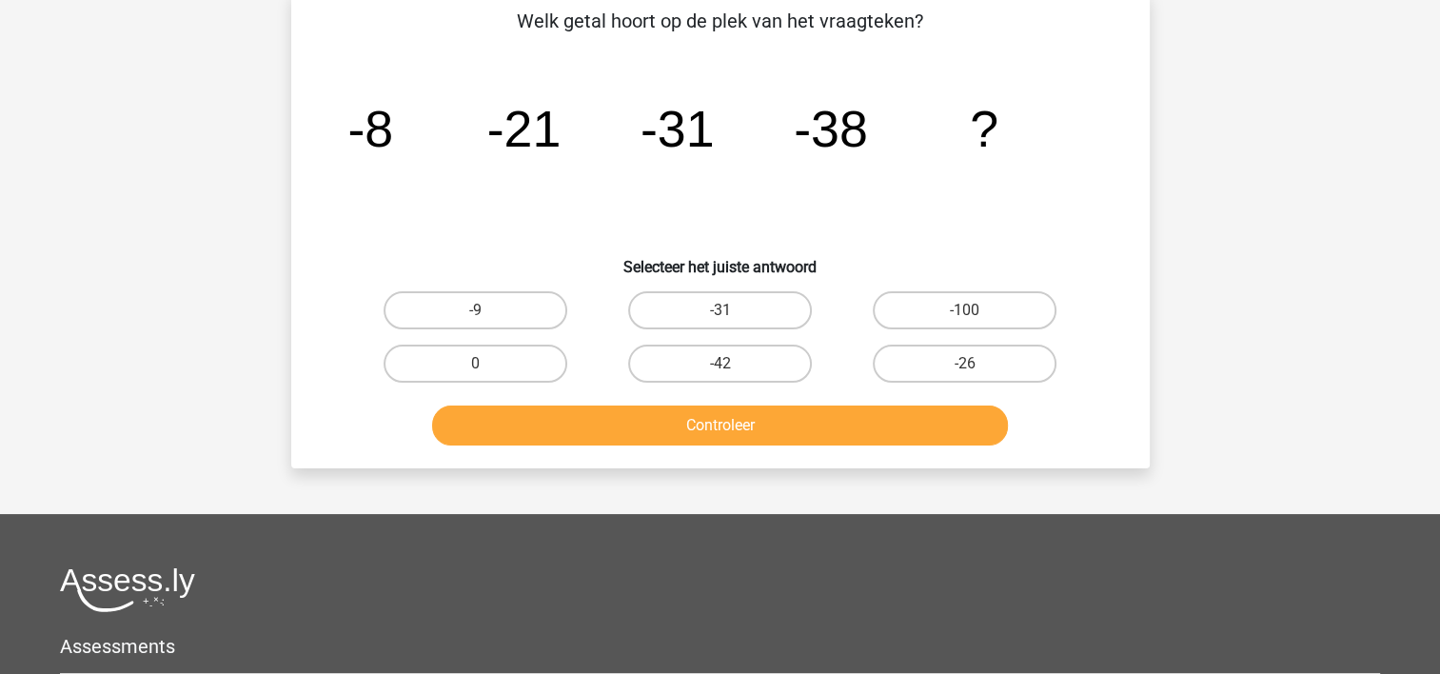
scroll to position [88, 0]
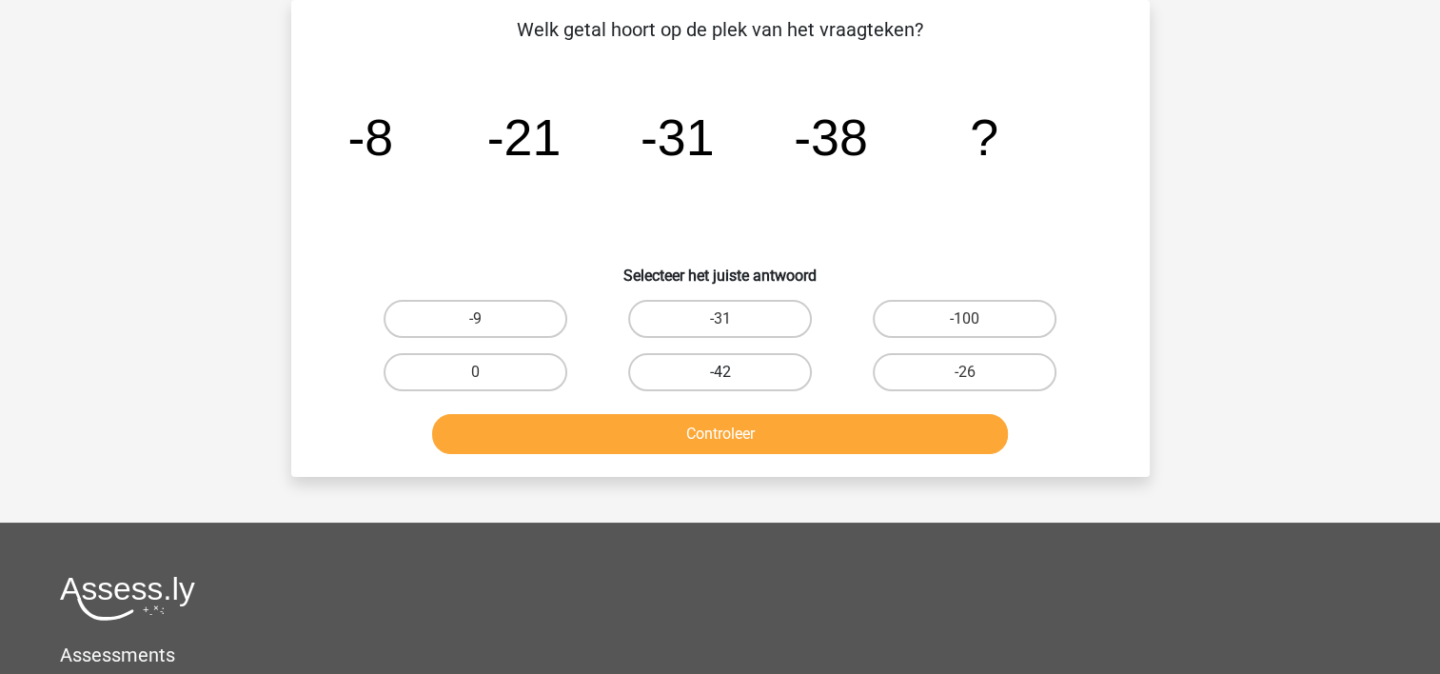
click at [672, 357] on label "-42" at bounding box center [720, 372] width 184 height 38
click at [720, 372] on input "-42" at bounding box center [726, 378] width 12 height 12
radio input "true"
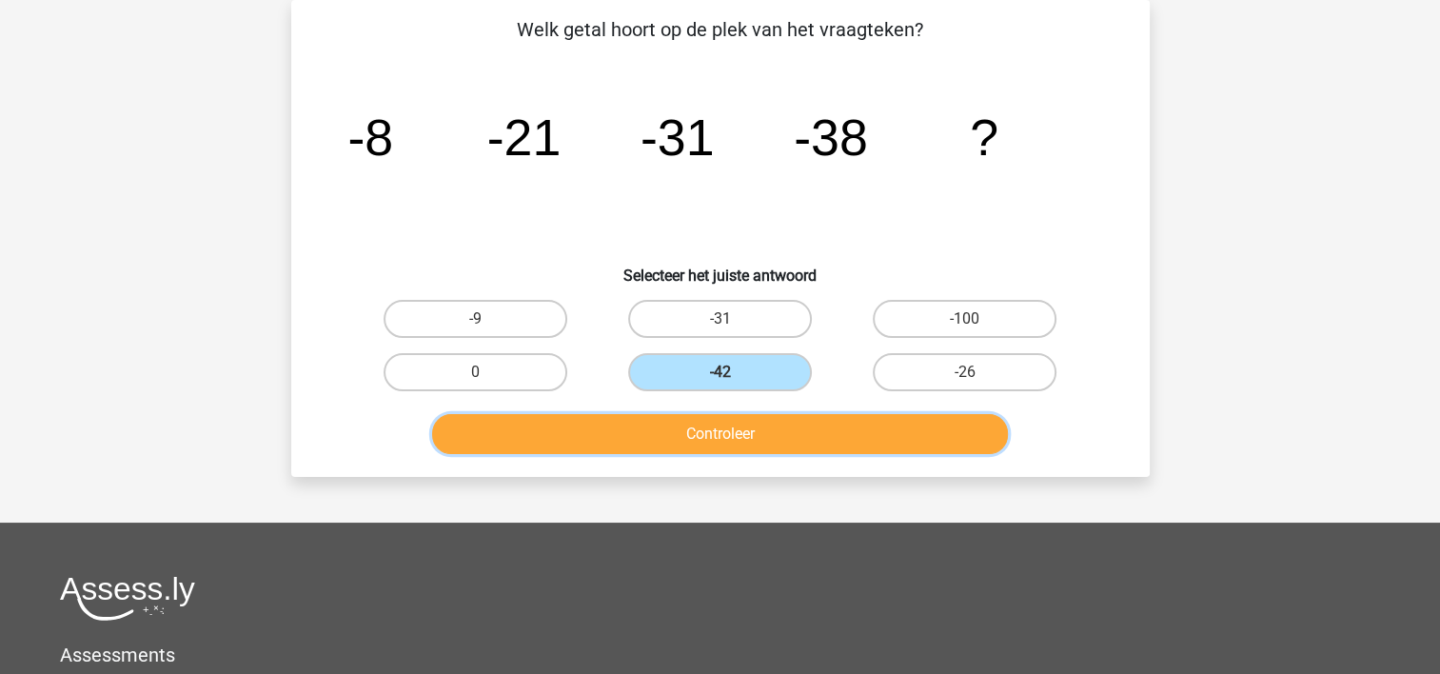
click at [663, 432] on button "Controleer" at bounding box center [720, 434] width 576 height 40
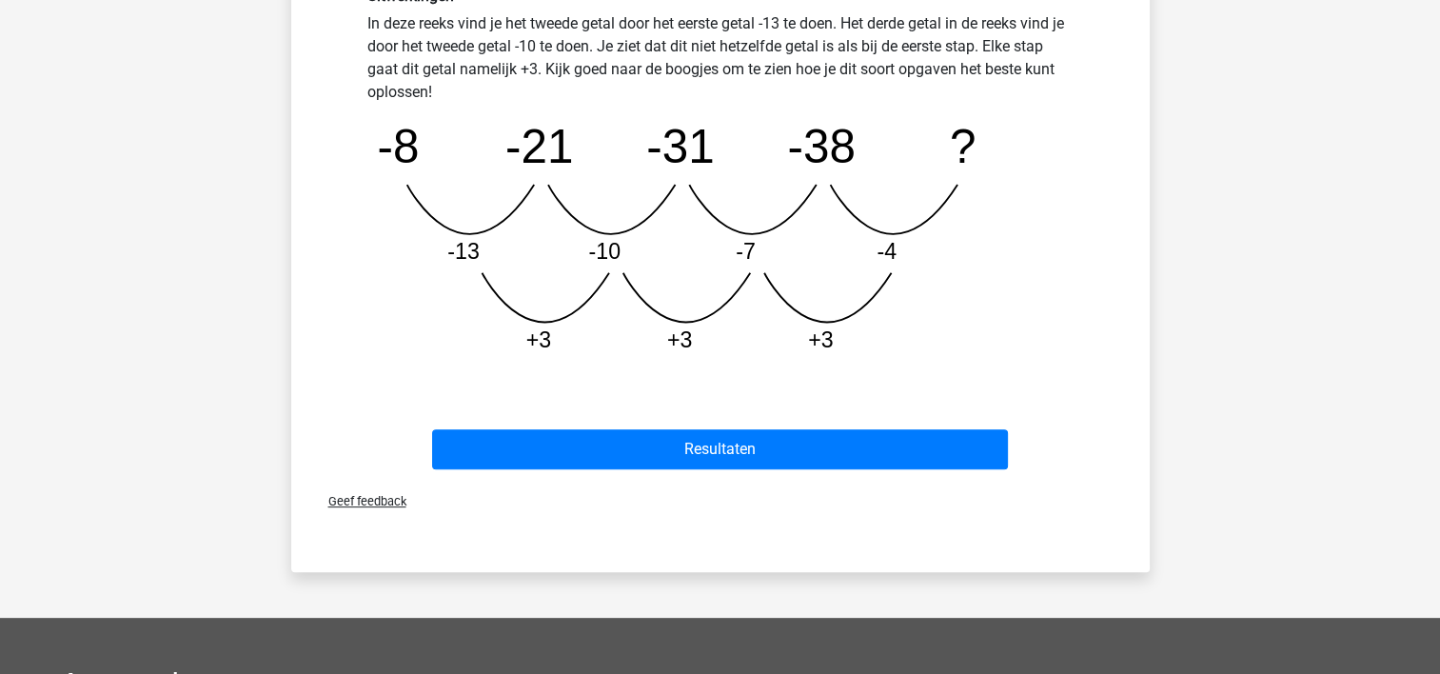
scroll to position [598, 0]
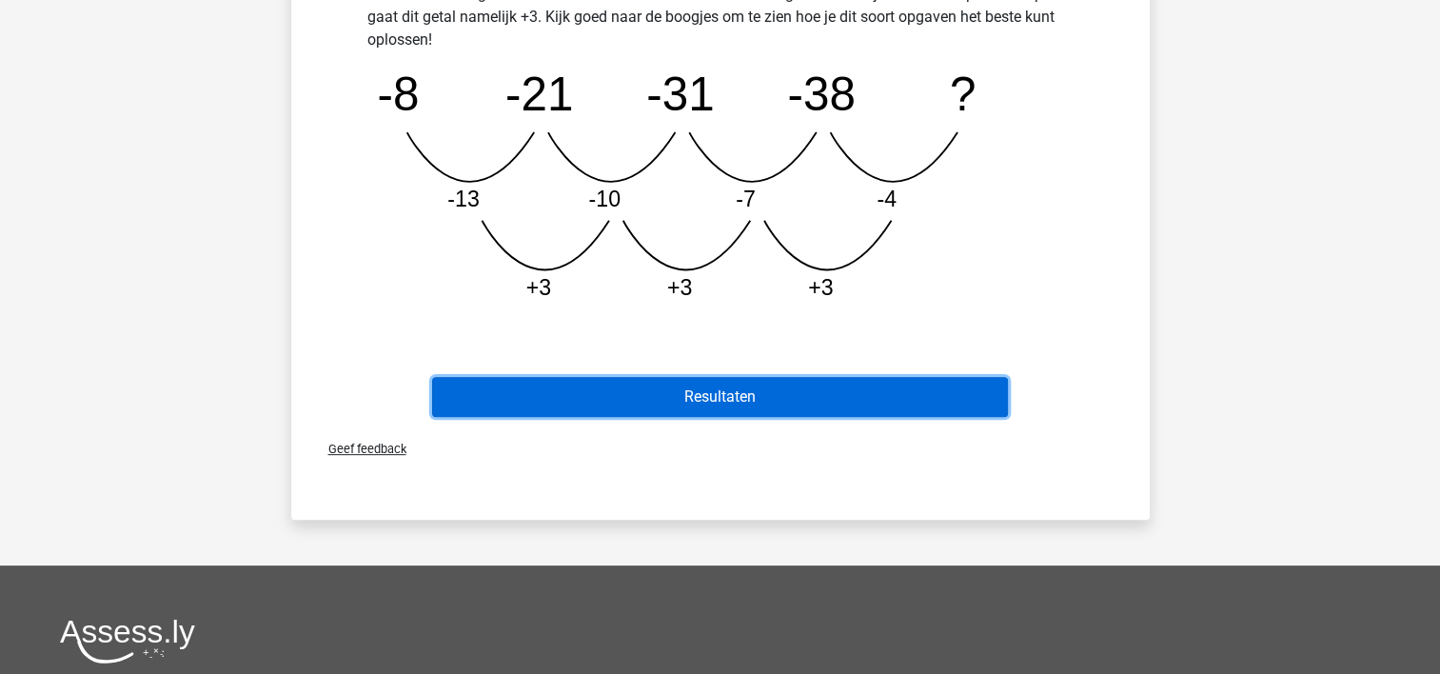
click at [836, 403] on button "Resultaten" at bounding box center [720, 397] width 576 height 40
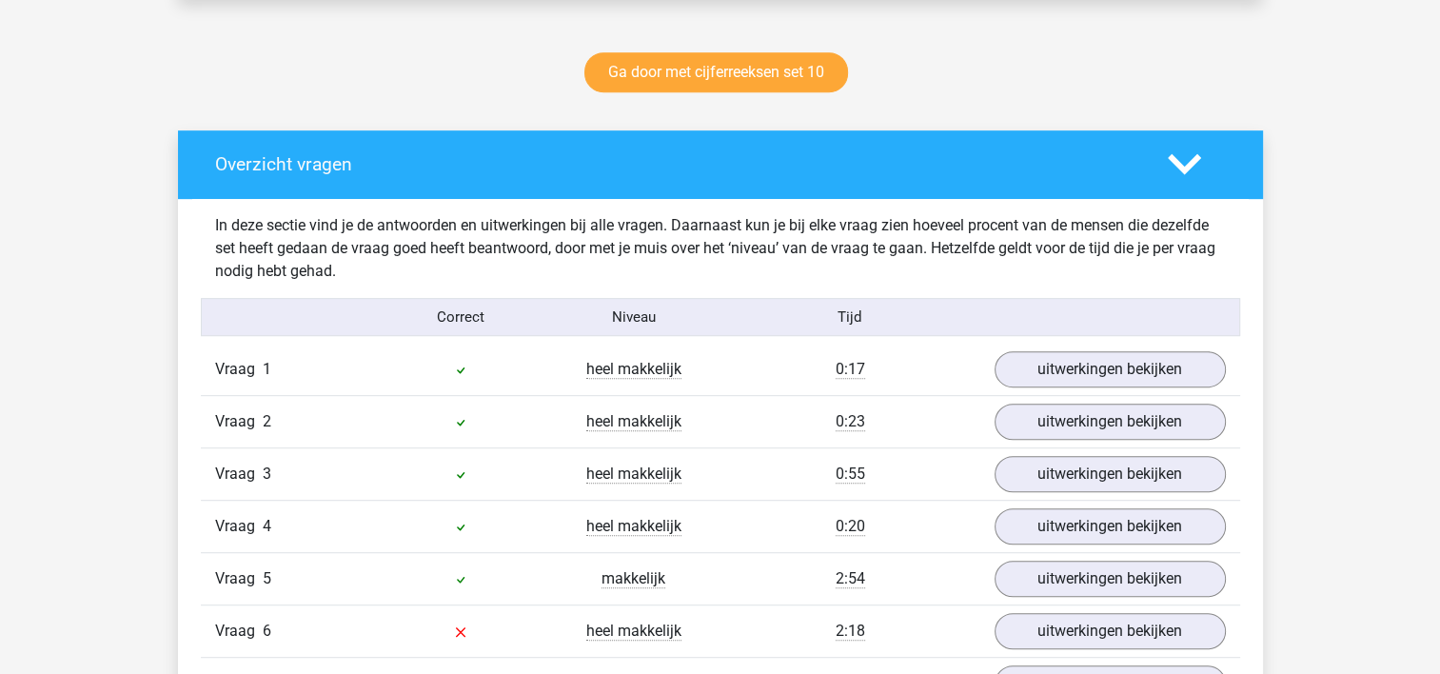
scroll to position [937, 0]
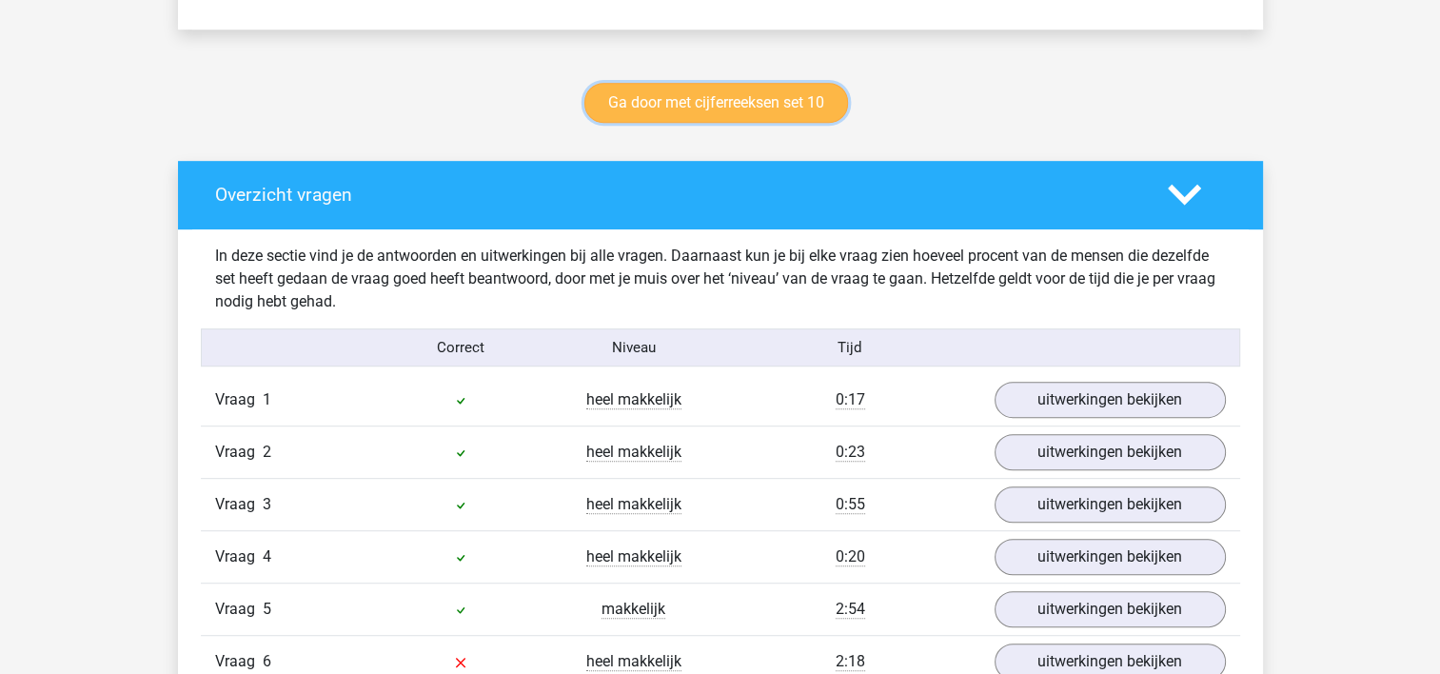
click at [773, 93] on link "Ga door met cijferreeksen set 10" at bounding box center [717, 103] width 264 height 40
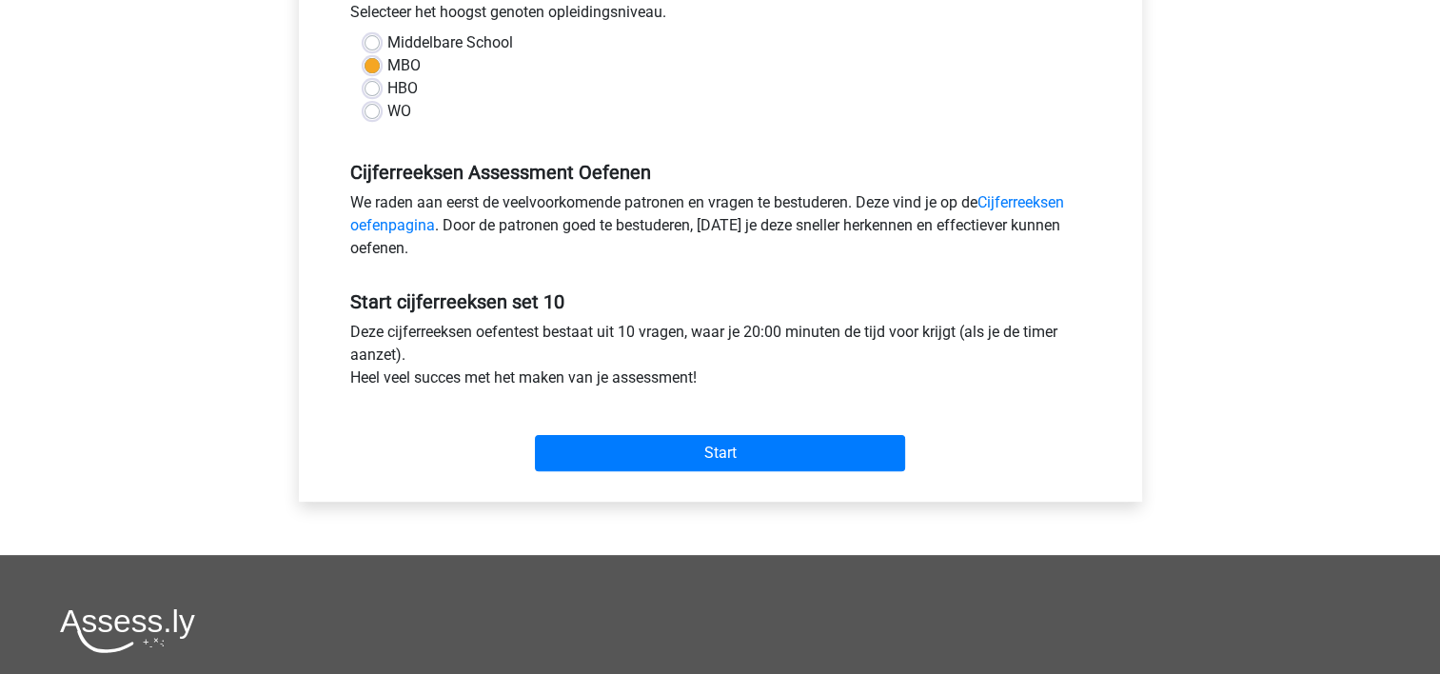
scroll to position [462, 0]
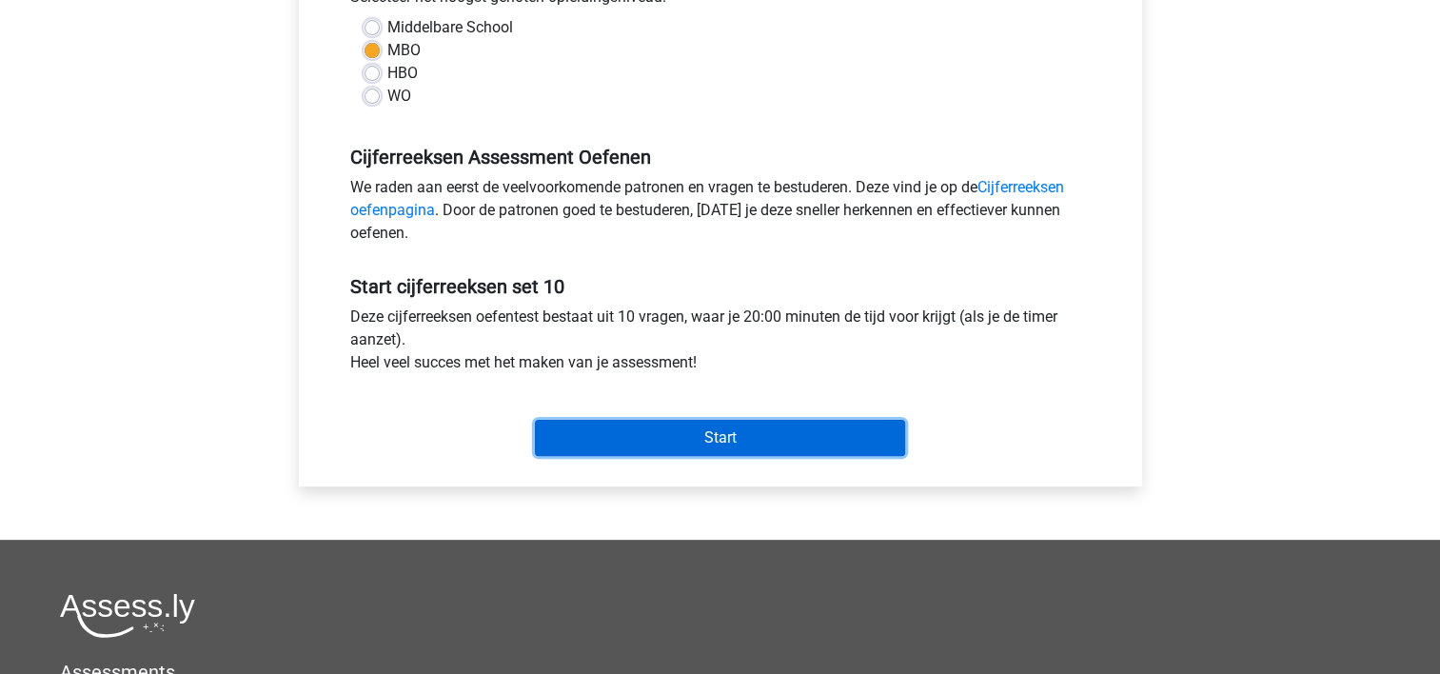
click at [799, 434] on input "Start" at bounding box center [720, 438] width 370 height 36
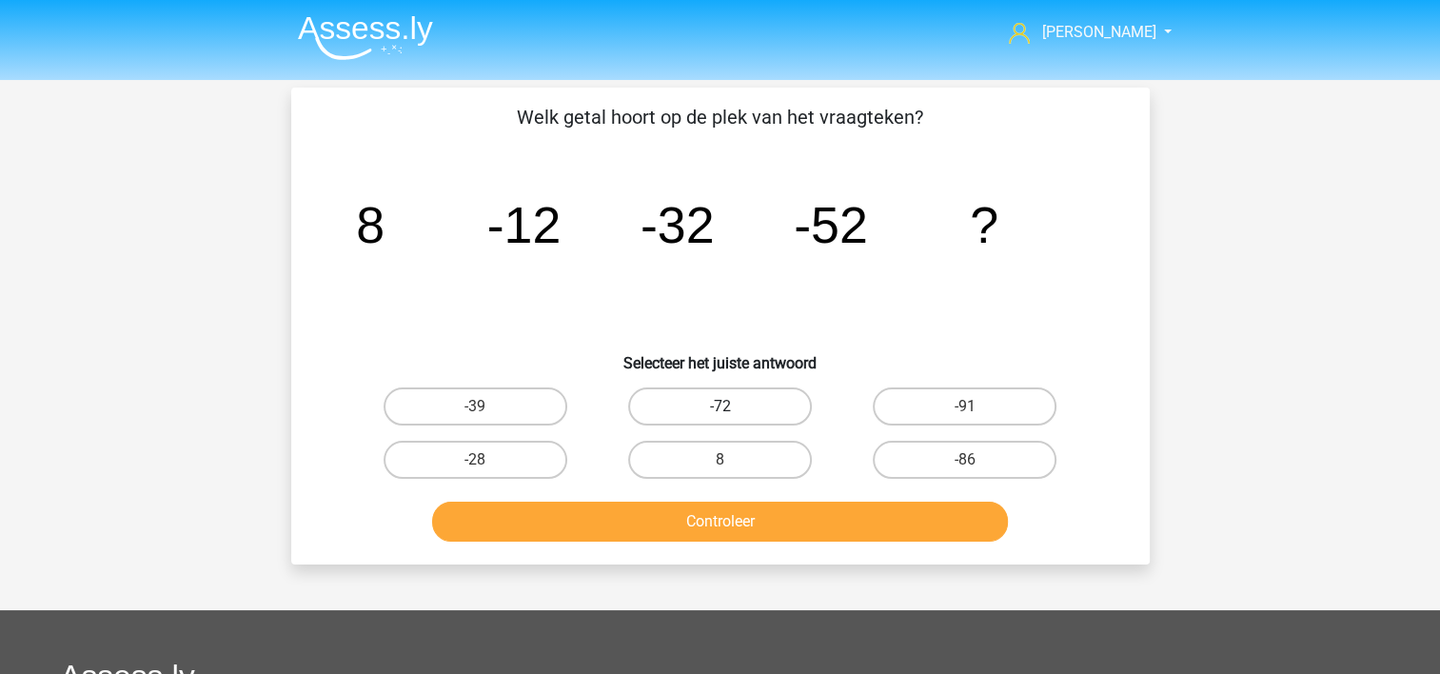
click at [674, 393] on label "-72" at bounding box center [720, 406] width 184 height 38
click at [720, 406] on input "-72" at bounding box center [726, 412] width 12 height 12
radio input "true"
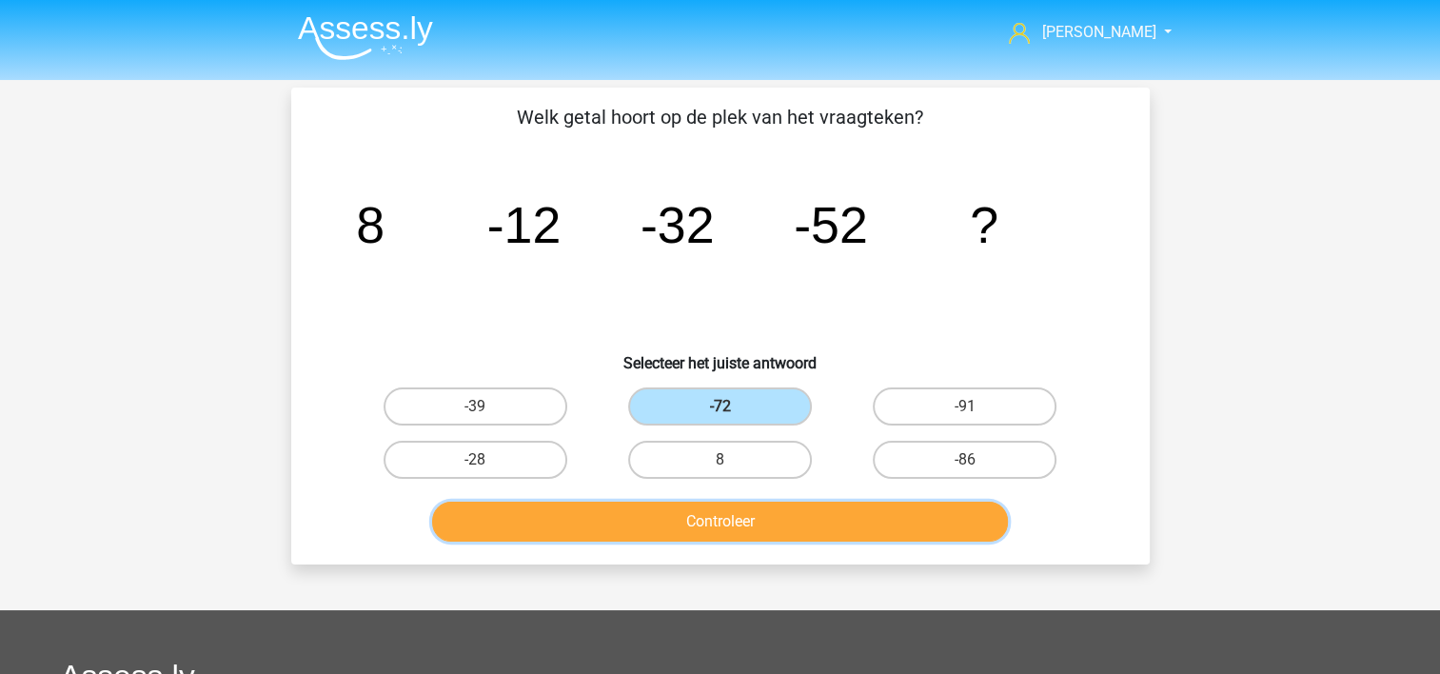
click at [669, 515] on button "Controleer" at bounding box center [720, 522] width 576 height 40
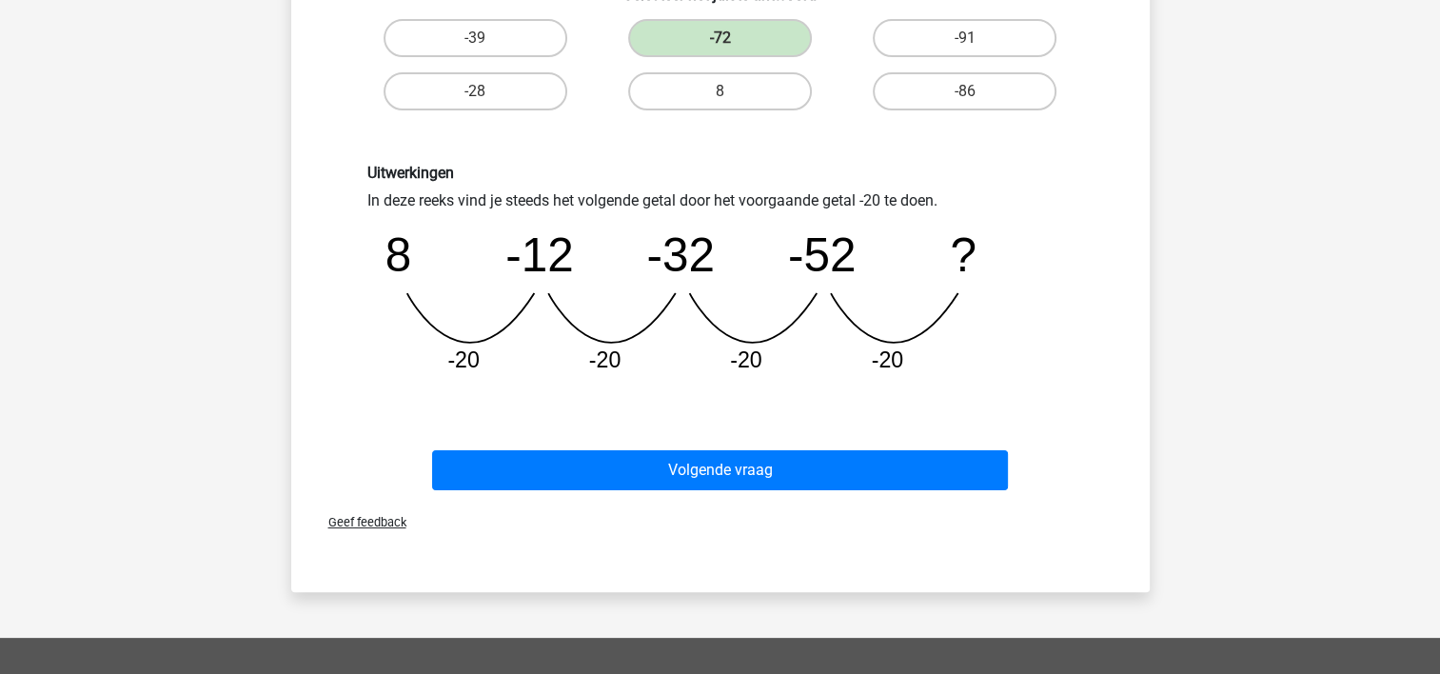
scroll to position [377, 0]
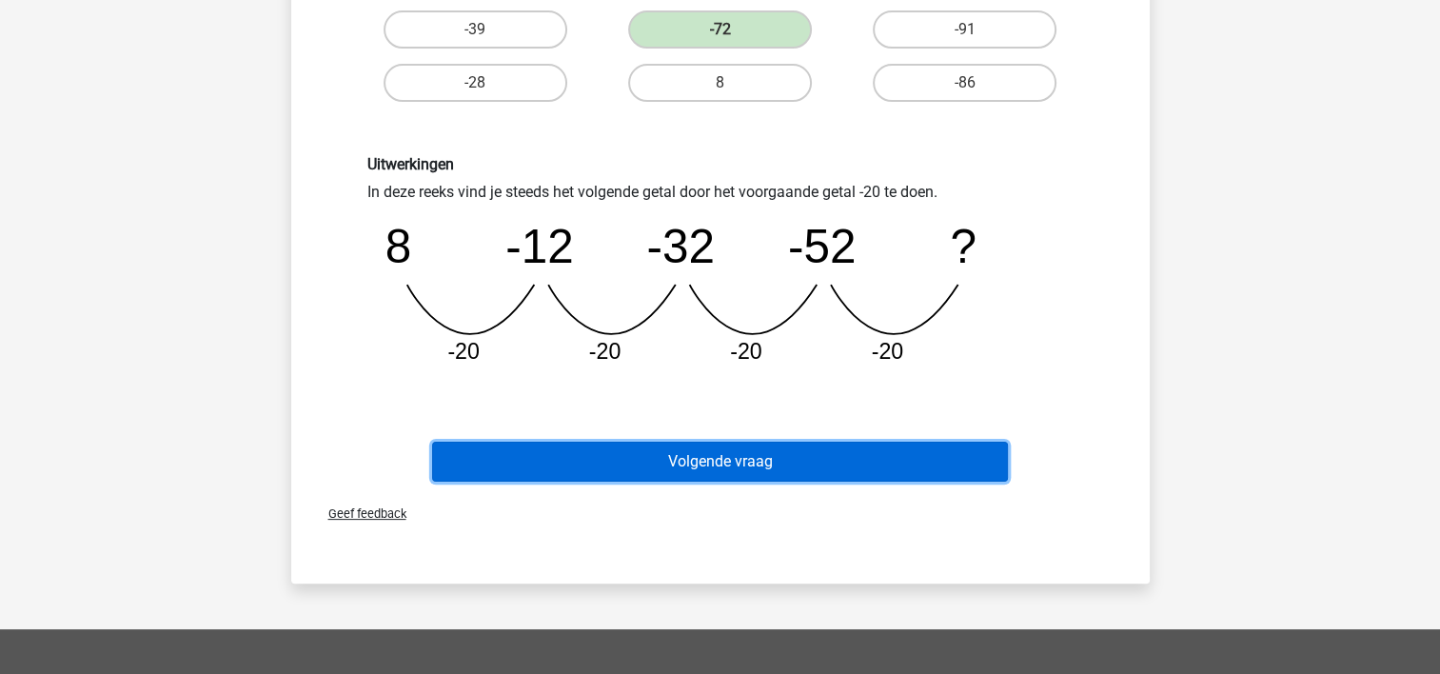
click at [884, 450] on button "Volgende vraag" at bounding box center [720, 462] width 576 height 40
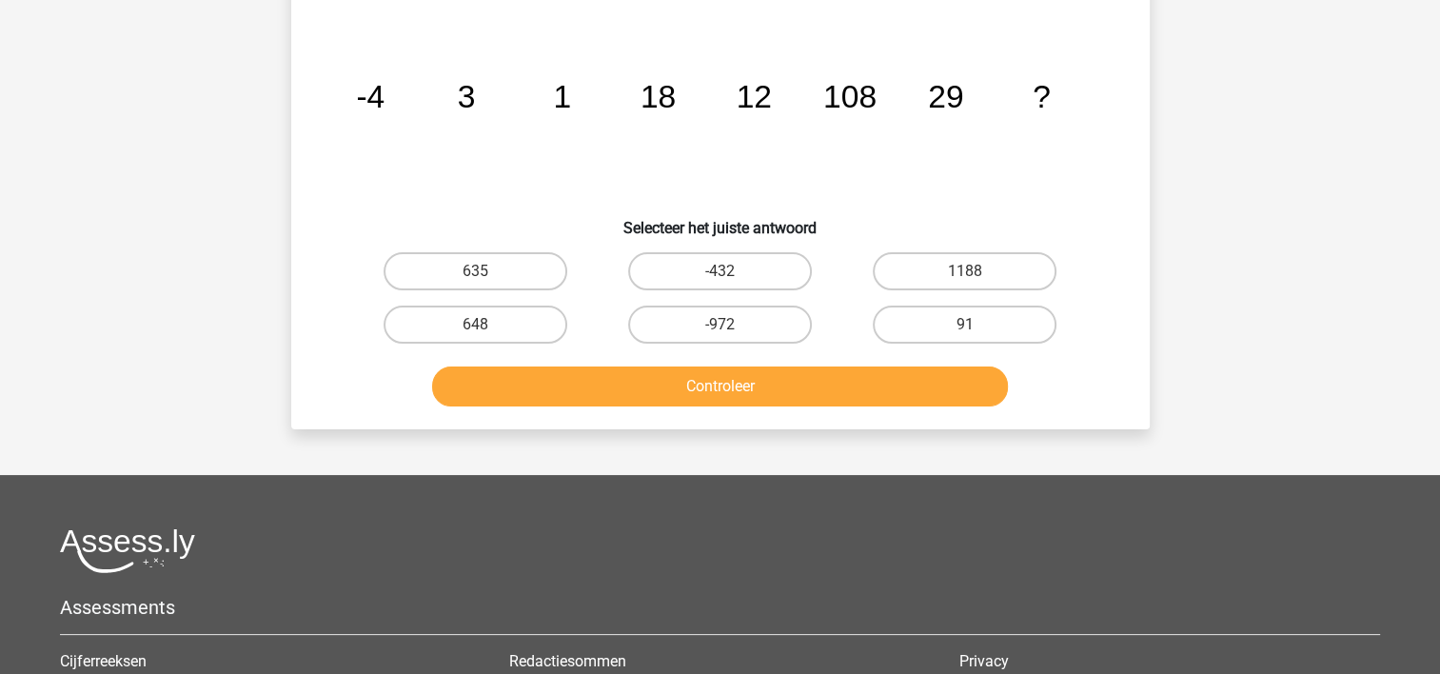
scroll to position [88, 0]
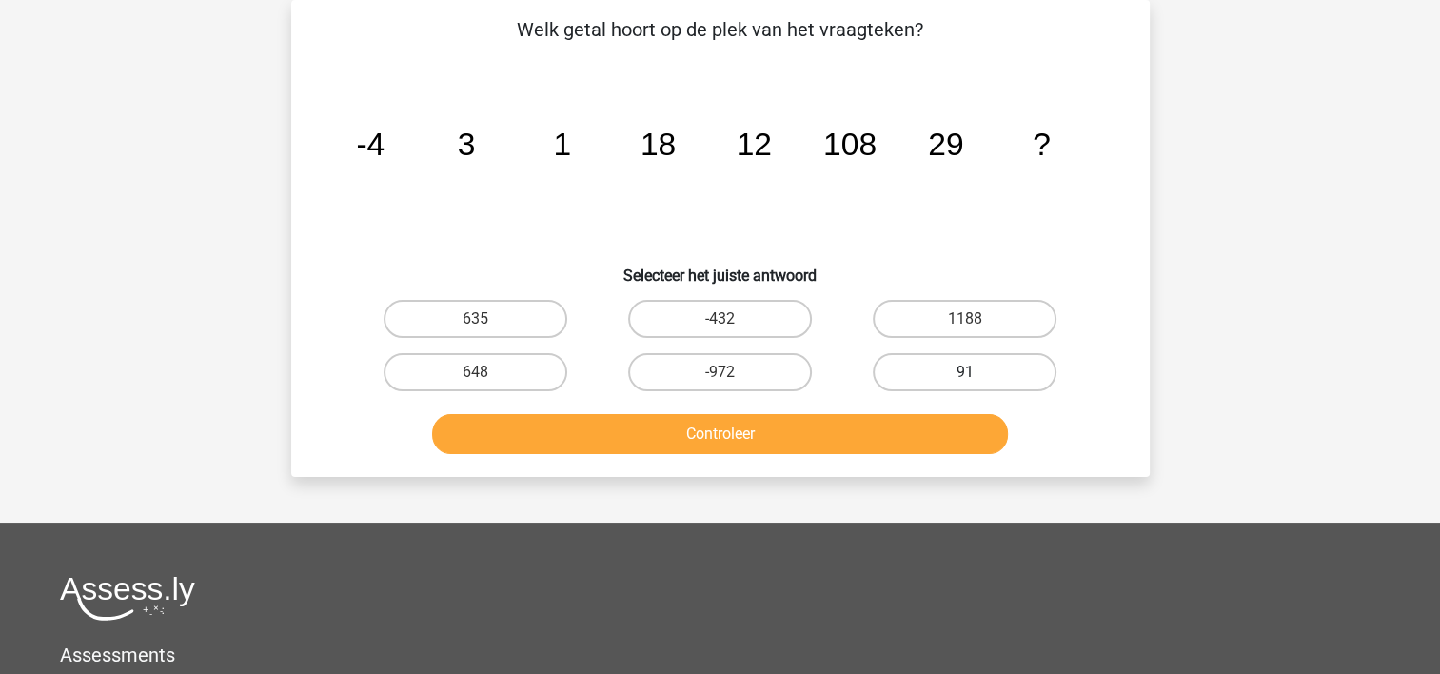
click at [920, 367] on label "91" at bounding box center [965, 372] width 184 height 38
click at [965, 372] on input "91" at bounding box center [971, 378] width 12 height 12
radio input "true"
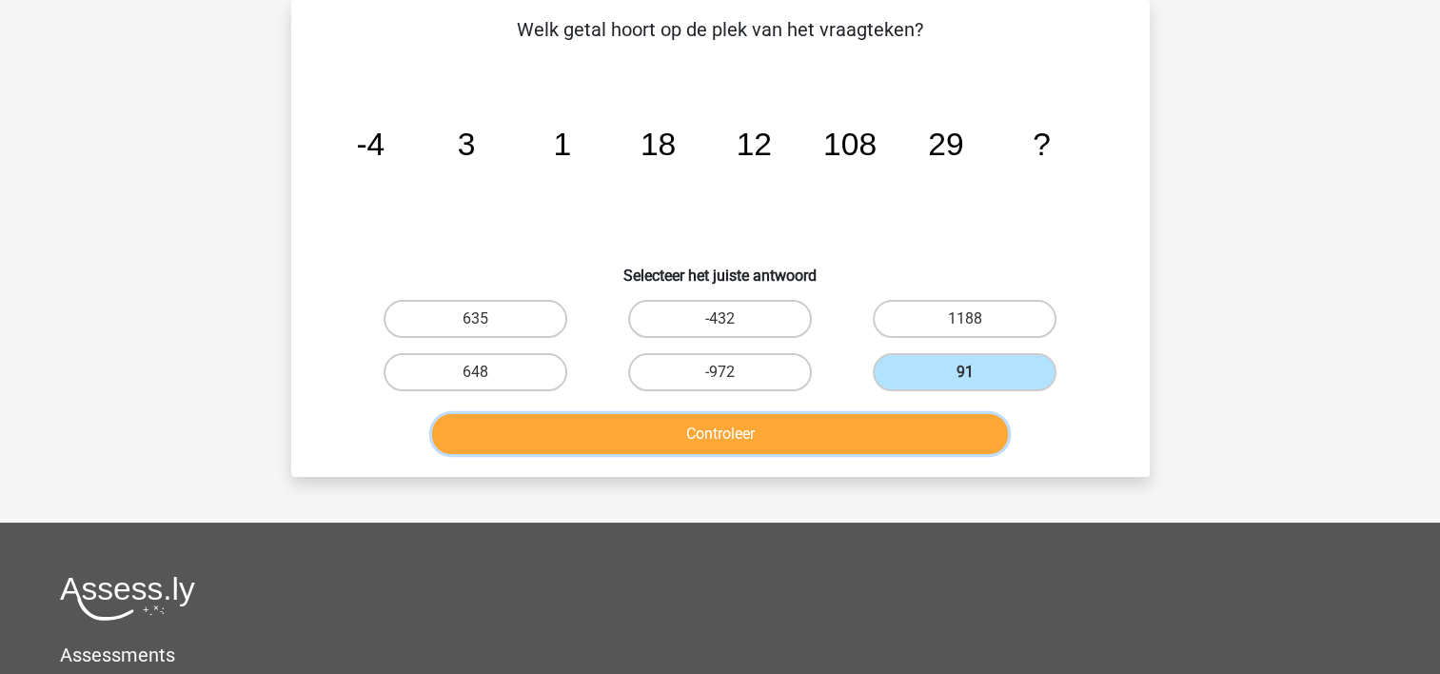
click at [891, 426] on button "Controleer" at bounding box center [720, 434] width 576 height 40
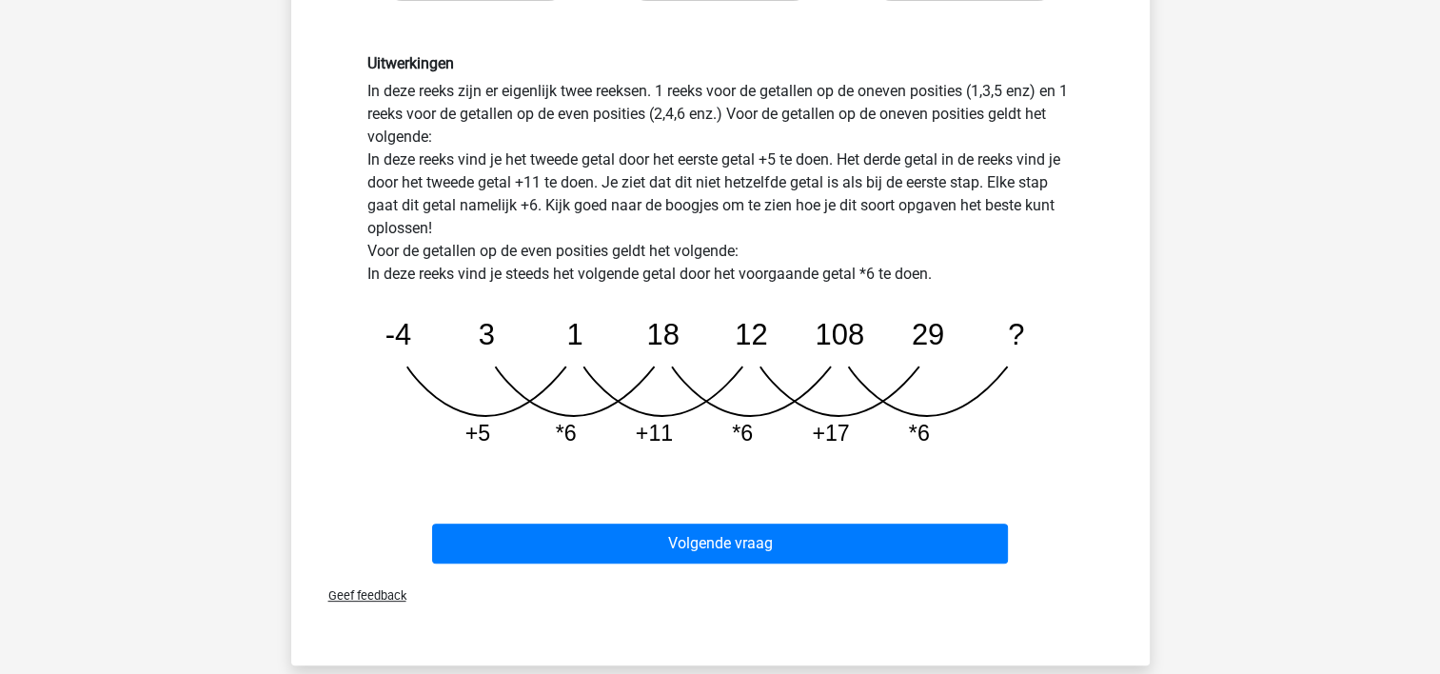
scroll to position [492, 0]
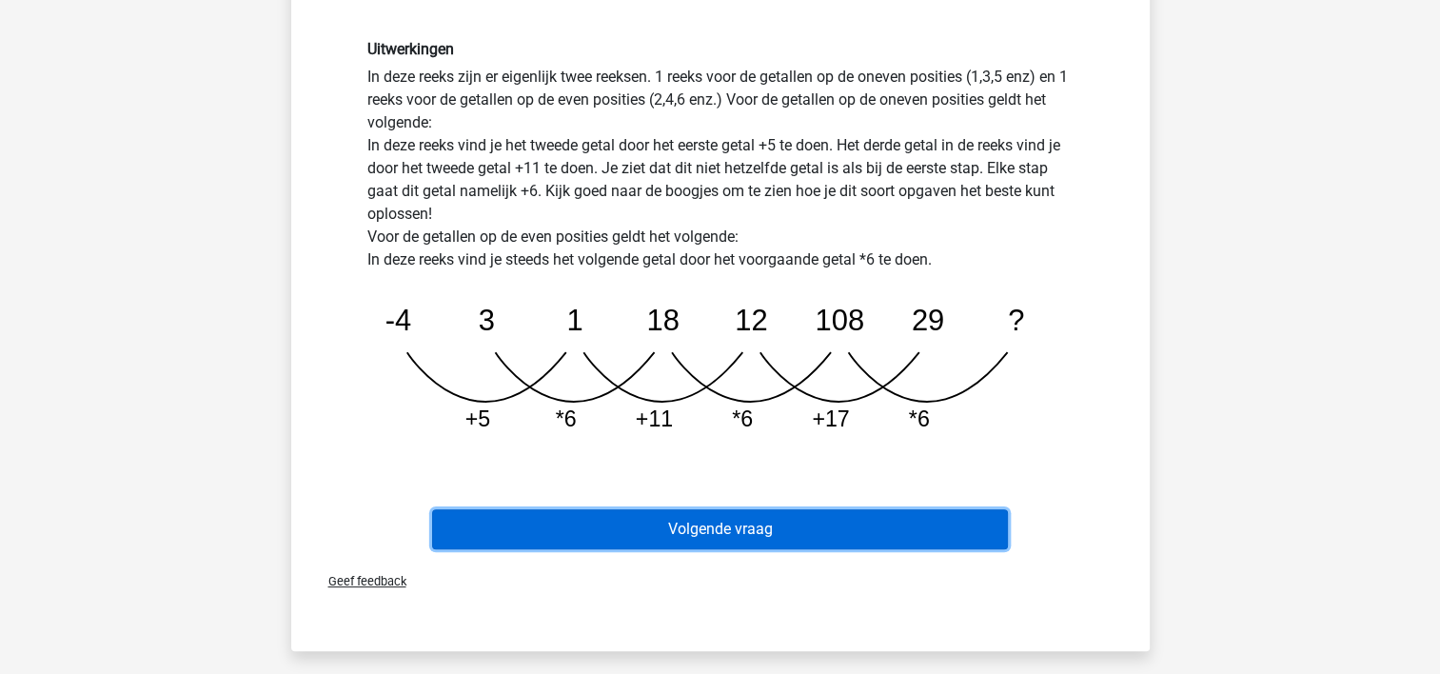
click at [831, 509] on button "Volgende vraag" at bounding box center [720, 529] width 576 height 40
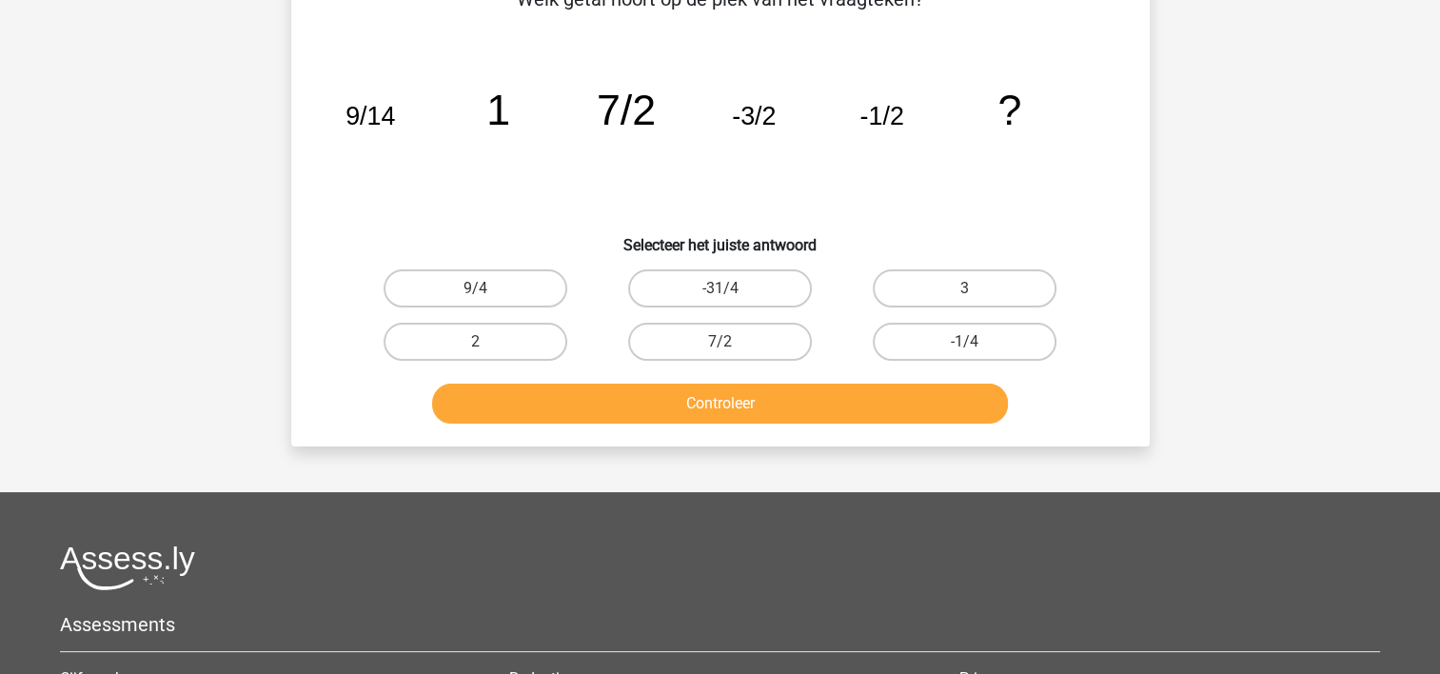
scroll to position [88, 0]
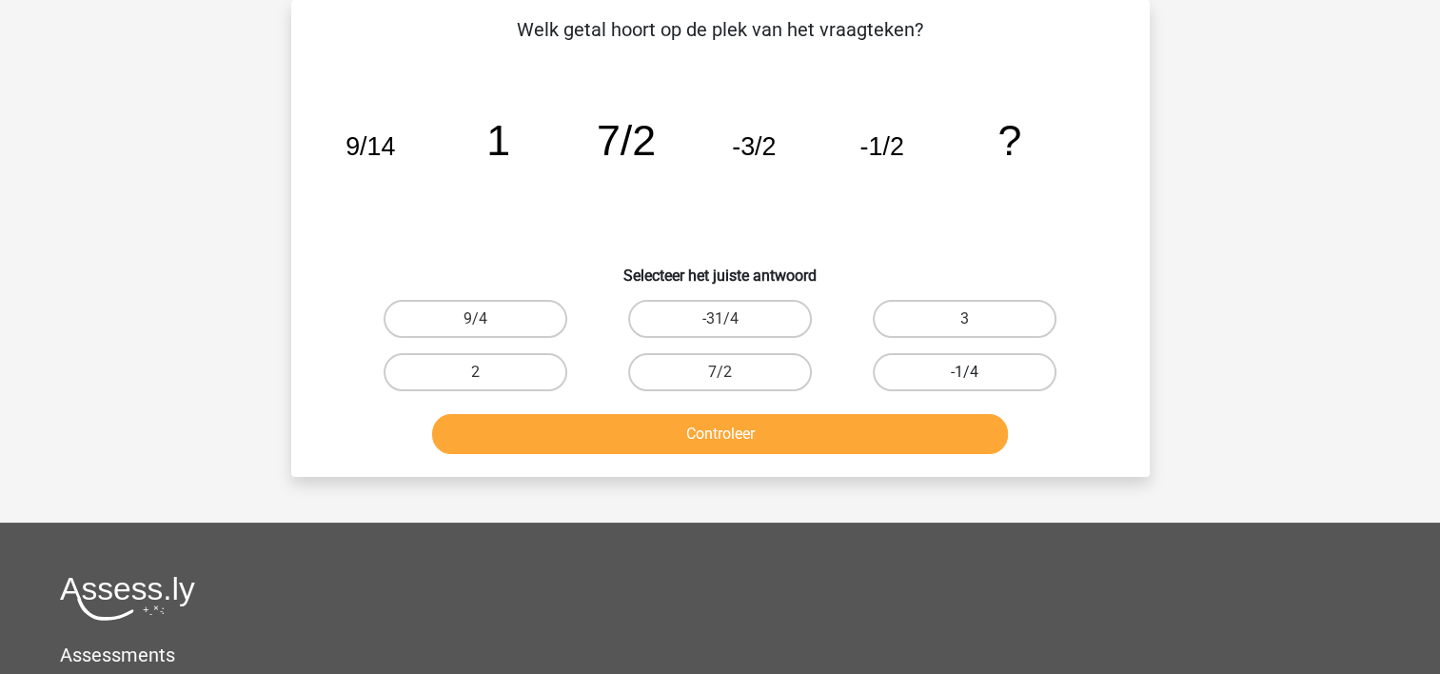
click at [1011, 370] on label "-1/4" at bounding box center [965, 372] width 184 height 38
click at [978, 372] on input "-1/4" at bounding box center [971, 378] width 12 height 12
radio input "true"
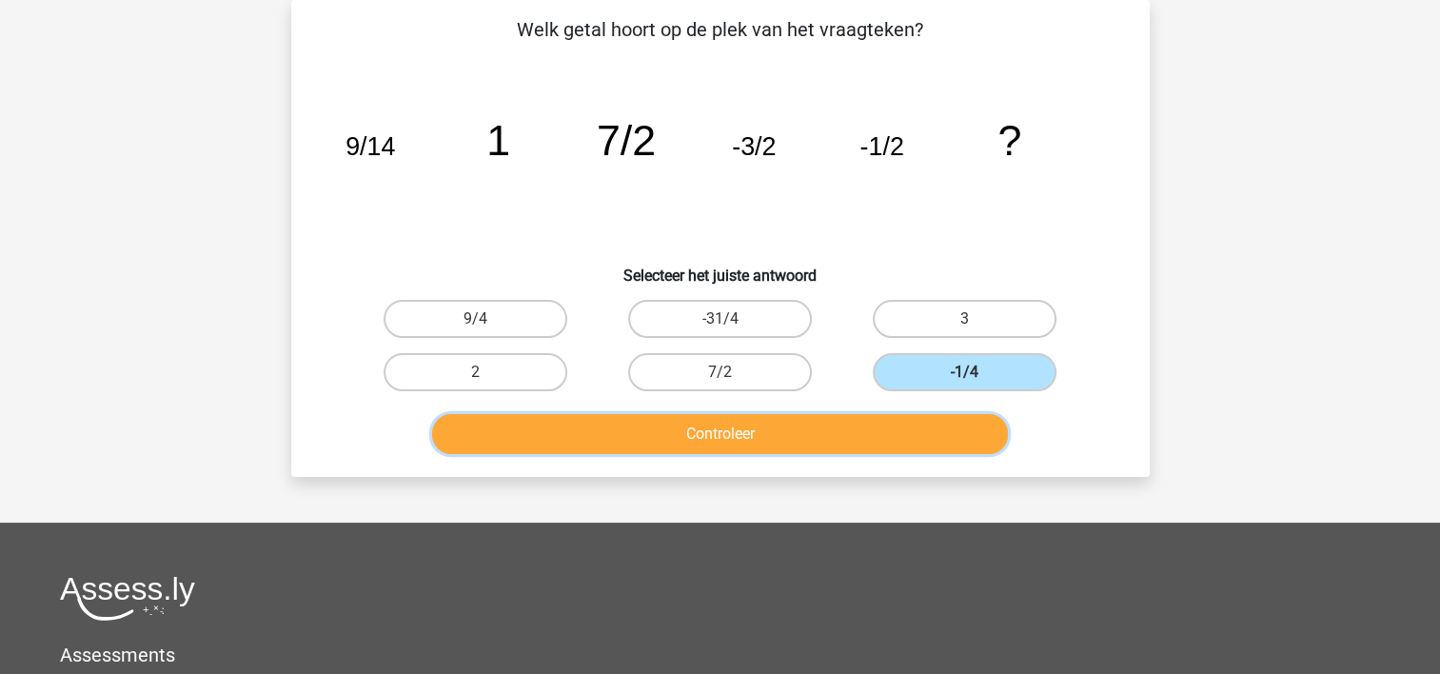
click at [942, 427] on button "Controleer" at bounding box center [720, 434] width 576 height 40
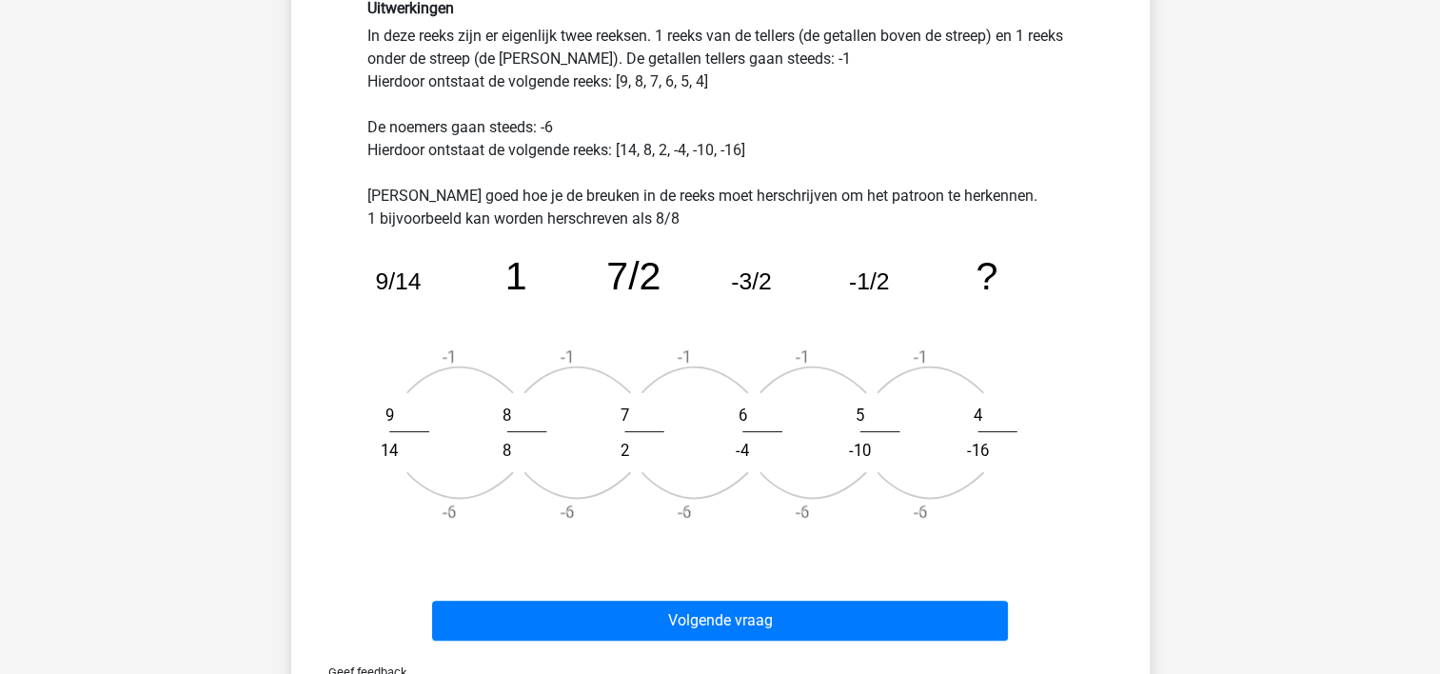
scroll to position [534, 0]
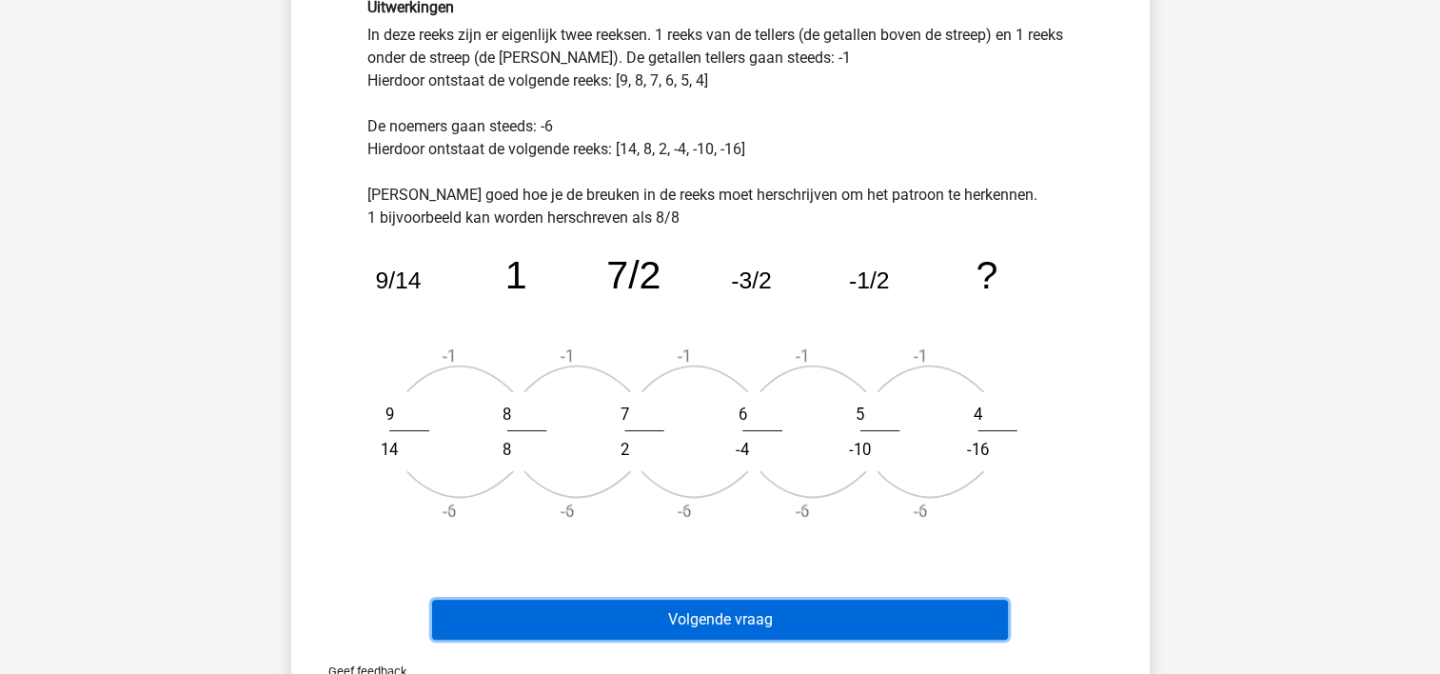
click at [864, 629] on button "Volgende vraag" at bounding box center [720, 620] width 576 height 40
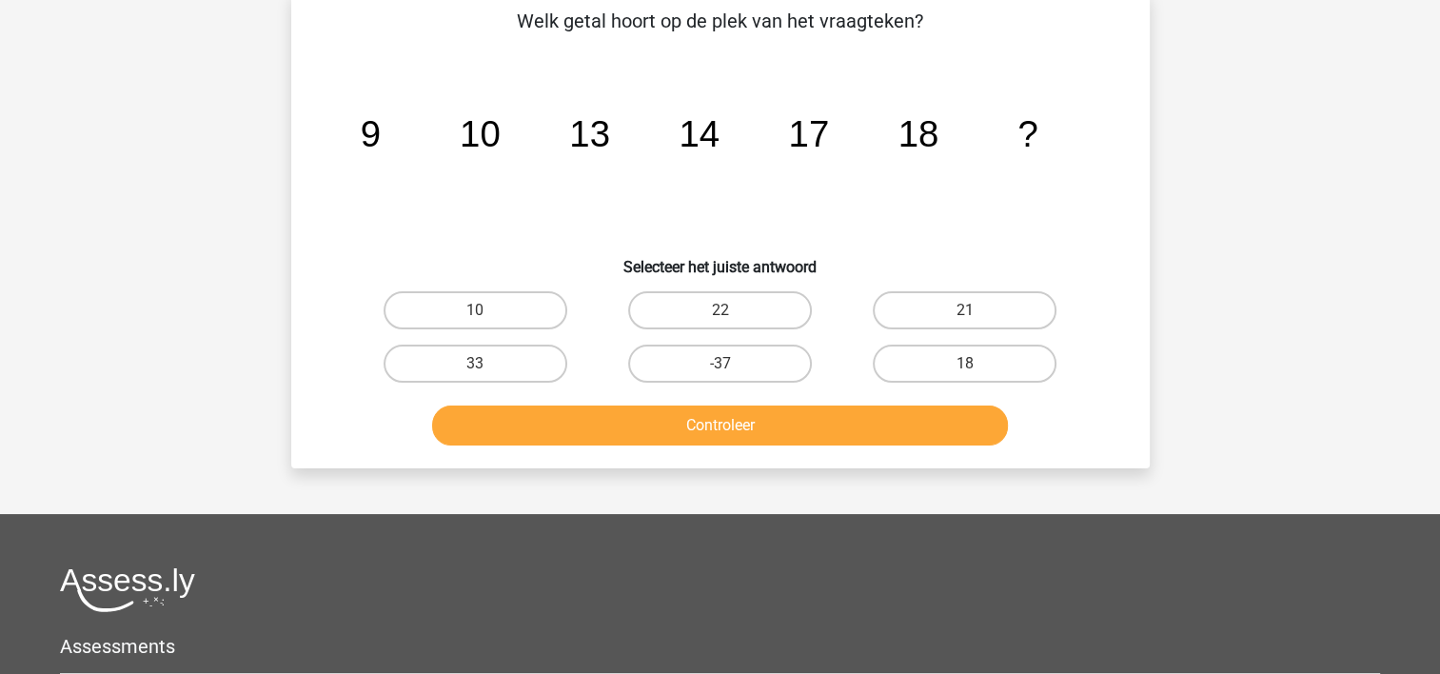
scroll to position [88, 0]
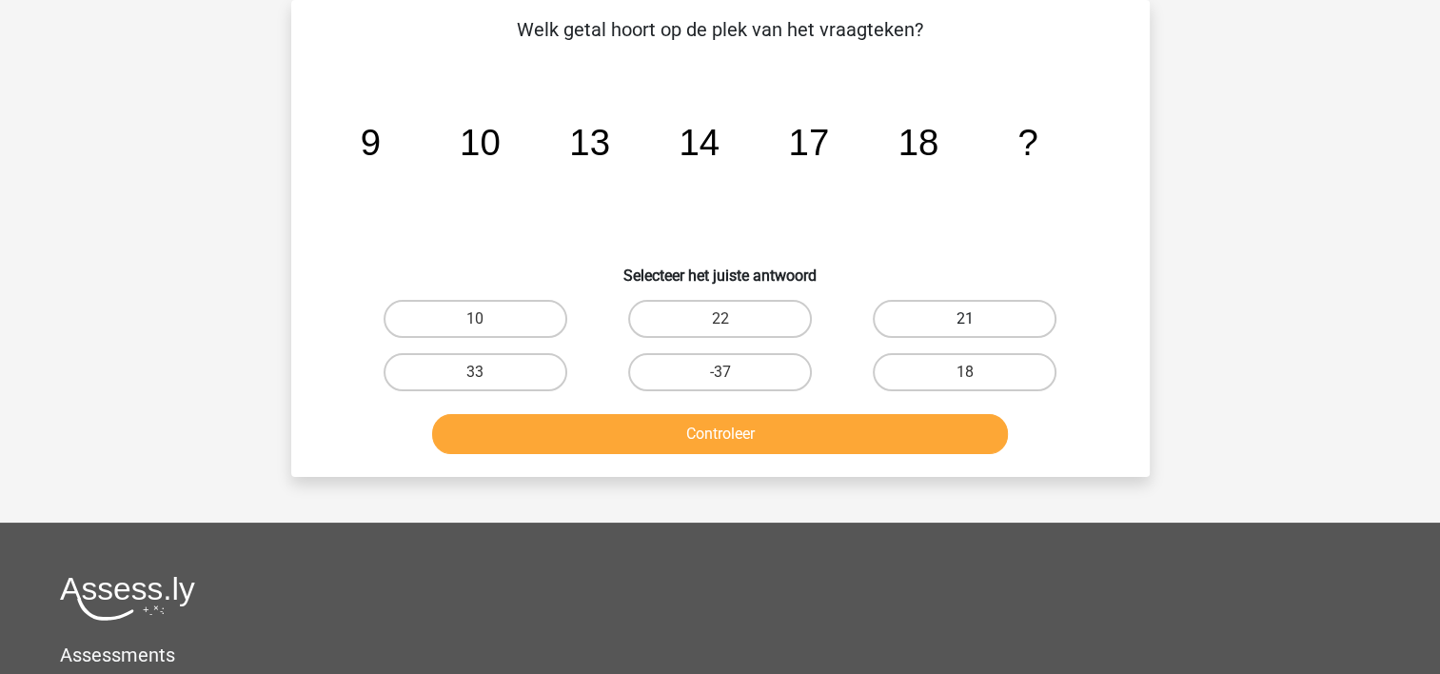
click at [900, 308] on label "21" at bounding box center [965, 319] width 184 height 38
click at [965, 319] on input "21" at bounding box center [971, 325] width 12 height 12
radio input "true"
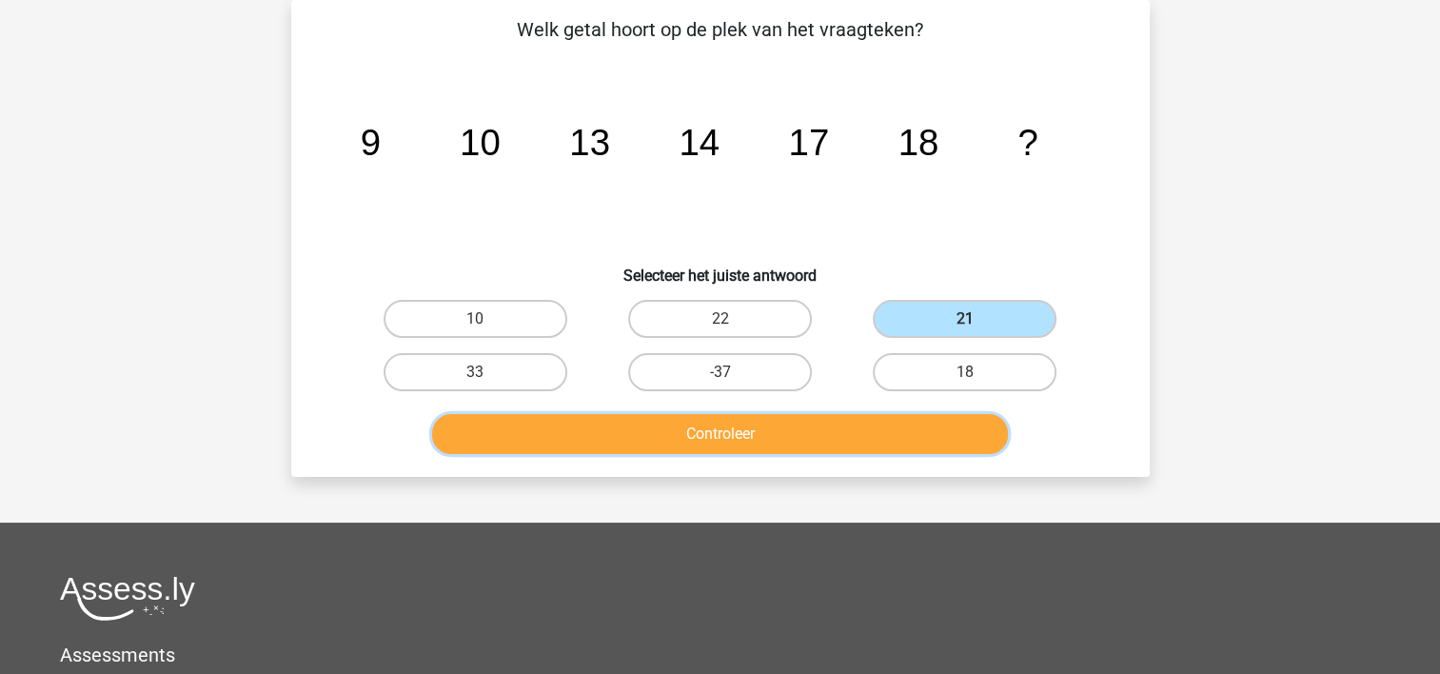
click at [812, 427] on button "Controleer" at bounding box center [720, 434] width 576 height 40
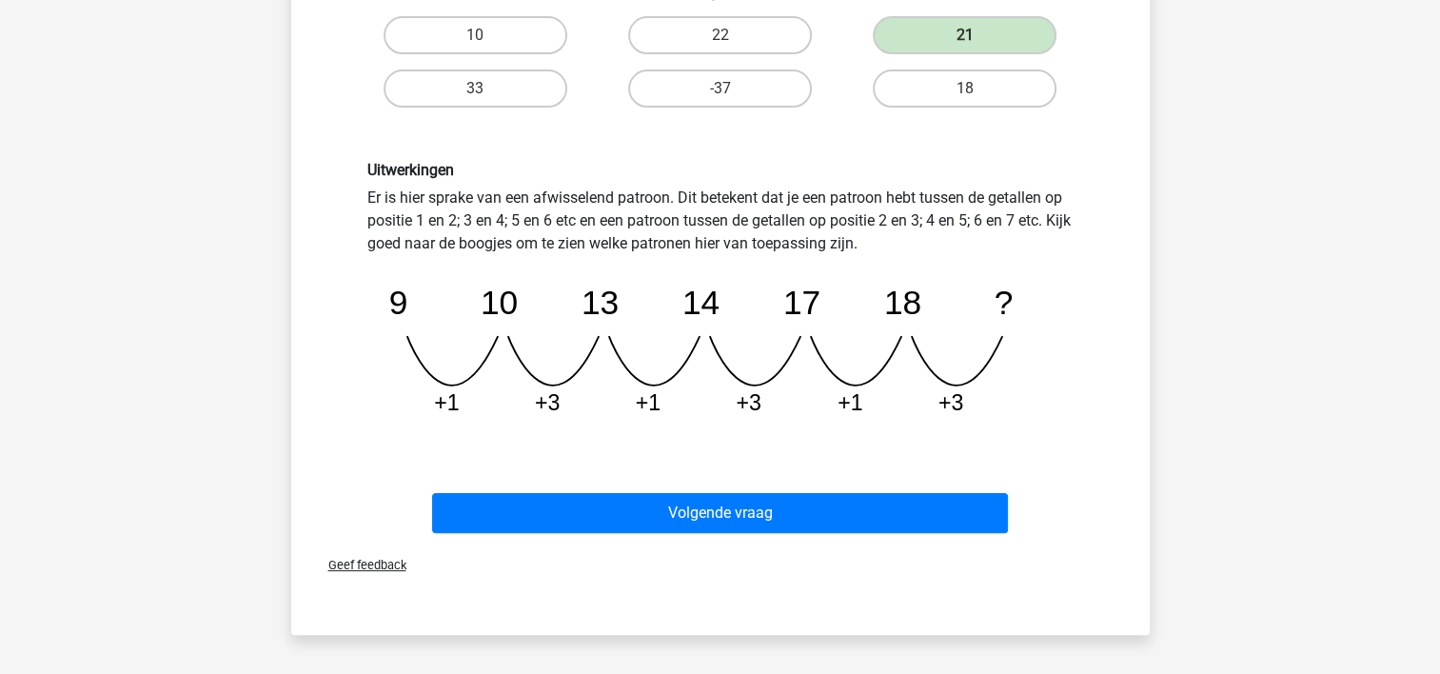
scroll to position [397, 0]
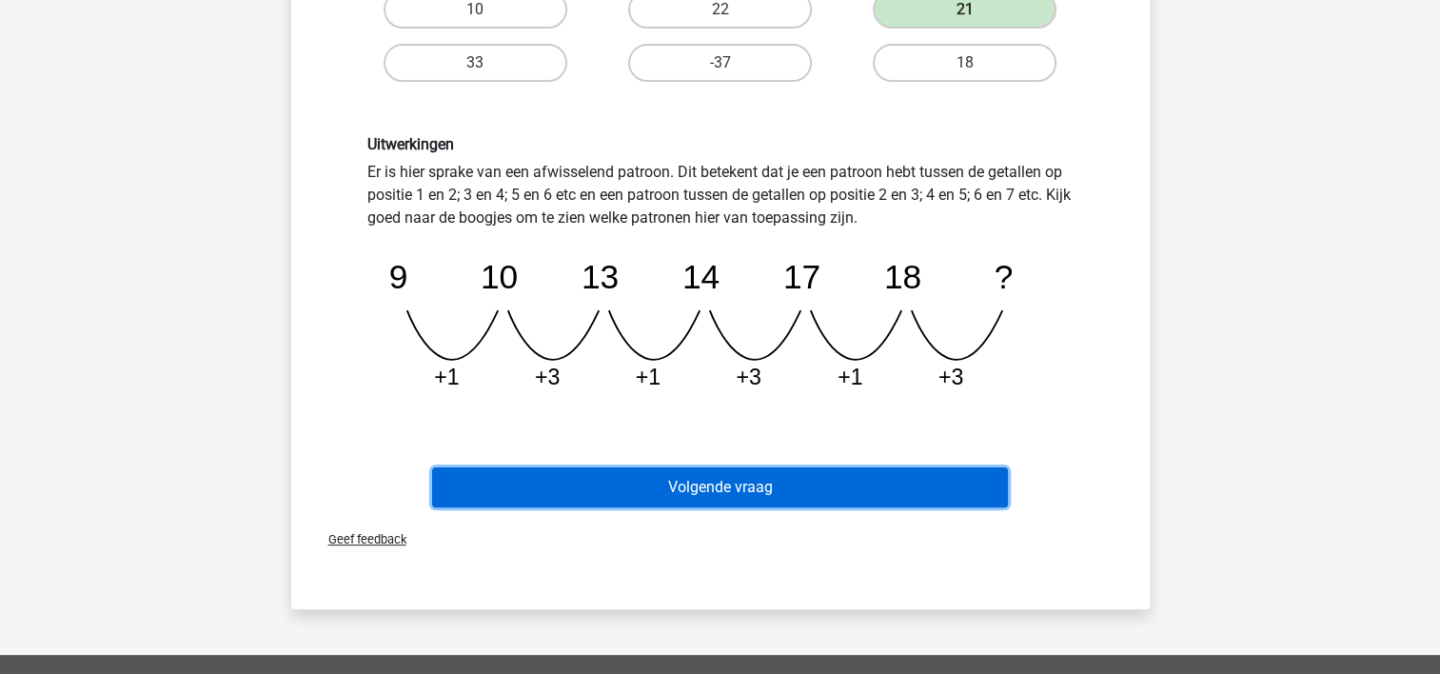
click at [926, 476] on button "Volgende vraag" at bounding box center [720, 487] width 576 height 40
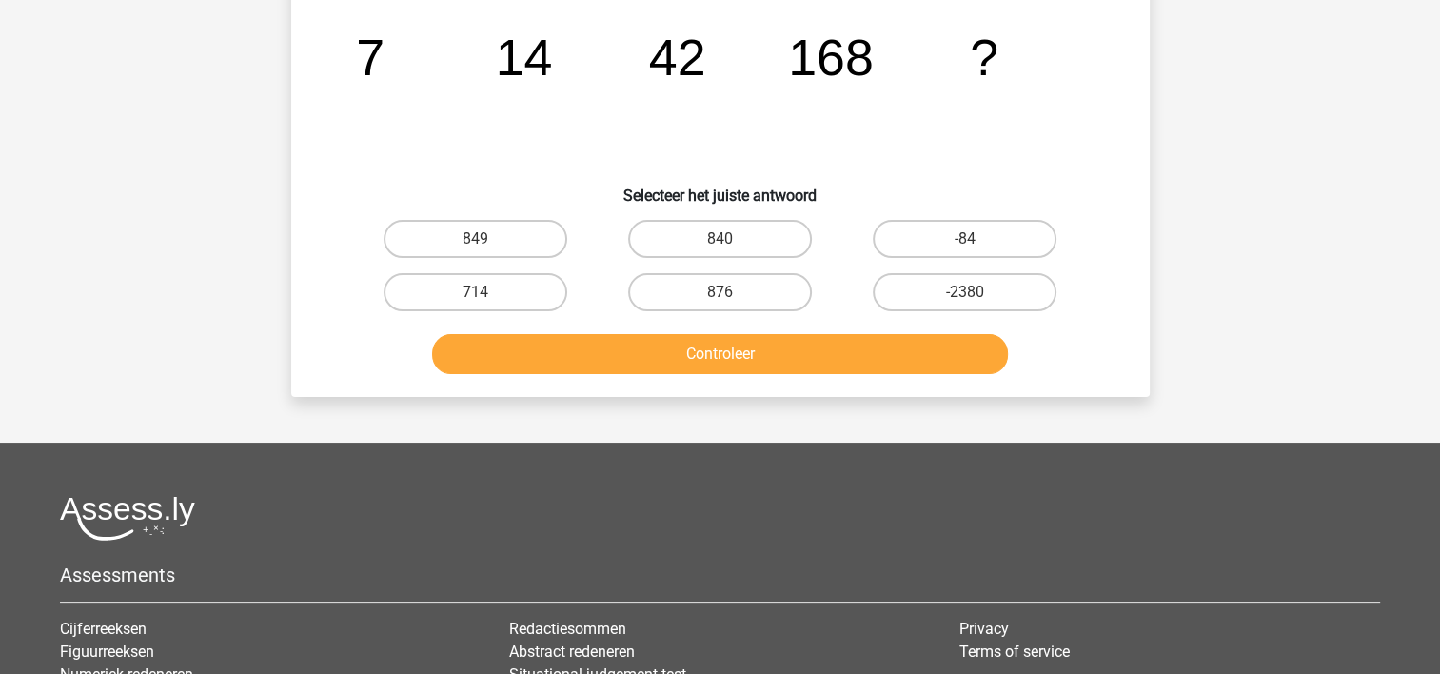
scroll to position [88, 0]
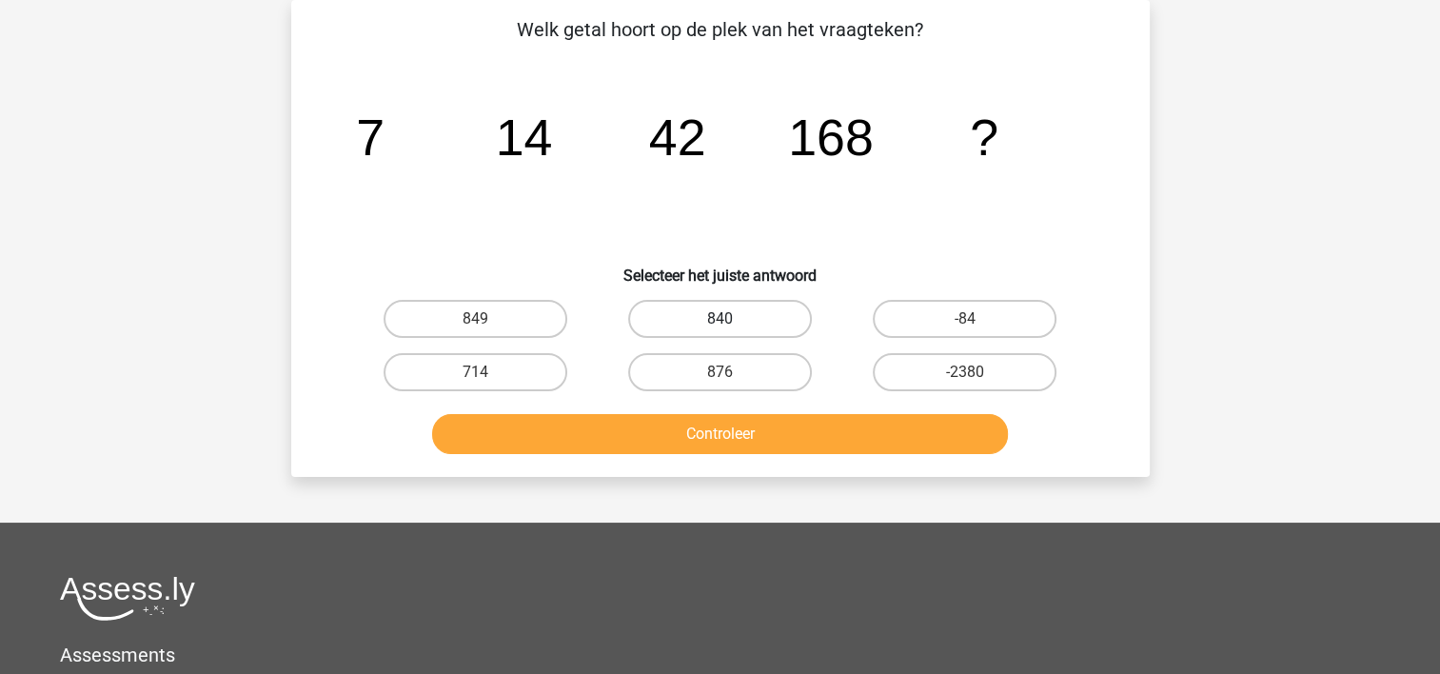
click at [735, 322] on label "840" at bounding box center [720, 319] width 184 height 38
click at [732, 322] on input "840" at bounding box center [726, 325] width 12 height 12
radio input "true"
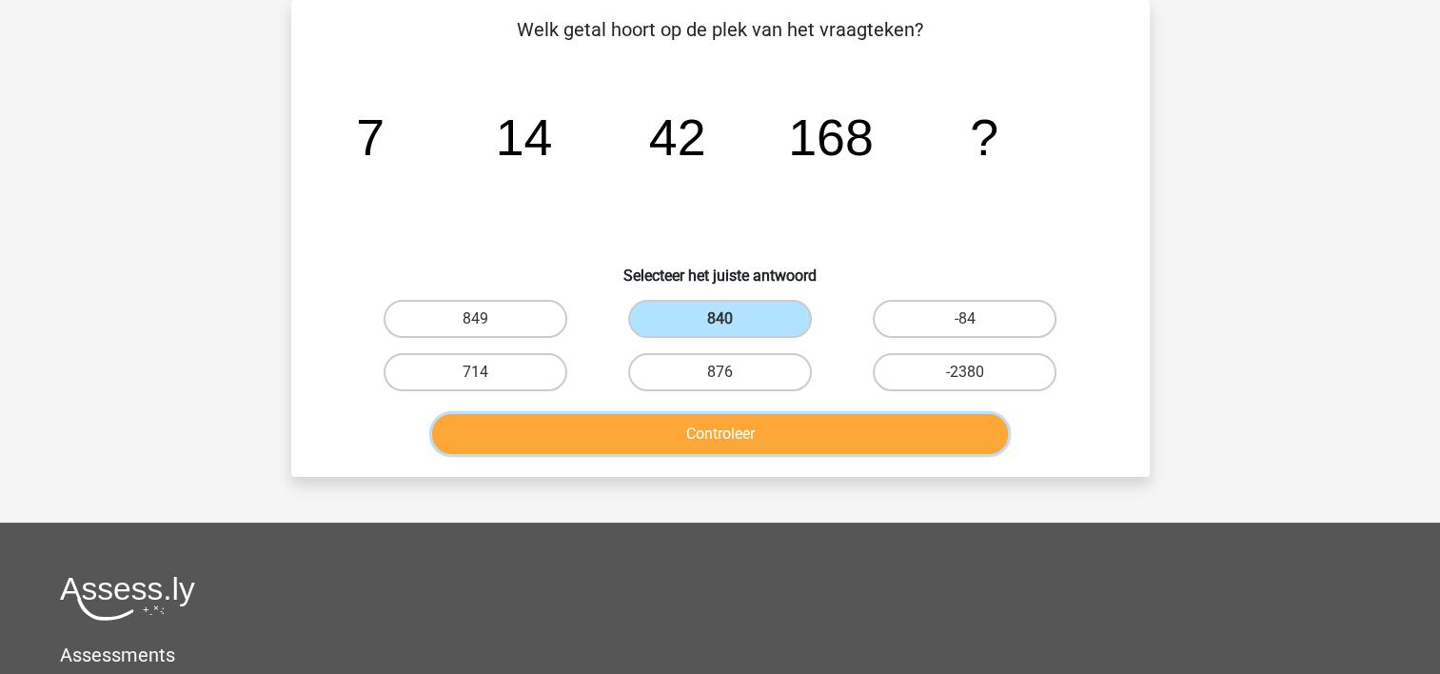
click at [720, 426] on button "Controleer" at bounding box center [720, 434] width 576 height 40
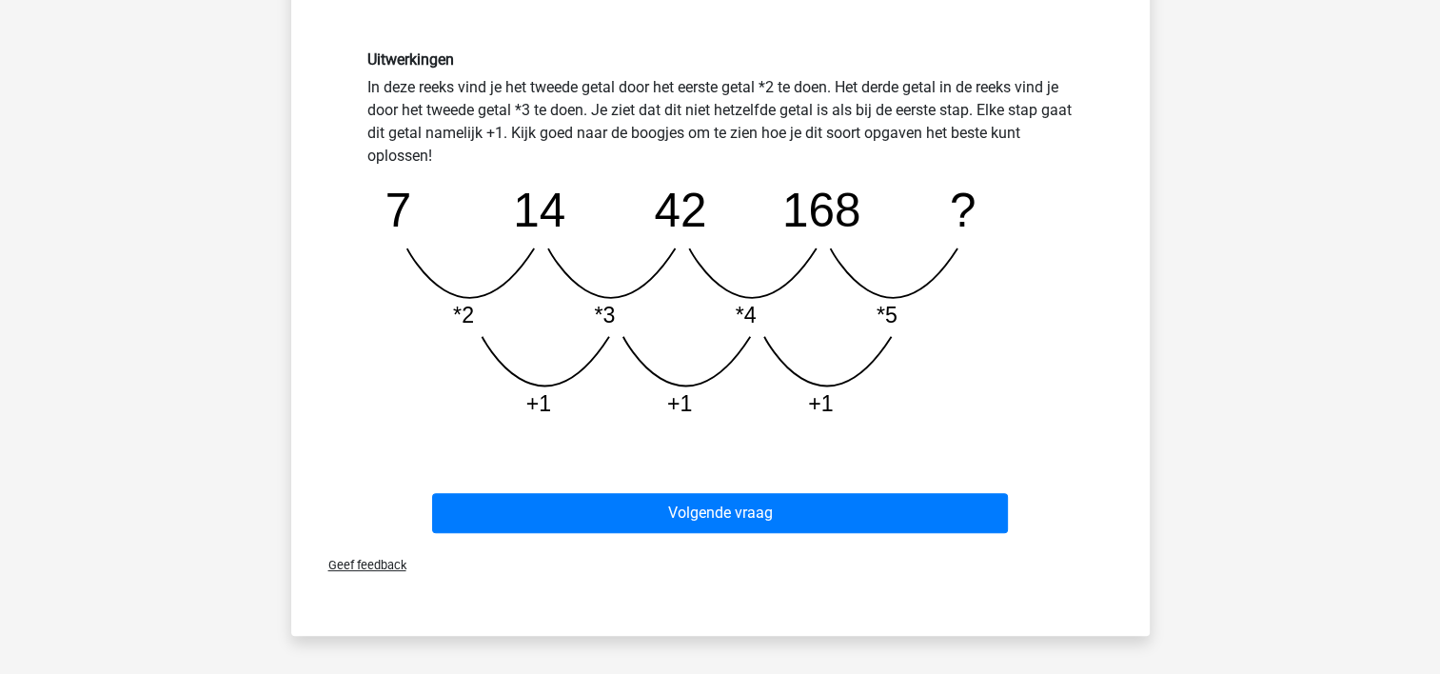
scroll to position [532, 0]
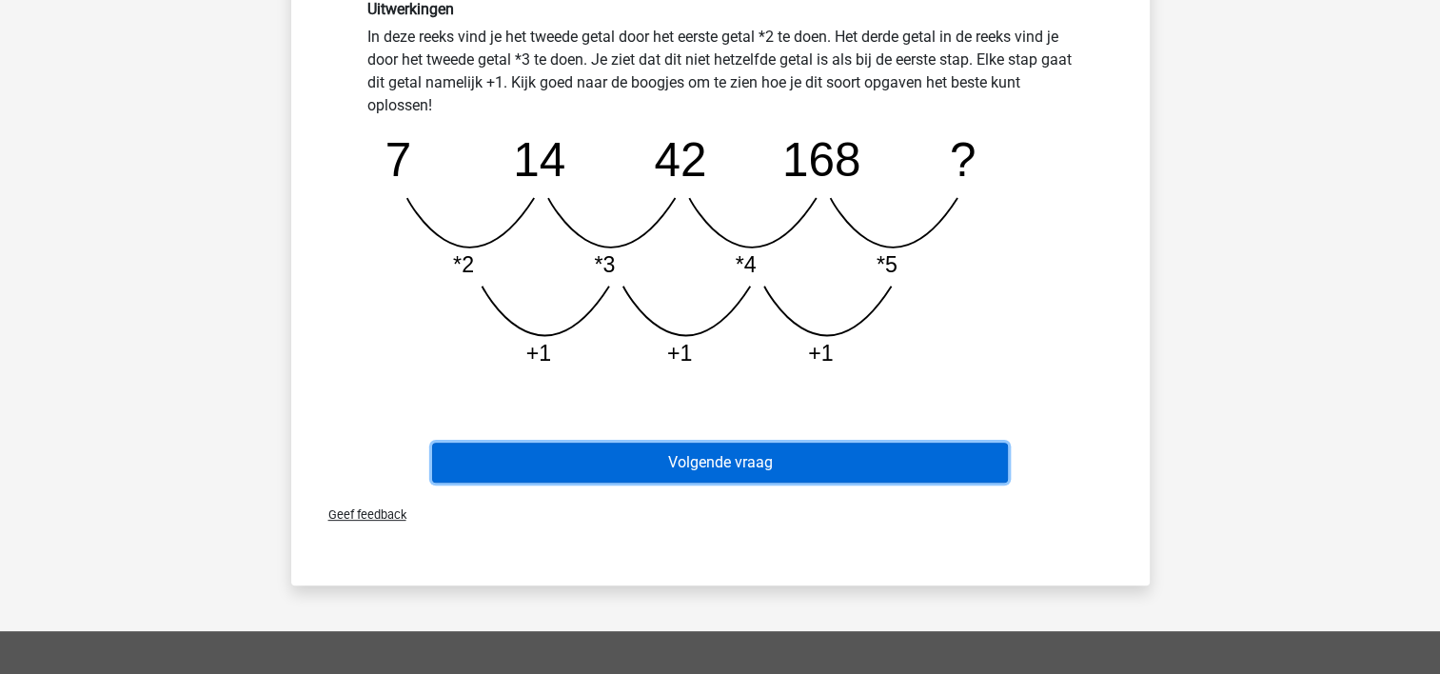
click at [882, 453] on button "Volgende vraag" at bounding box center [720, 463] width 576 height 40
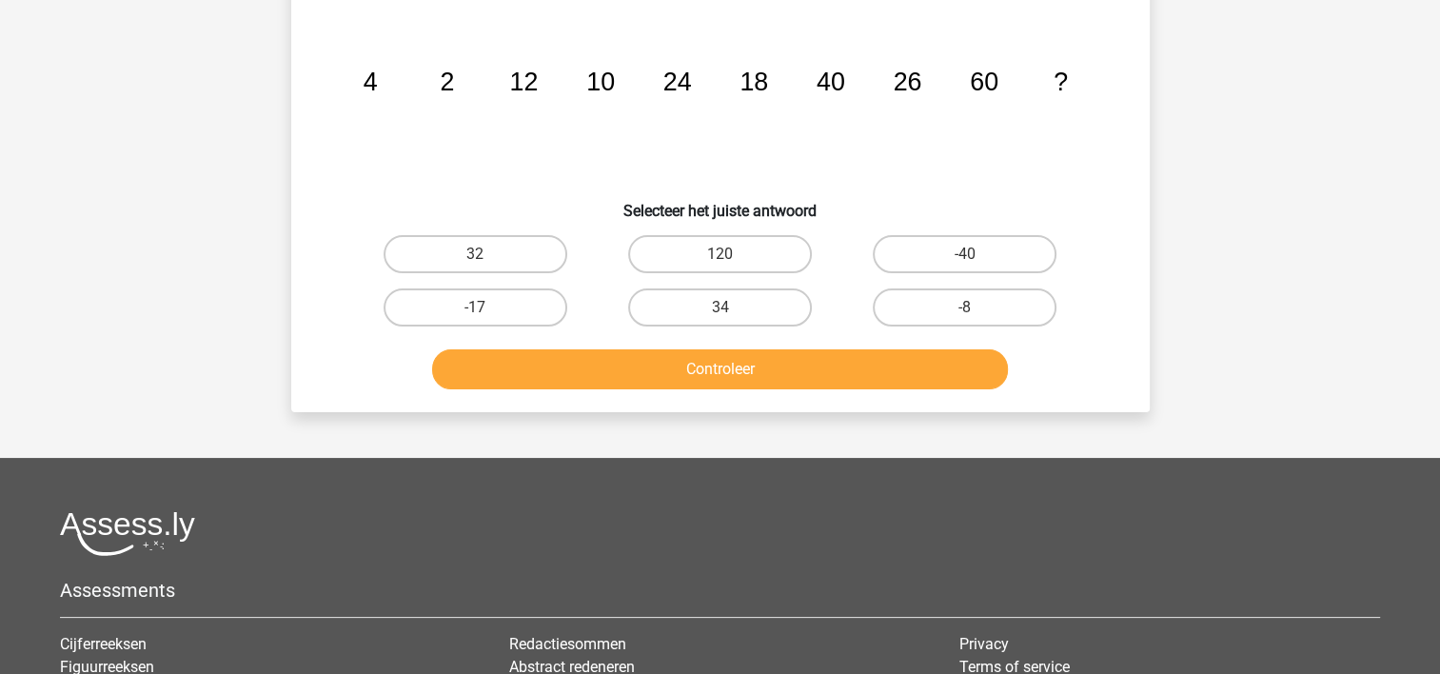
scroll to position [88, 0]
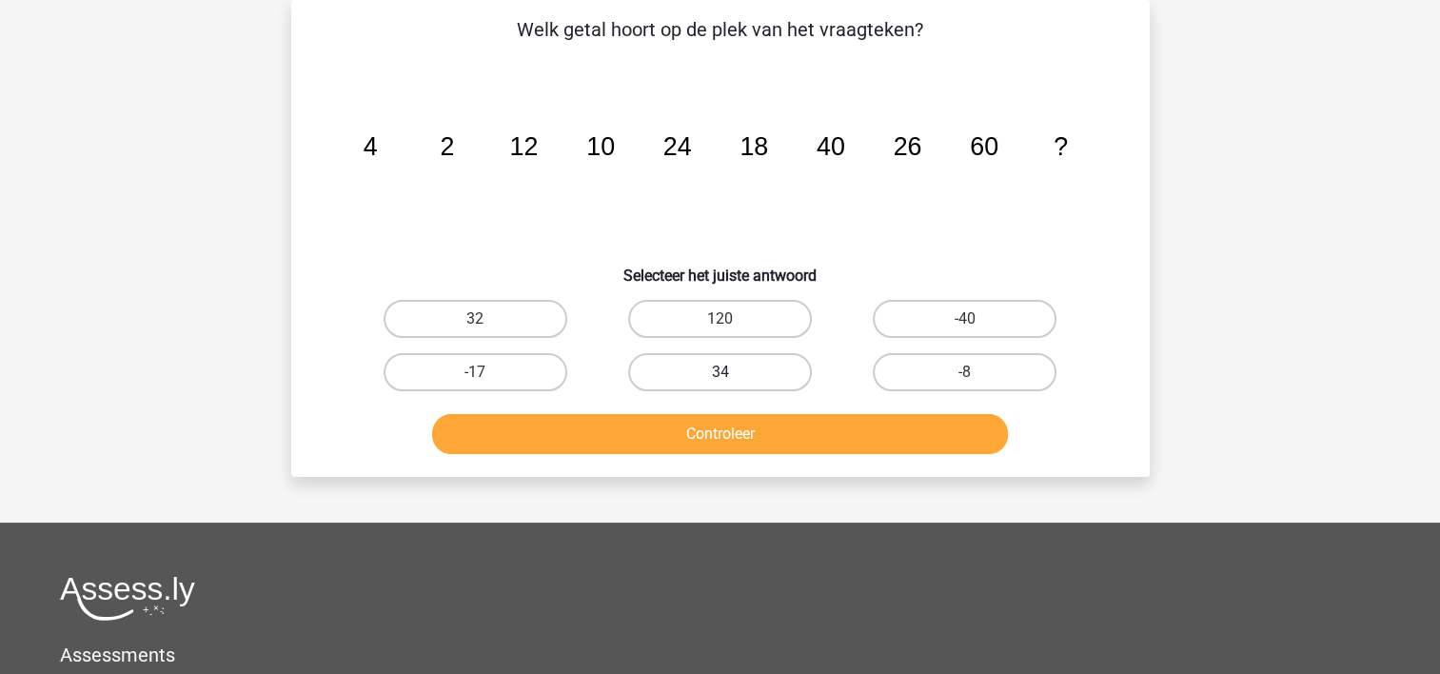
click at [710, 366] on label "34" at bounding box center [720, 372] width 184 height 38
click at [720, 372] on input "34" at bounding box center [726, 378] width 12 height 12
radio input "true"
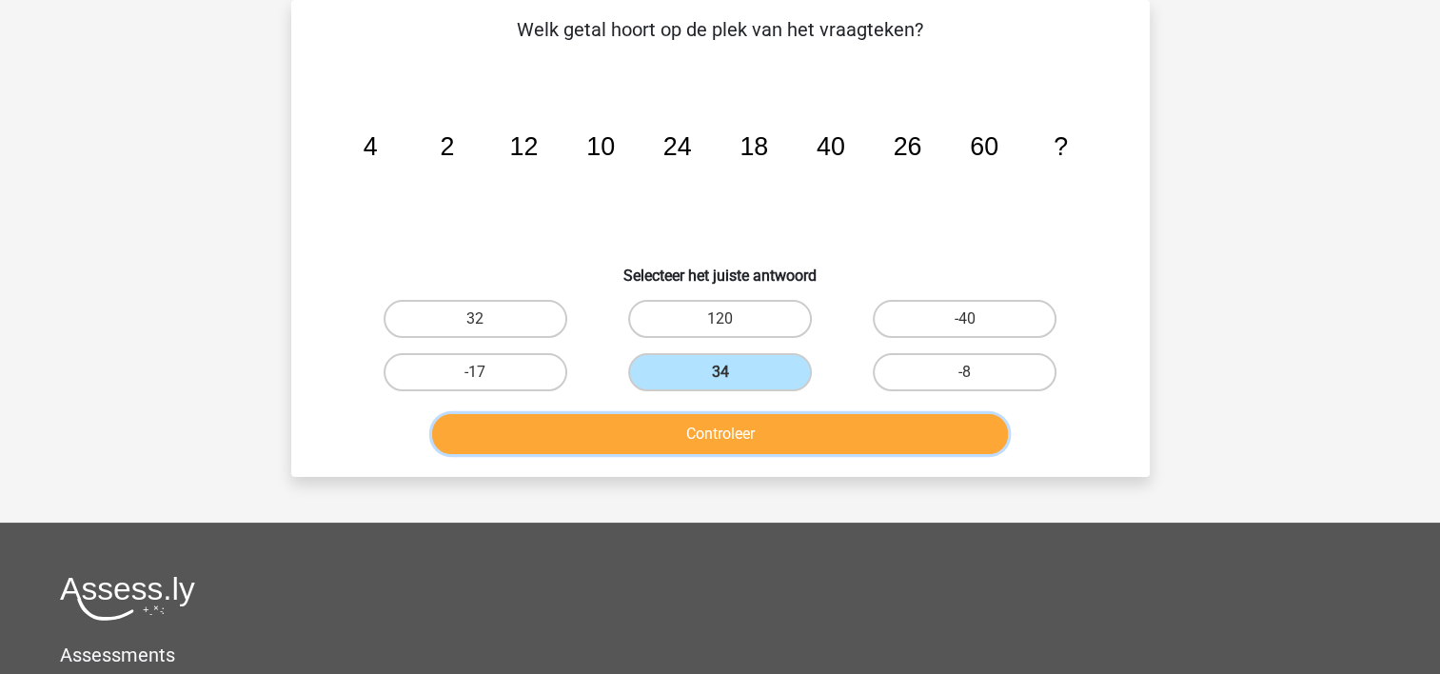
click at [704, 434] on button "Controleer" at bounding box center [720, 434] width 576 height 40
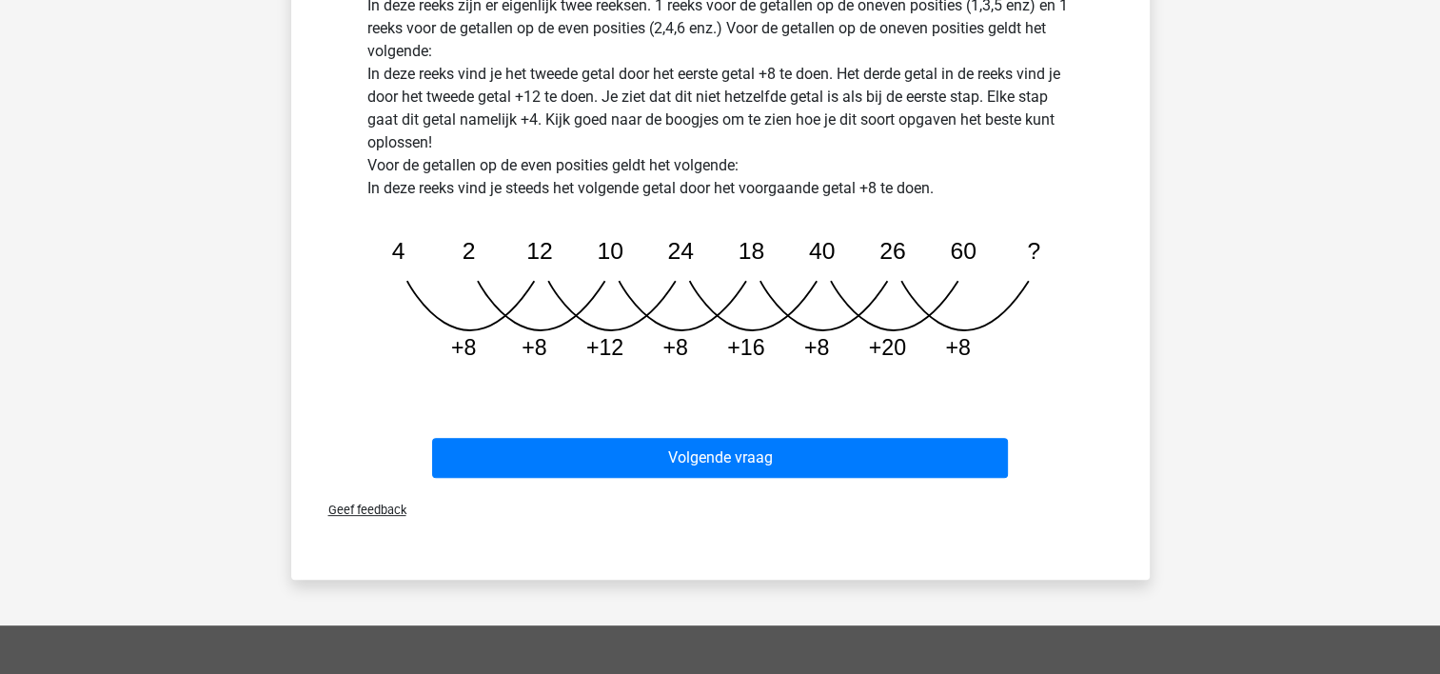
scroll to position [580, 0]
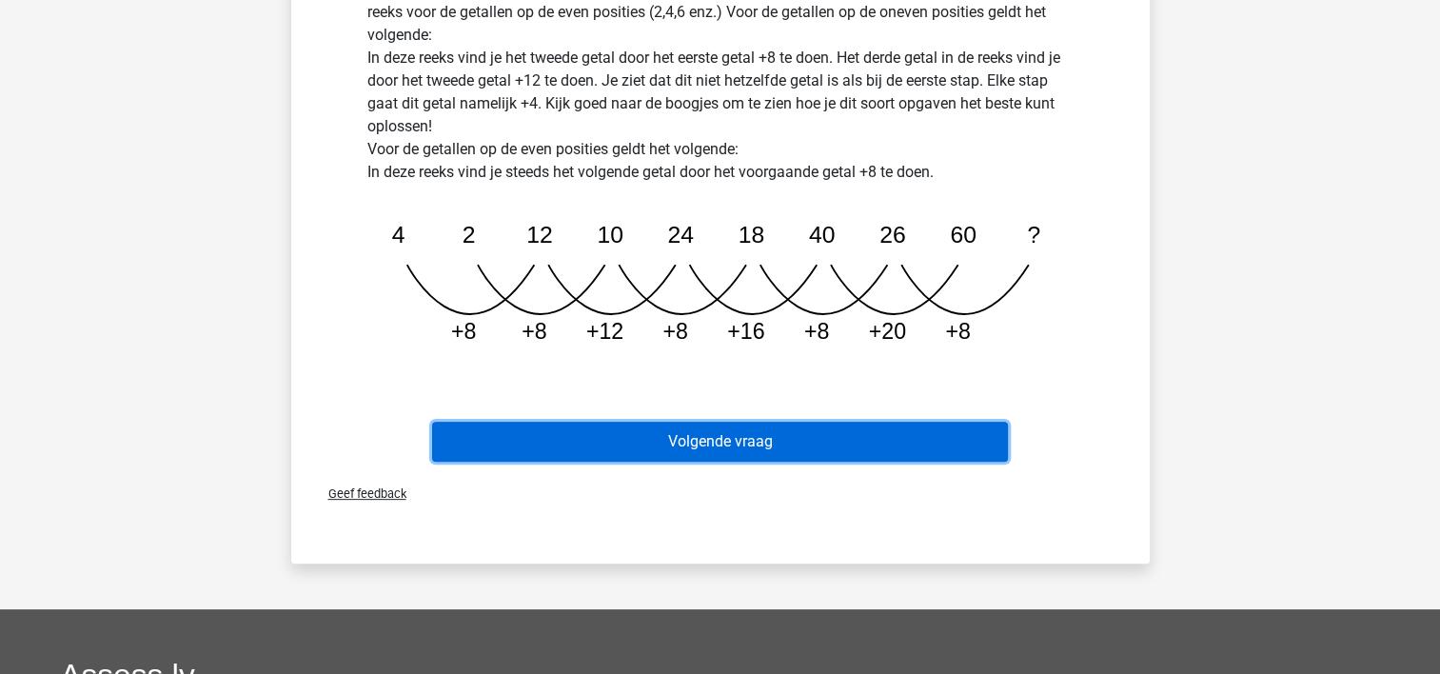
click at [834, 434] on button "Volgende vraag" at bounding box center [720, 442] width 576 height 40
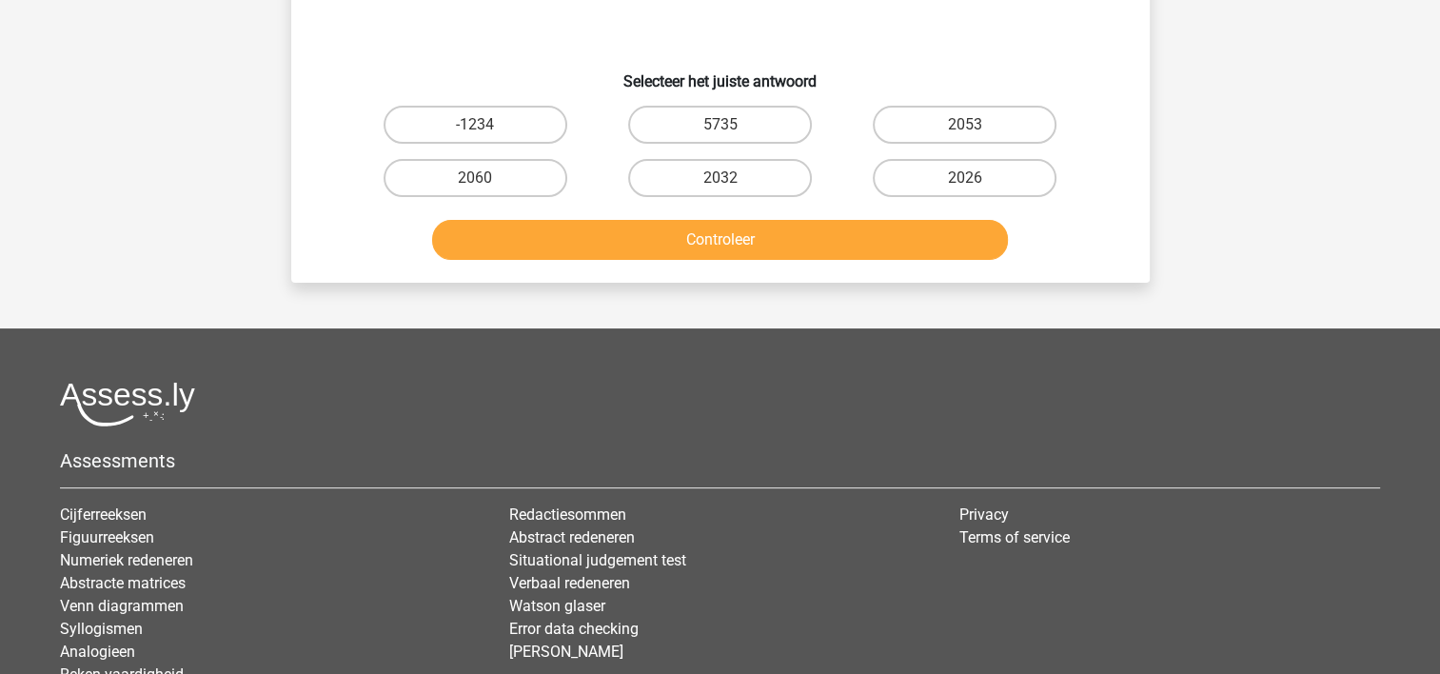
scroll to position [88, 0]
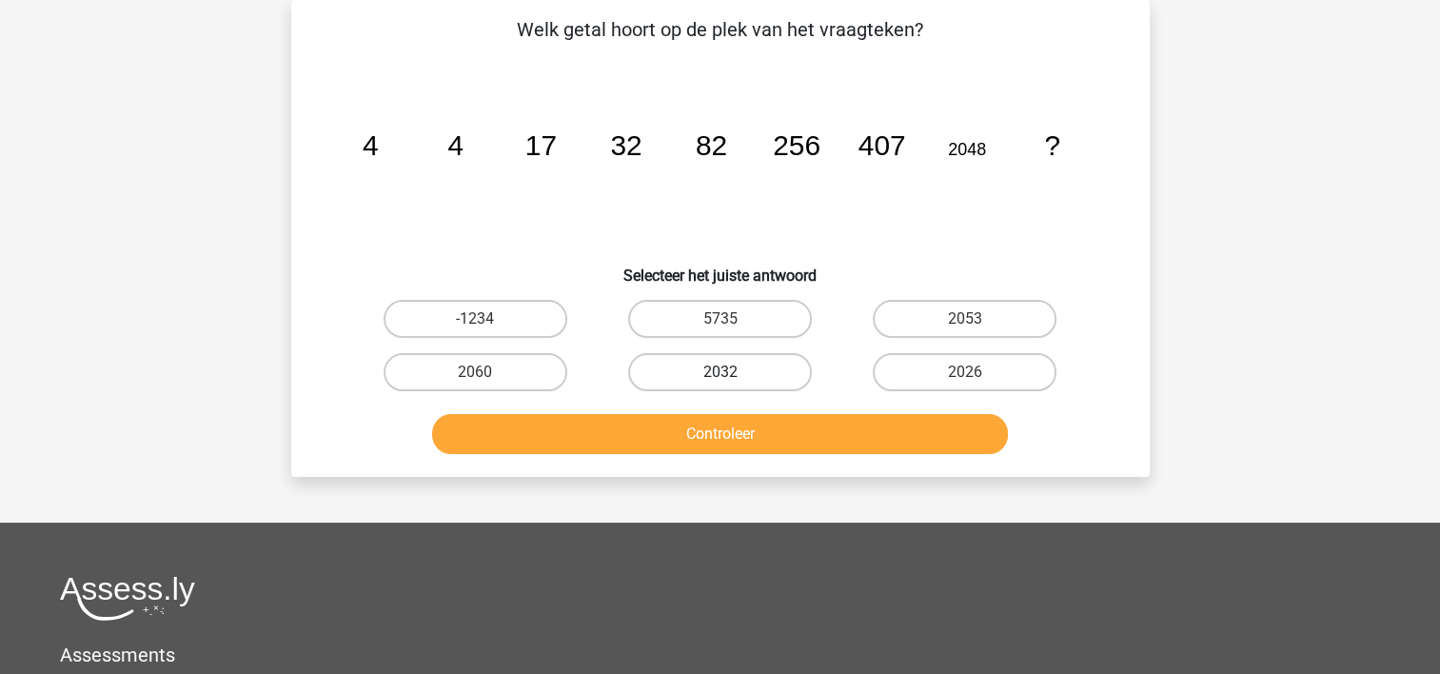
click at [685, 367] on label "2032" at bounding box center [720, 372] width 184 height 38
click at [720, 372] on input "2032" at bounding box center [726, 378] width 12 height 12
radio input "true"
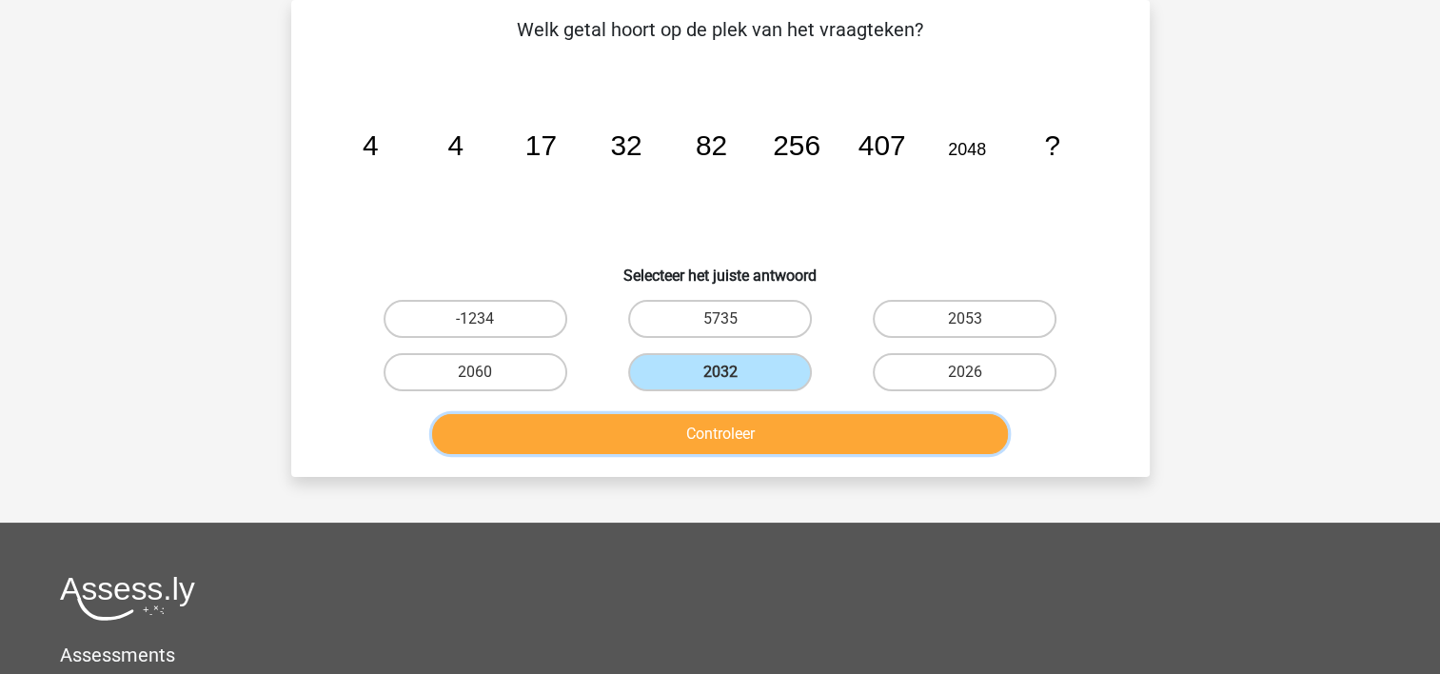
click at [693, 420] on button "Controleer" at bounding box center [720, 434] width 576 height 40
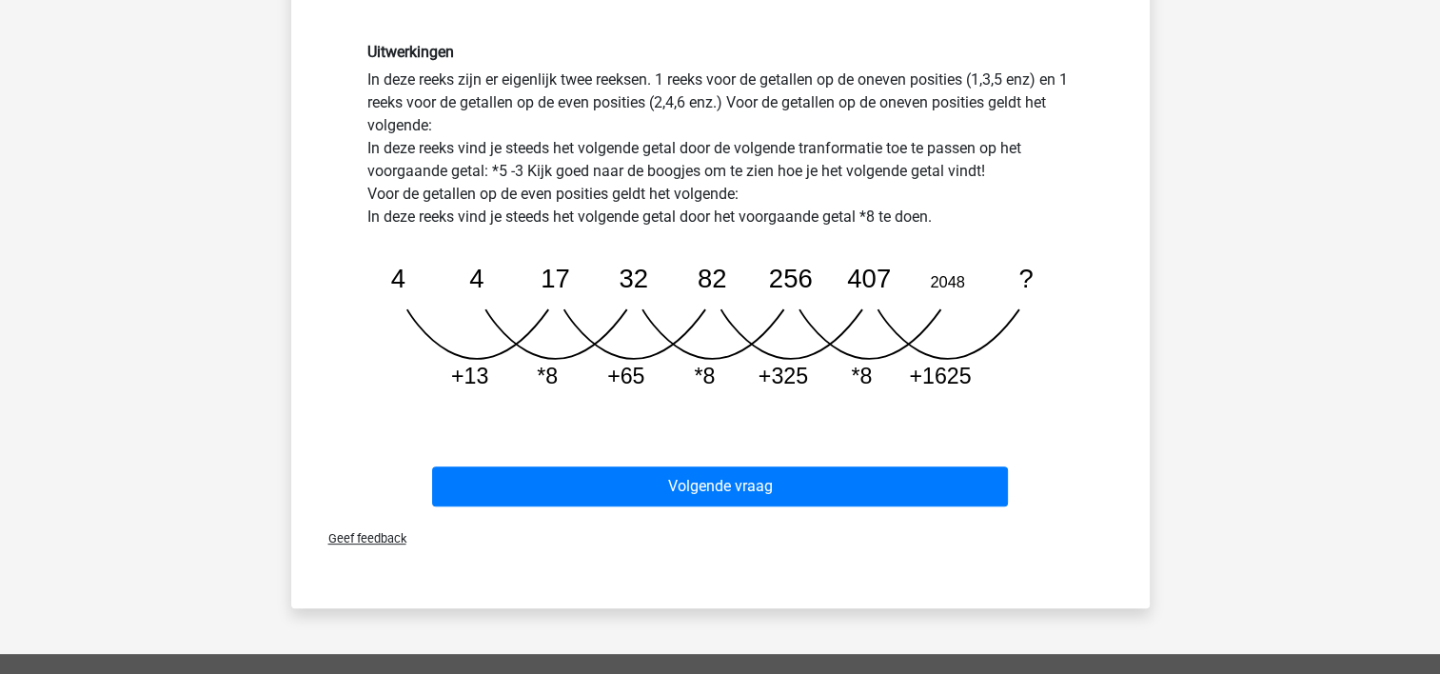
scroll to position [509, 0]
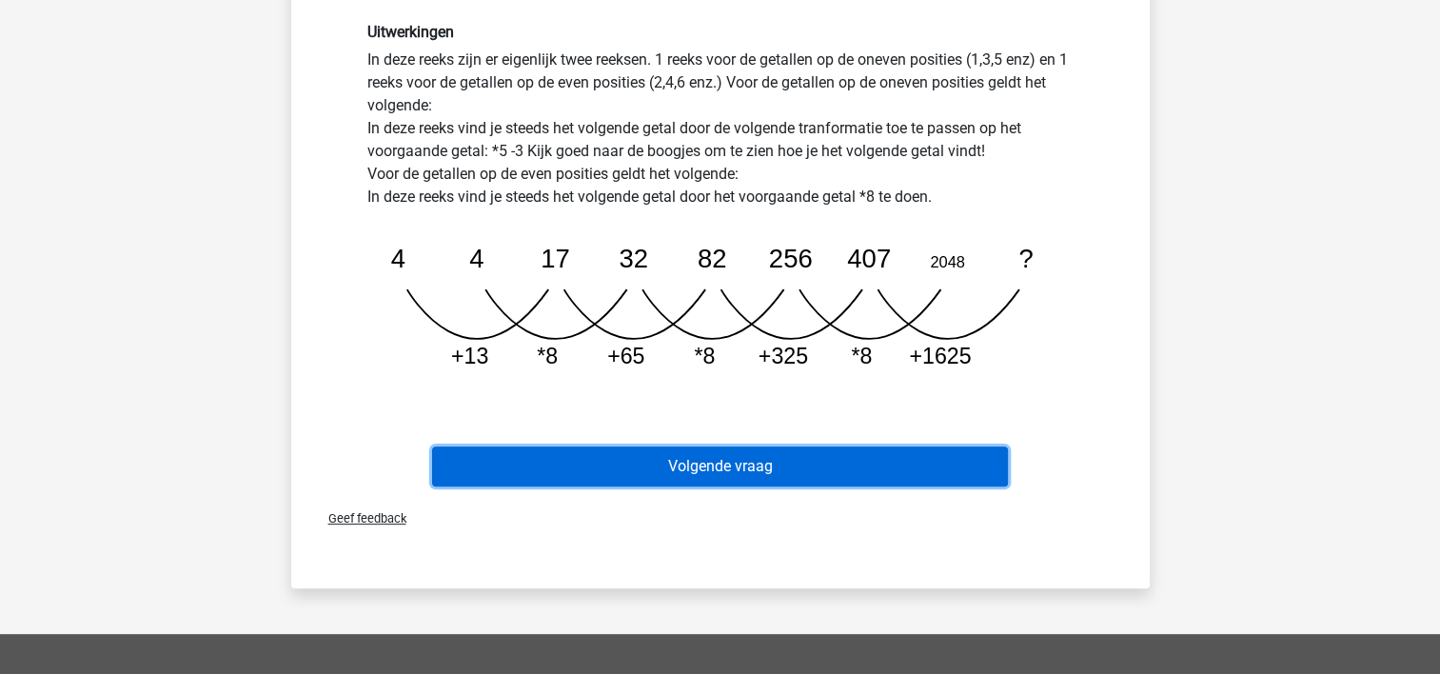
click at [885, 463] on button "Volgende vraag" at bounding box center [720, 466] width 576 height 40
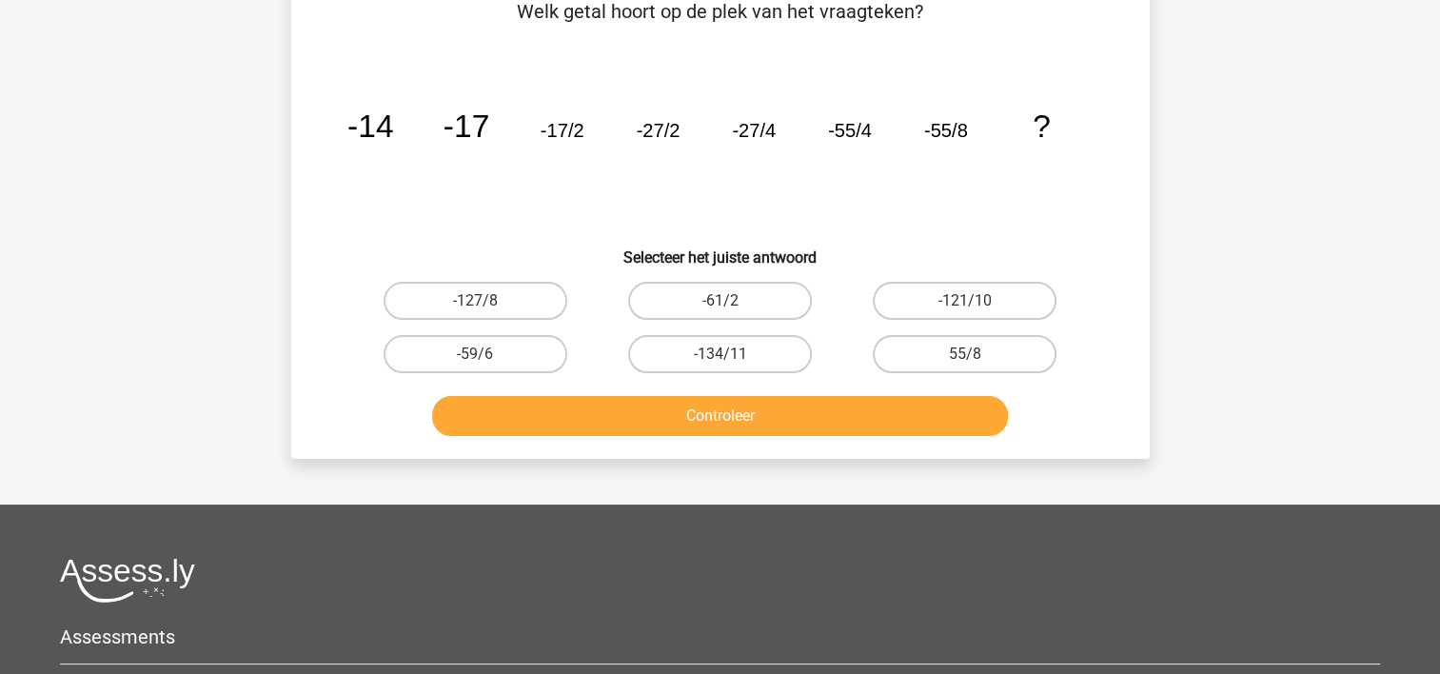
scroll to position [88, 0]
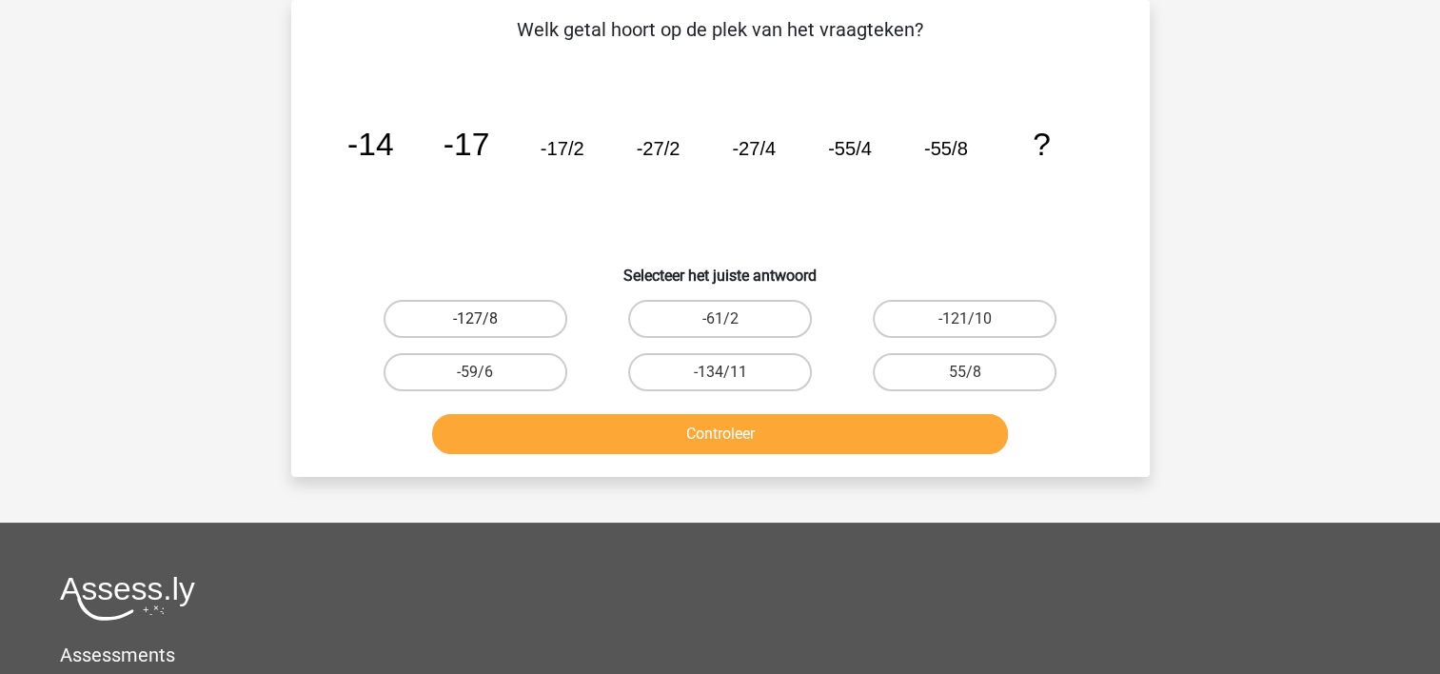
click at [442, 318] on label "-127/8" at bounding box center [476, 319] width 184 height 38
click at [475, 319] on input "-127/8" at bounding box center [481, 325] width 12 height 12
radio input "true"
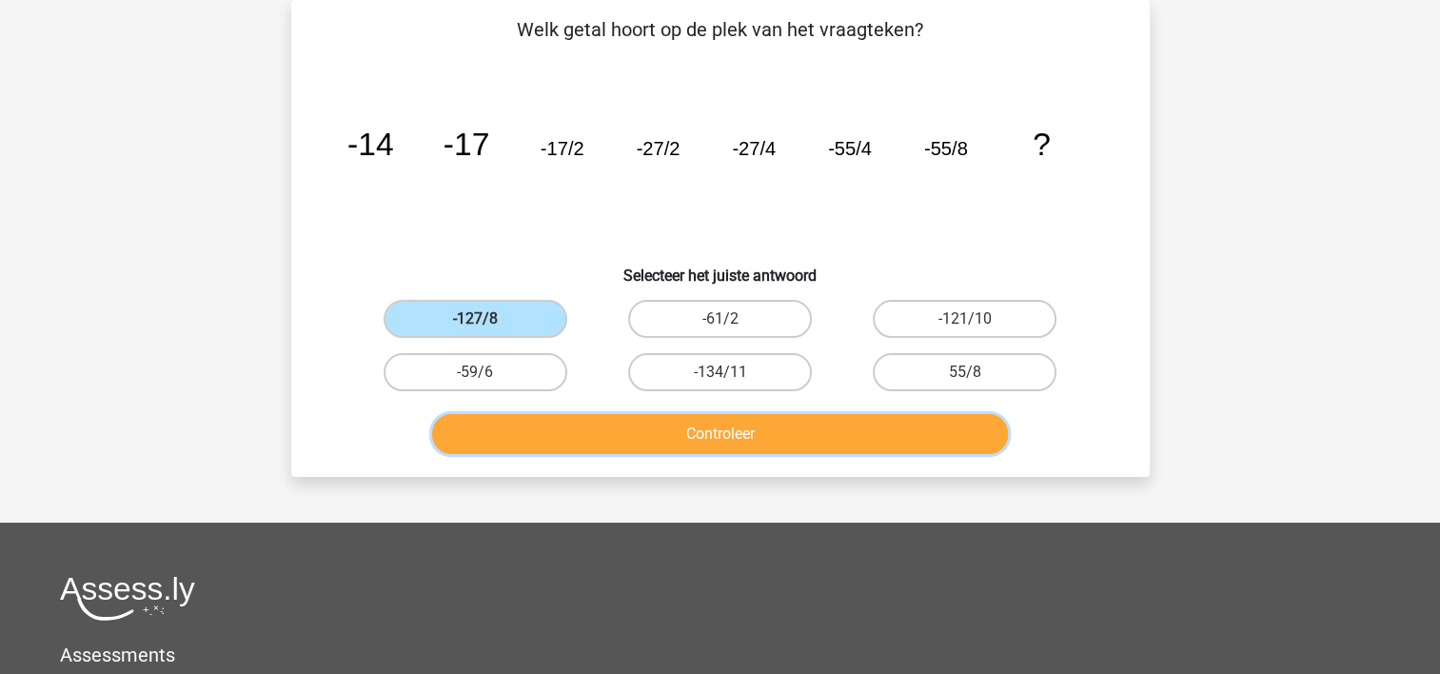
click at [493, 431] on button "Controleer" at bounding box center [720, 434] width 576 height 40
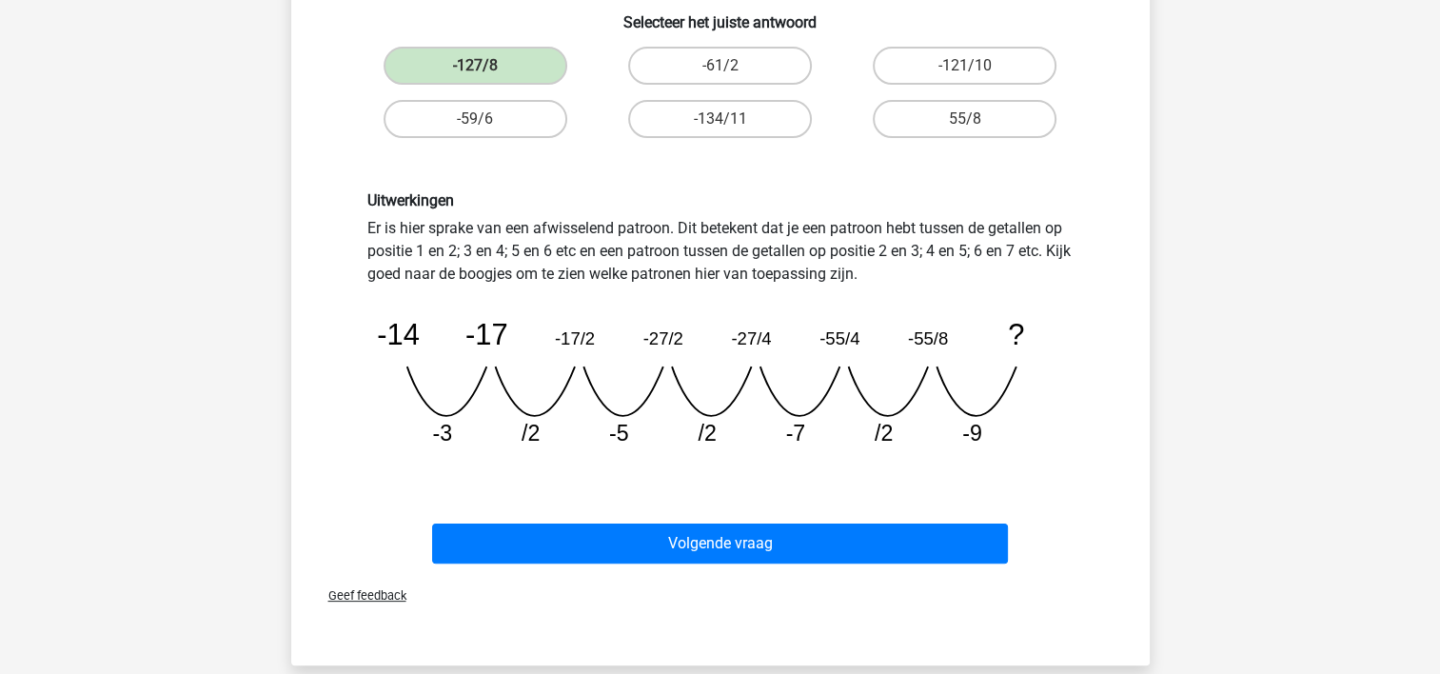
scroll to position [354, 0]
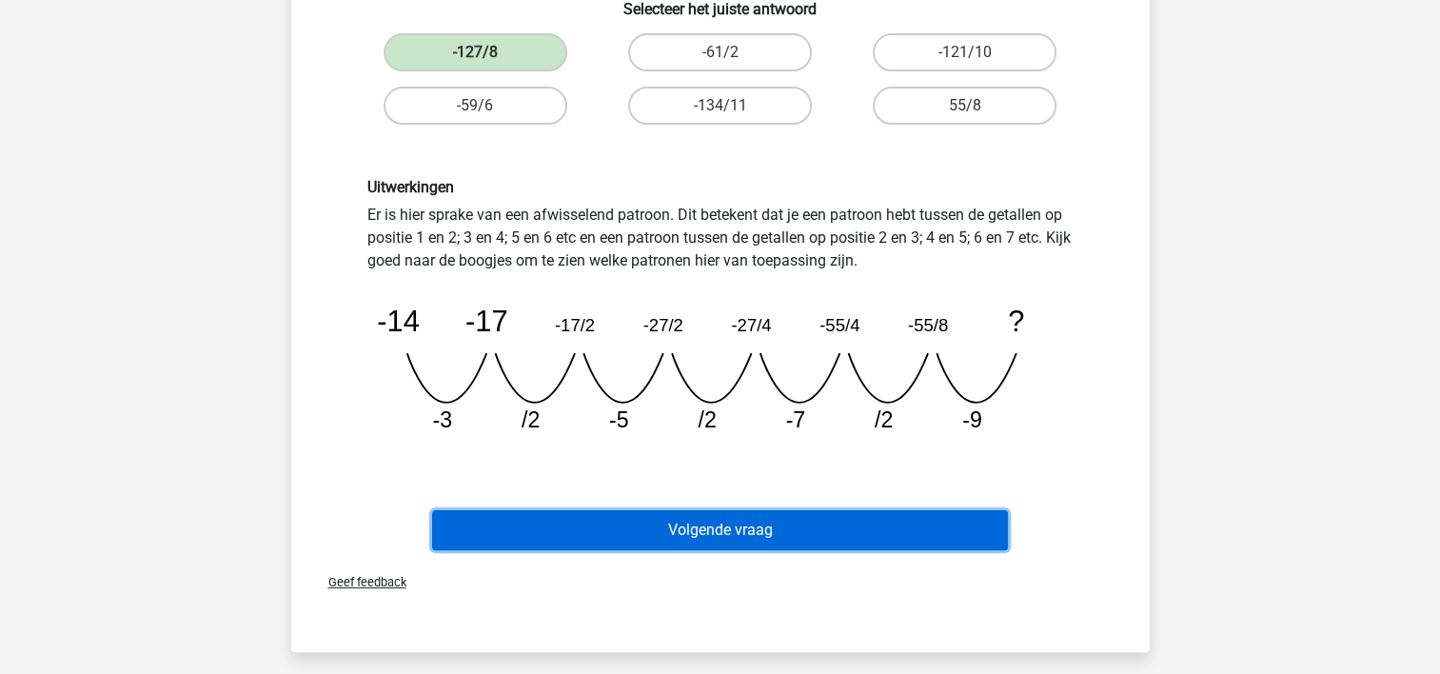
click at [855, 523] on button "Volgende vraag" at bounding box center [720, 530] width 576 height 40
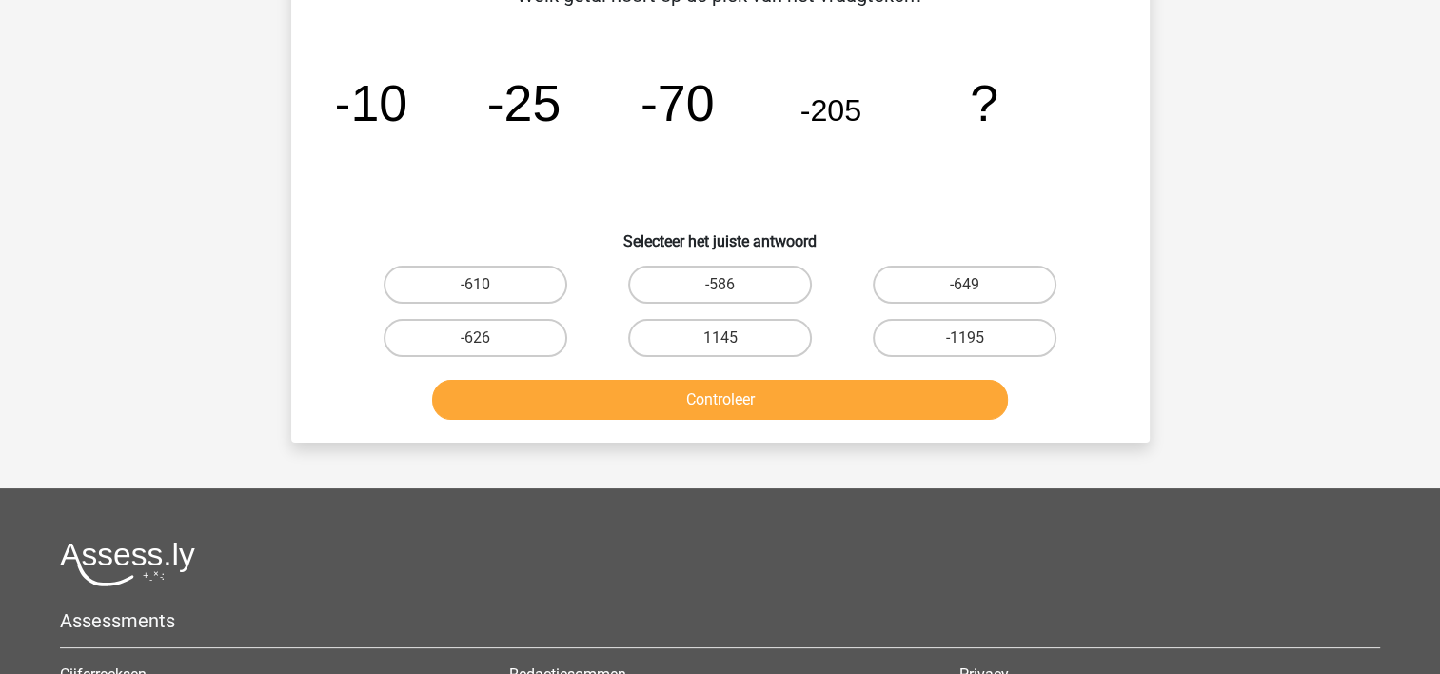
scroll to position [88, 0]
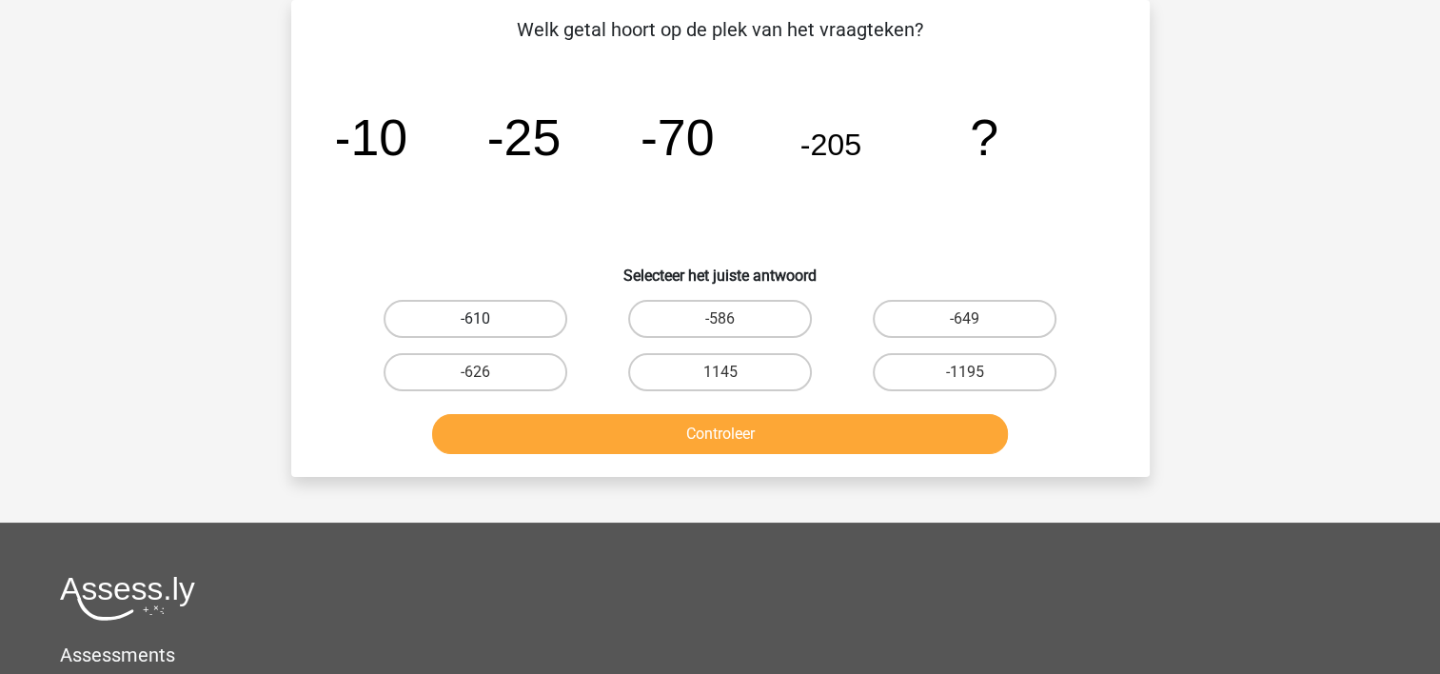
click at [513, 315] on label "-610" at bounding box center [476, 319] width 184 height 38
click at [487, 319] on input "-610" at bounding box center [481, 325] width 12 height 12
radio input "true"
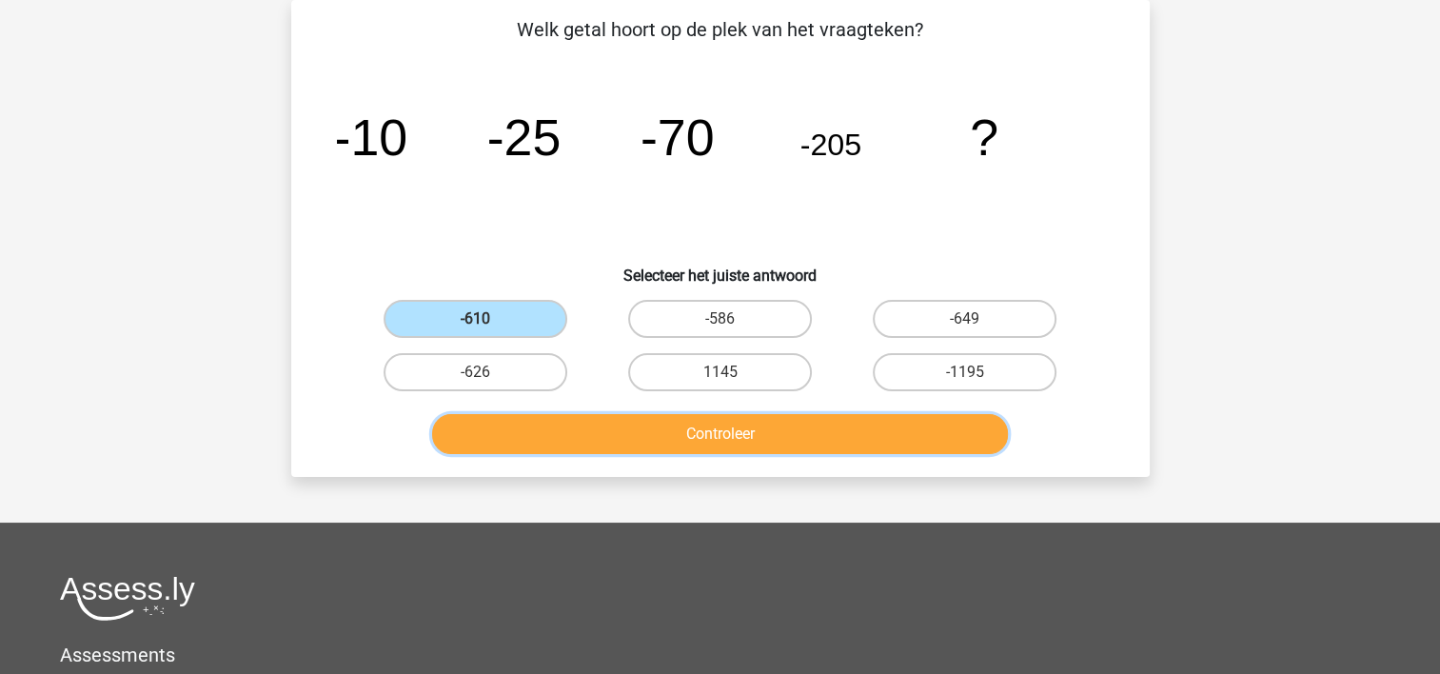
click at [565, 428] on button "Controleer" at bounding box center [720, 434] width 576 height 40
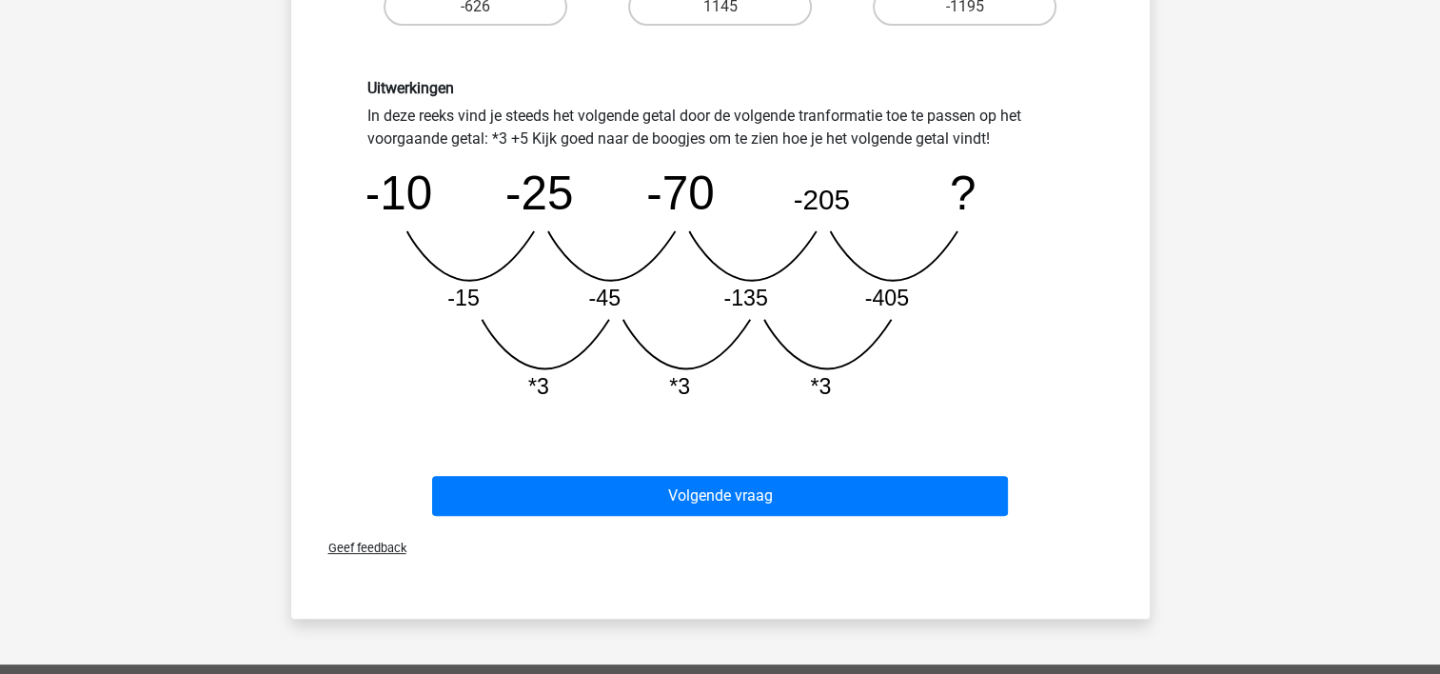
scroll to position [469, 0]
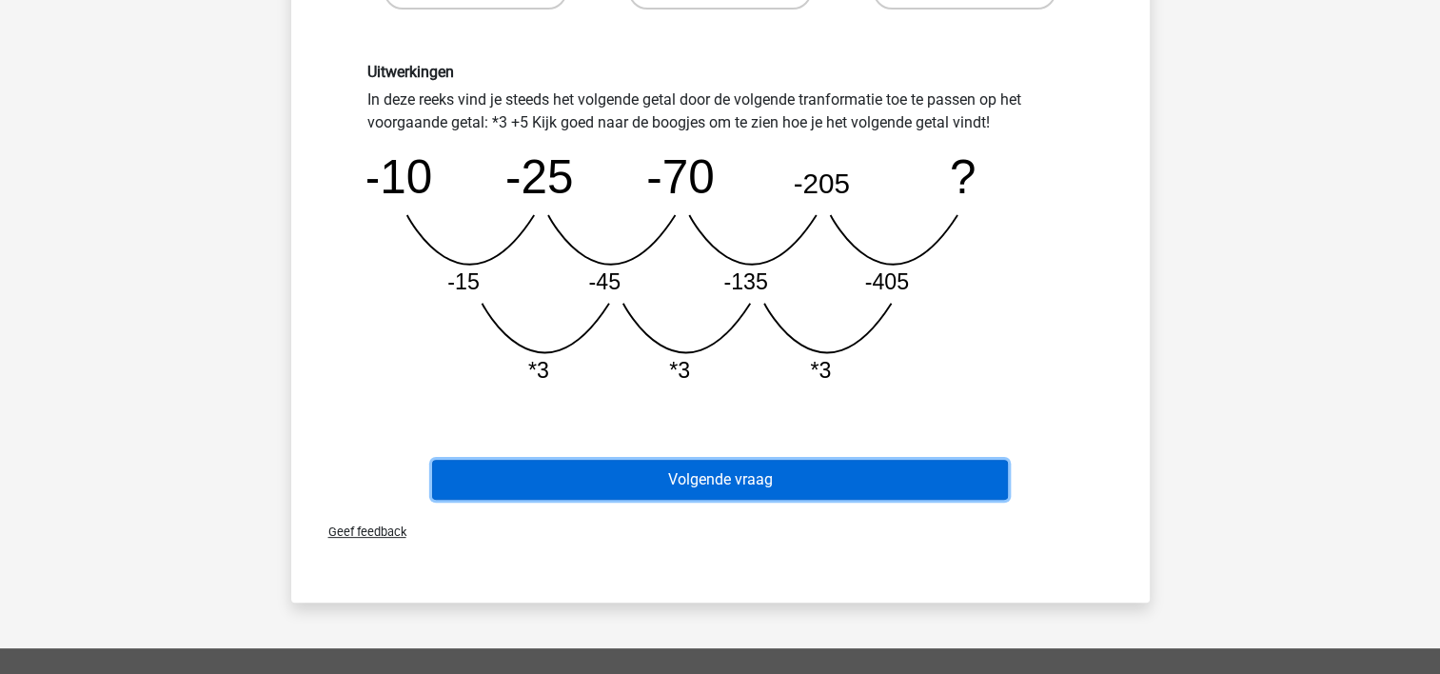
click at [921, 485] on button "Volgende vraag" at bounding box center [720, 480] width 576 height 40
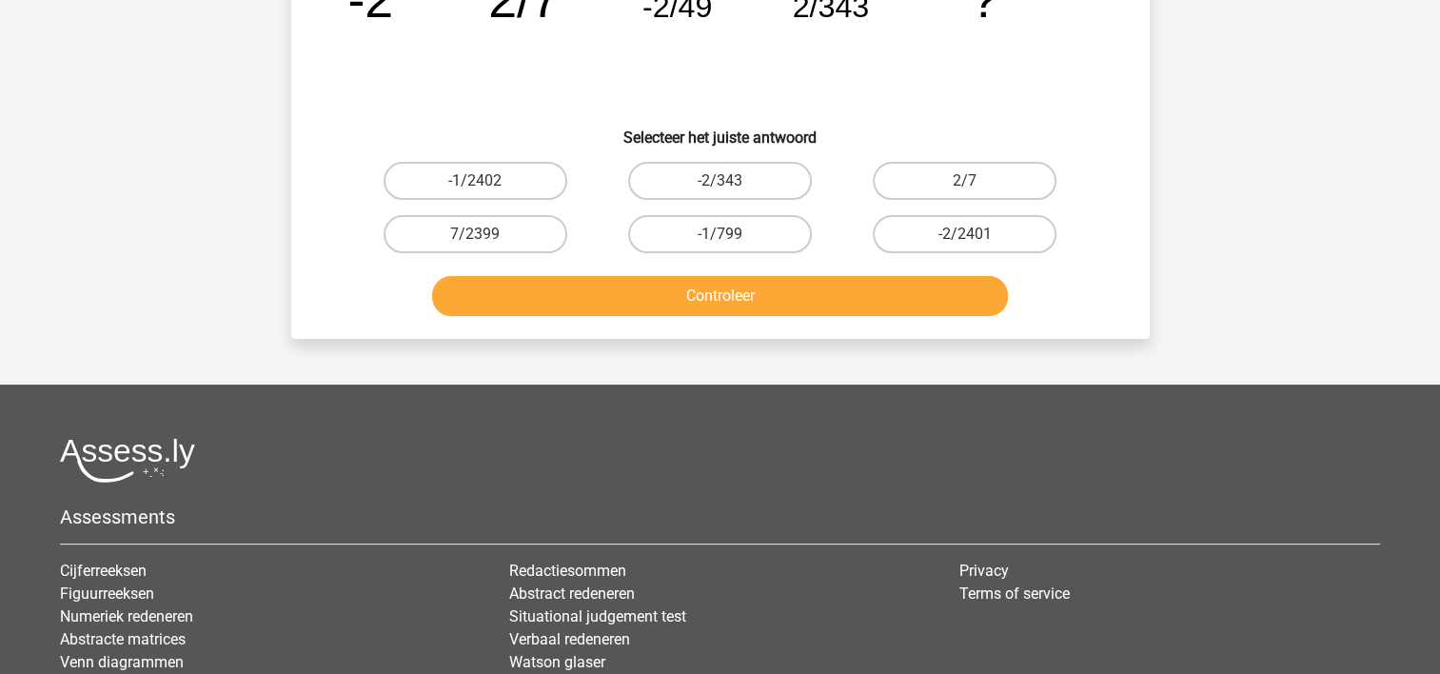
scroll to position [88, 0]
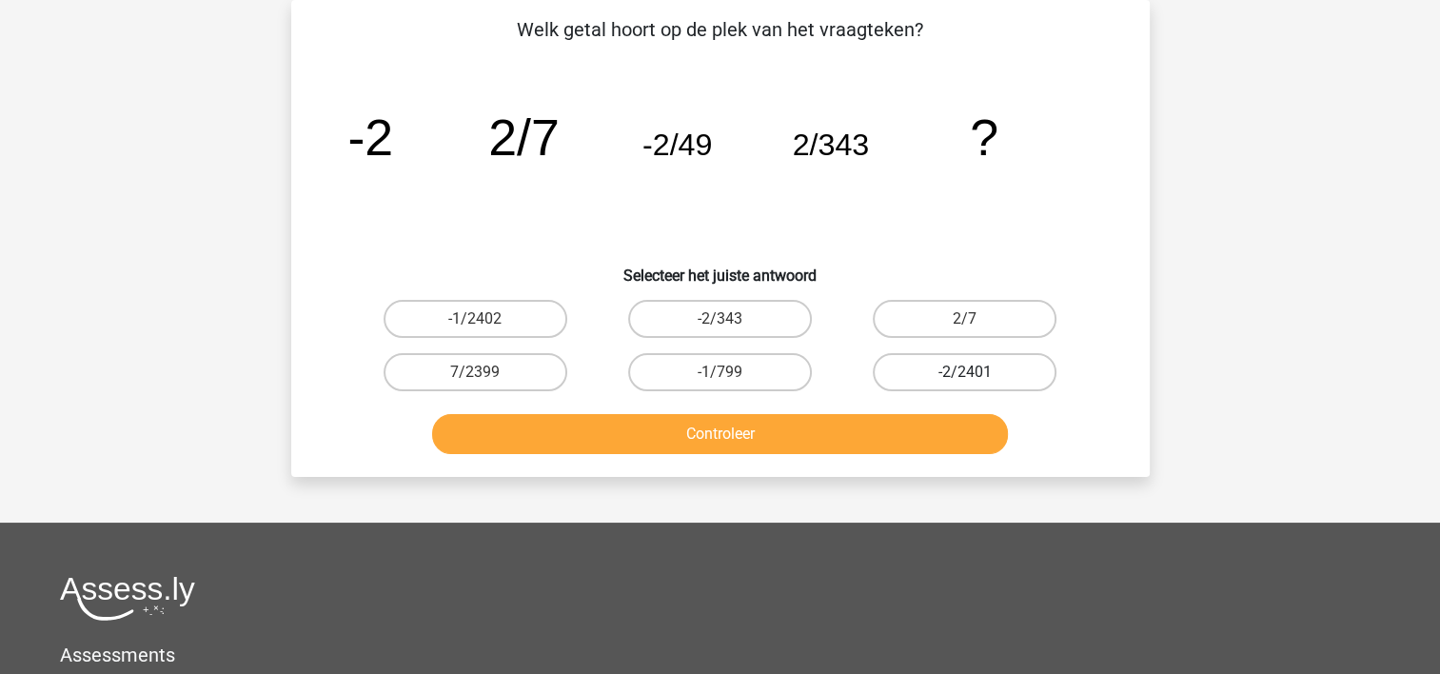
click at [1005, 364] on label "-2/2401" at bounding box center [965, 372] width 184 height 38
click at [978, 372] on input "-2/2401" at bounding box center [971, 378] width 12 height 12
radio input "true"
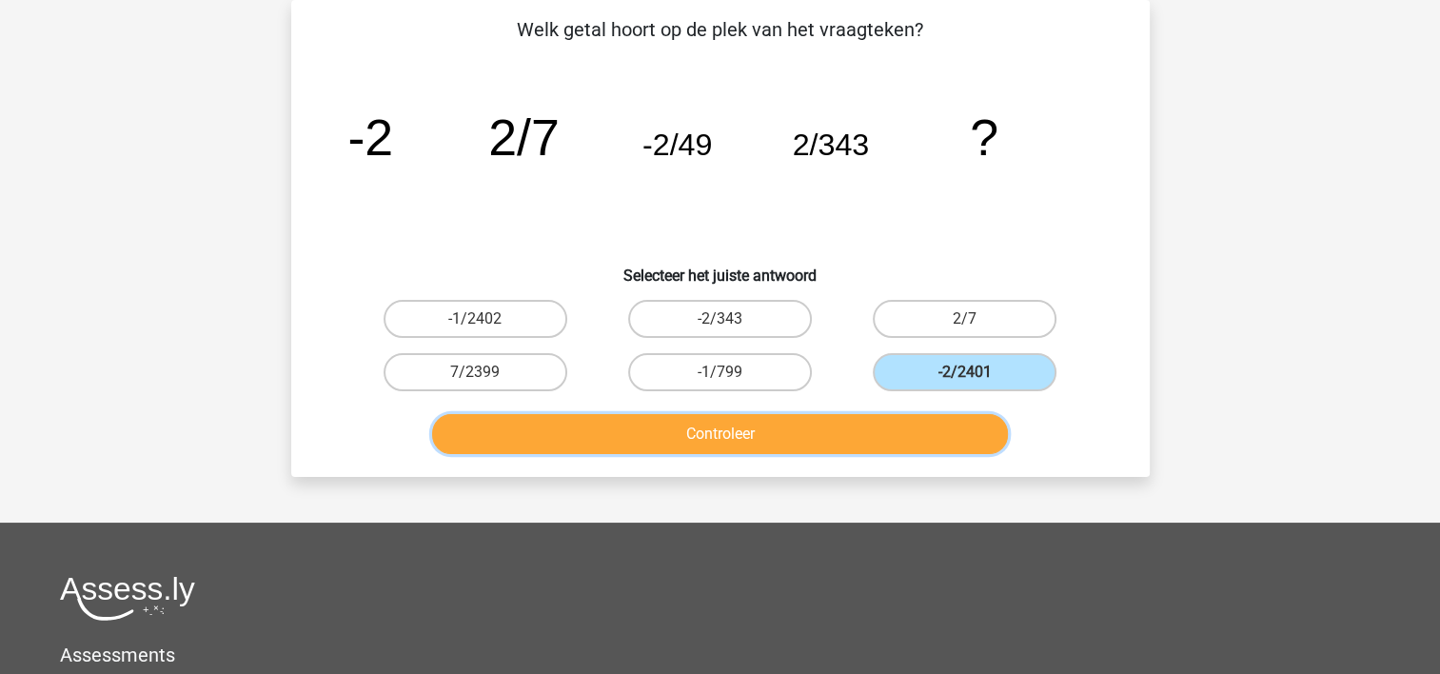
click at [967, 426] on button "Controleer" at bounding box center [720, 434] width 576 height 40
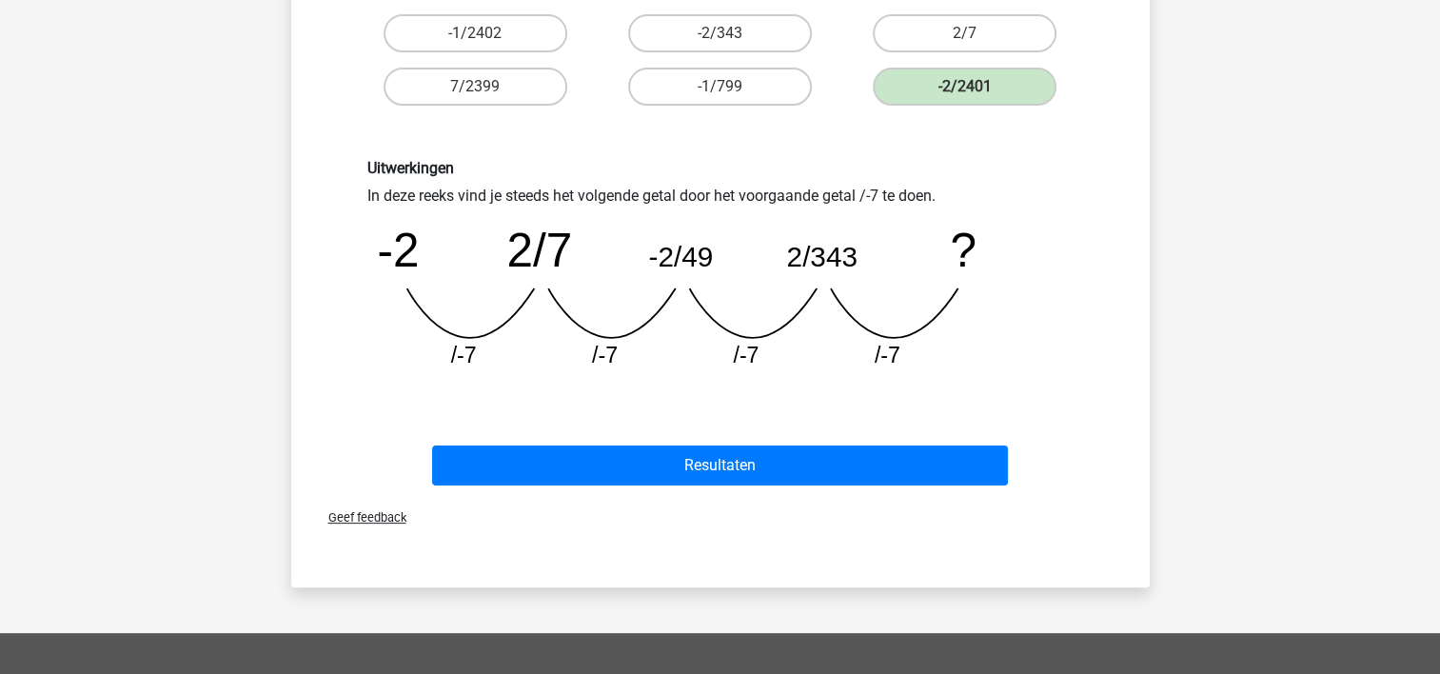
scroll to position [390, 0]
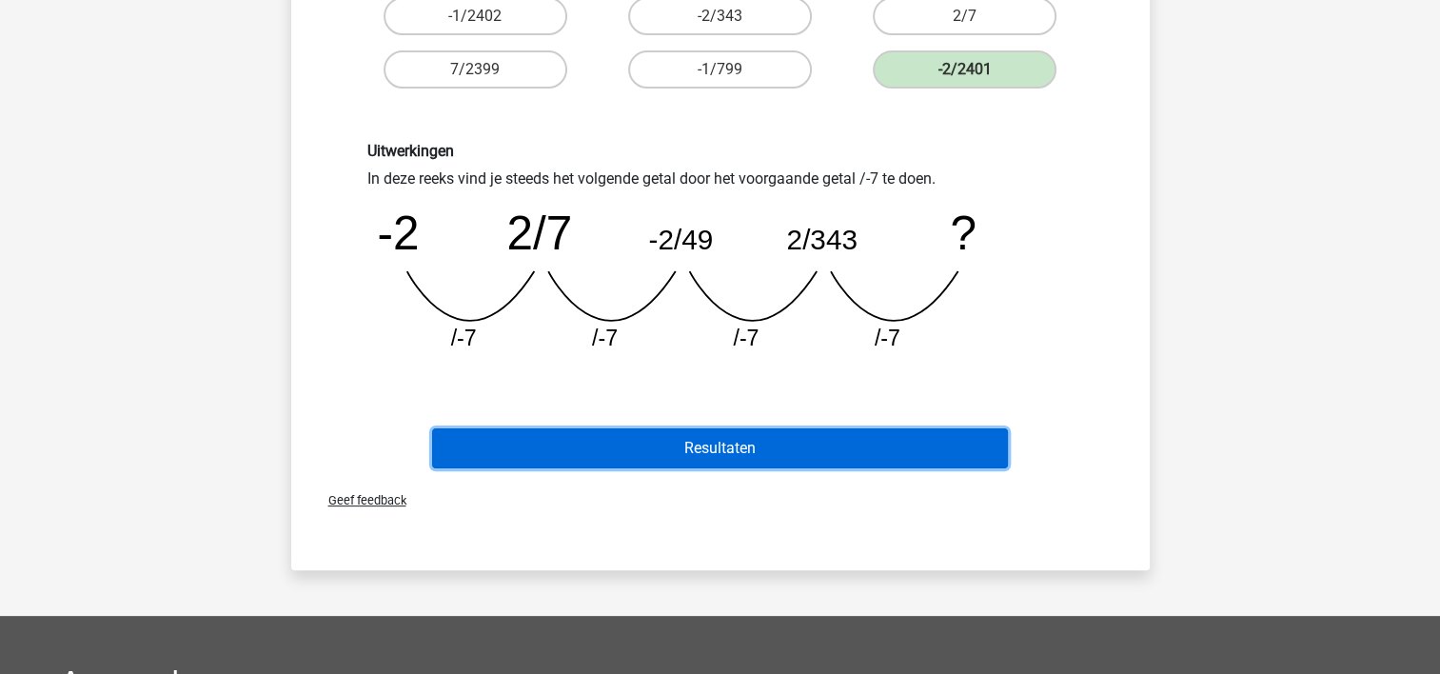
click at [944, 446] on button "Resultaten" at bounding box center [720, 448] width 576 height 40
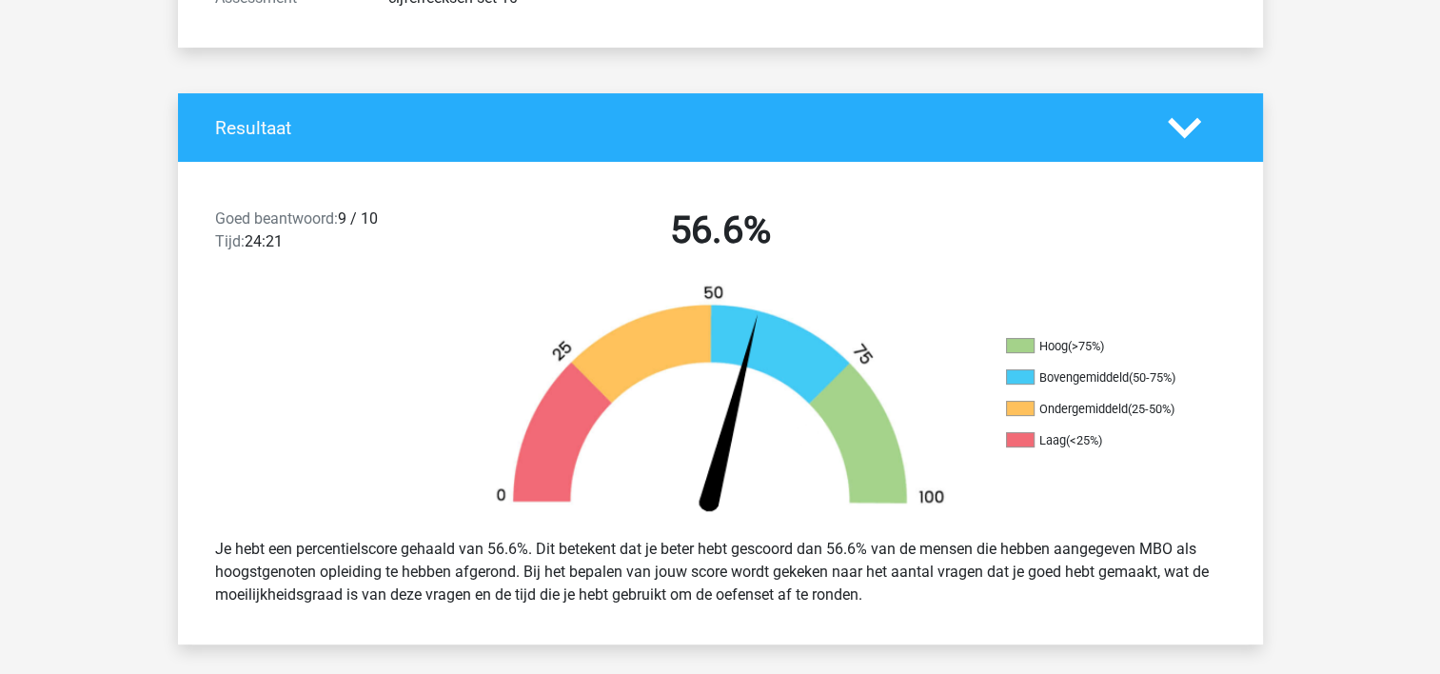
scroll to position [412, 0]
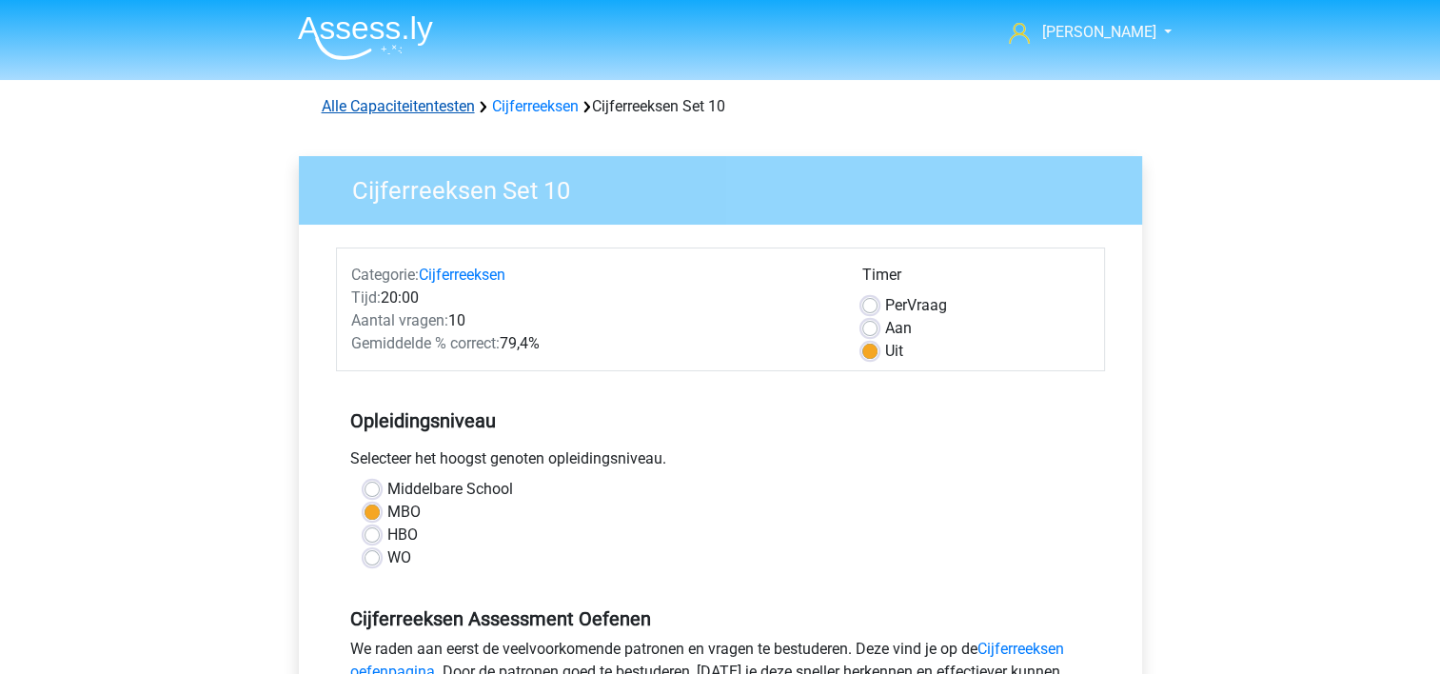
click at [434, 109] on link "Alle Capaciteitentesten" at bounding box center [398, 106] width 153 height 18
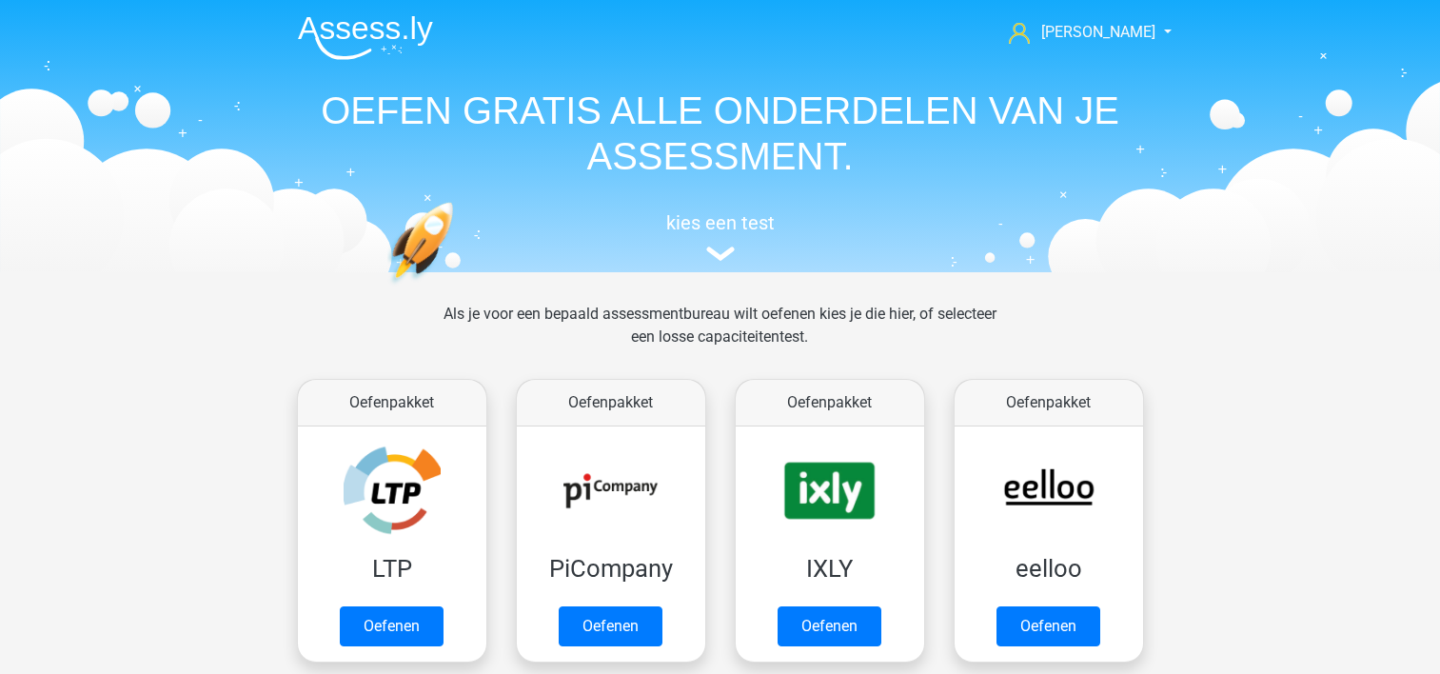
scroll to position [807, 0]
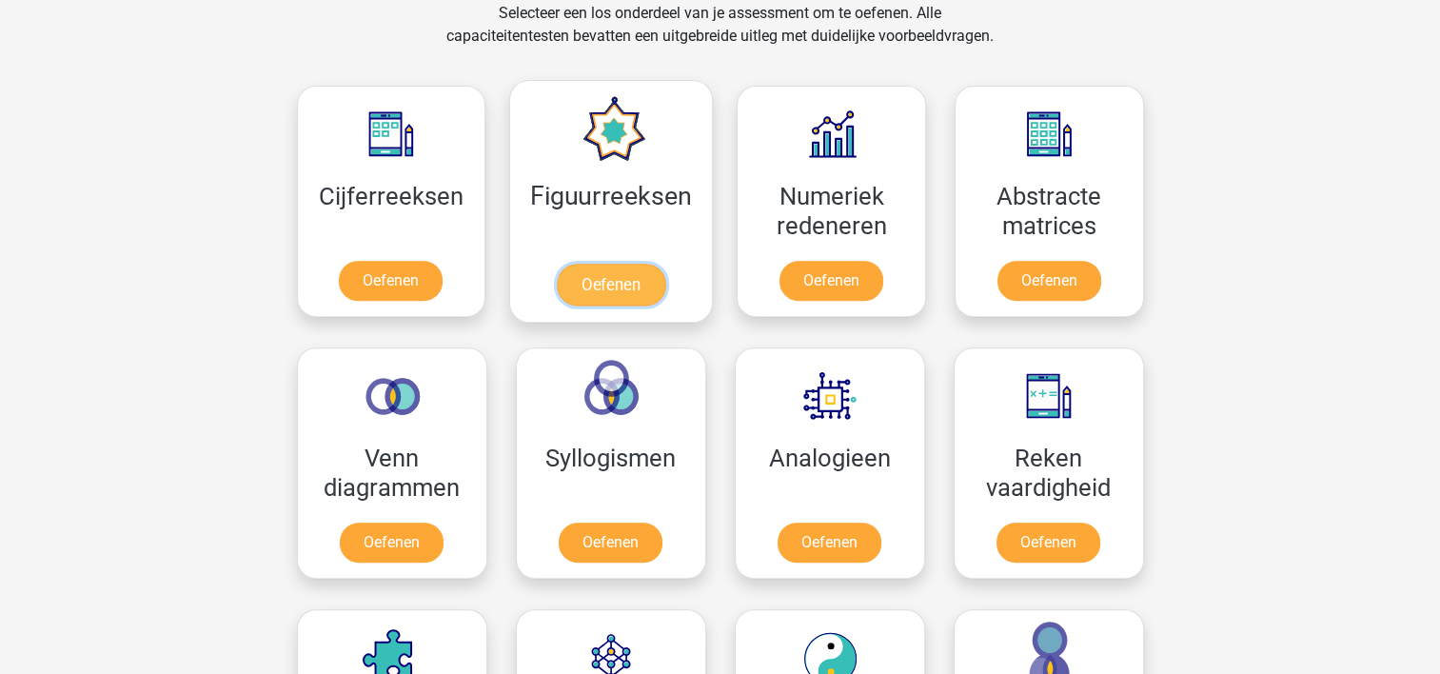
click at [620, 272] on link "Oefenen" at bounding box center [611, 285] width 109 height 42
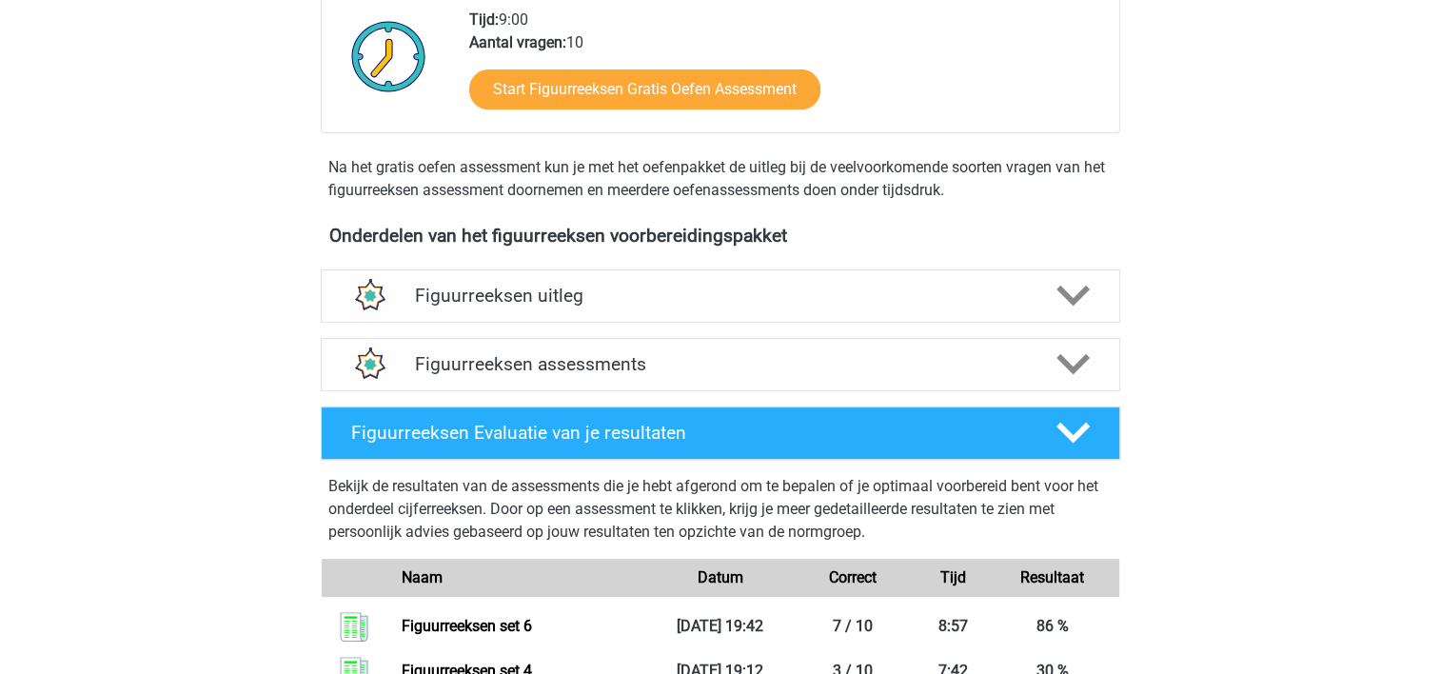
scroll to position [490, 0]
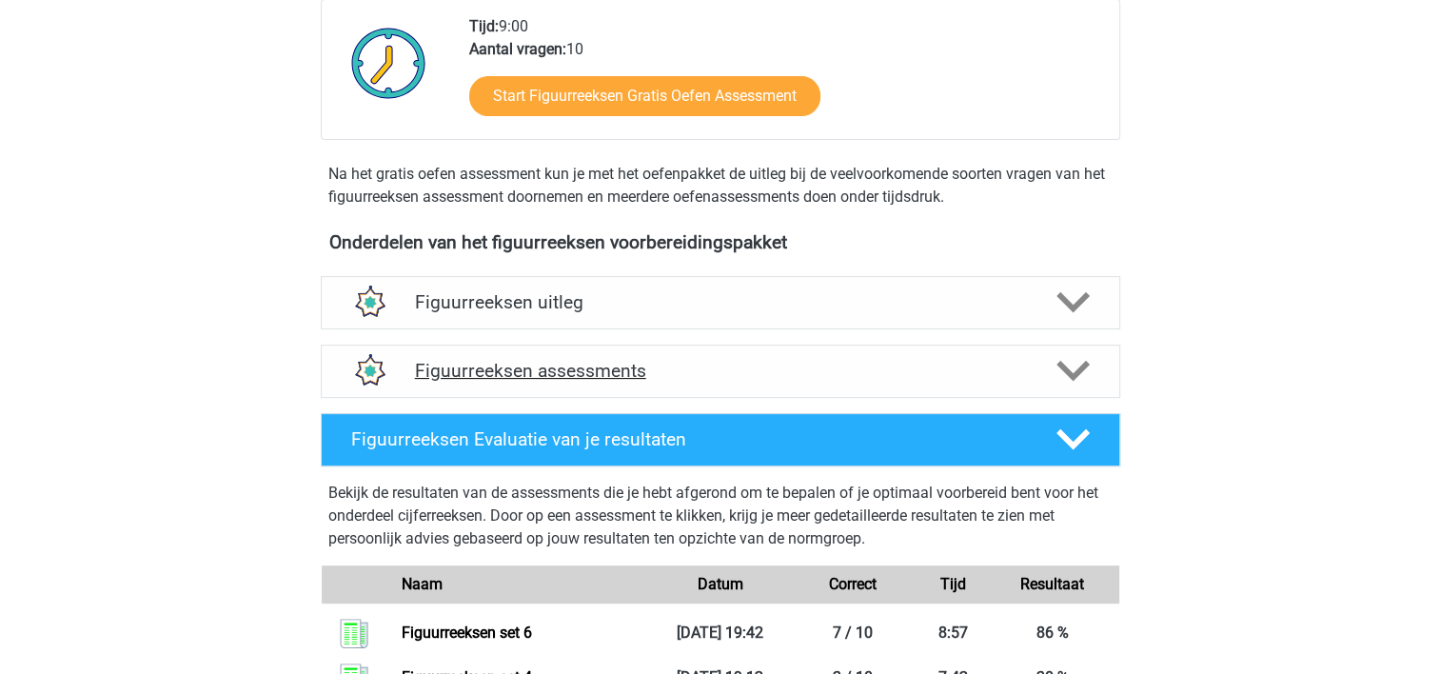
click at [1073, 372] on polygon at bounding box center [1073, 371] width 33 height 21
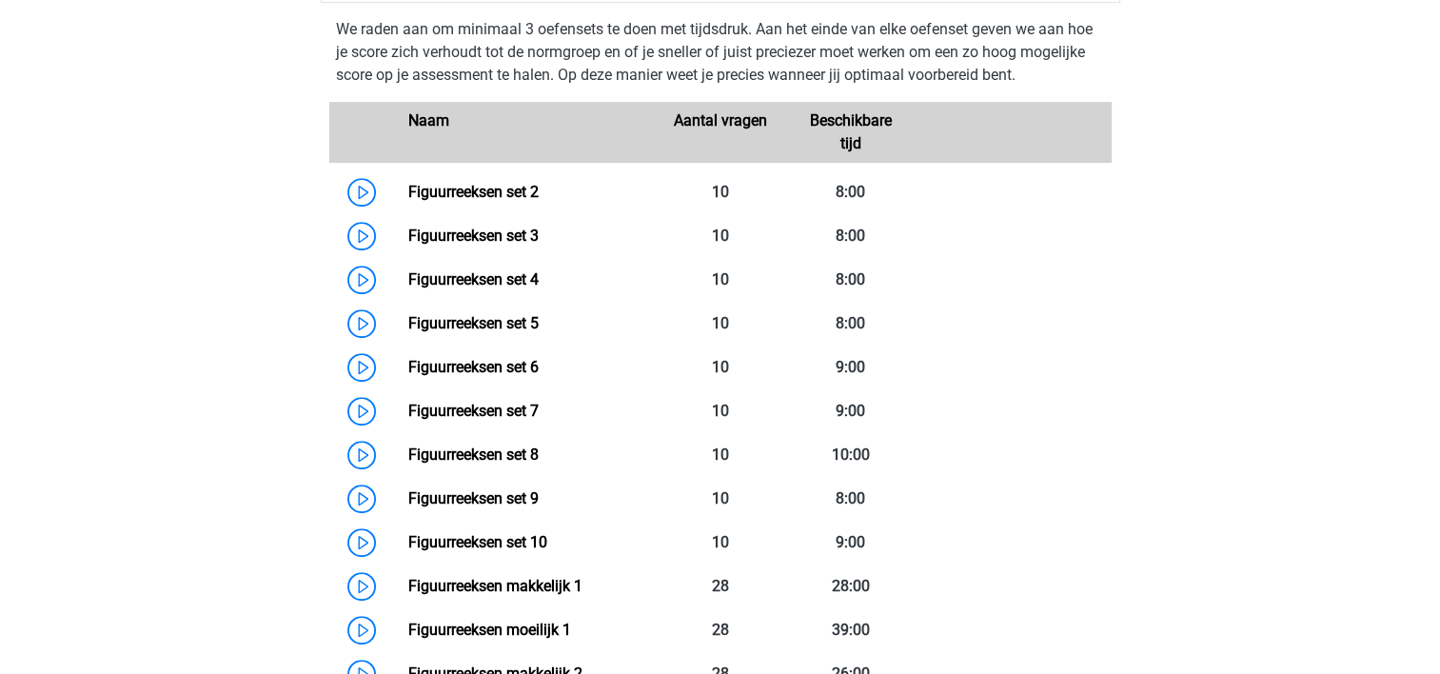
scroll to position [920, 0]
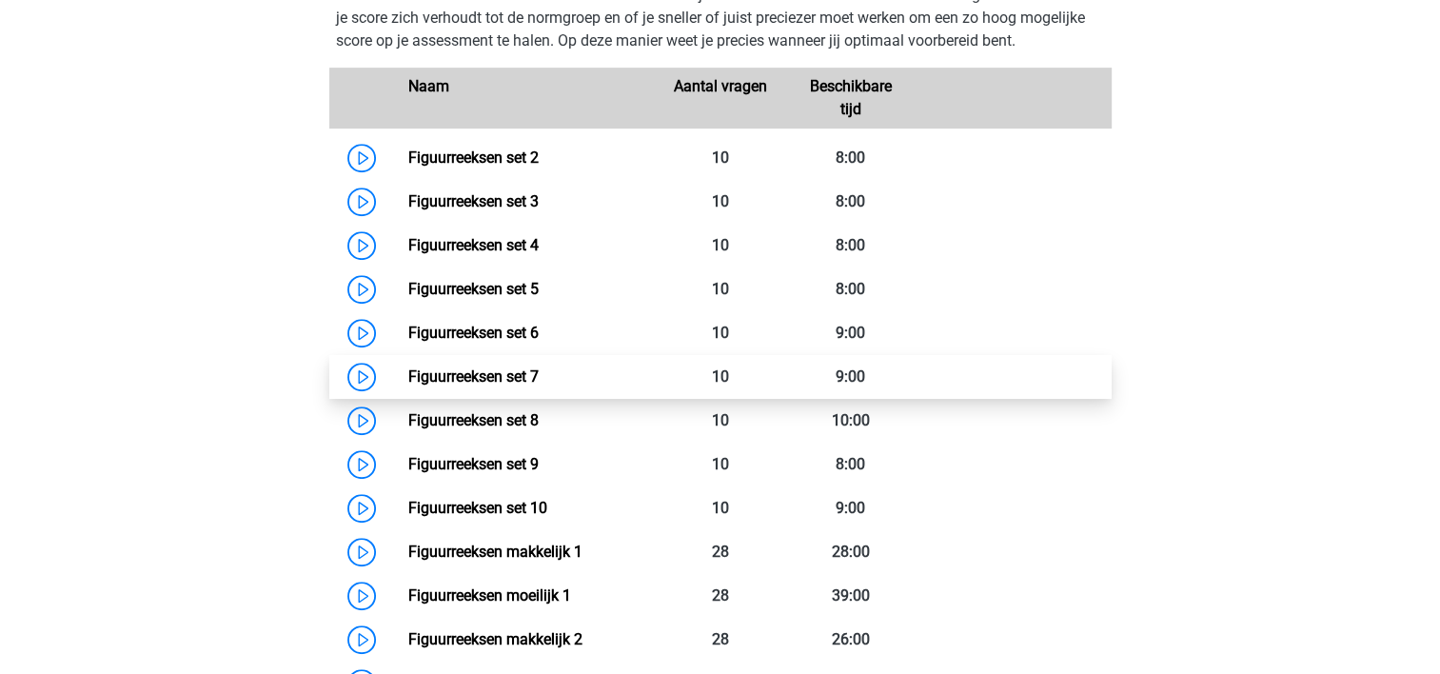
click at [519, 371] on link "Figuurreeksen set 7" at bounding box center [473, 376] width 130 height 18
